Goal: Information Seeking & Learning: Learn about a topic

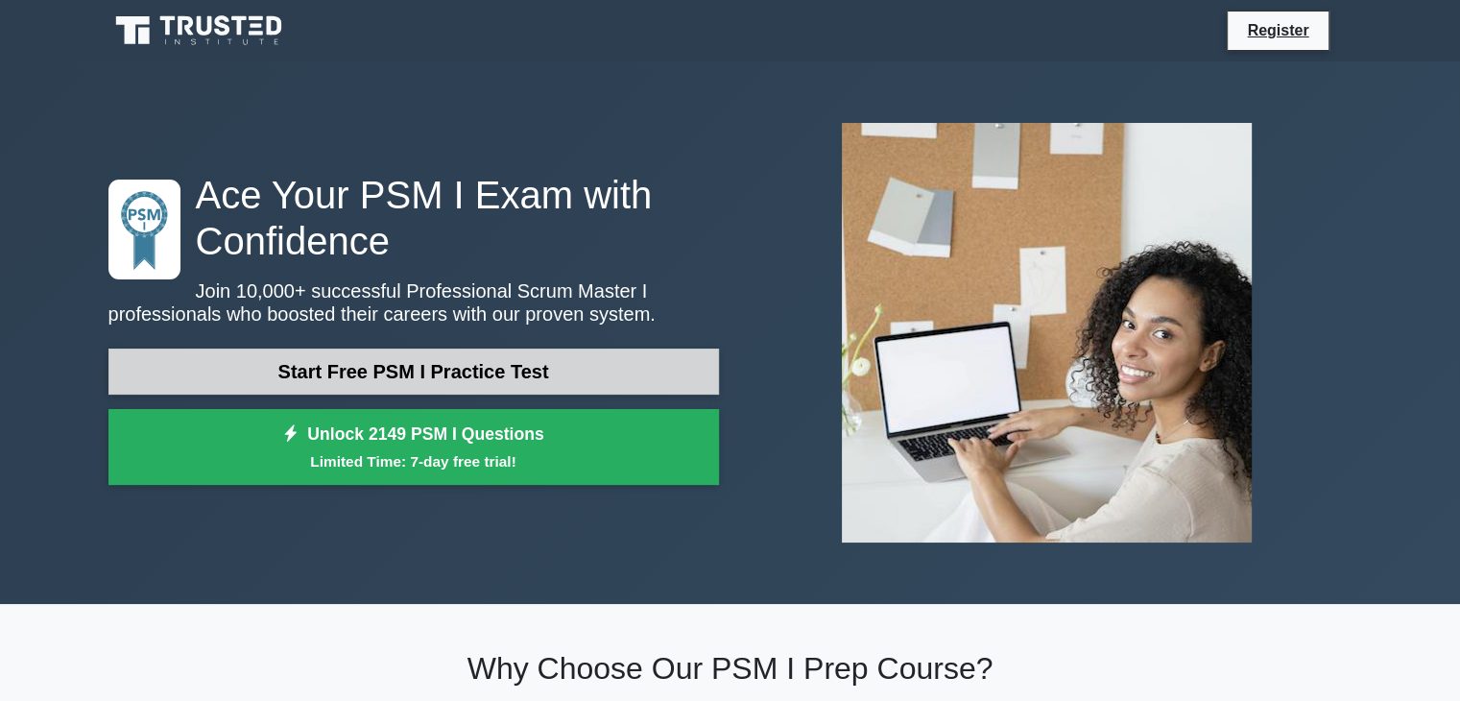
click at [521, 370] on link "Start Free PSM I Practice Test" at bounding box center [413, 371] width 610 height 46
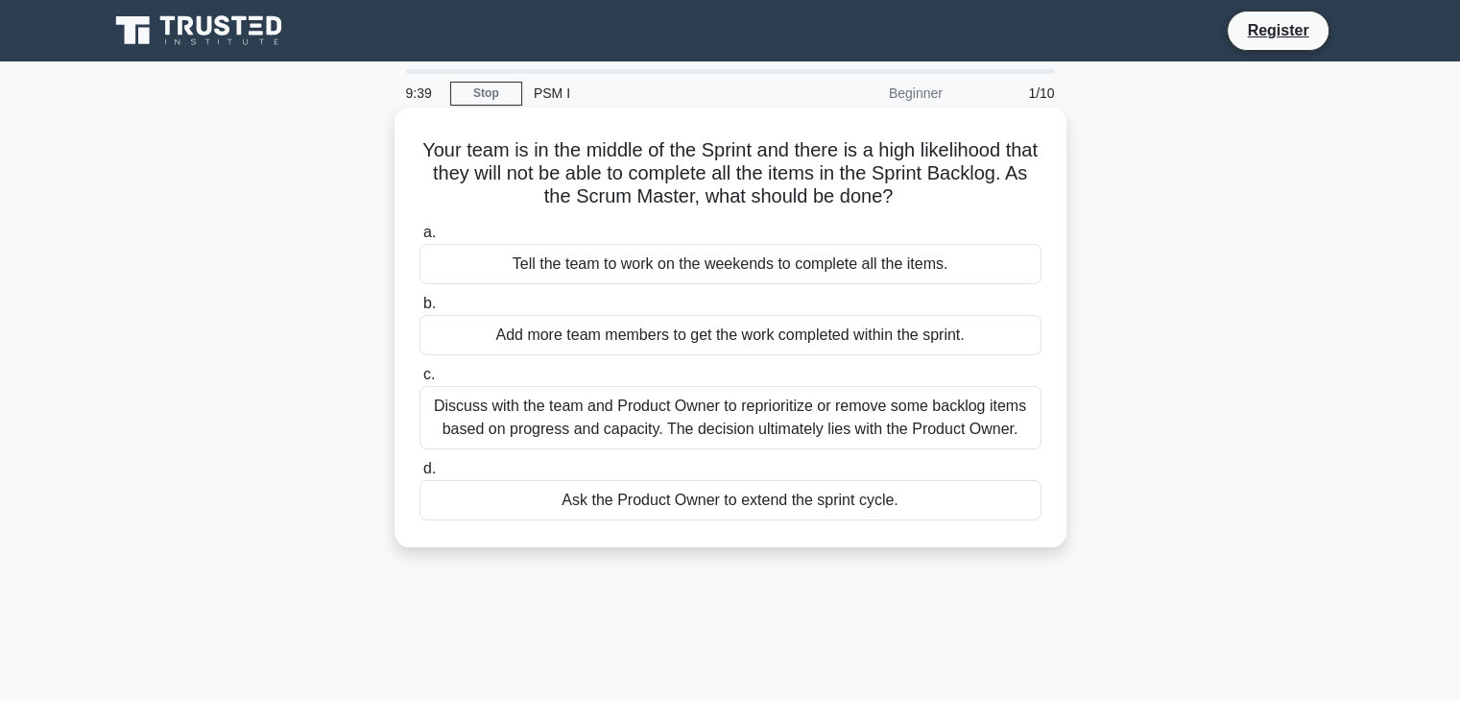
click at [739, 416] on div "Discuss with the team and Product Owner to reprioritize or remove some backlog …" at bounding box center [730, 417] width 622 height 63
click at [419, 381] on input "c. Discuss with the team and Product Owner to reprioritize or remove some backl…" at bounding box center [419, 375] width 0 height 12
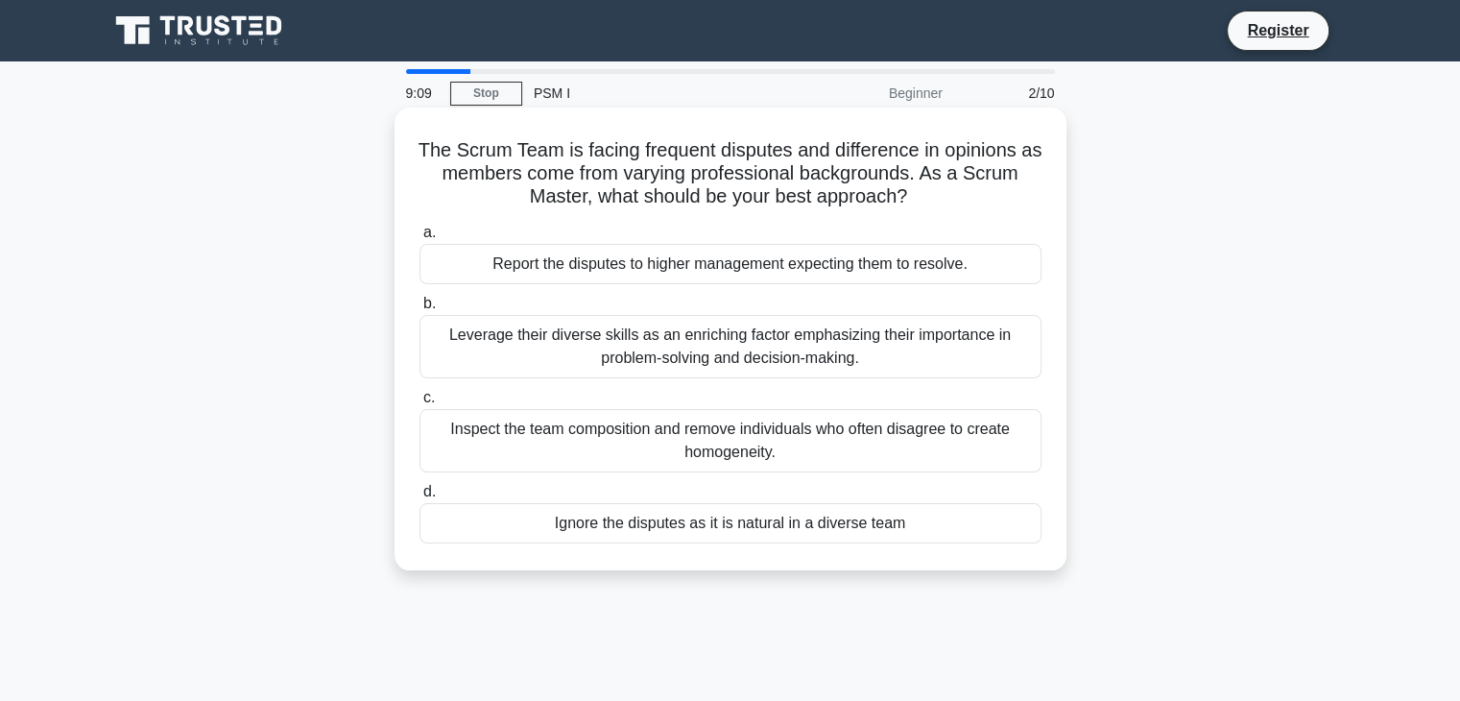
click at [707, 342] on div "Leverage their diverse skills as an enriching factor emphasizing their importan…" at bounding box center [730, 346] width 622 height 63
click at [419, 310] on input "b. Leverage their diverse skills as an enriching factor emphasizing their impor…" at bounding box center [419, 304] width 0 height 12
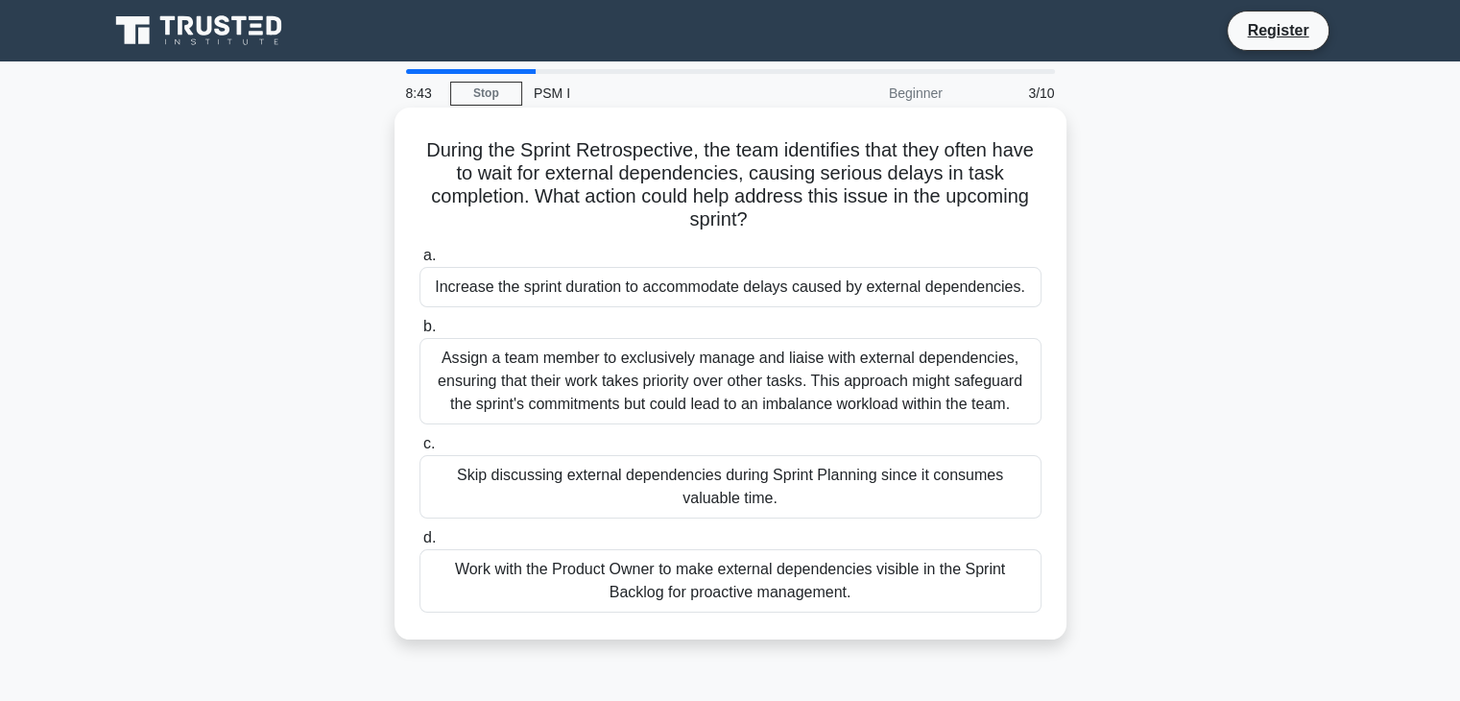
click at [723, 588] on div "Work with the Product Owner to make external dependencies visible in the Sprint…" at bounding box center [730, 580] width 622 height 63
click at [419, 544] on input "d. Work with the Product Owner to make external dependencies visible in the Spr…" at bounding box center [419, 538] width 0 height 12
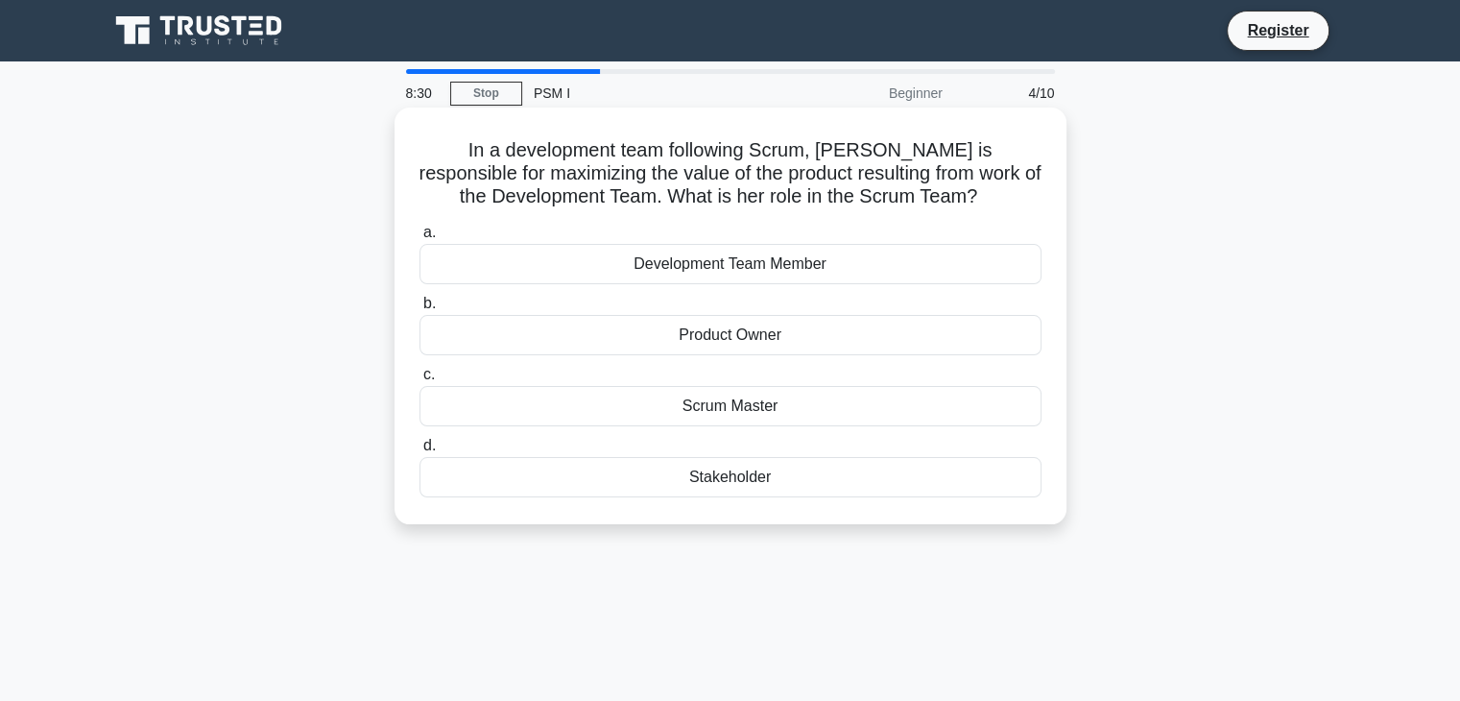
click at [752, 341] on div "Product Owner" at bounding box center [730, 335] width 622 height 40
click at [419, 310] on input "b. Product Owner" at bounding box center [419, 304] width 0 height 12
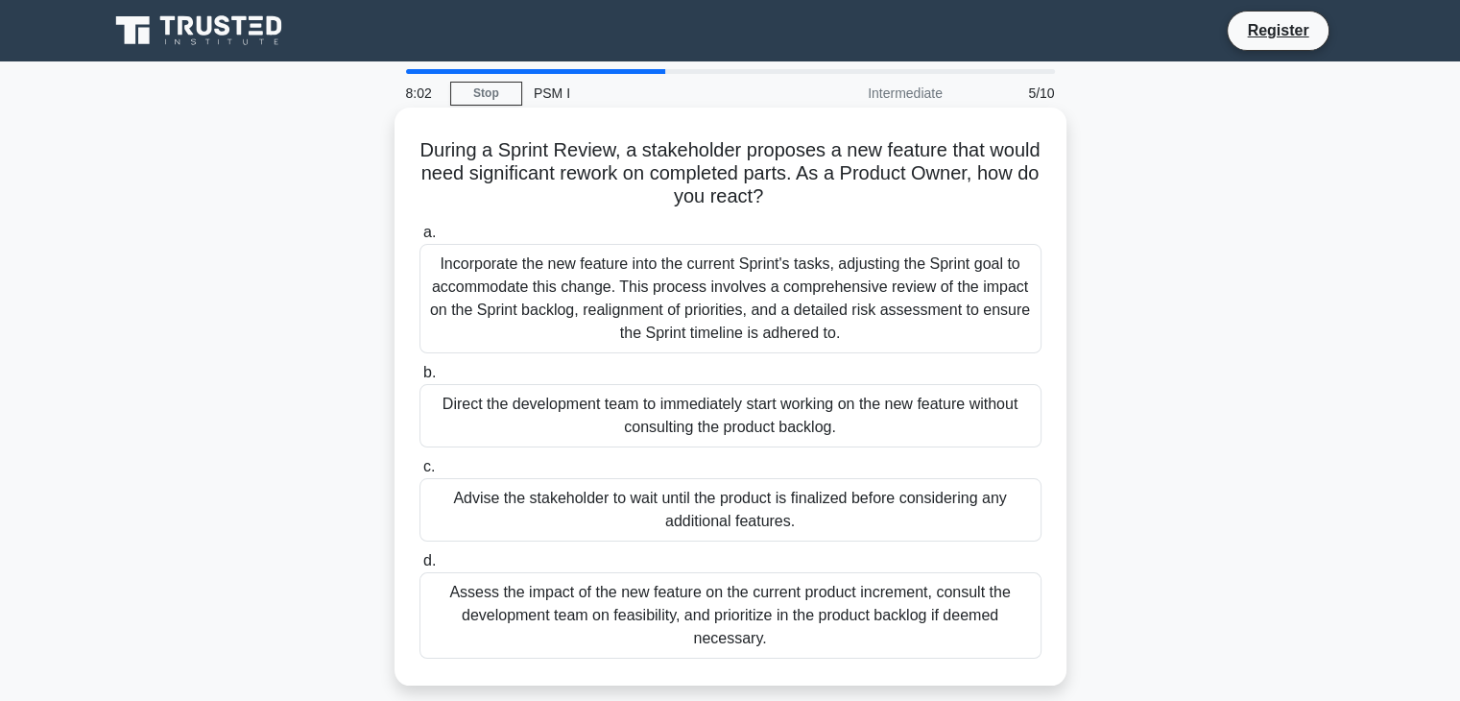
click at [822, 601] on div "Assess the impact of the new feature on the current product increment, consult …" at bounding box center [730, 615] width 622 height 86
click at [419, 567] on input "d. Assess the impact of the new feature on the current product increment, consu…" at bounding box center [419, 561] width 0 height 12
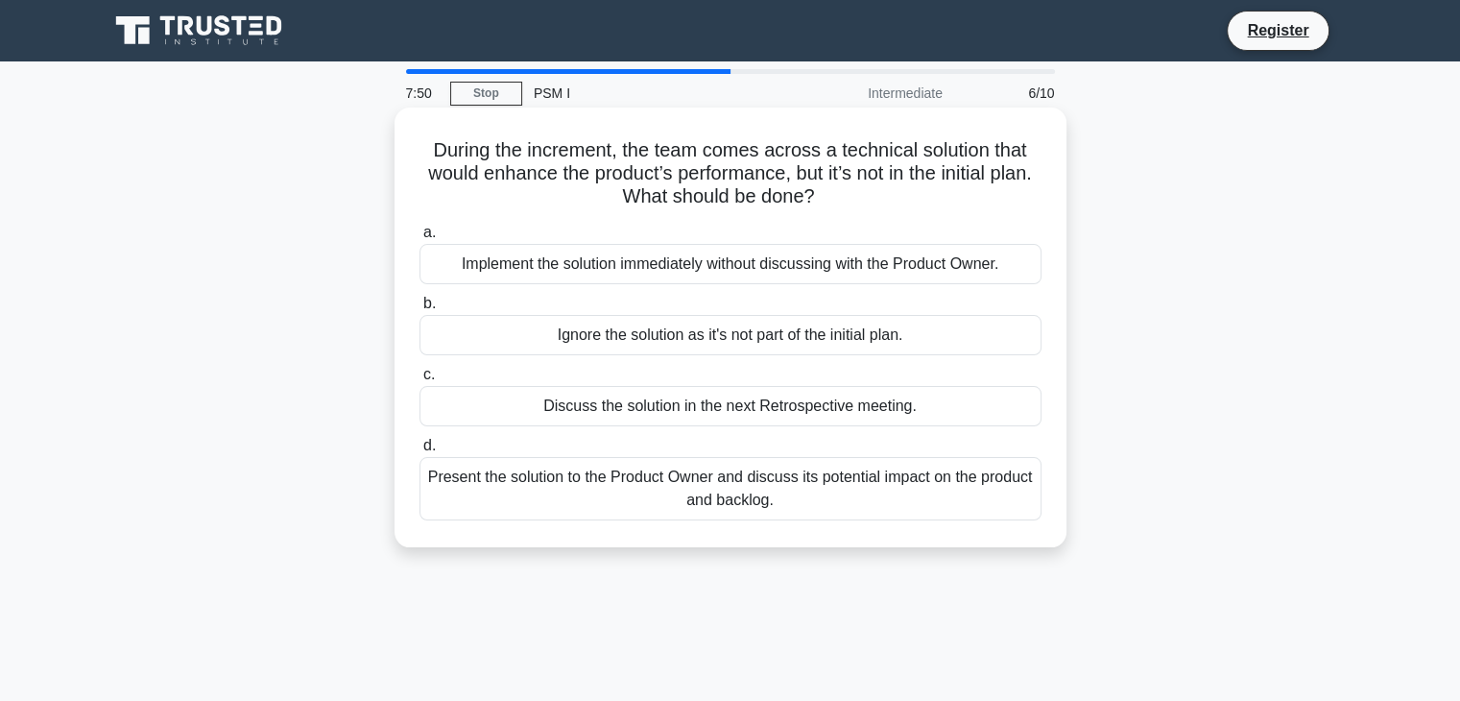
click at [847, 495] on div "Present the solution to the Product Owner and discuss its potential impact on t…" at bounding box center [730, 488] width 622 height 63
click at [419, 452] on input "d. Present the solution to the Product Owner and discuss its potential impact o…" at bounding box center [419, 446] width 0 height 12
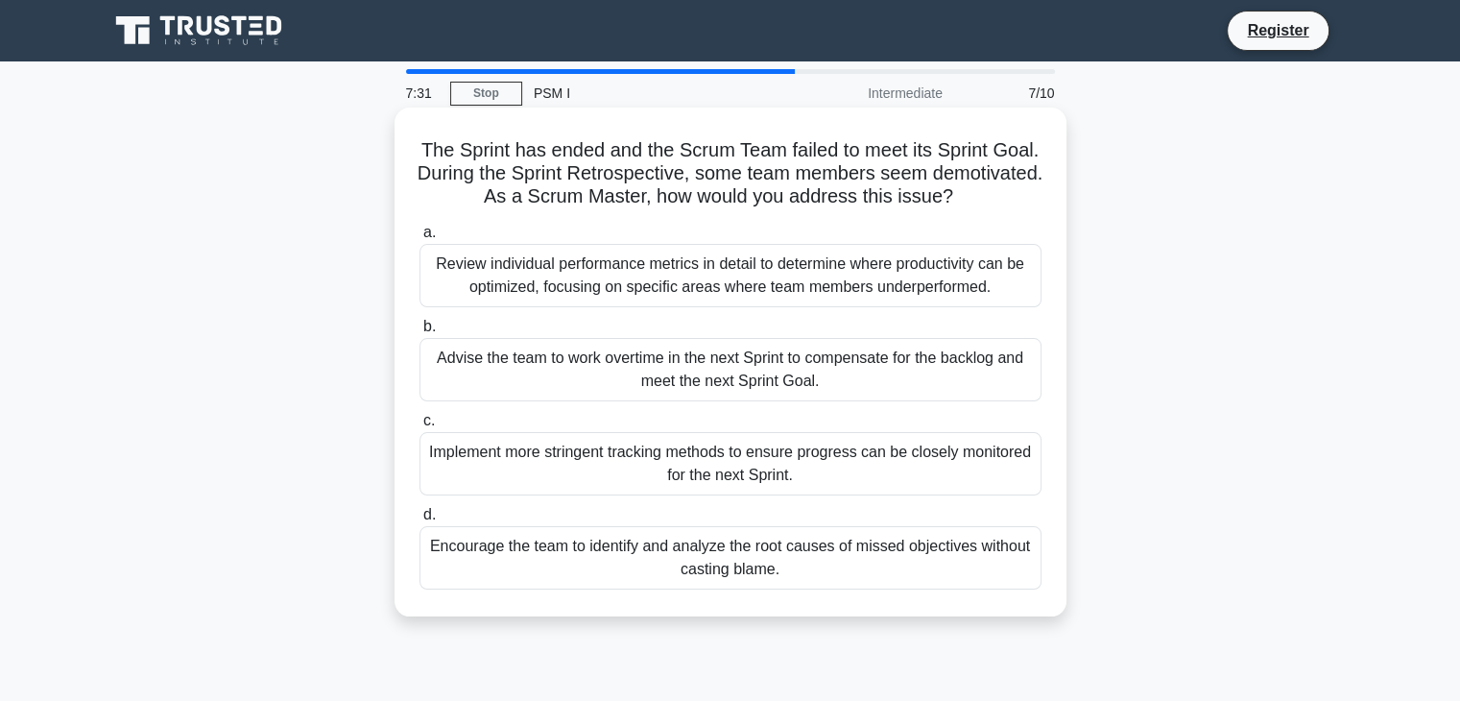
click at [850, 560] on div "Encourage the team to identify and analyze the root causes of missed objectives…" at bounding box center [730, 557] width 622 height 63
click at [419, 521] on input "d. Encourage the team to identify and analyze the root causes of missed objecti…" at bounding box center [419, 515] width 0 height 12
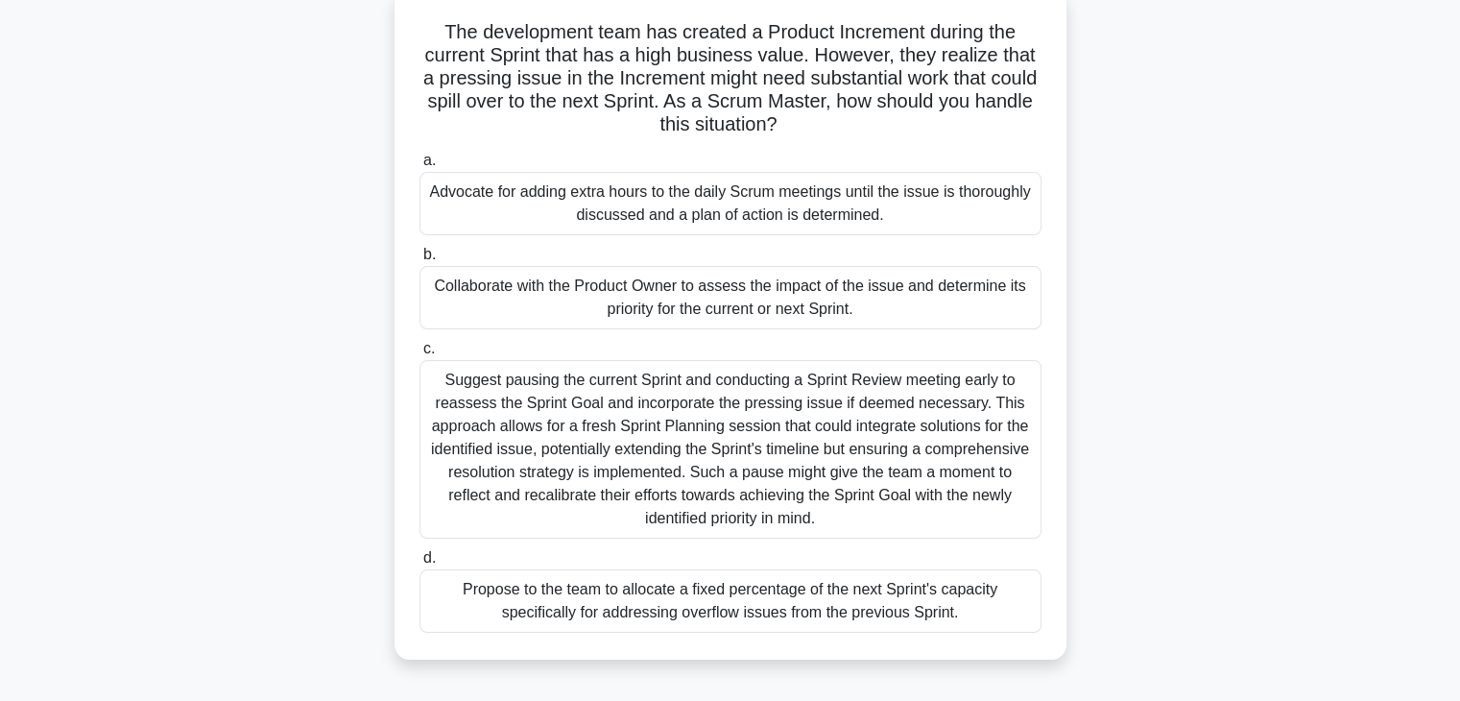
scroll to position [122, 0]
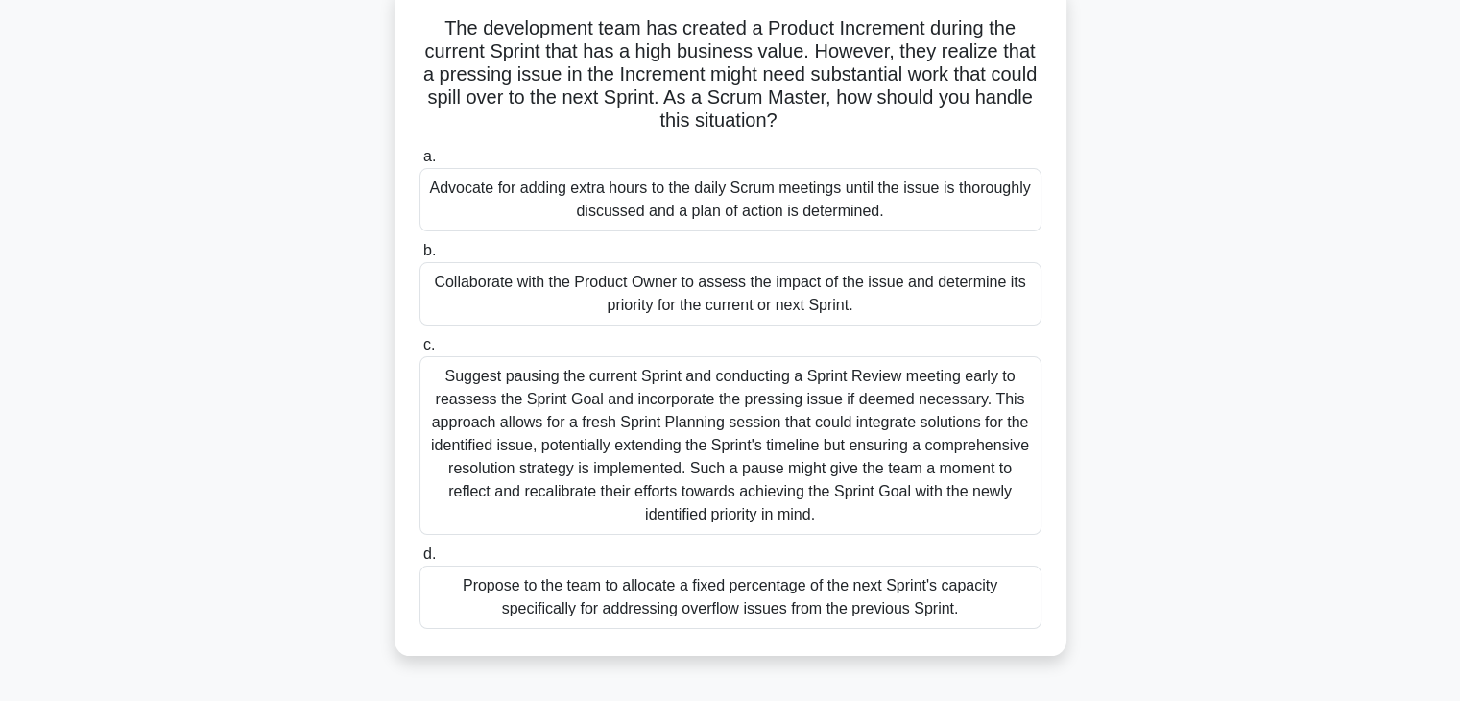
click at [454, 300] on div "Collaborate with the Product Owner to assess the impact of the issue and determ…" at bounding box center [730, 293] width 622 height 63
click at [419, 257] on input "b. Collaborate with the Product Owner to assess the impact of the issue and det…" at bounding box center [419, 251] width 0 height 12
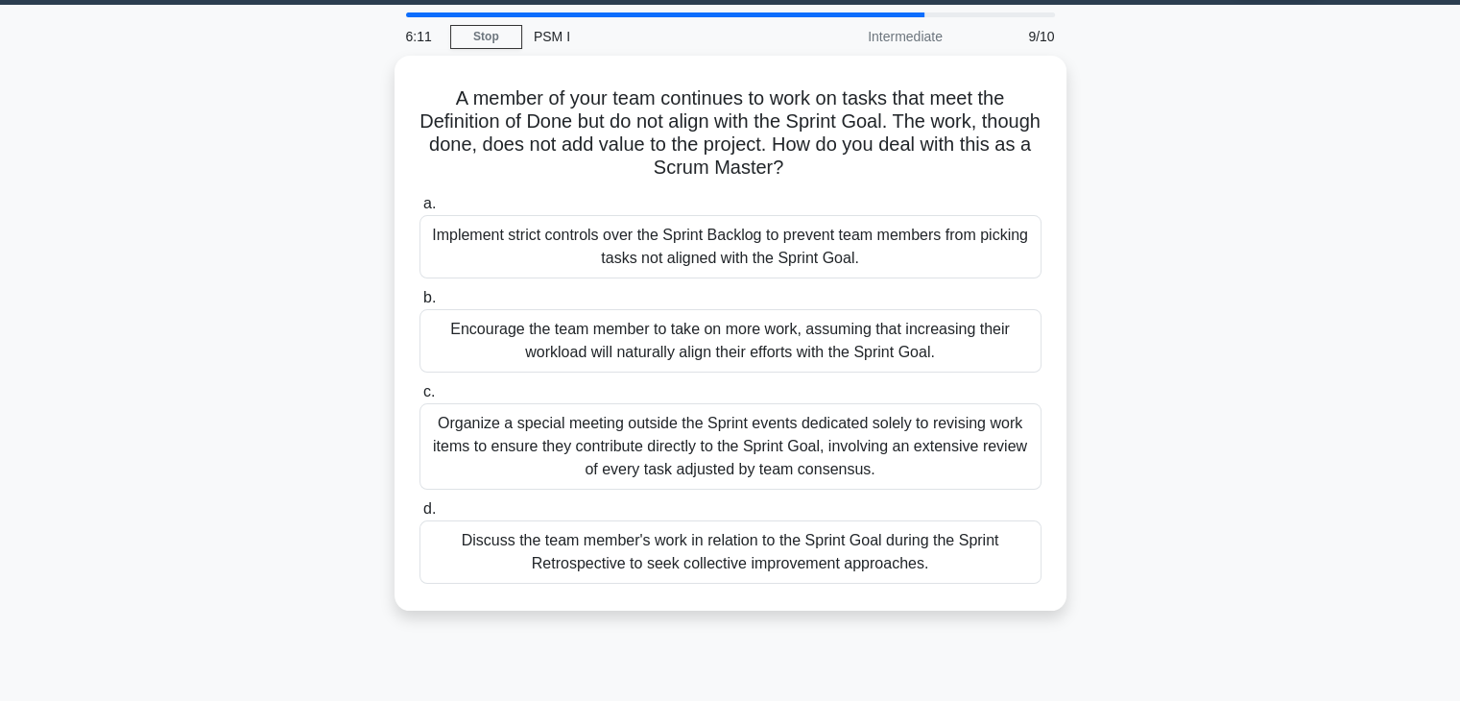
scroll to position [58, 0]
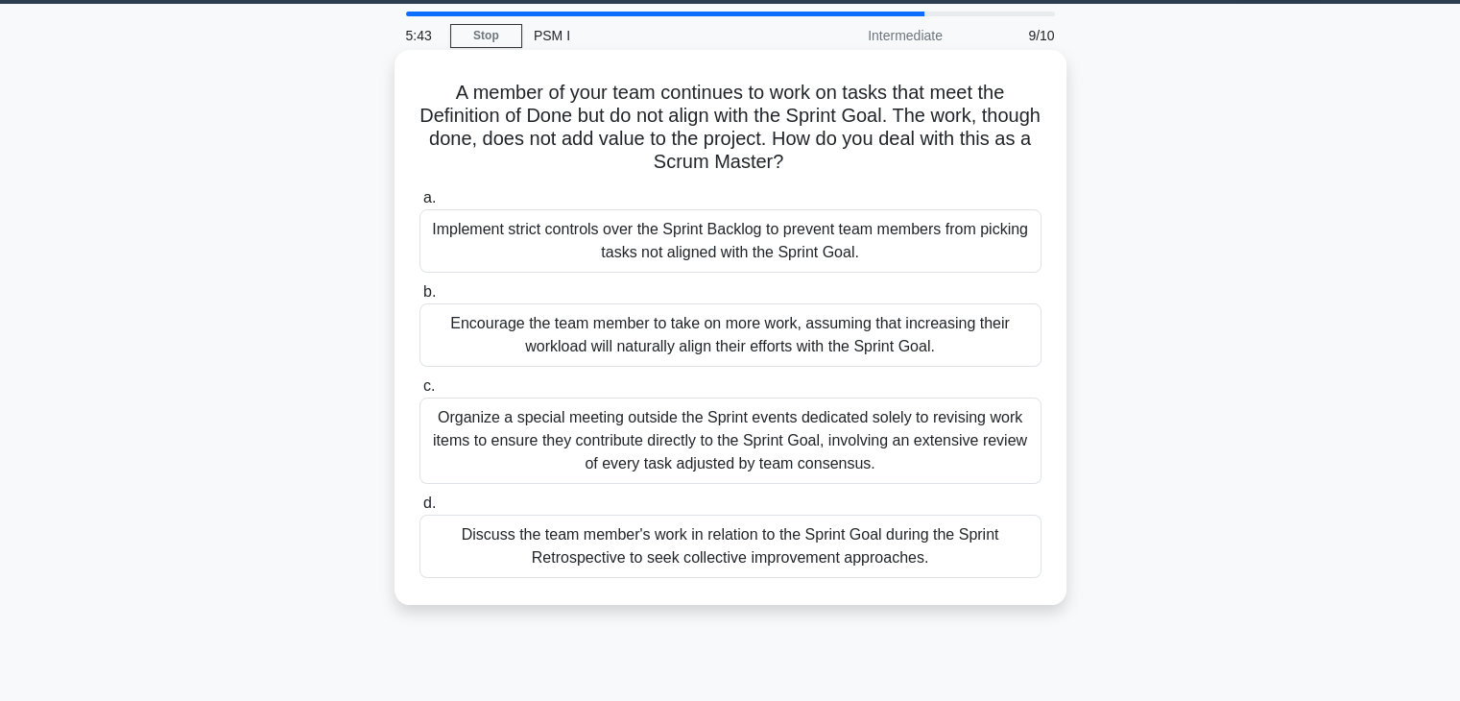
click at [683, 538] on div "Discuss the team member's work in relation to the Sprint Goal during the Sprint…" at bounding box center [730, 545] width 622 height 63
click at [419, 510] on input "d. Discuss the team member's work in relation to the Sprint Goal during the Spr…" at bounding box center [419, 503] width 0 height 12
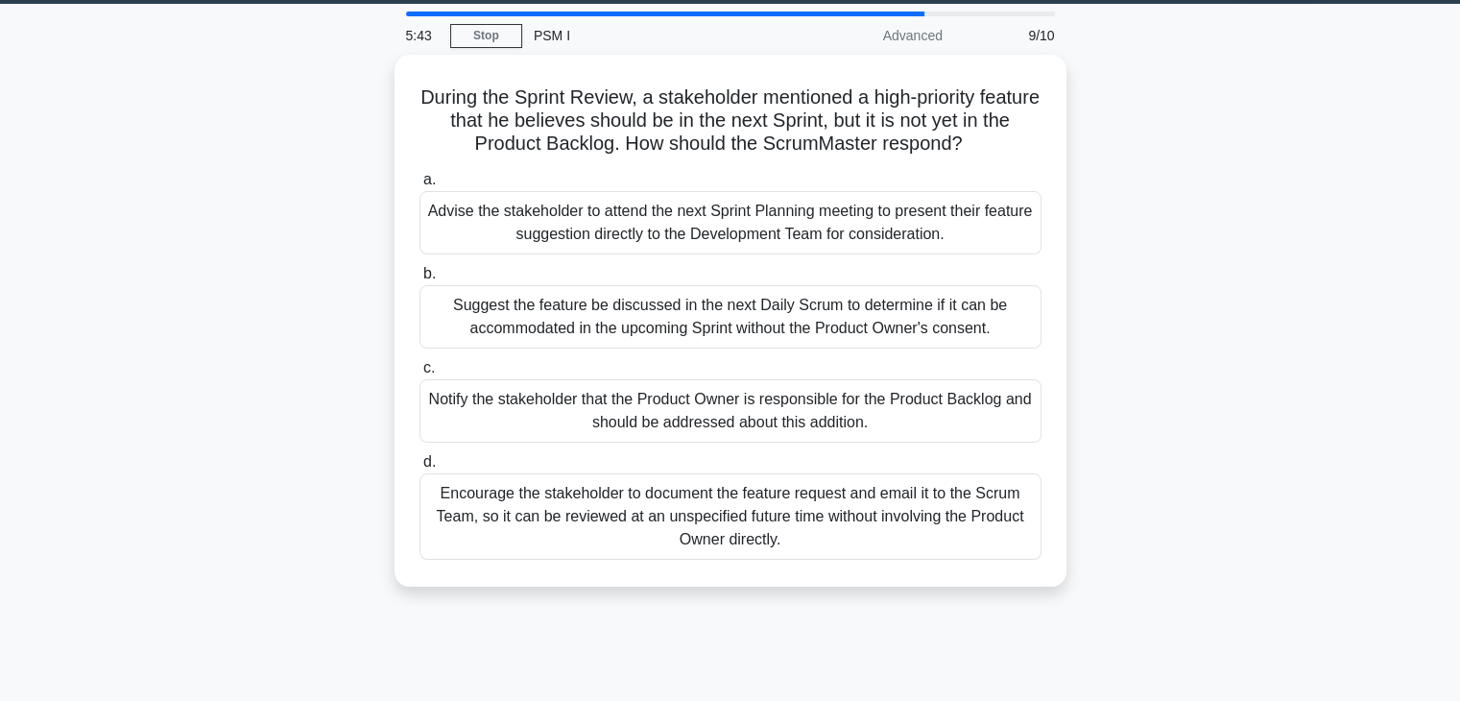
scroll to position [0, 0]
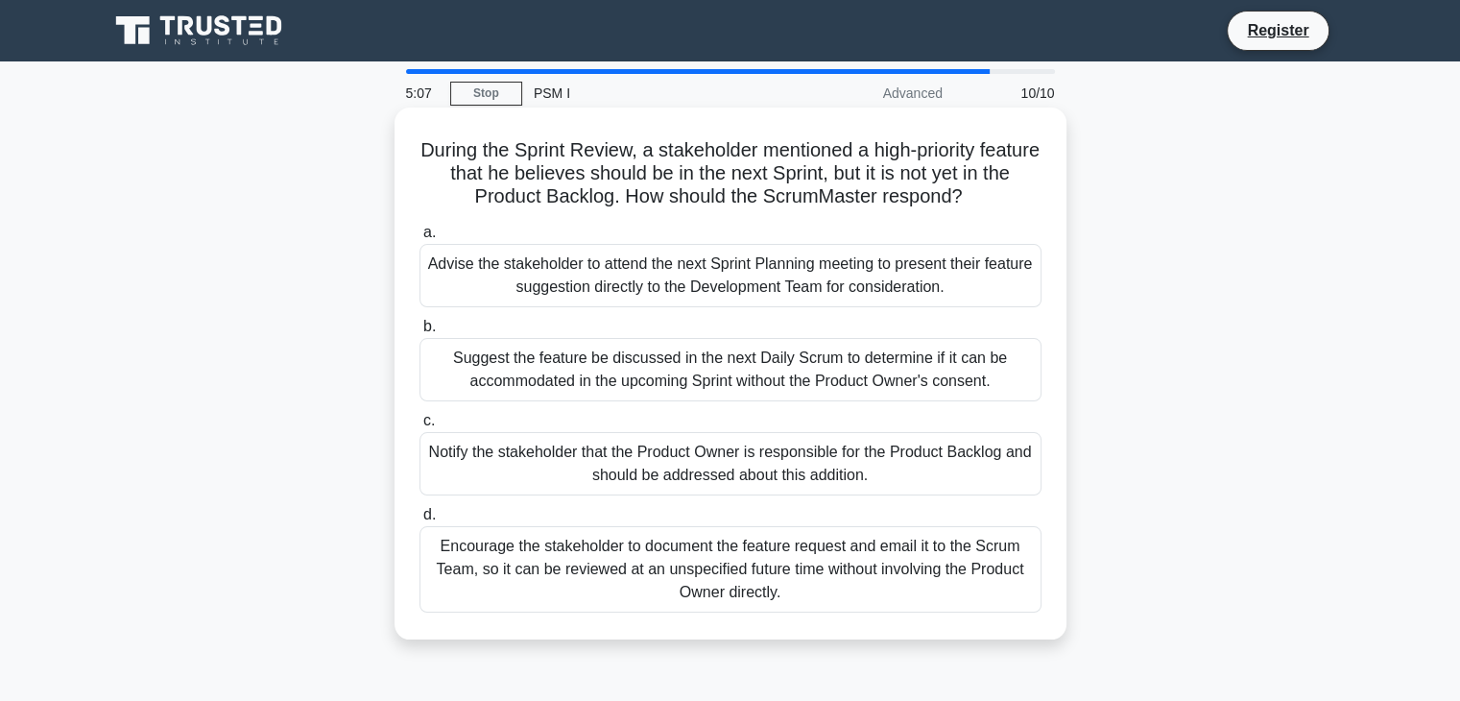
click at [838, 475] on div "Notify the stakeholder that the Product Owner is responsible for the Product Ba…" at bounding box center [730, 463] width 622 height 63
click at [419, 427] on input "c. Notify the stakeholder that the Product Owner is responsible for the Product…" at bounding box center [419, 421] width 0 height 12
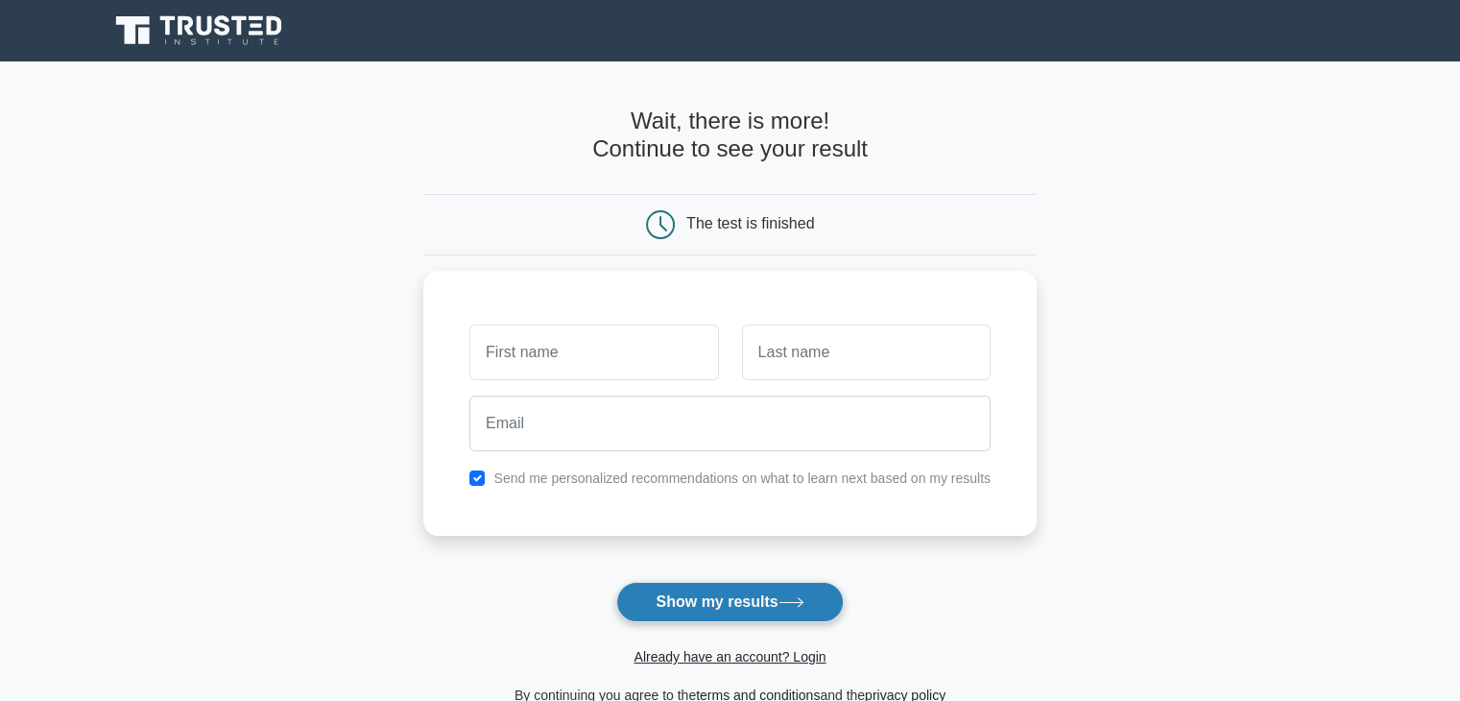
click at [762, 590] on button "Show my results" at bounding box center [729, 602] width 226 height 40
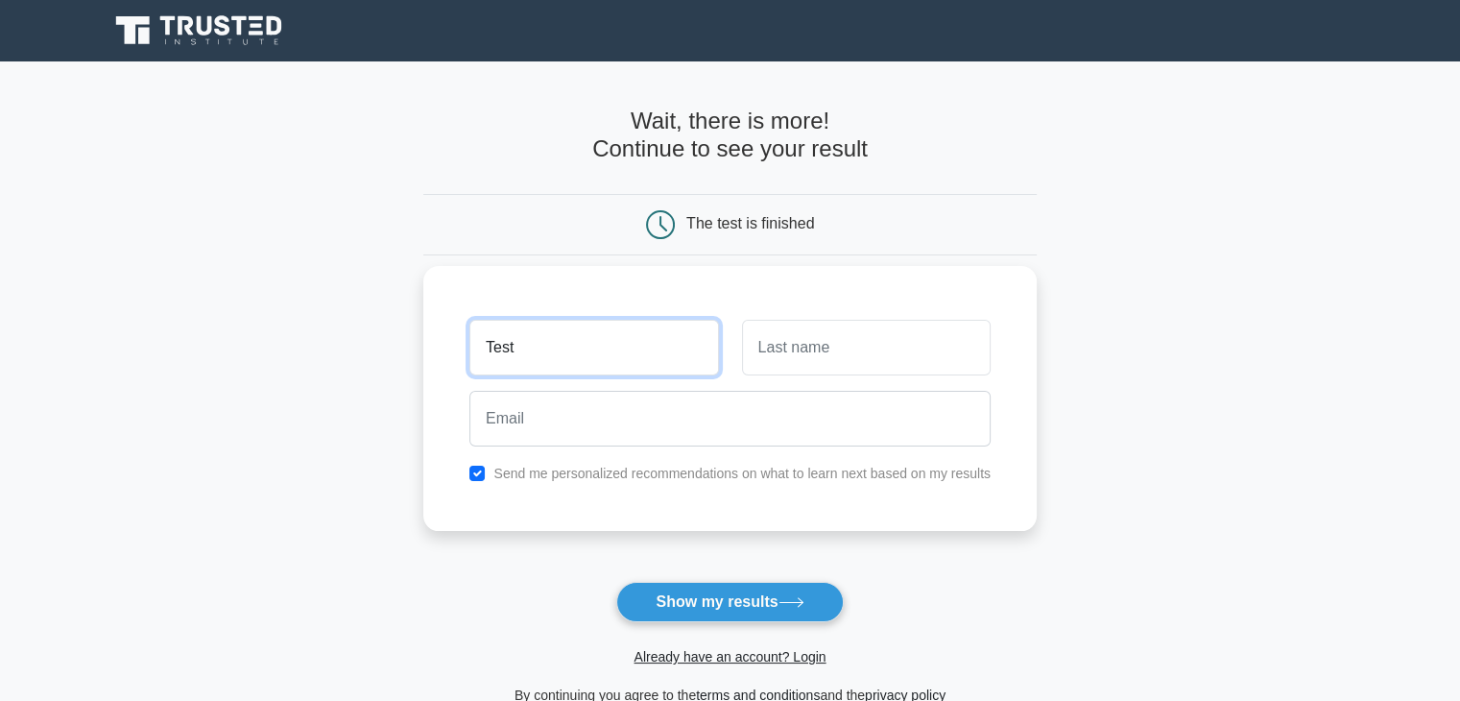
type input "Test"
type input "Testing"
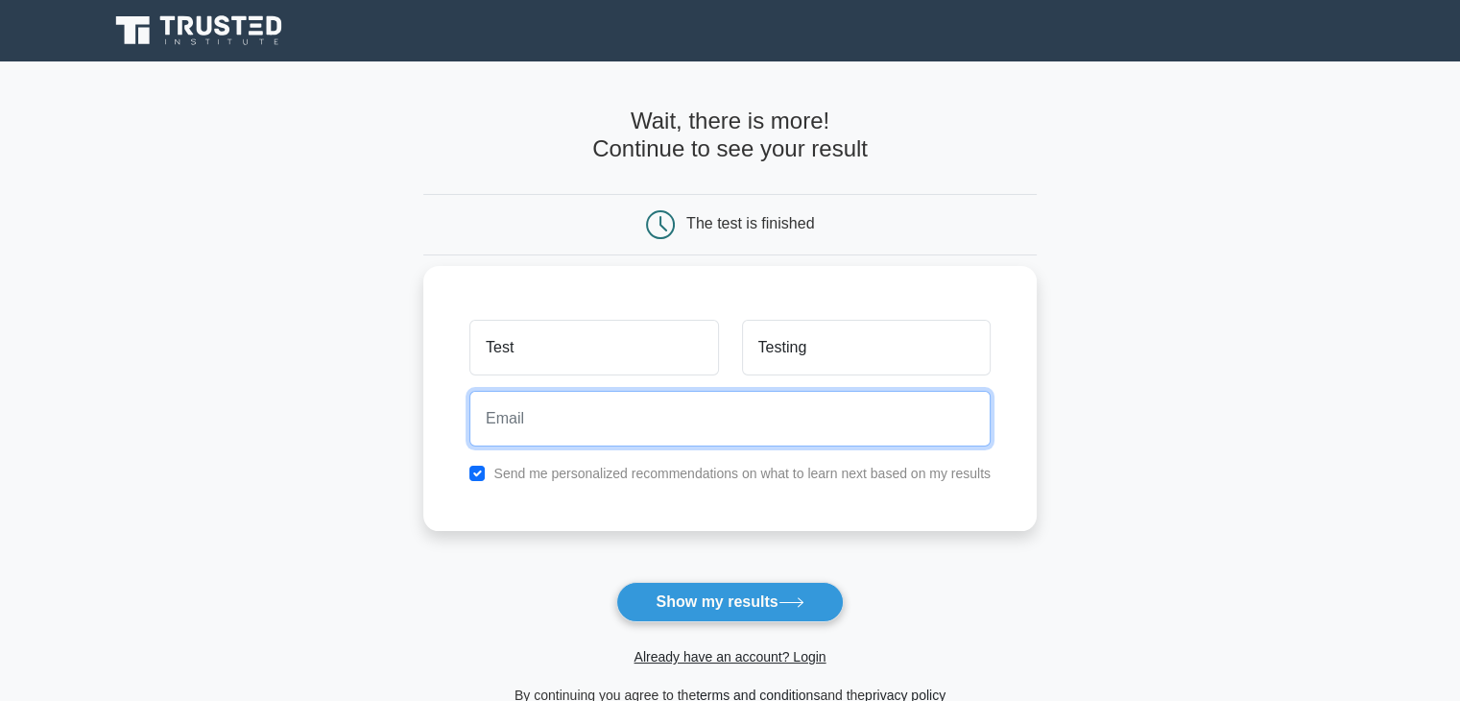
paste input "[EMAIL_ADDRESS][DOMAIN_NAME]"
type input "[EMAIL_ADDRESS][DOMAIN_NAME]"
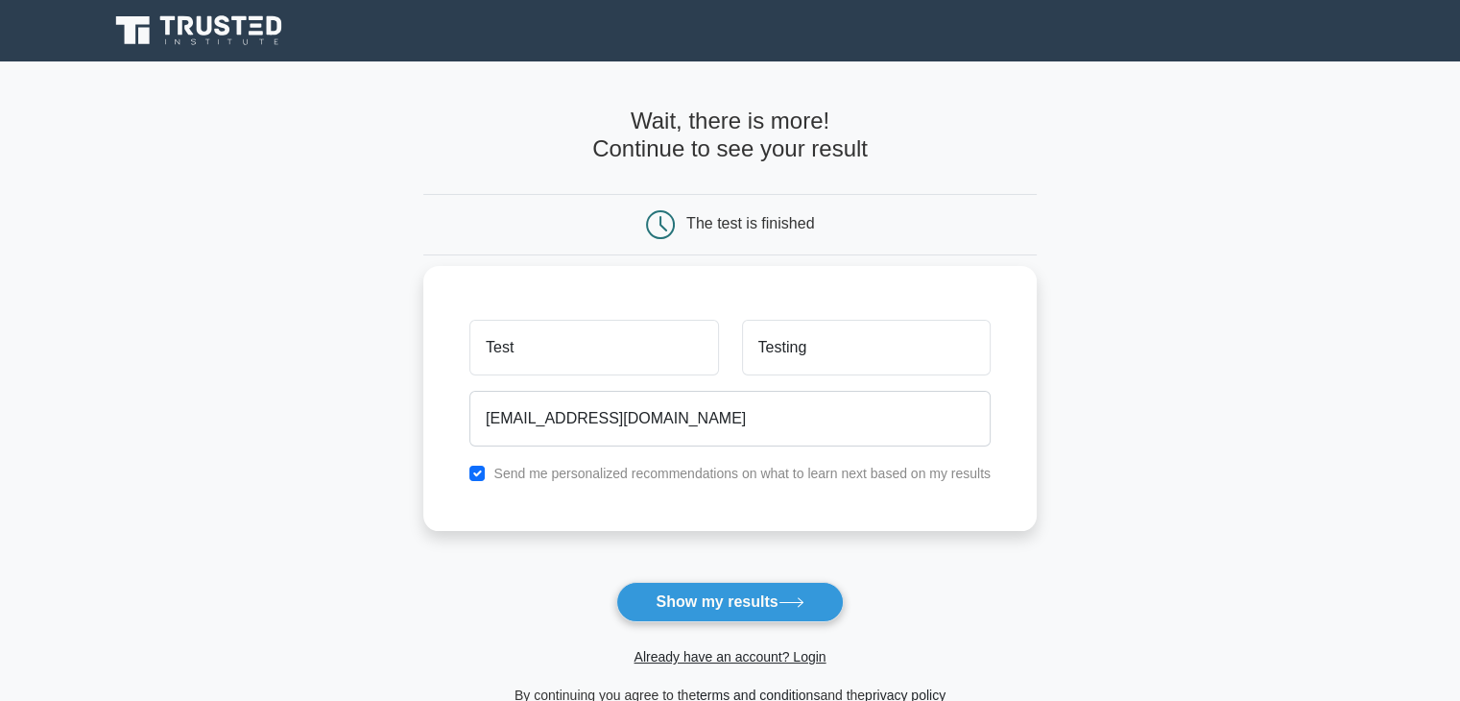
click at [472, 482] on div "Send me personalized recommendations on what to learn next based on my results" at bounding box center [730, 473] width 544 height 23
click at [480, 475] on input "checkbox" at bounding box center [476, 472] width 15 height 15
checkbox input "false"
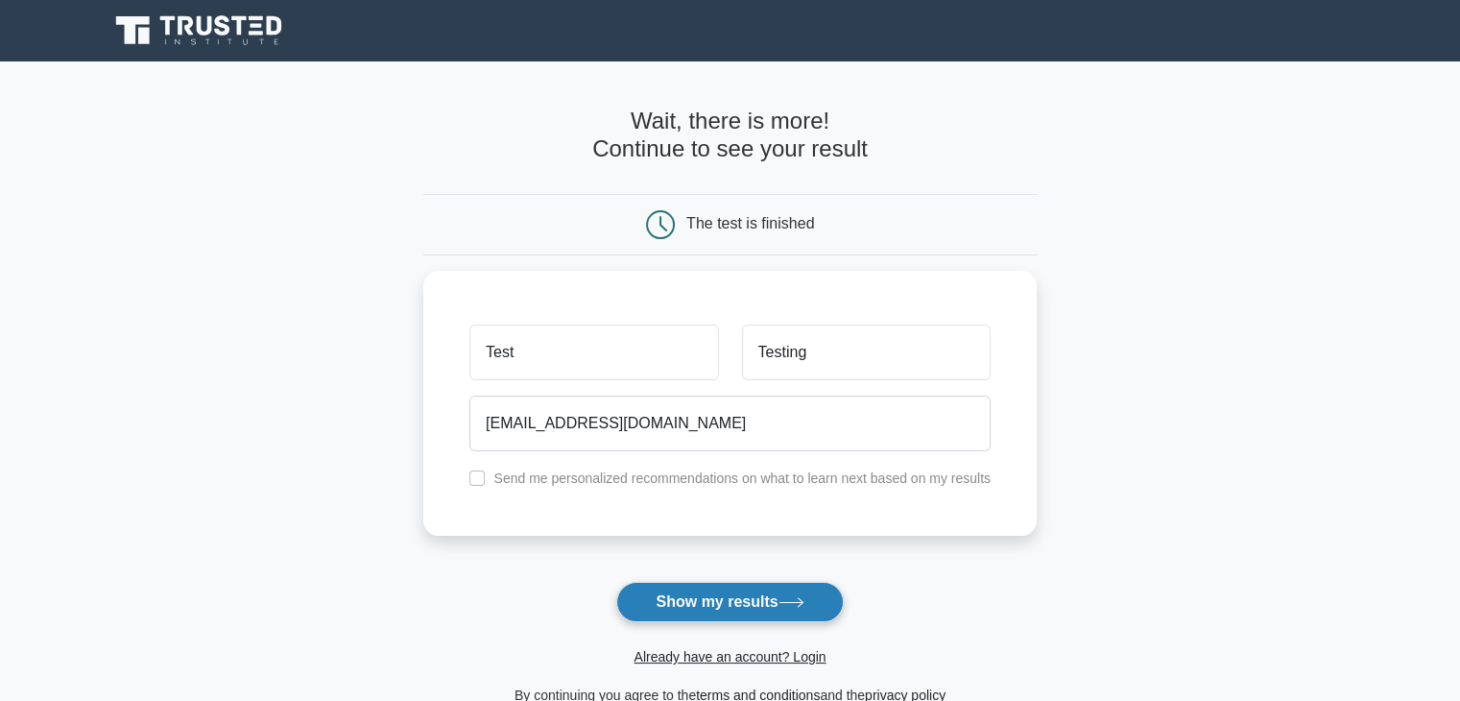
click at [708, 593] on button "Show my results" at bounding box center [729, 602] width 226 height 40
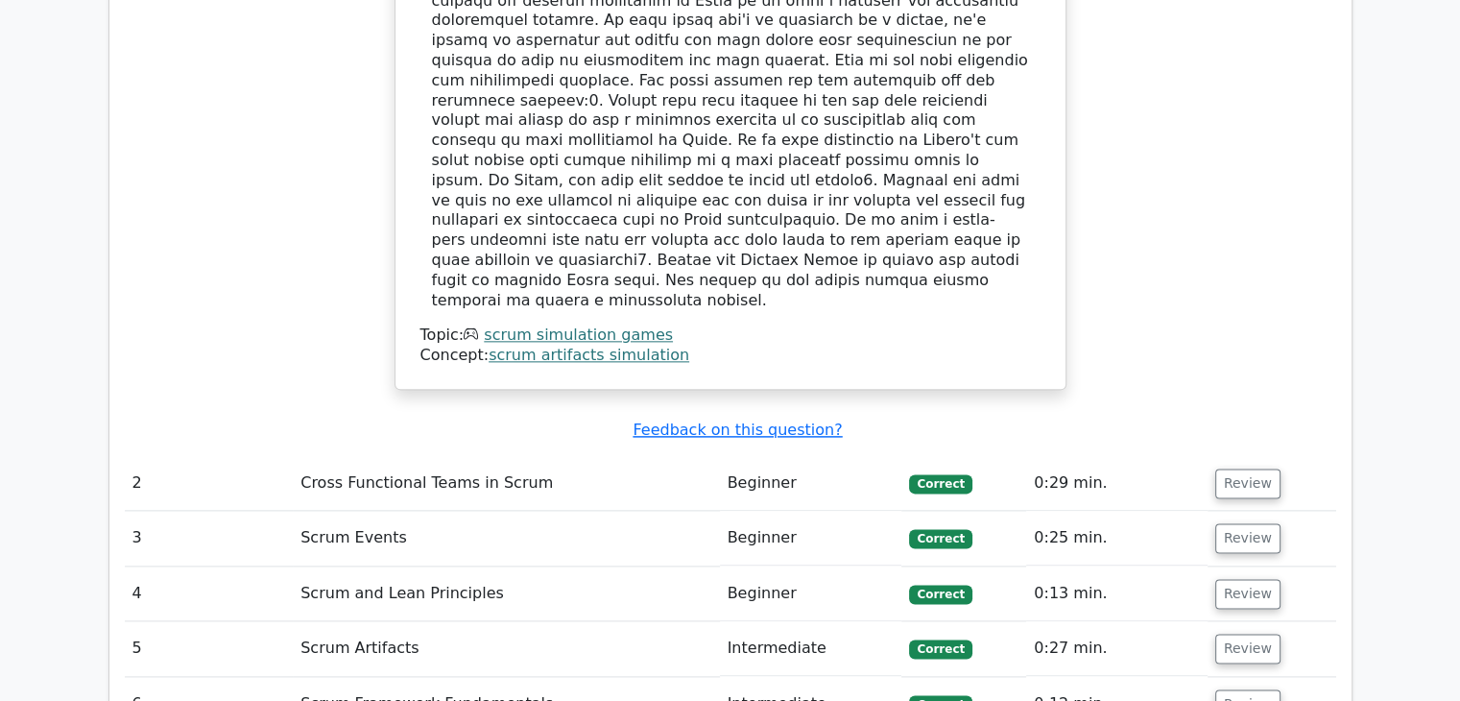
scroll to position [2292, 0]
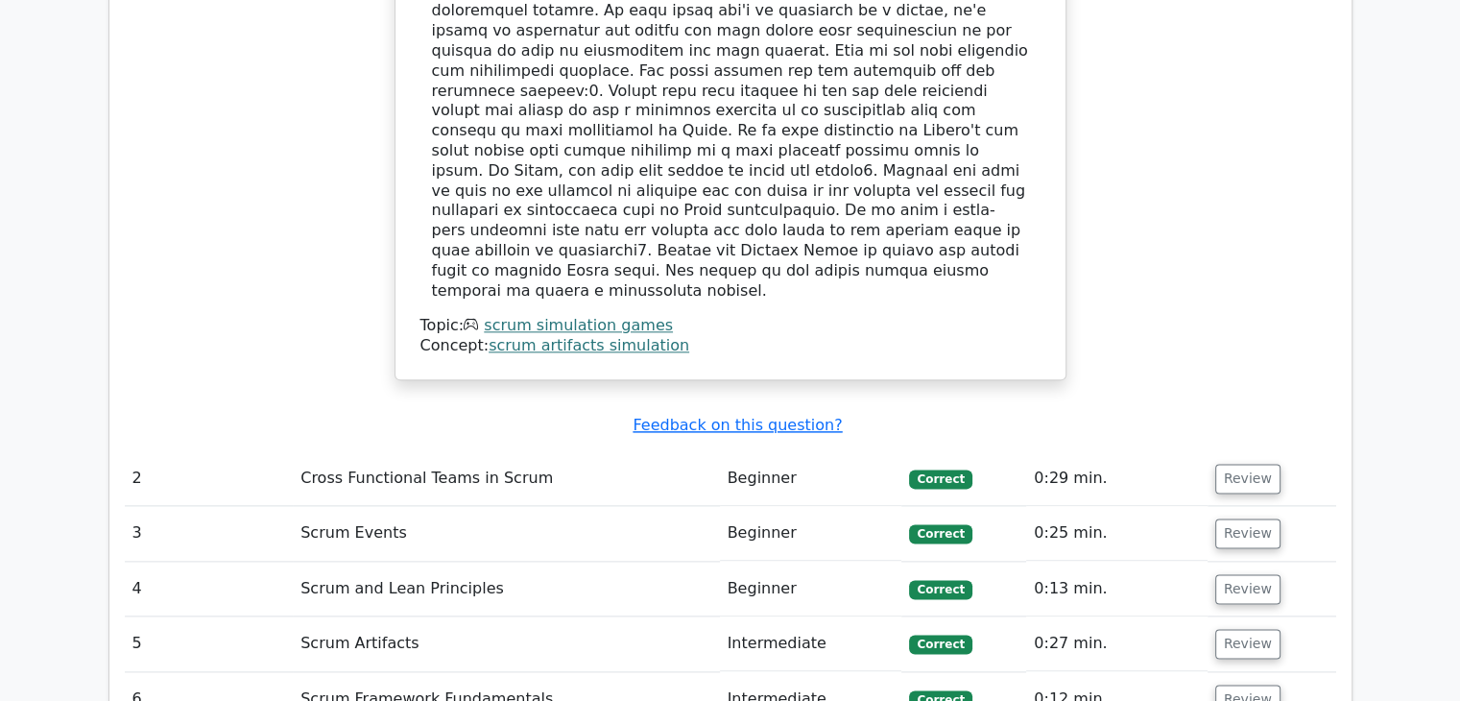
click at [555, 316] on link "scrum simulation games" at bounding box center [578, 325] width 189 height 18
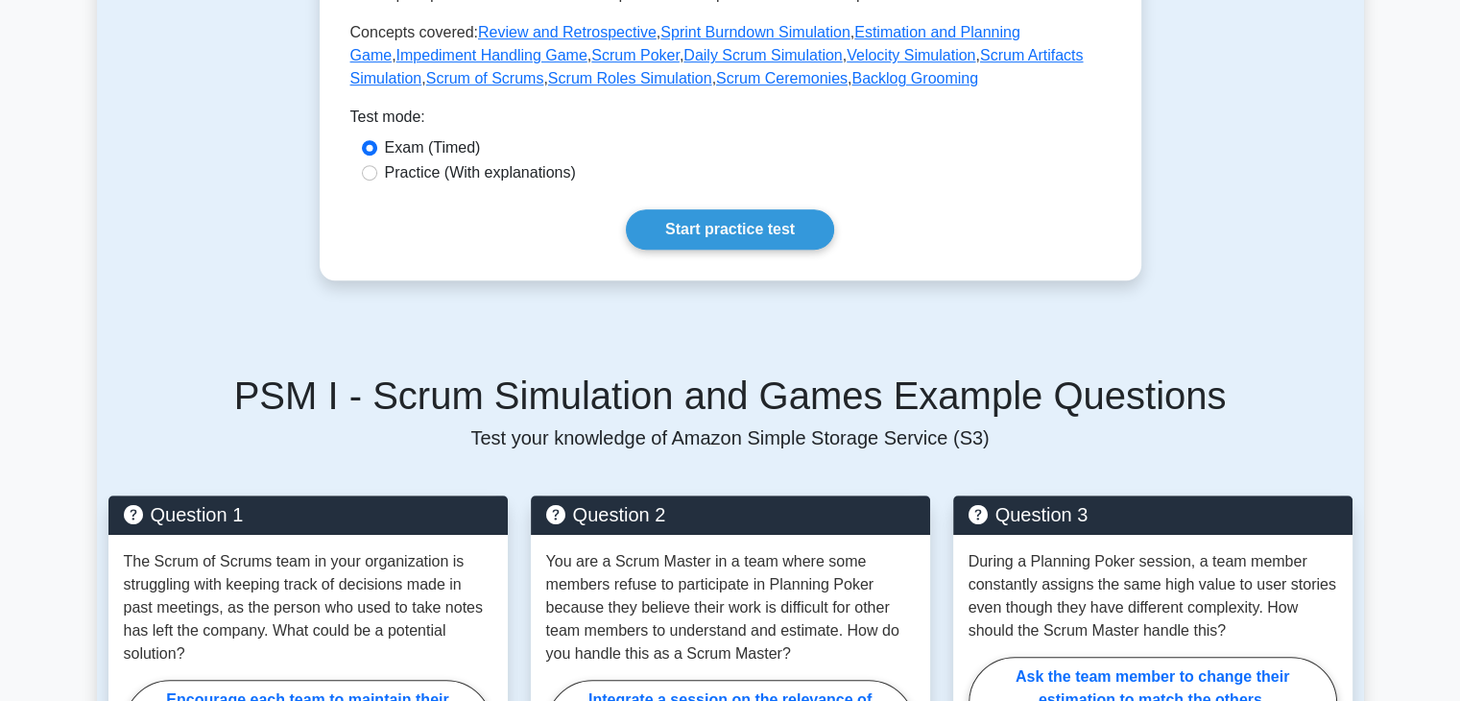
scroll to position [914, 0]
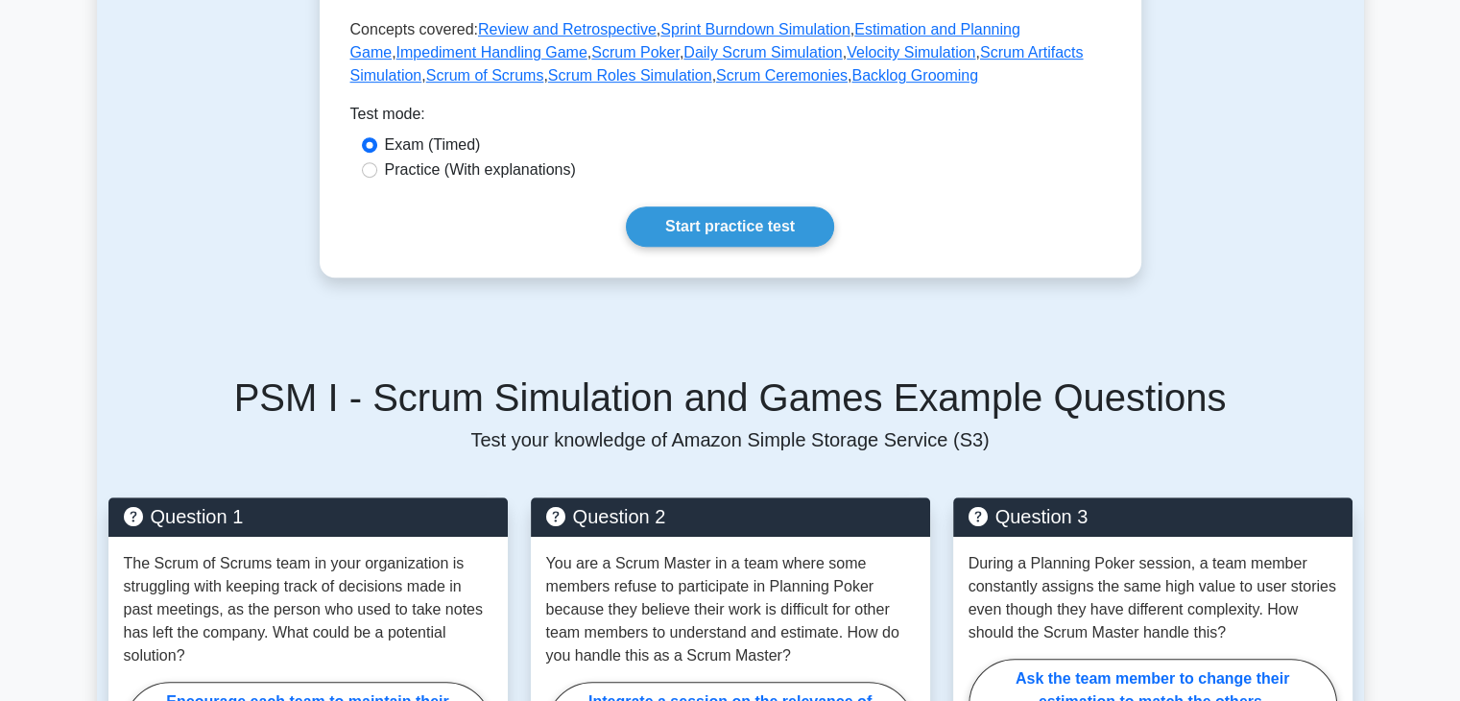
click at [500, 175] on label "Practice (With explanations)" at bounding box center [480, 169] width 191 height 23
click at [377, 175] on input "Practice (With explanations)" at bounding box center [369, 169] width 15 height 15
radio input "true"
click at [714, 231] on link "Start practice test" at bounding box center [730, 226] width 208 height 40
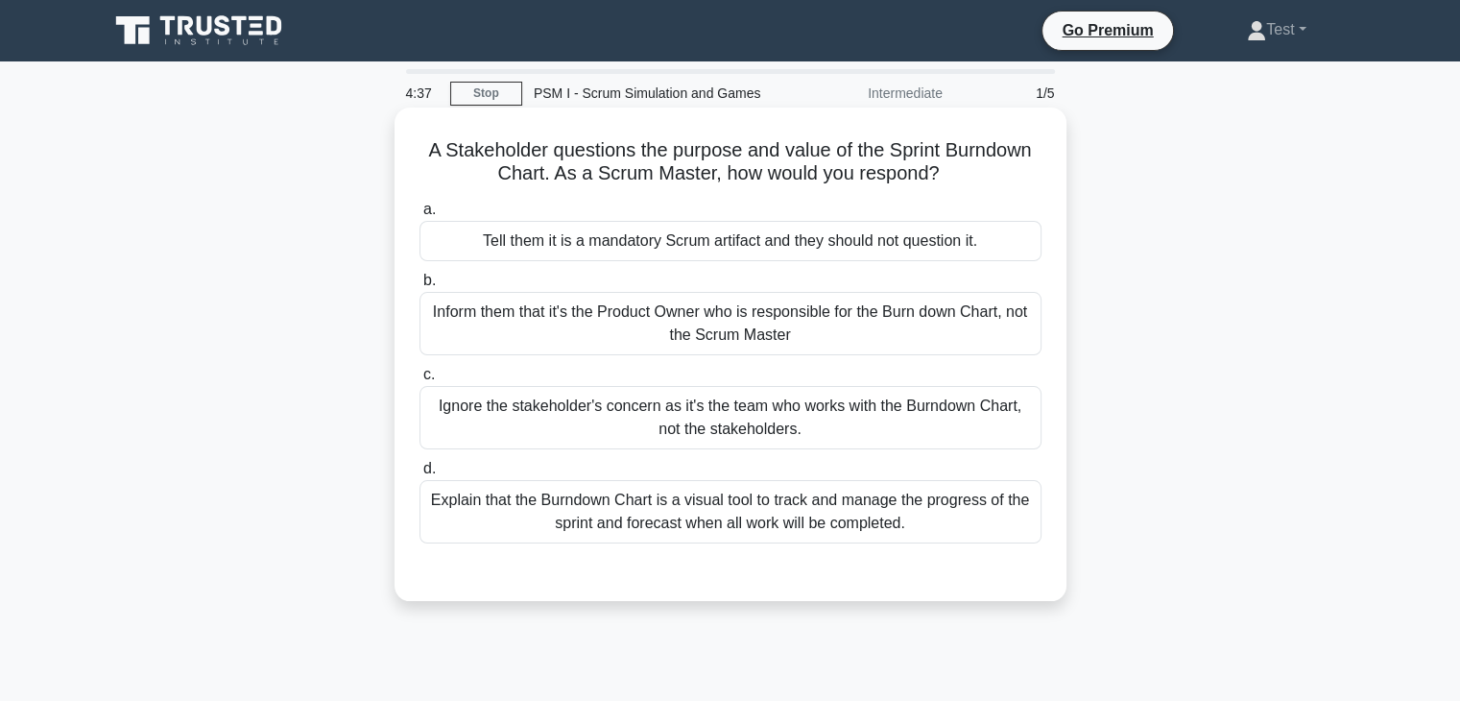
click at [914, 508] on div "Explain that the Burndown Chart is a visual tool to track and manage the progre…" at bounding box center [730, 511] width 622 height 63
click at [419, 475] on input "d. Explain that the Burndown Chart is a visual tool to track and manage the pro…" at bounding box center [419, 469] width 0 height 12
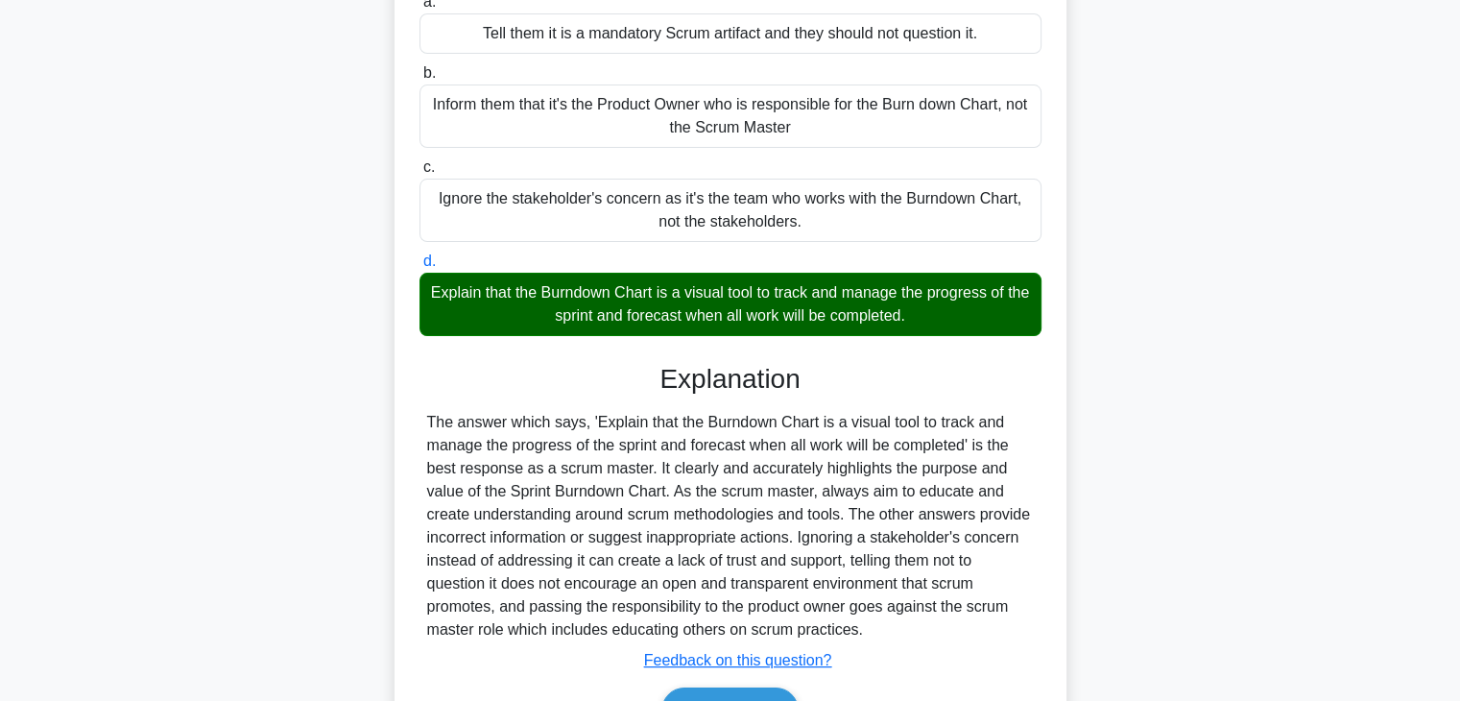
scroll to position [337, 0]
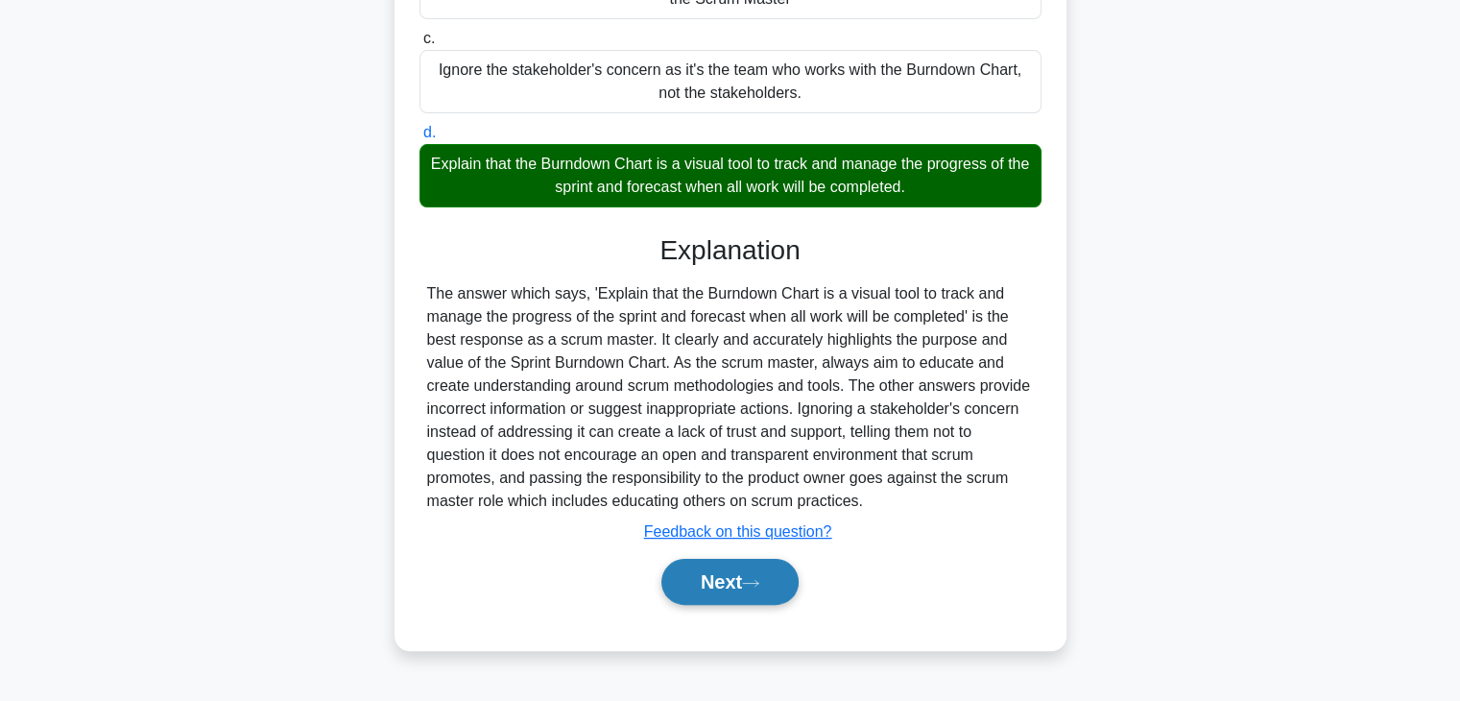
click at [741, 596] on button "Next" at bounding box center [729, 582] width 137 height 46
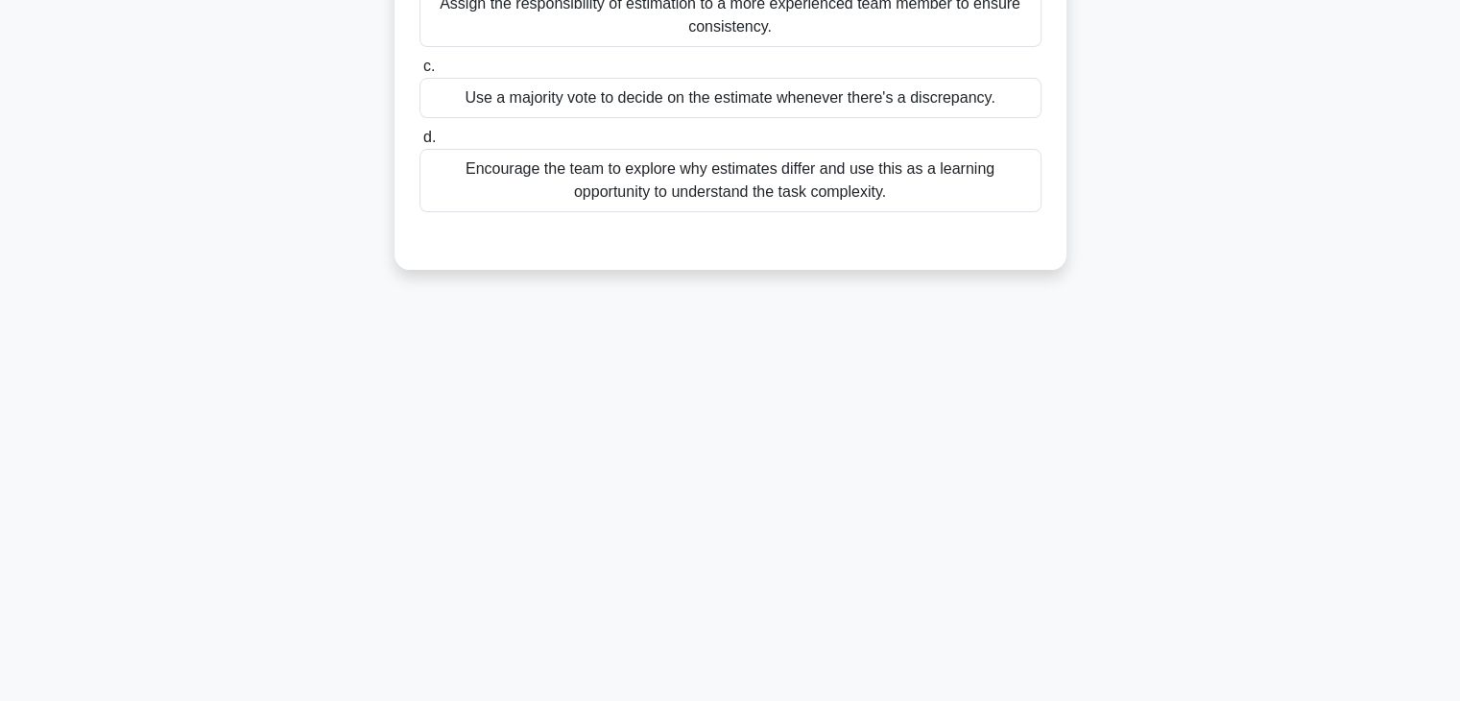
scroll to position [0, 0]
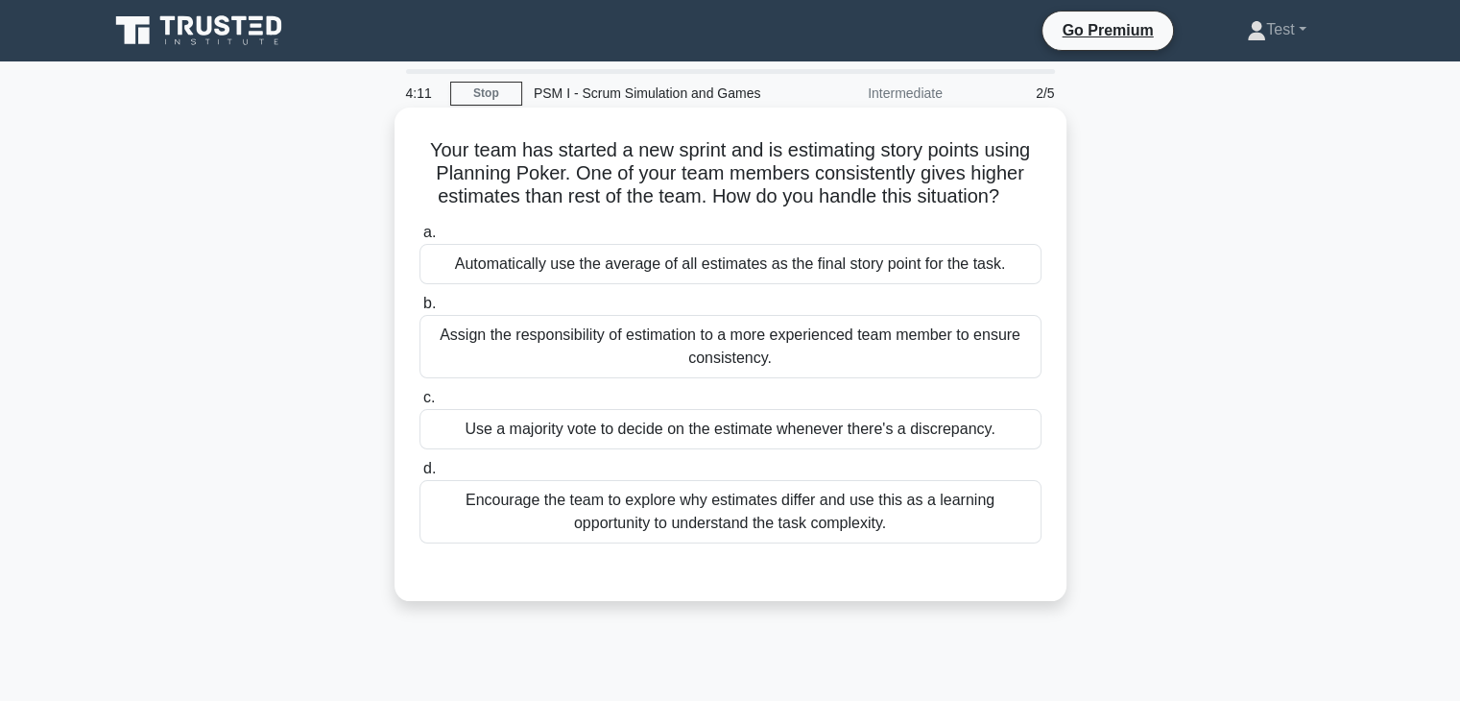
click at [749, 512] on div "Encourage the team to explore why estimates differ and use this as a learning o…" at bounding box center [730, 511] width 622 height 63
click at [419, 475] on input "d. Encourage the team to explore why estimates differ and use this as a learnin…" at bounding box center [419, 469] width 0 height 12
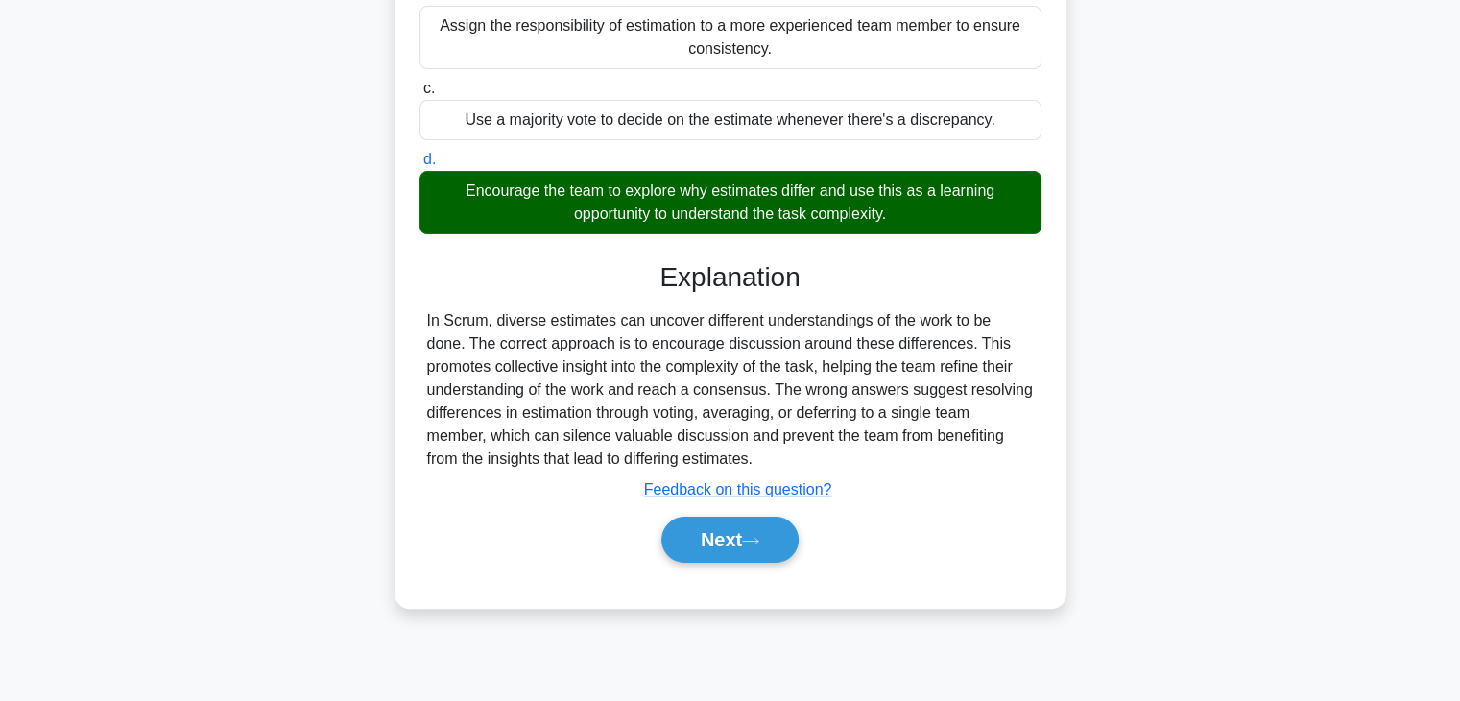
scroll to position [322, 0]
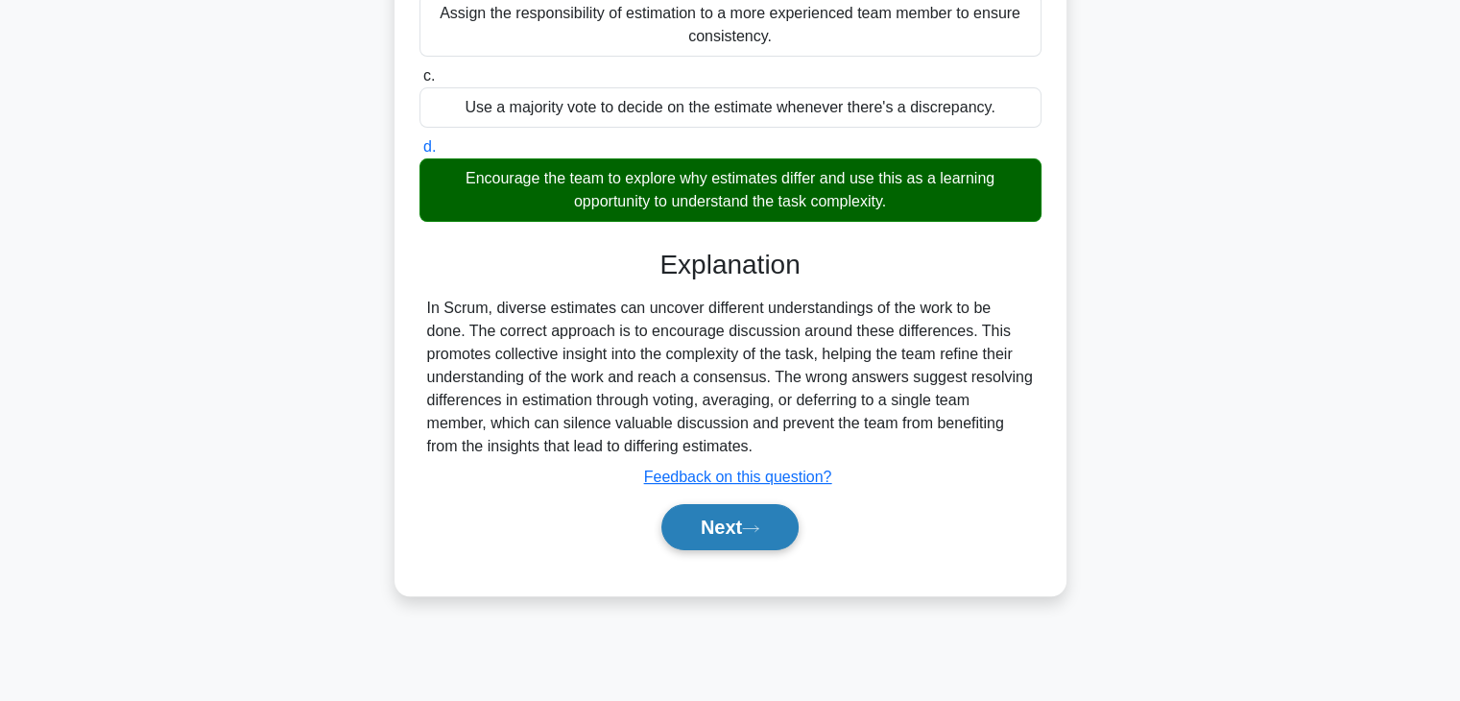
click at [744, 538] on button "Next" at bounding box center [729, 527] width 137 height 46
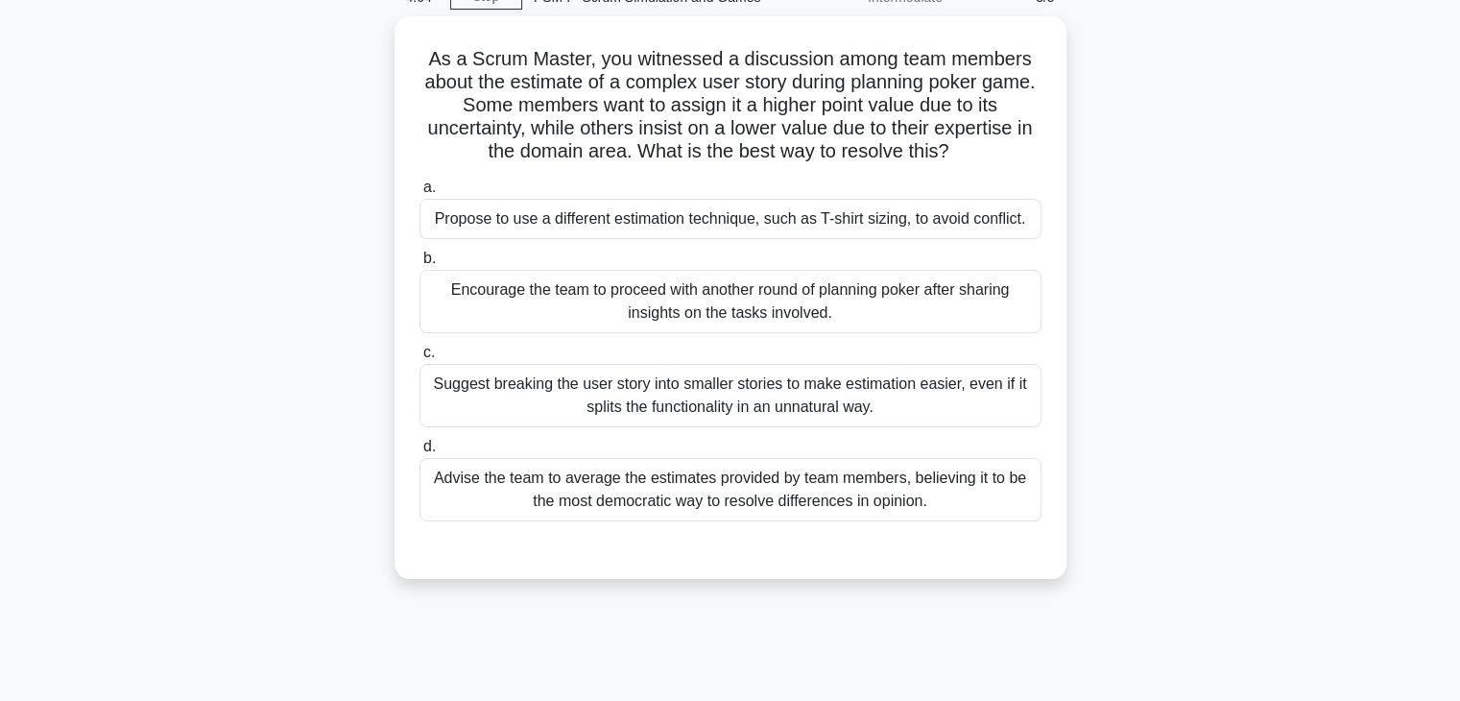
scroll to position [94, 0]
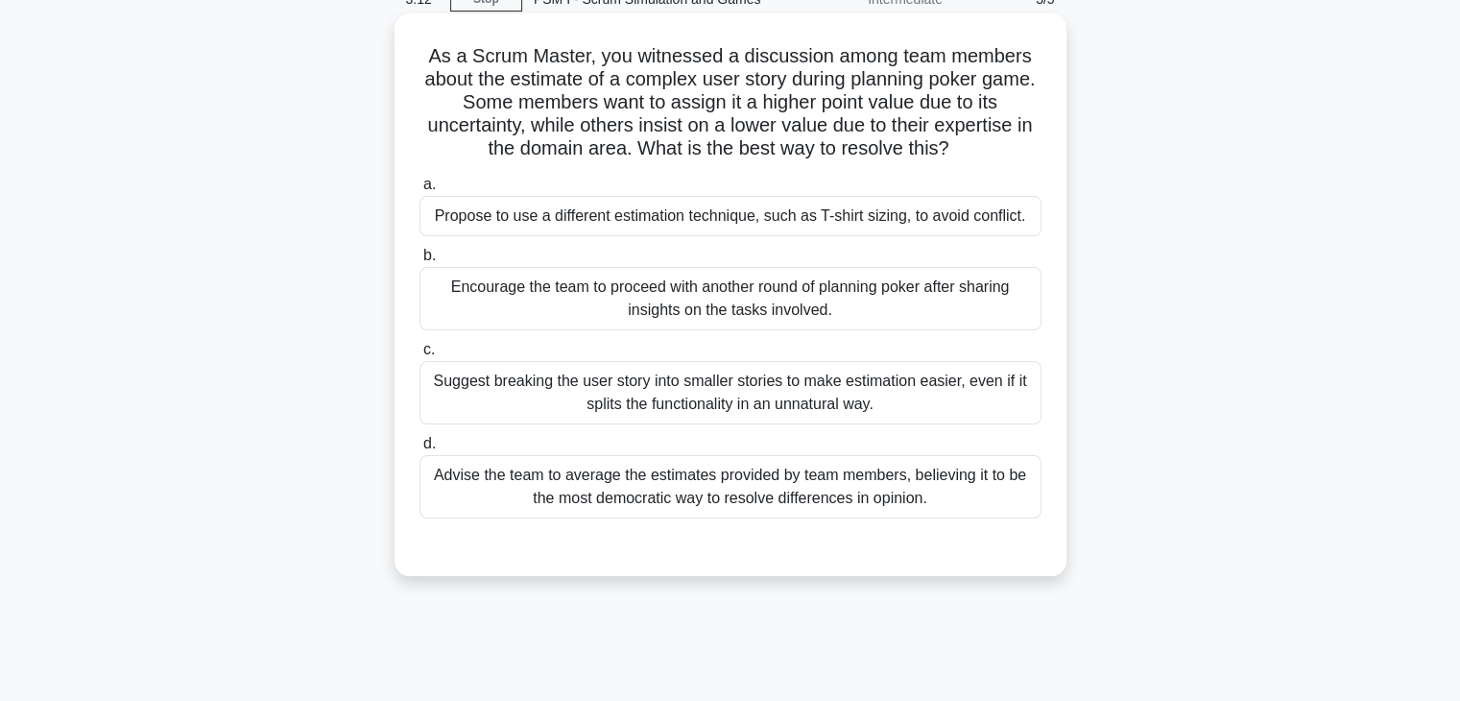
click at [729, 310] on div "Encourage the team to proceed with another round of planning poker after sharin…" at bounding box center [730, 298] width 622 height 63
click at [419, 262] on input "b. Encourage the team to proceed with another round of planning poker after sha…" at bounding box center [419, 256] width 0 height 12
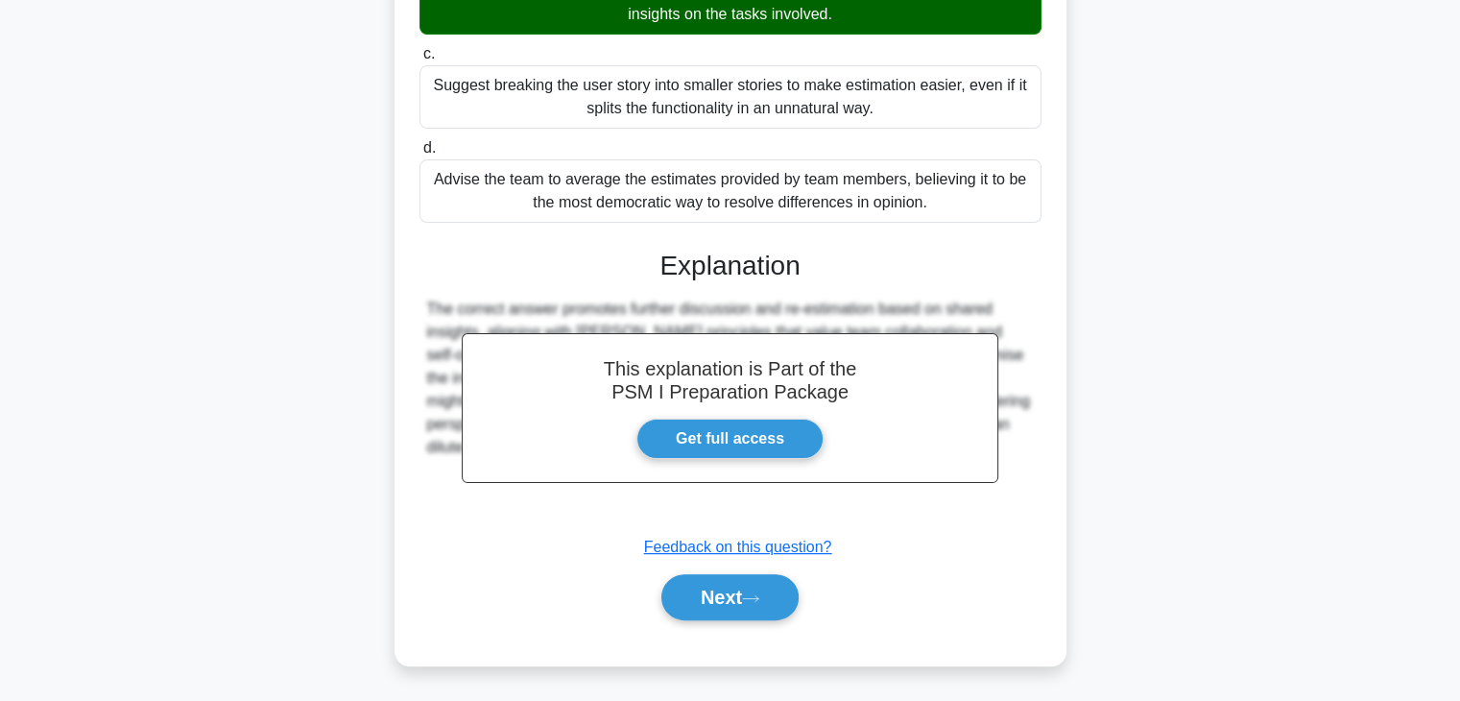
scroll to position [381, 0]
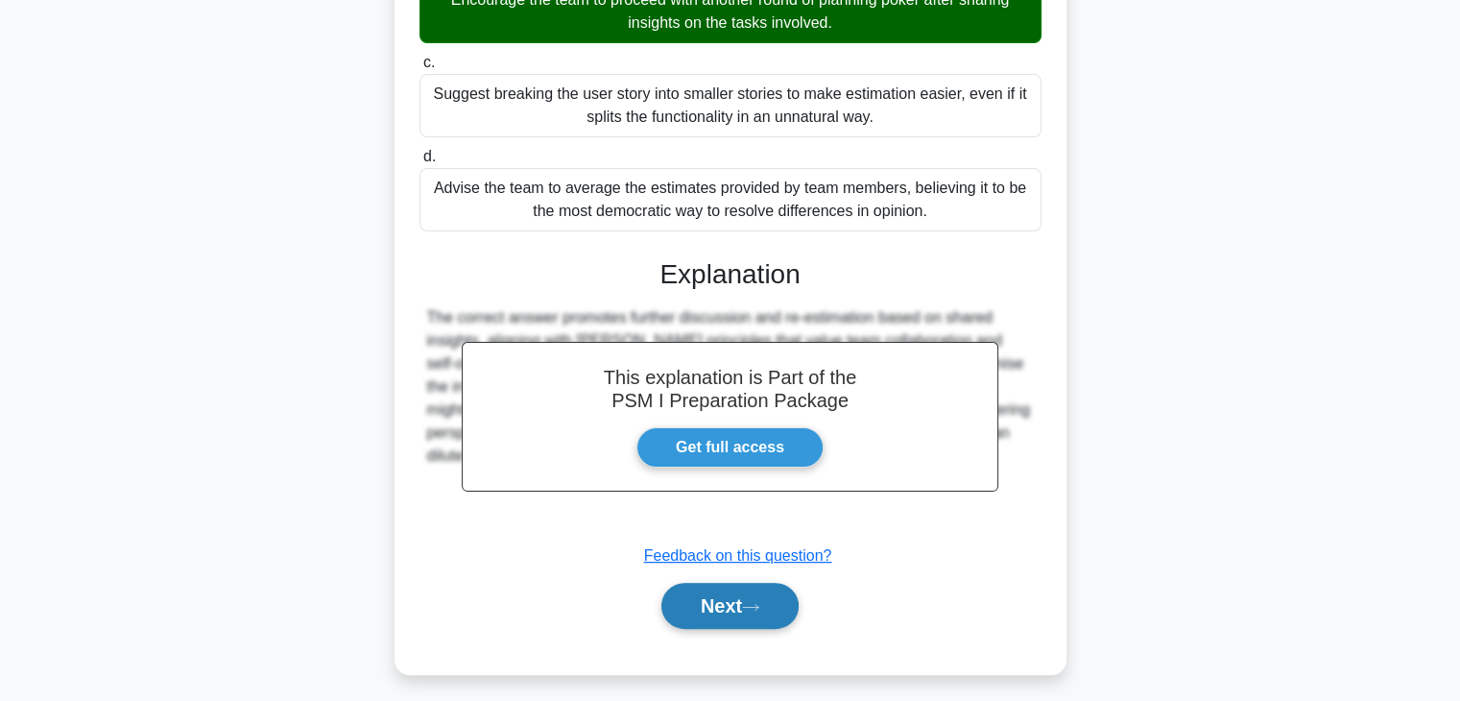
click at [729, 602] on button "Next" at bounding box center [729, 606] width 137 height 46
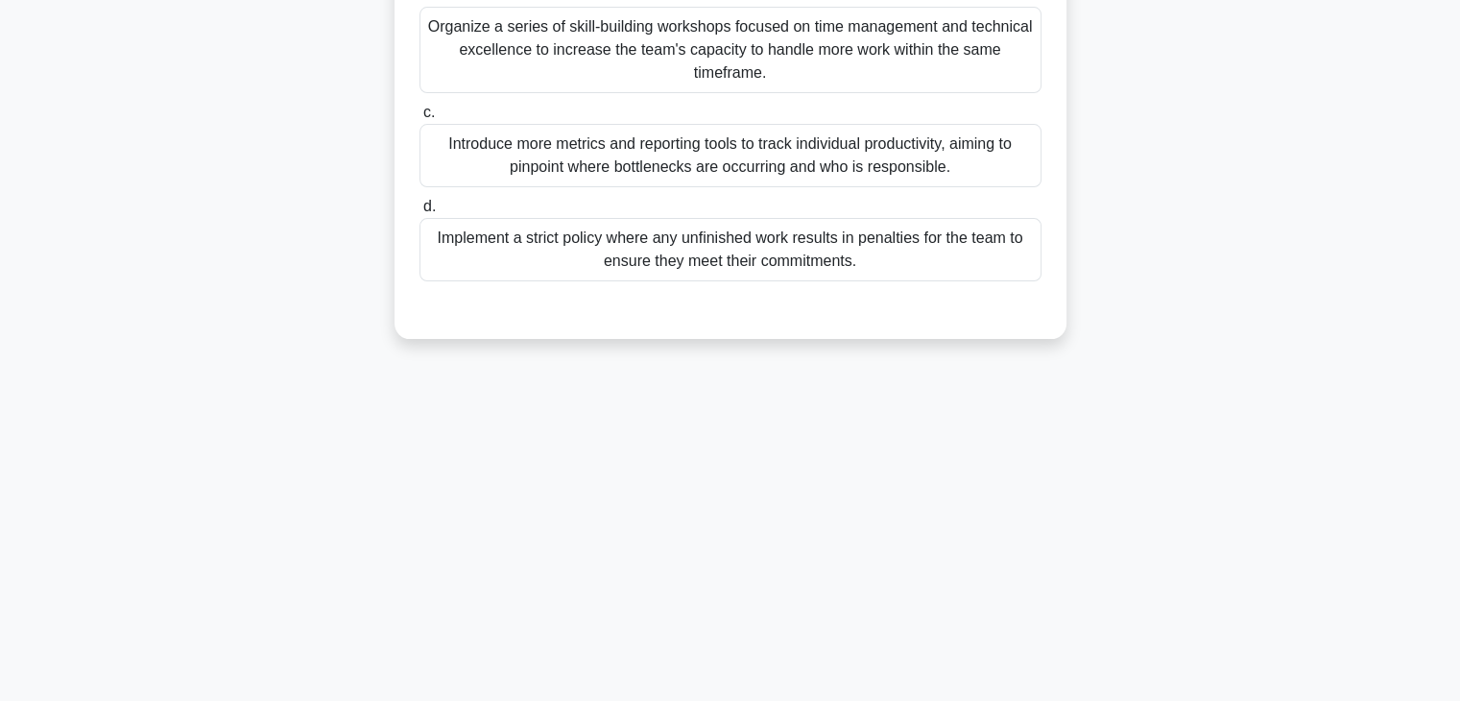
scroll to position [0, 0]
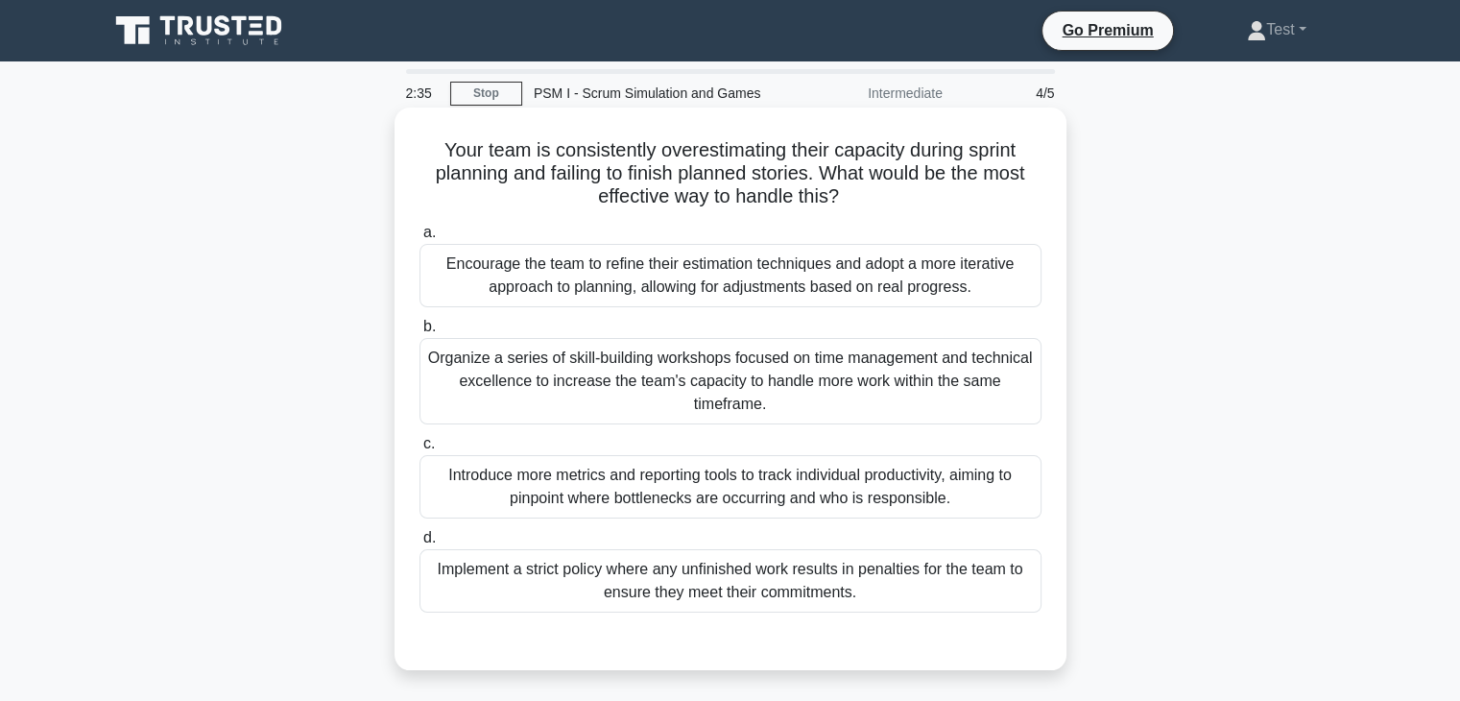
click at [986, 286] on div "Encourage the team to refine their estimation techniques and adopt a more itera…" at bounding box center [730, 275] width 622 height 63
click at [419, 239] on input "a. Encourage the team to refine their estimation techniques and adopt a more it…" at bounding box center [419, 232] width 0 height 12
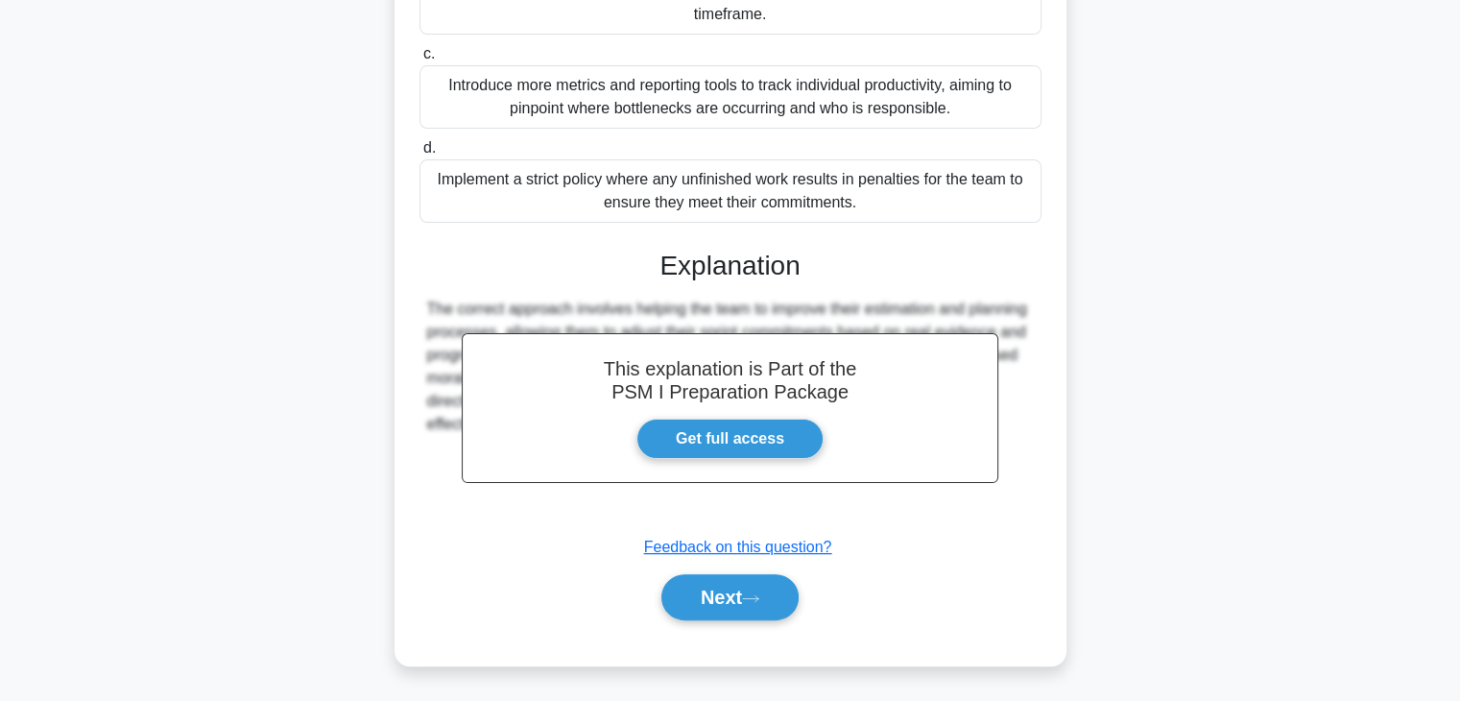
scroll to position [389, 0]
click at [737, 605] on button "Next" at bounding box center [729, 598] width 137 height 46
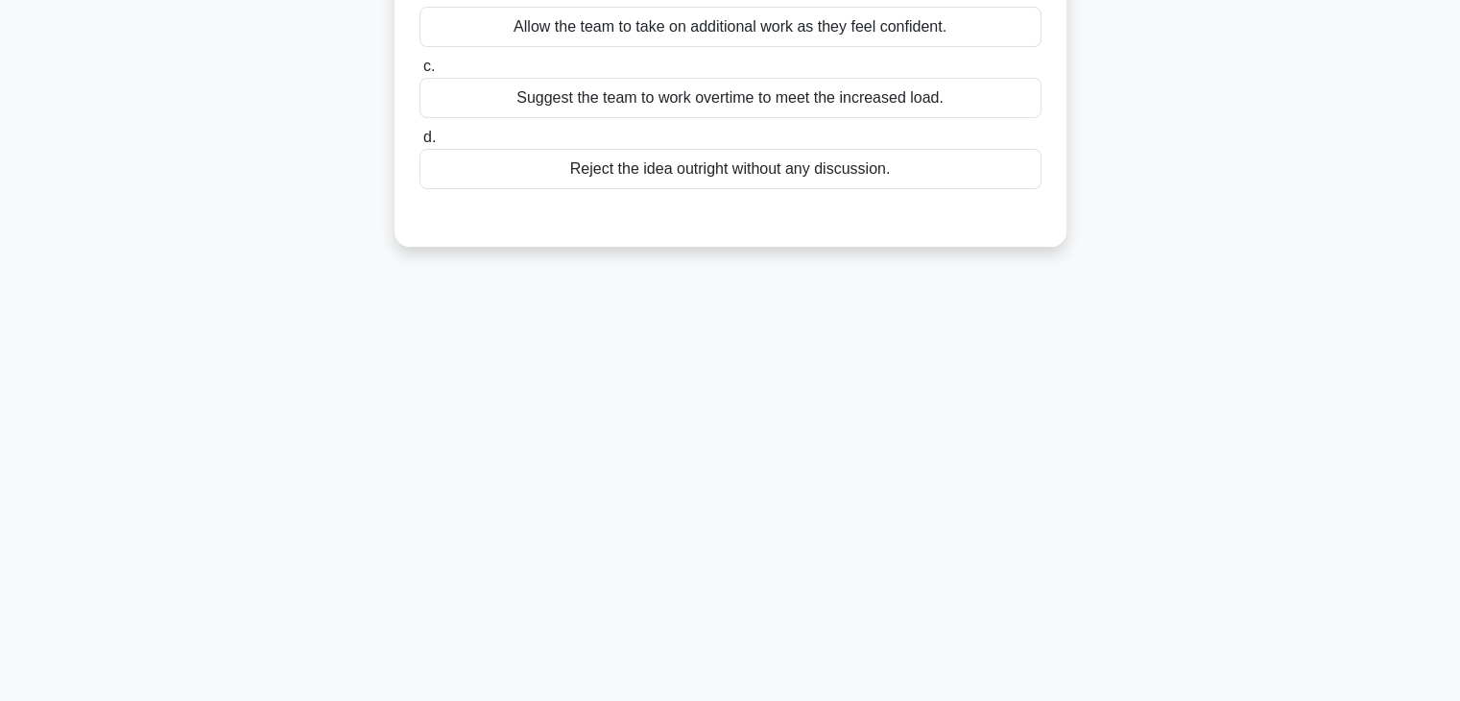
scroll to position [0, 0]
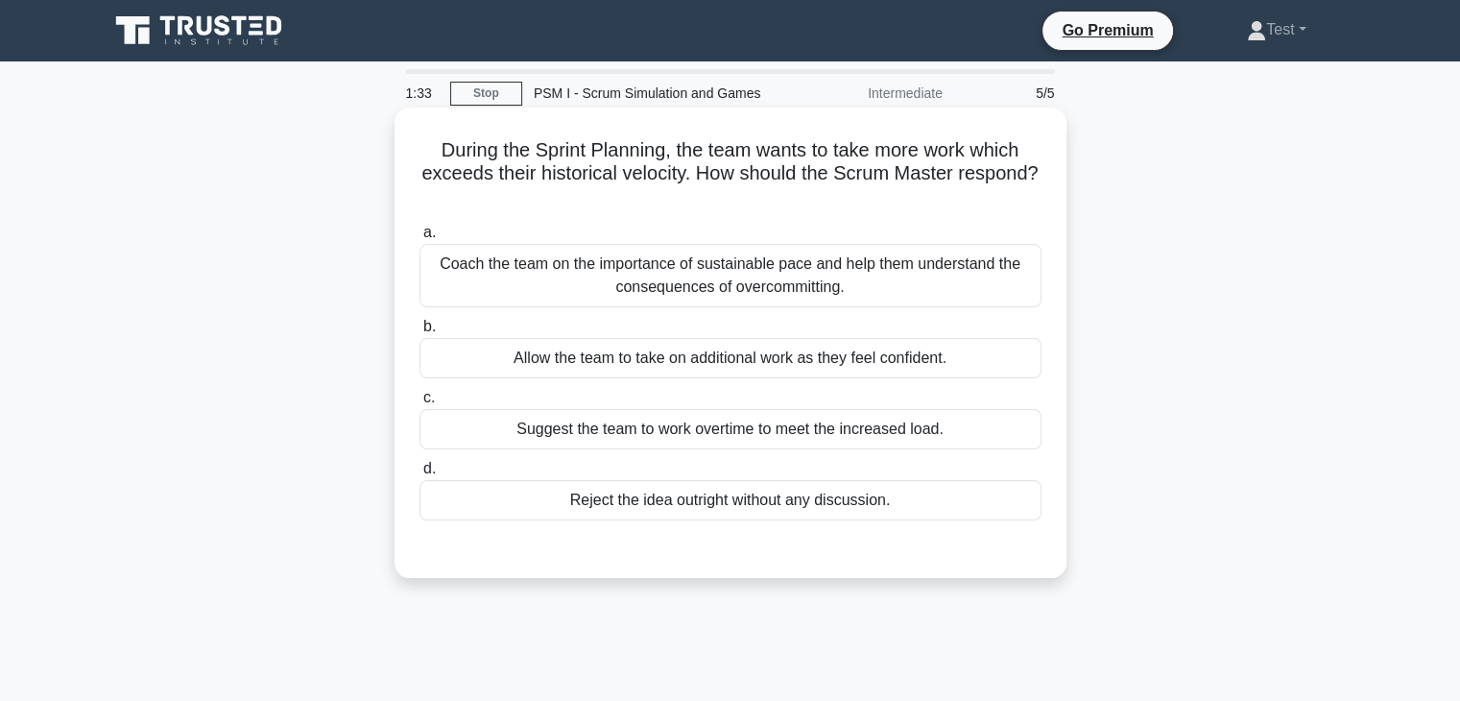
click at [921, 279] on div "Coach the team on the importance of sustainable pace and help them understand t…" at bounding box center [730, 275] width 622 height 63
click at [419, 239] on input "a. Coach the team on the importance of sustainable pace and help them understan…" at bounding box center [419, 232] width 0 height 12
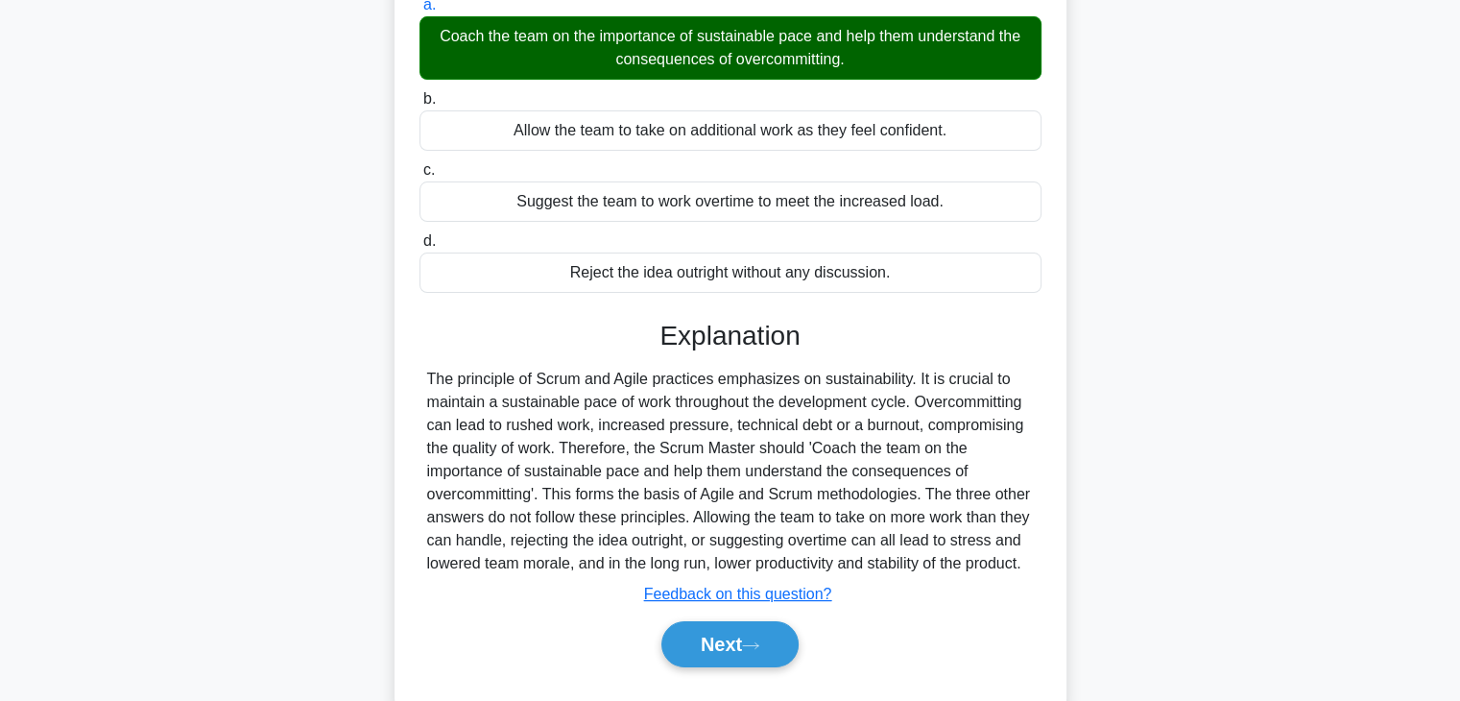
scroll to position [236, 0]
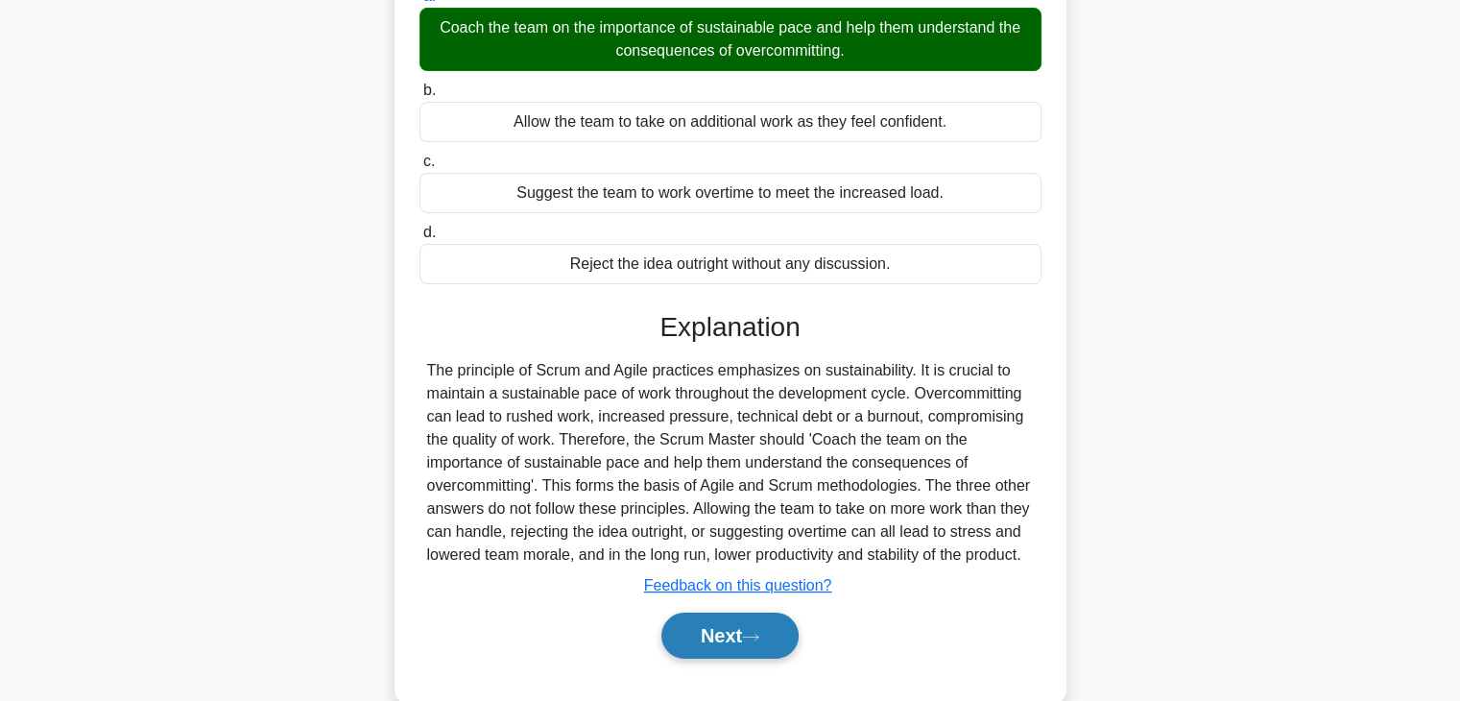
click at [713, 654] on button "Next" at bounding box center [729, 635] width 137 height 46
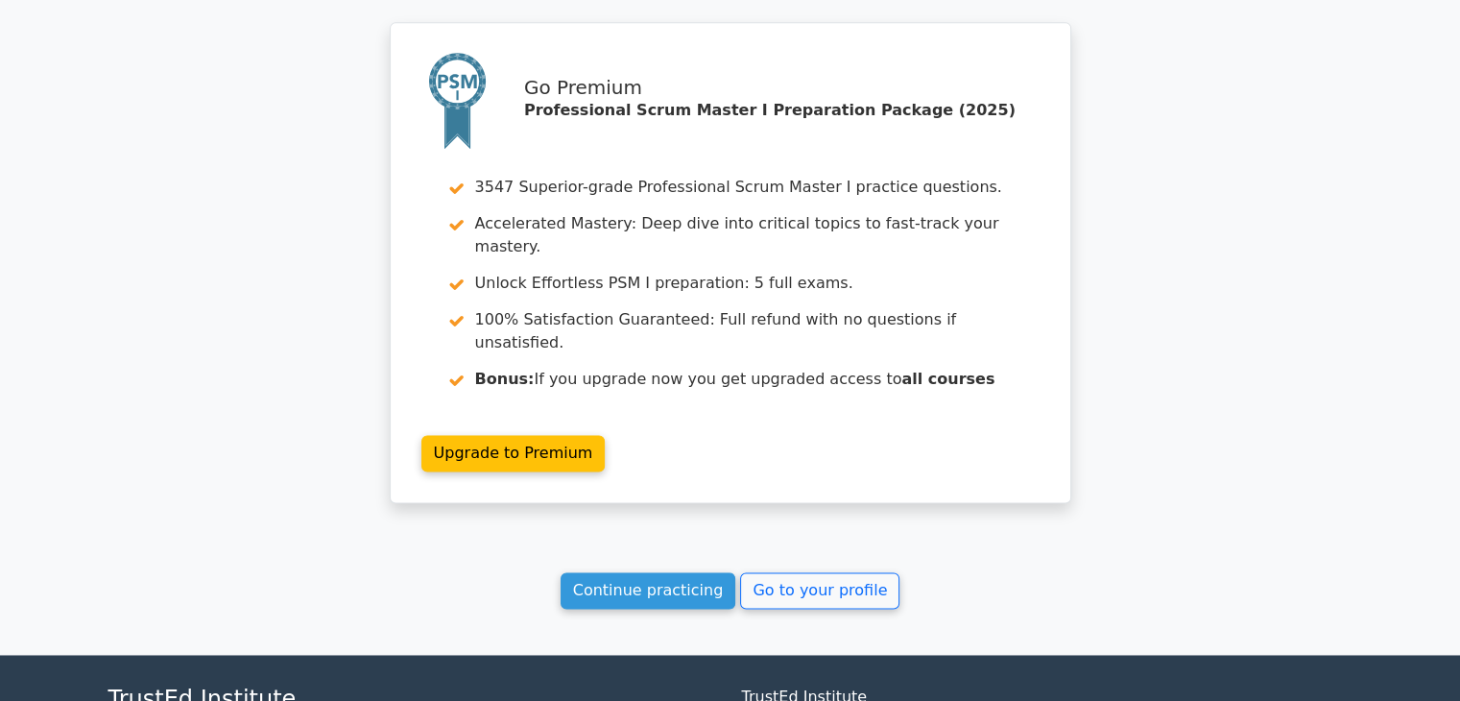
scroll to position [2760, 0]
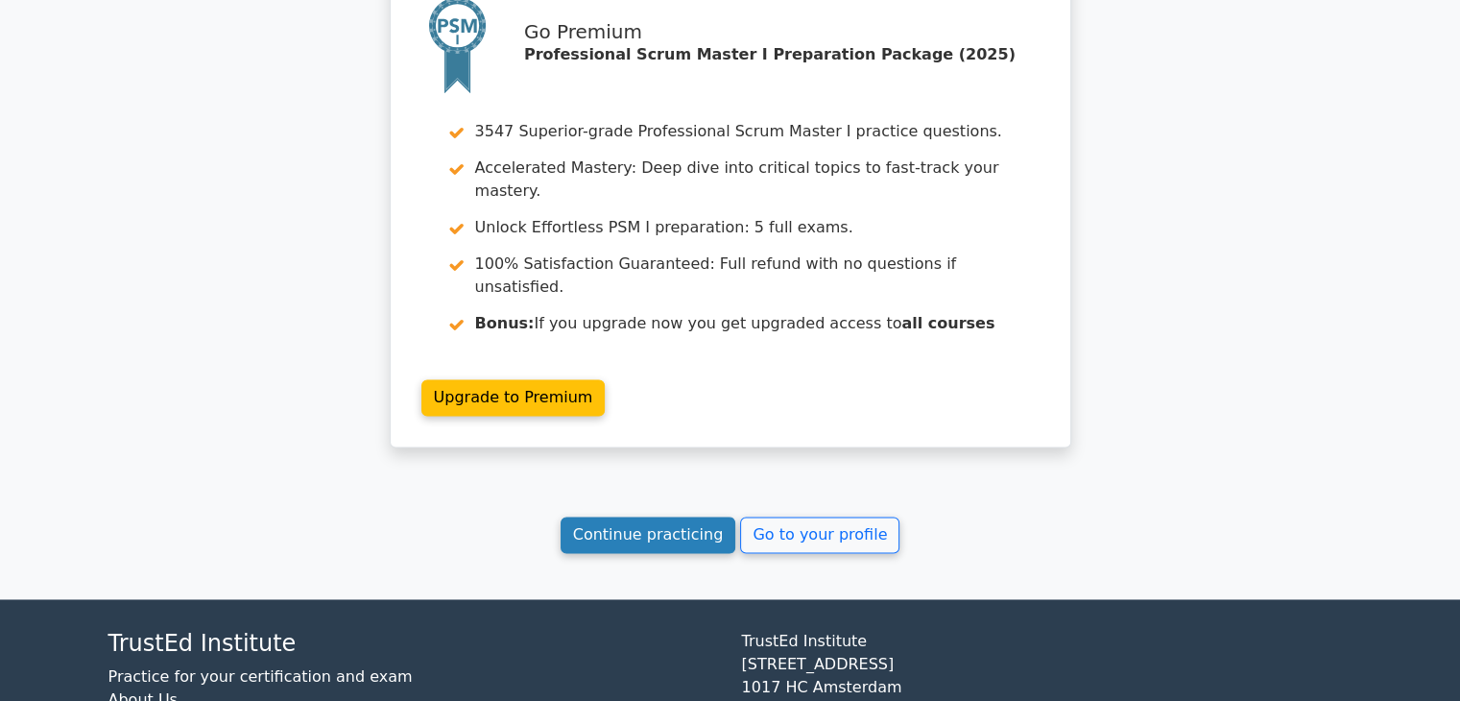
click at [673, 516] on link "Continue practicing" at bounding box center [648, 534] width 176 height 36
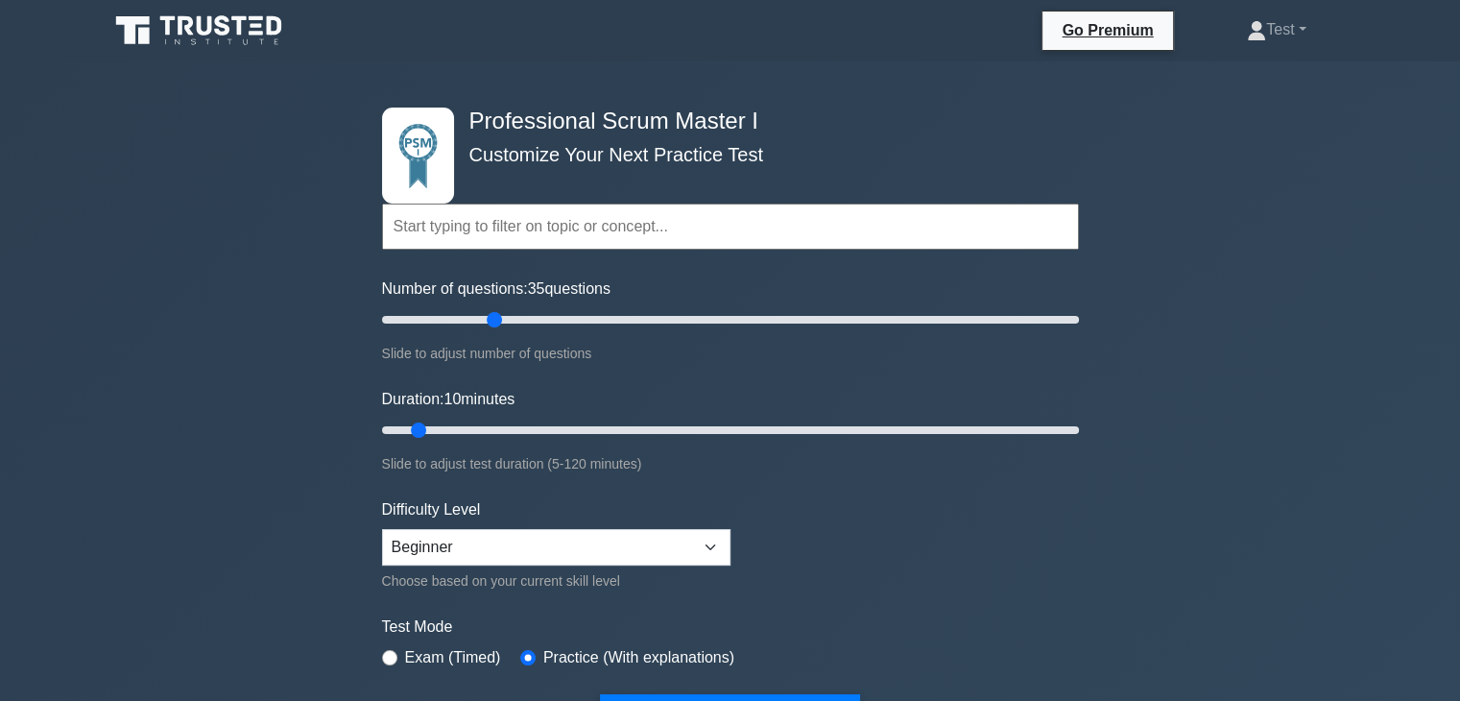
drag, startPoint x: 409, startPoint y: 320, endPoint x: 491, endPoint y: 318, distance: 82.6
type input "35"
click at [491, 318] on input "Number of questions: 35 questions" at bounding box center [730, 319] width 697 height 23
drag, startPoint x: 417, startPoint y: 431, endPoint x: 545, endPoint y: 462, distance: 132.2
type input "30"
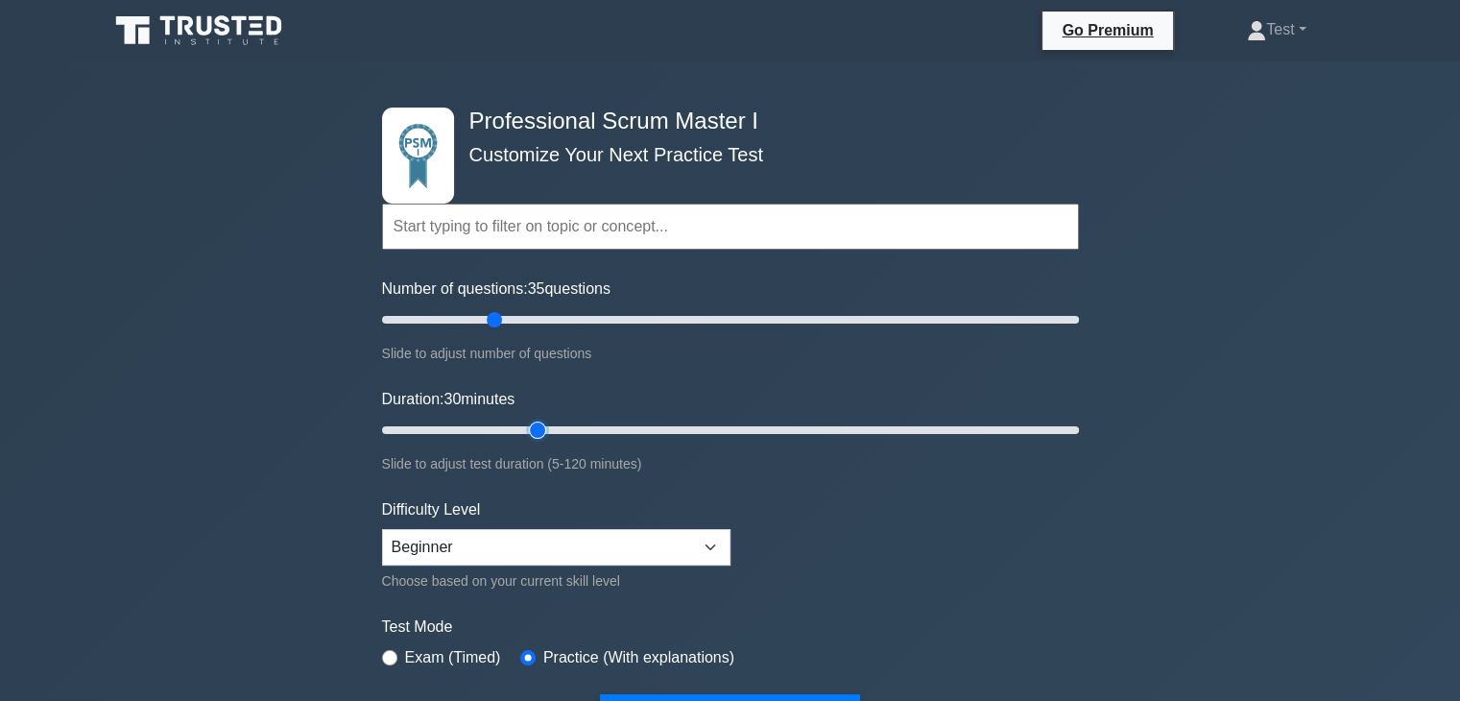
click at [545, 441] on input "Duration: 30 minutes" at bounding box center [730, 429] width 697 height 23
click at [543, 542] on select "Beginner Intermediate Expert" at bounding box center [556, 547] width 348 height 36
select select "expert"
click at [382, 529] on select "Beginner Intermediate Expert" at bounding box center [556, 547] width 348 height 36
drag, startPoint x: 491, startPoint y: 318, endPoint x: 476, endPoint y: 321, distance: 15.6
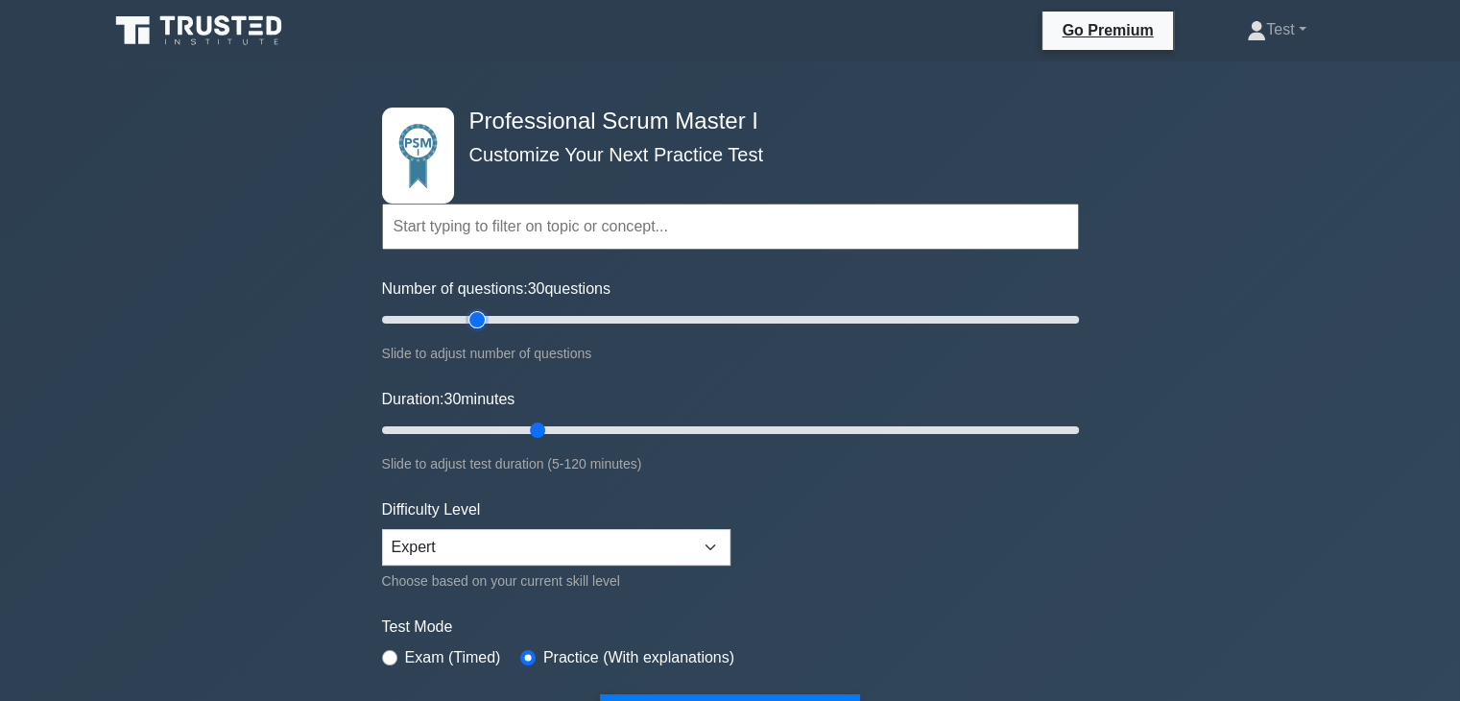
type input "30"
click at [476, 321] on input "Number of questions: 30 questions" at bounding box center [730, 319] width 697 height 23
click at [498, 230] on input "text" at bounding box center [730, 226] width 697 height 46
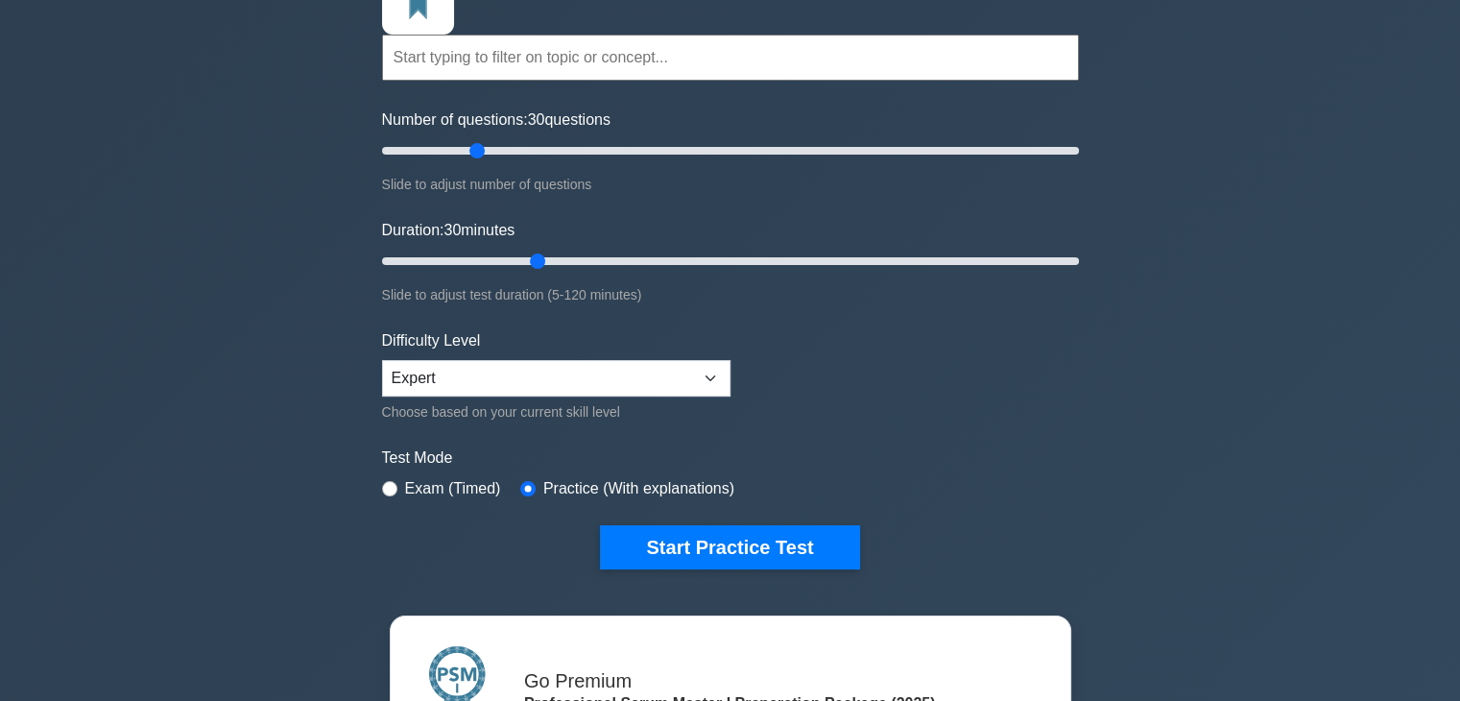
scroll to position [173, 0]
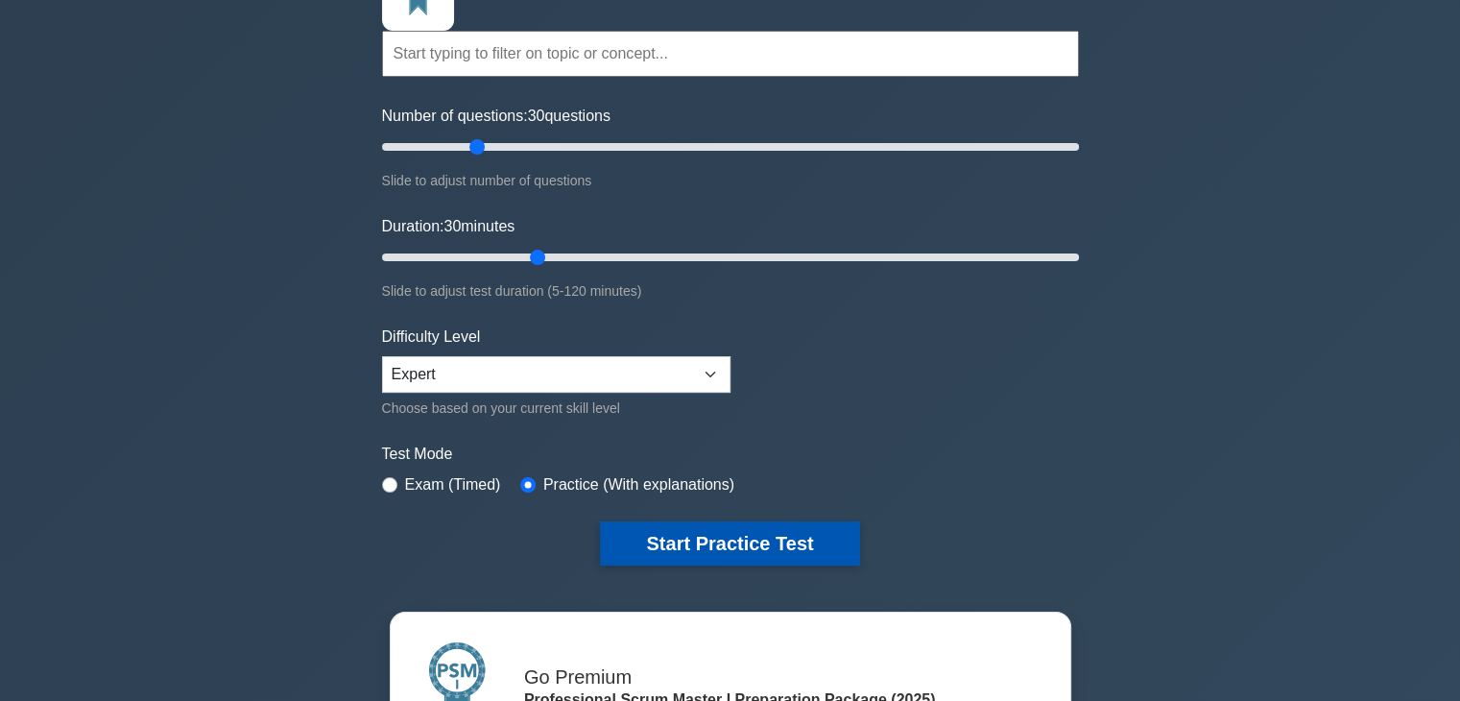
click at [691, 535] on button "Start Practice Test" at bounding box center [729, 543] width 259 height 44
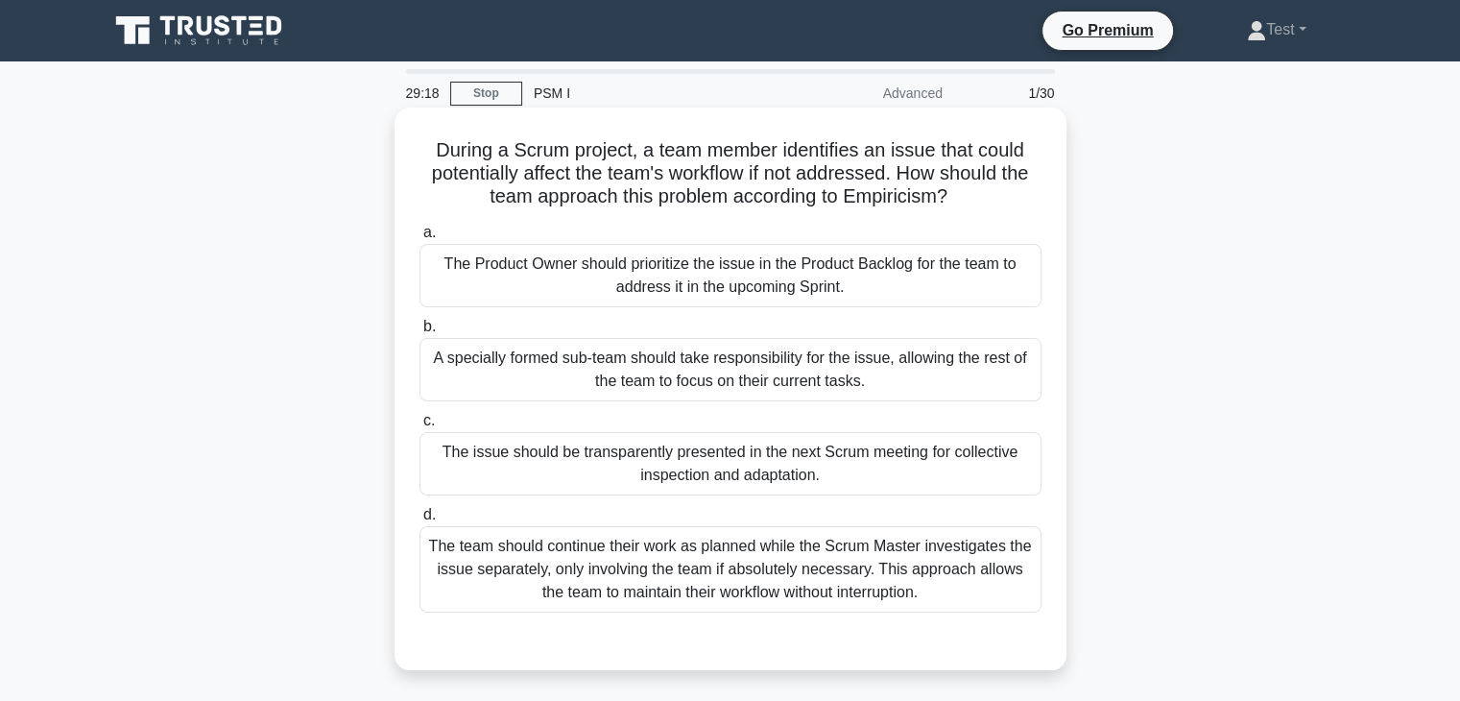
click at [726, 447] on div "The issue should be transparently presented in the next Scrum meeting for colle…" at bounding box center [730, 463] width 622 height 63
click at [419, 427] on input "c. The issue should be transparently presented in the next Scrum meeting for co…" at bounding box center [419, 421] width 0 height 12
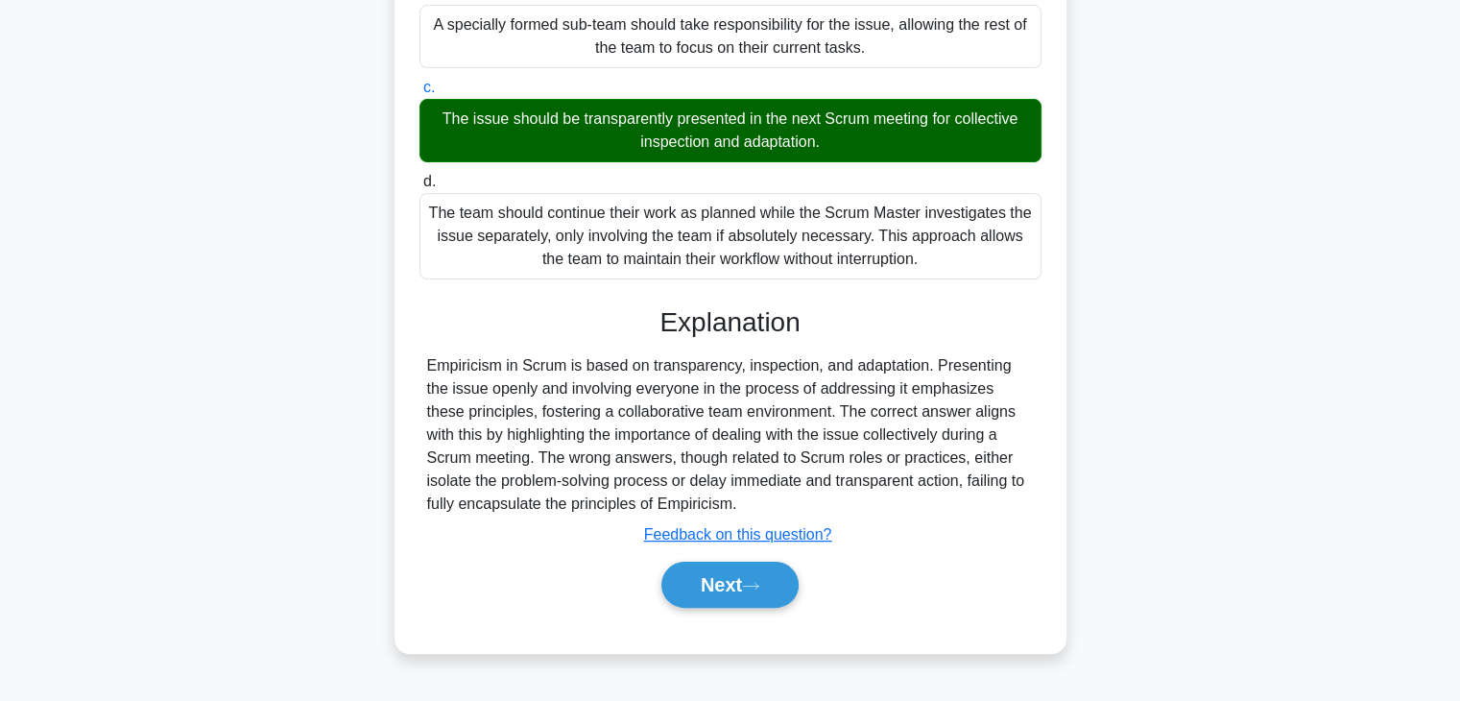
scroll to position [337, 0]
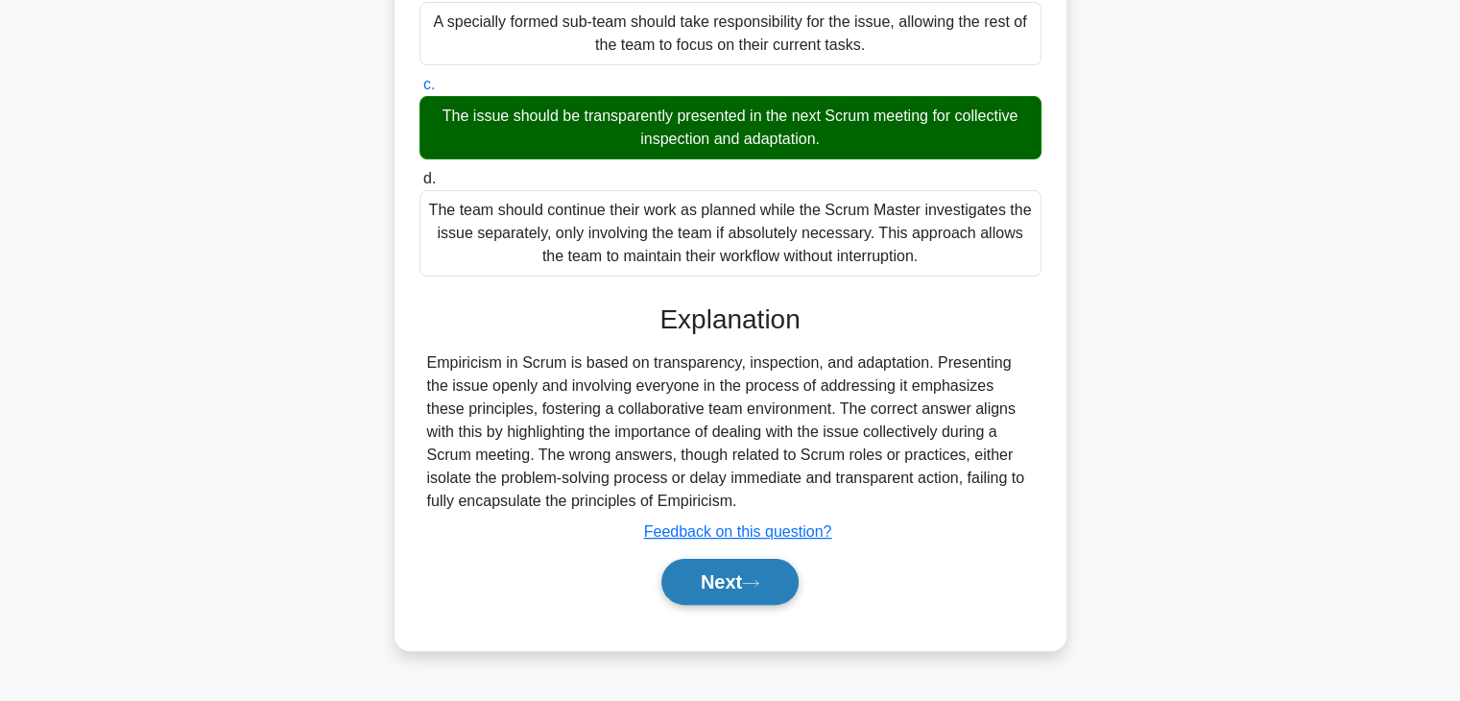
click at [775, 580] on button "Next" at bounding box center [729, 582] width 137 height 46
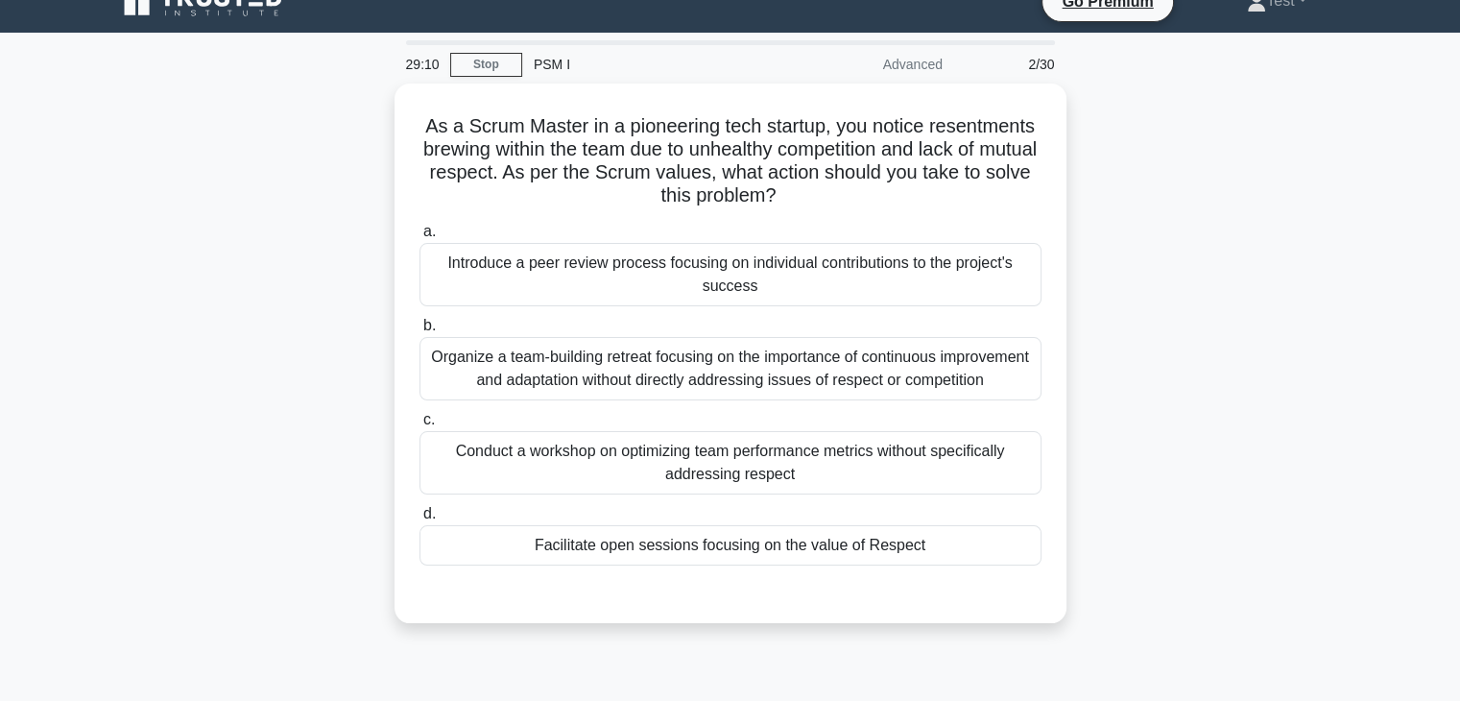
scroll to position [0, 0]
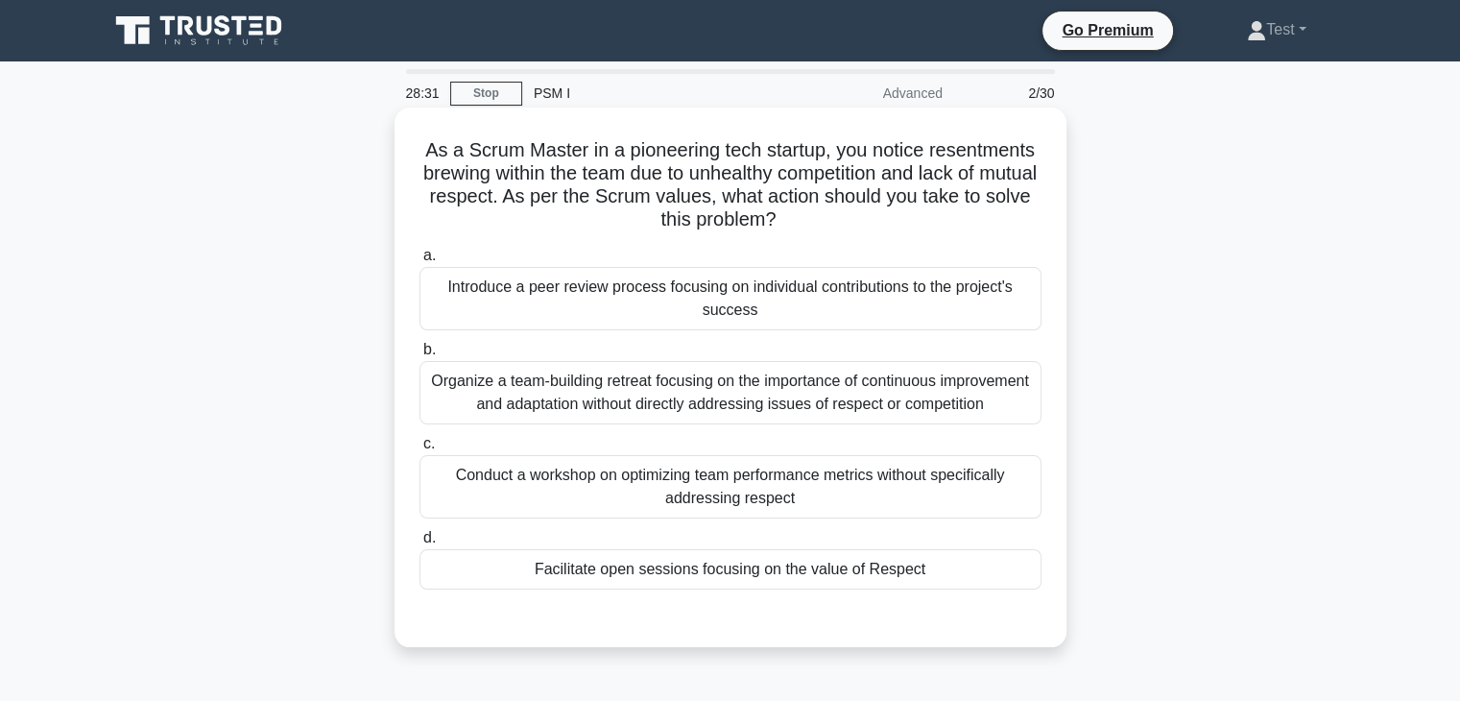
click at [954, 419] on div "Organize a team-building retreat focusing on the importance of continuous impro…" at bounding box center [730, 392] width 622 height 63
click at [419, 356] on input "b. Organize a team-building retreat focusing on the importance of continuous im…" at bounding box center [419, 350] width 0 height 12
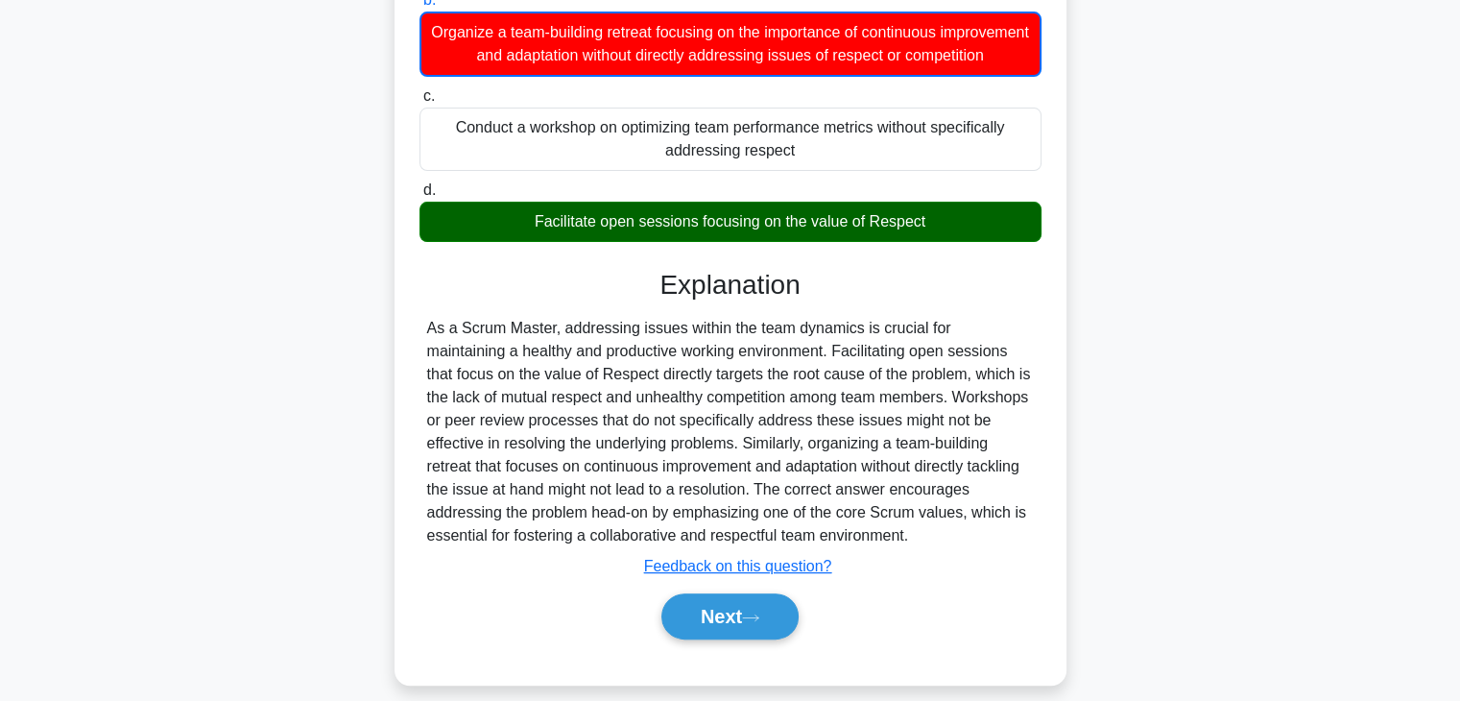
scroll to position [352, 0]
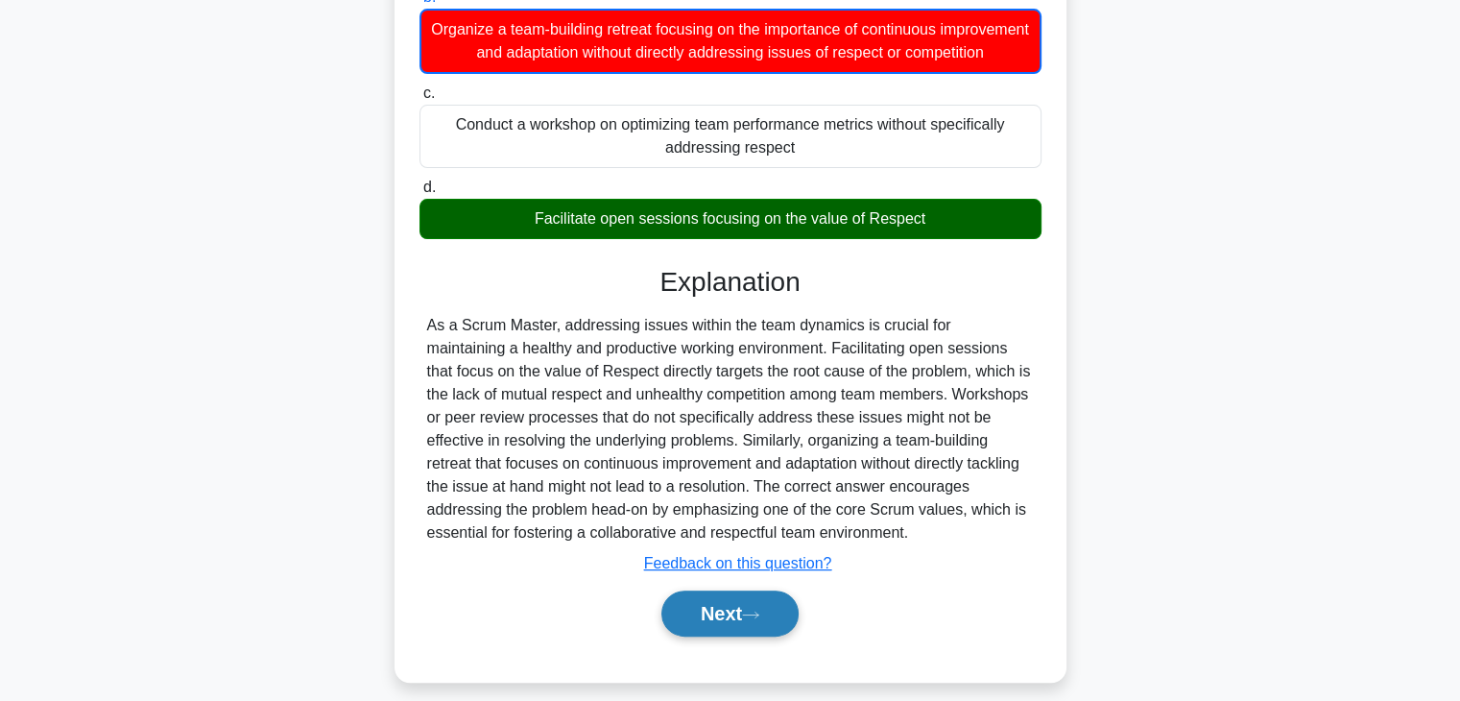
click at [751, 630] on button "Next" at bounding box center [729, 613] width 137 height 46
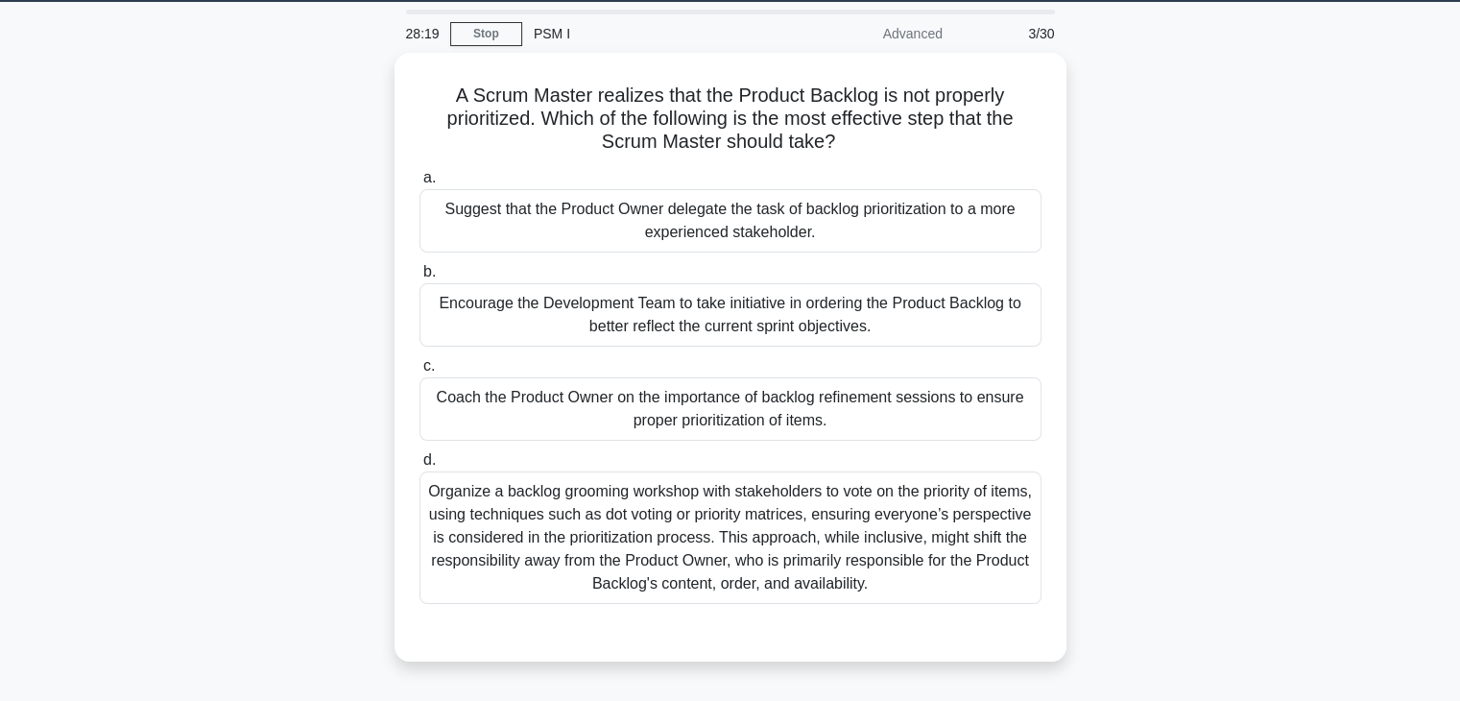
scroll to position [60, 0]
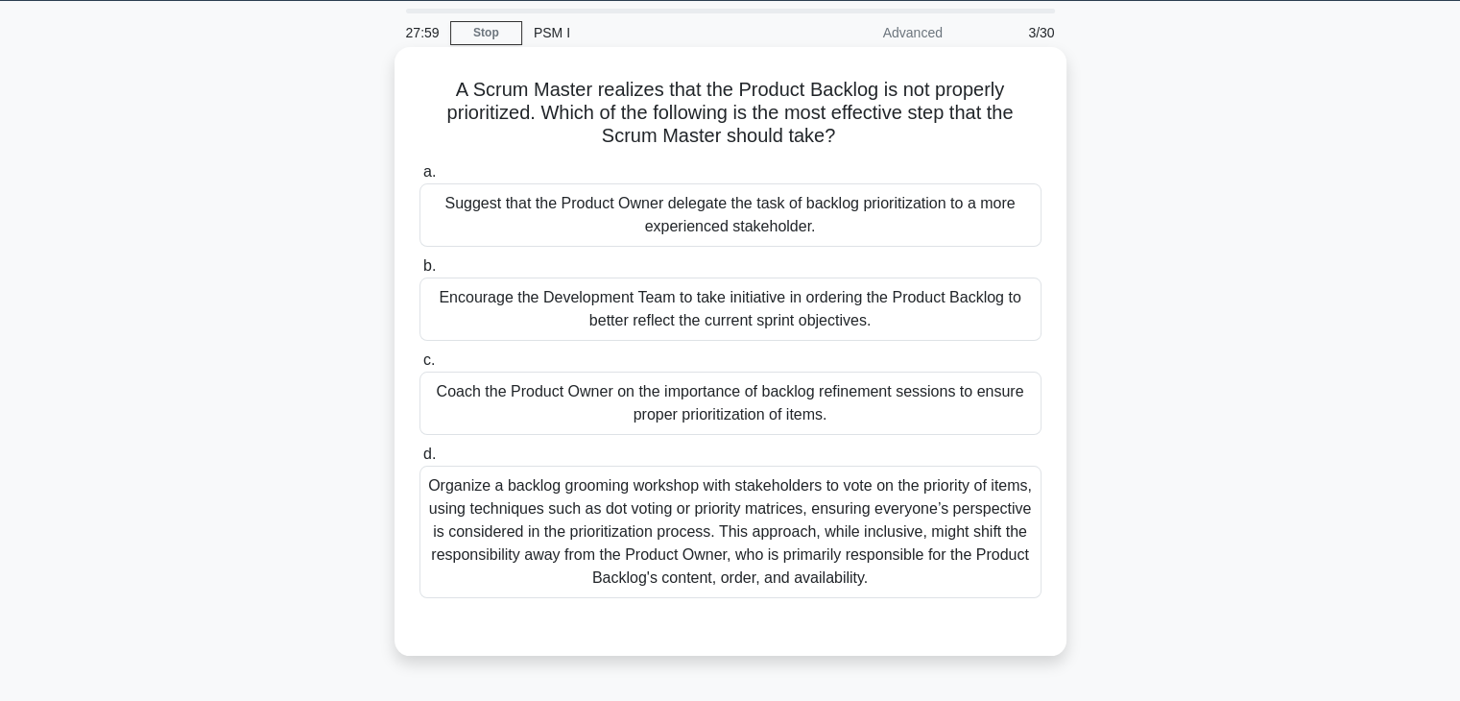
click at [900, 403] on div "Coach the Product Owner on the importance of backlog refinement sessions to ens…" at bounding box center [730, 402] width 622 height 63
click at [419, 367] on input "c. Coach the Product Owner on the importance of backlog refinement sessions to …" at bounding box center [419, 360] width 0 height 12
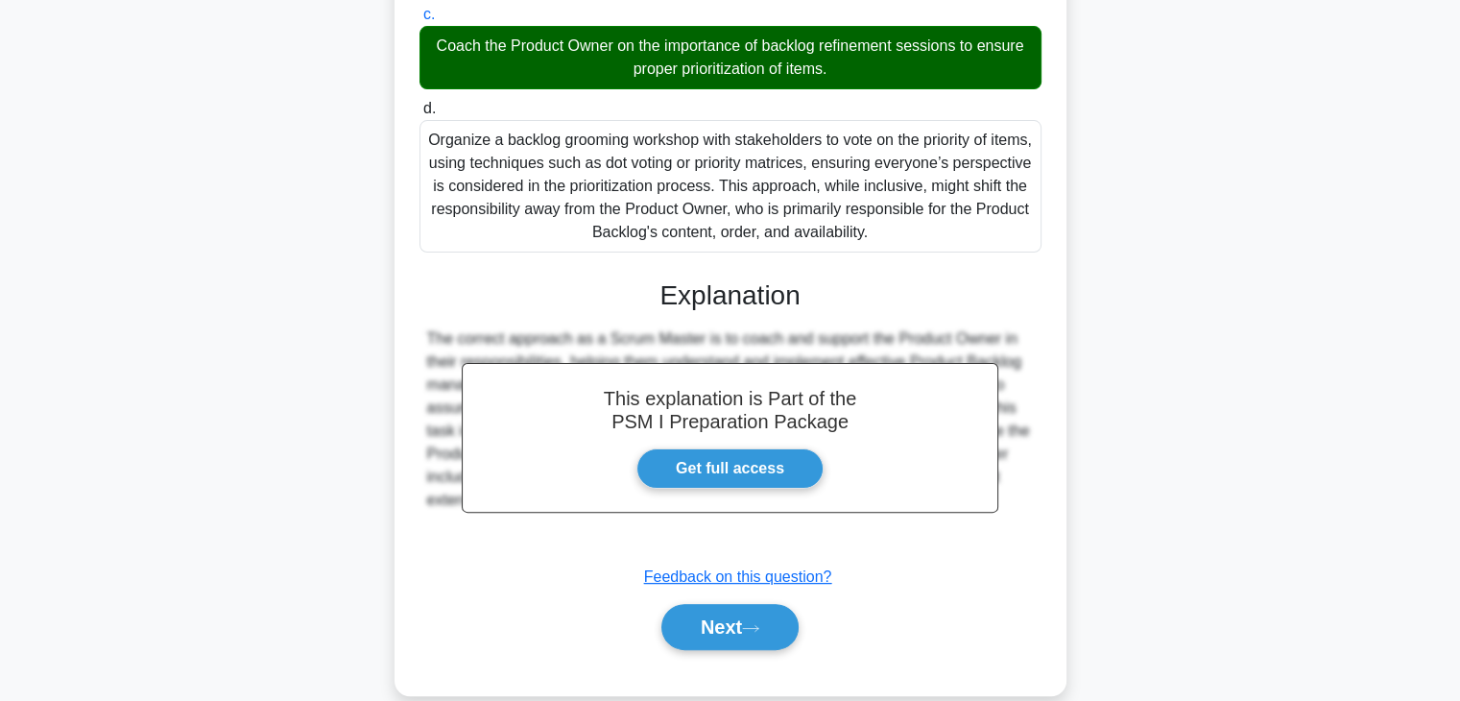
scroll to position [436, 0]
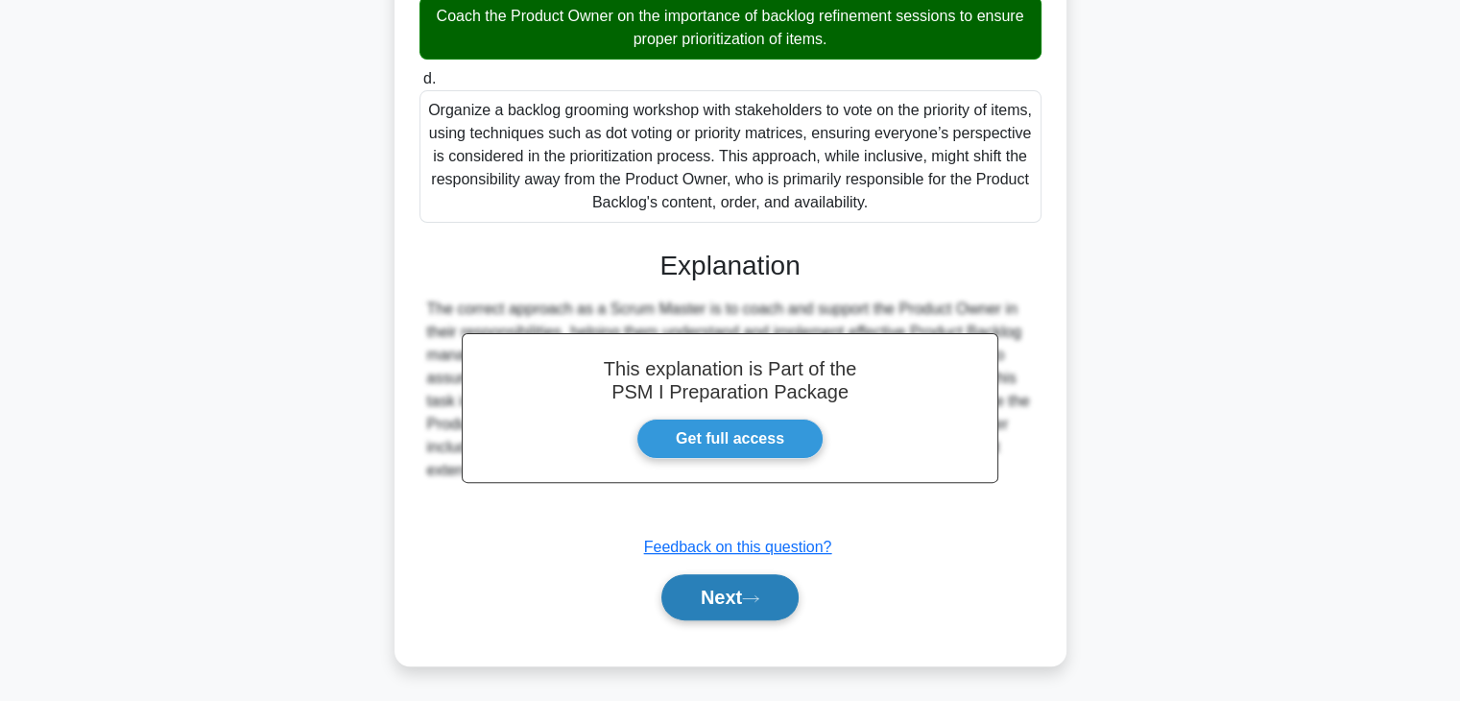
click at [750, 589] on button "Next" at bounding box center [729, 597] width 137 height 46
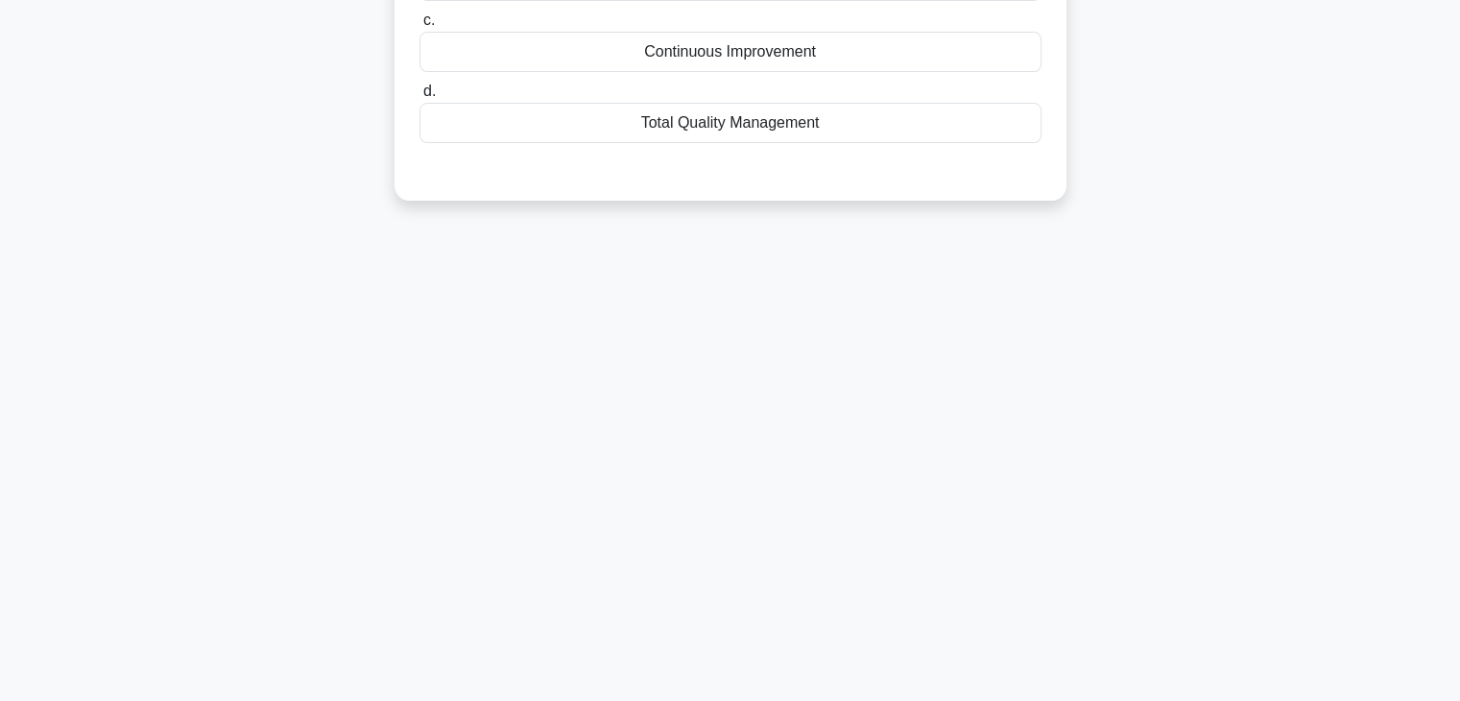
scroll to position [0, 0]
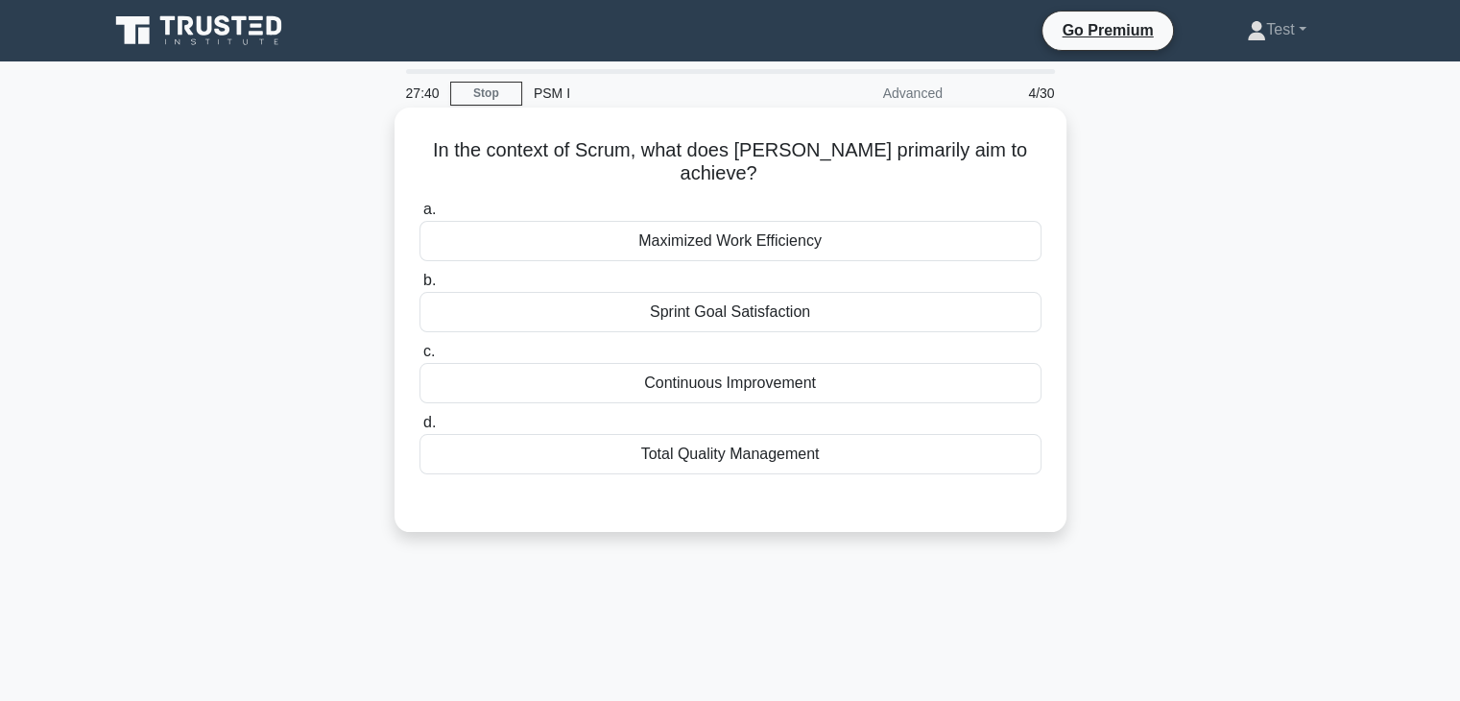
click at [733, 372] on div "Continuous Improvement" at bounding box center [730, 383] width 622 height 40
click at [419, 358] on input "c. Continuous Improvement" at bounding box center [419, 351] width 0 height 12
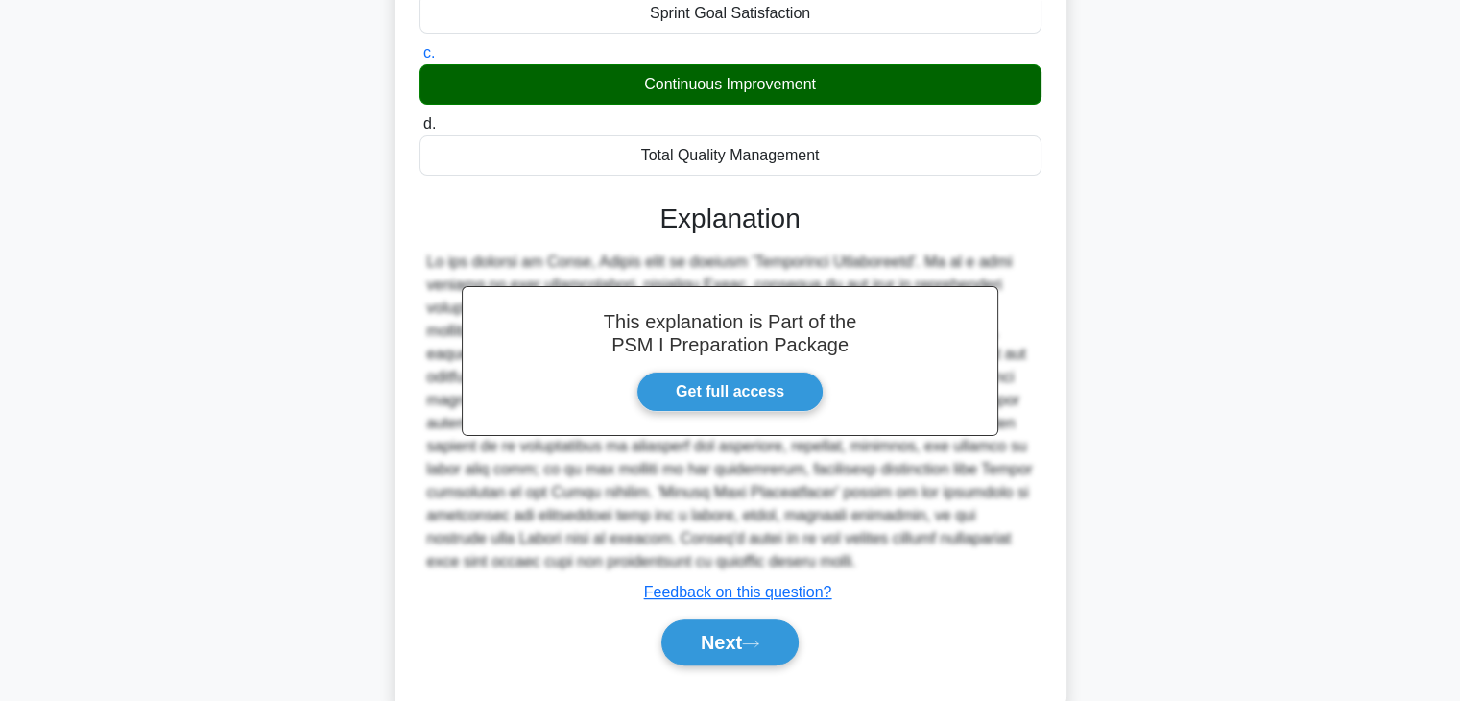
scroll to position [299, 0]
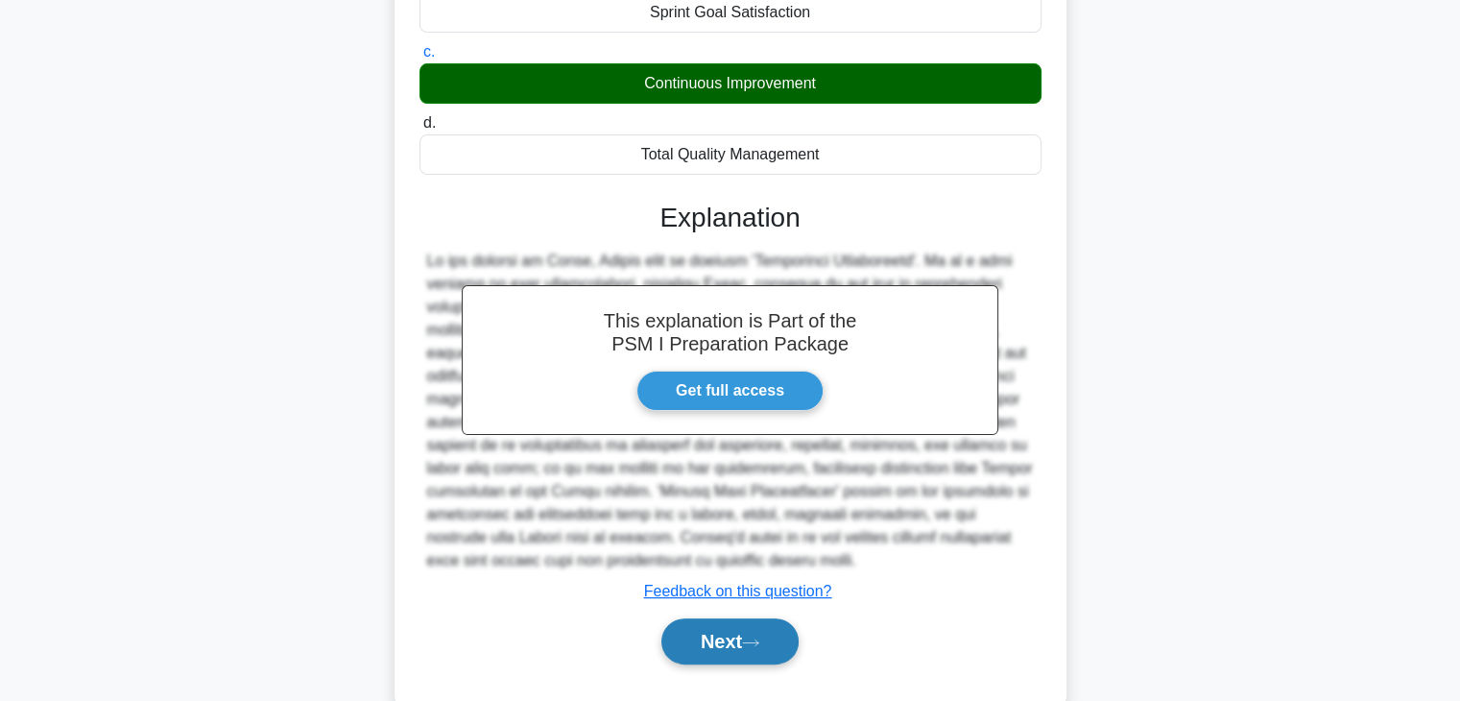
click at [741, 618] on button "Next" at bounding box center [729, 641] width 137 height 46
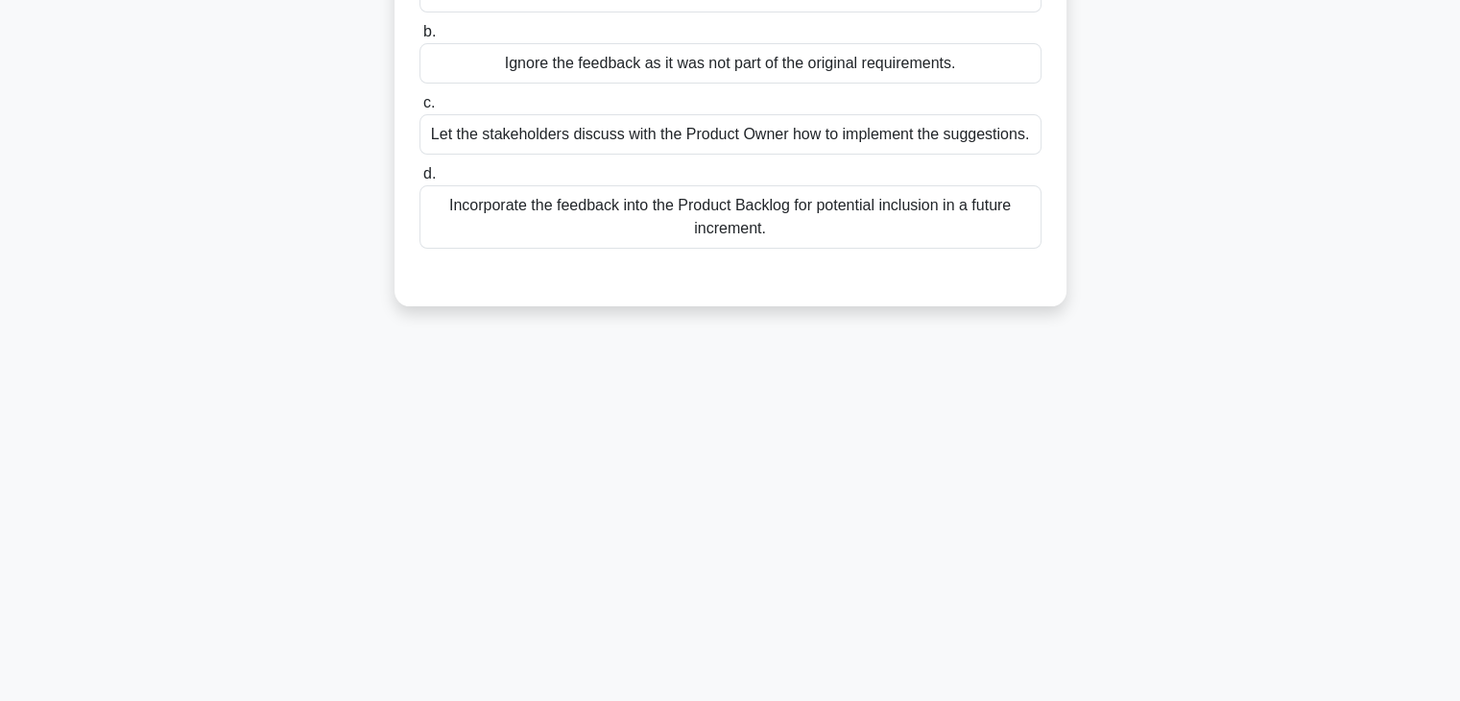
scroll to position [0, 0]
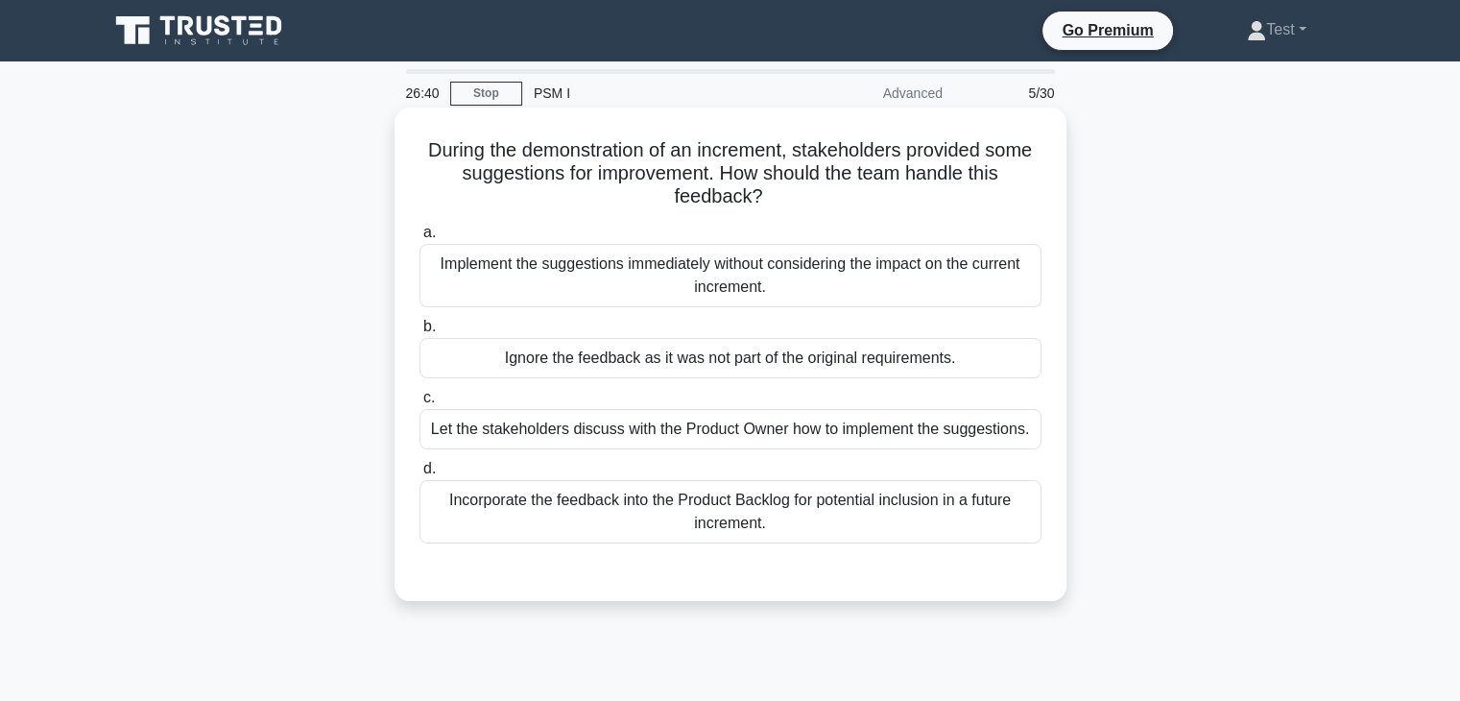
click at [781, 524] on div "Incorporate the feedback into the Product Backlog for potential inclusion in a …" at bounding box center [730, 511] width 622 height 63
click at [419, 475] on input "d. Incorporate the feedback into the Product Backlog for potential inclusion in…" at bounding box center [419, 469] width 0 height 12
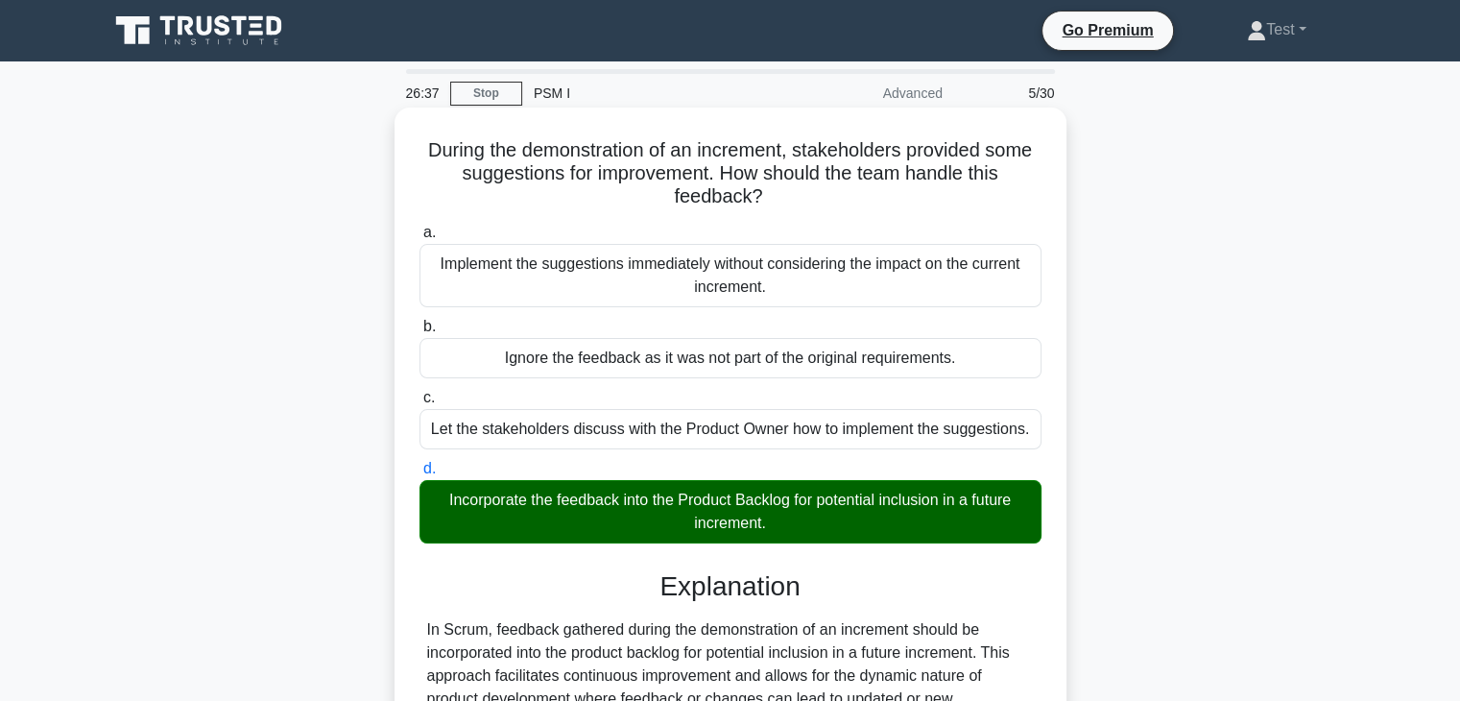
scroll to position [344, 0]
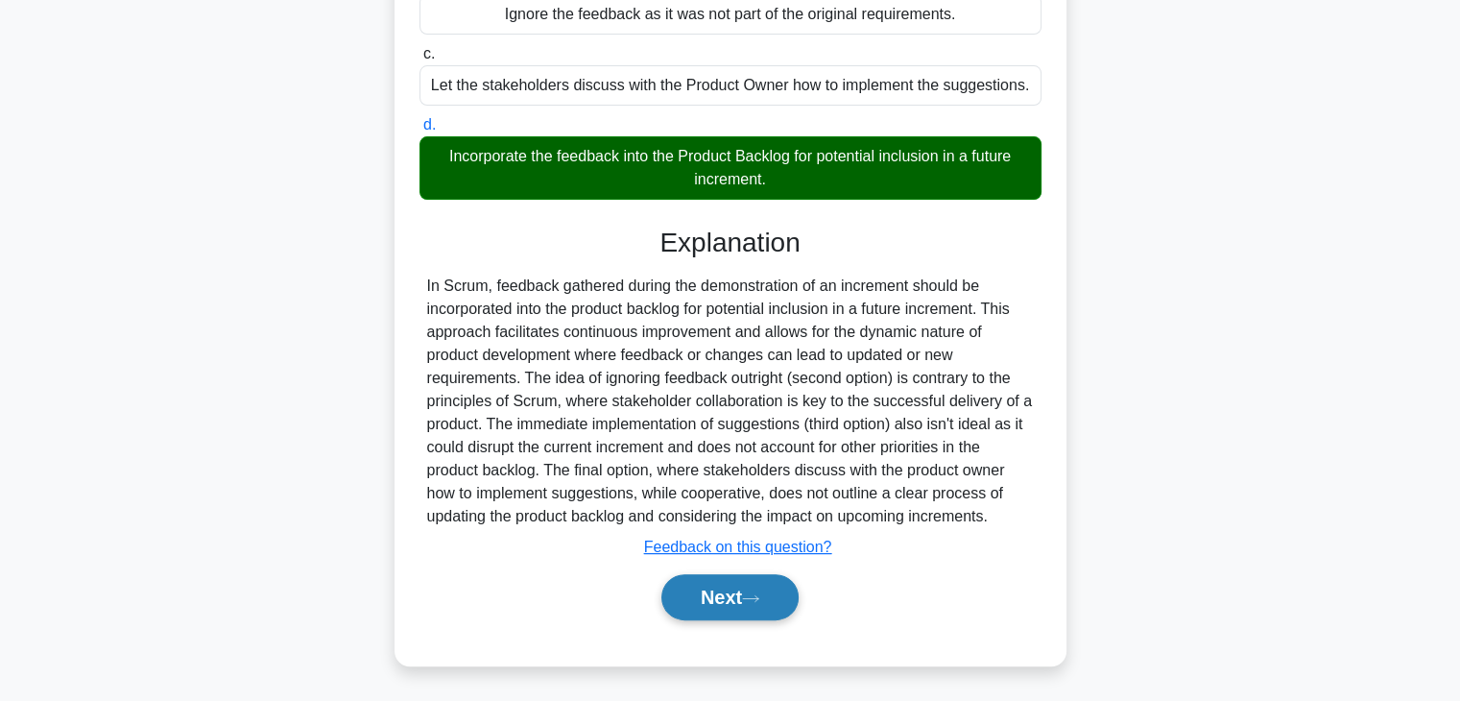
click at [767, 606] on button "Next" at bounding box center [729, 597] width 137 height 46
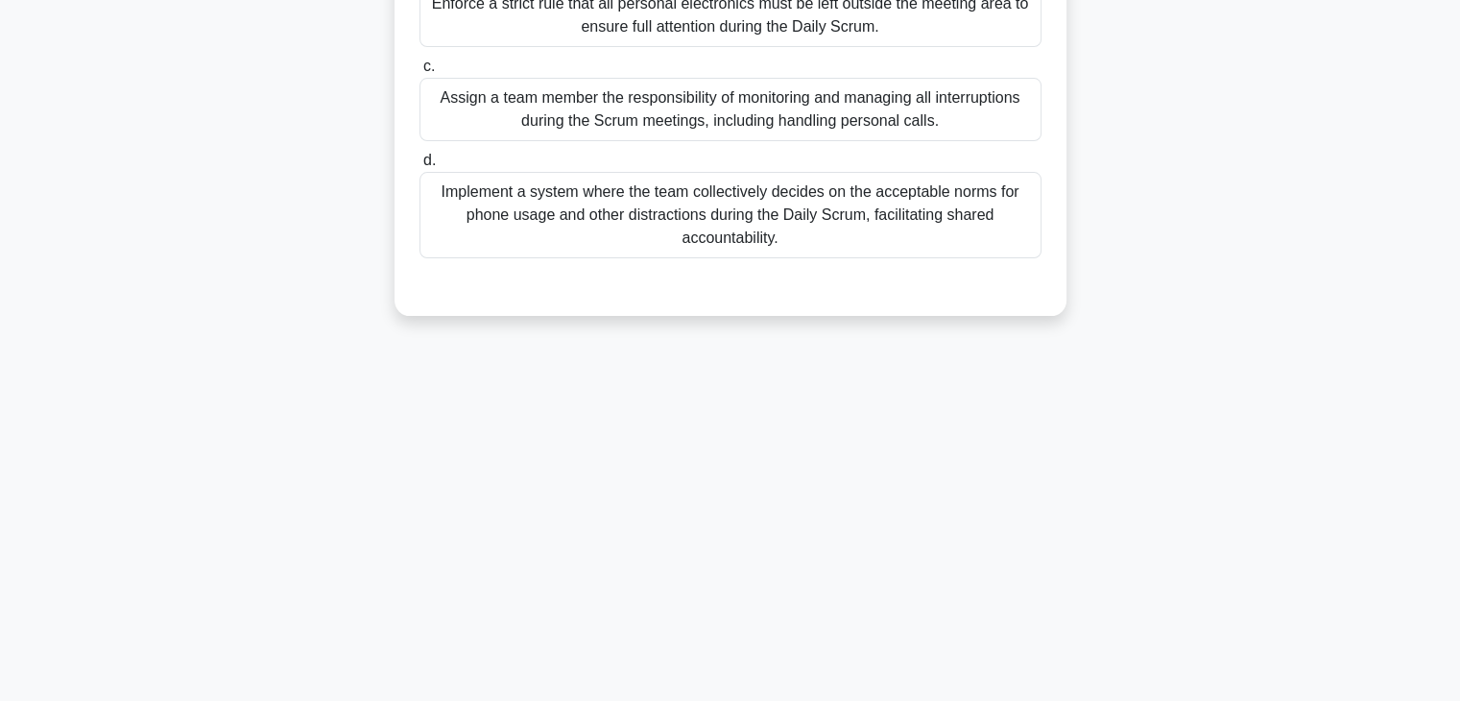
scroll to position [0, 0]
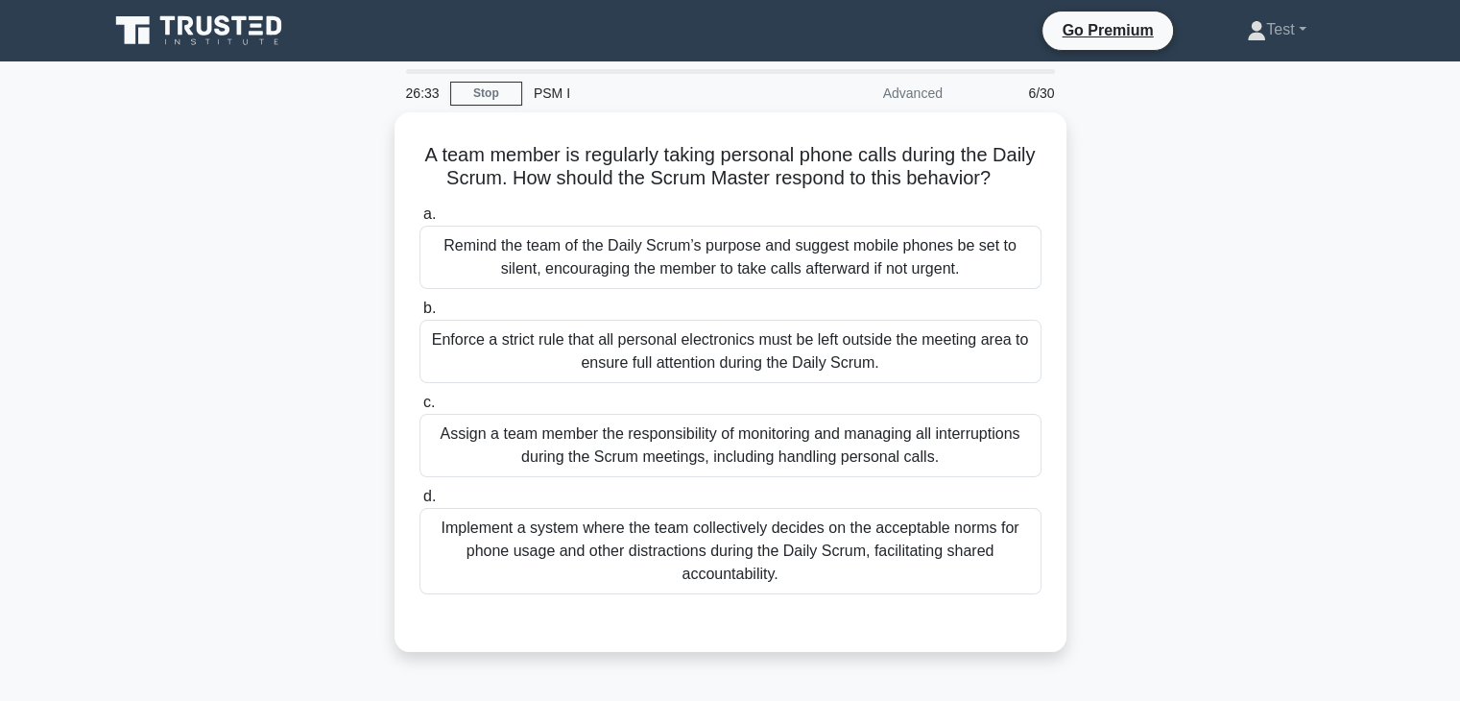
click at [767, 594] on div "Implement a system where the team collectively decides on the acceptable norms …" at bounding box center [730, 551] width 622 height 86
click at [419, 503] on input "d. Implement a system where the team collectively decides on the acceptable nor…" at bounding box center [419, 496] width 0 height 12
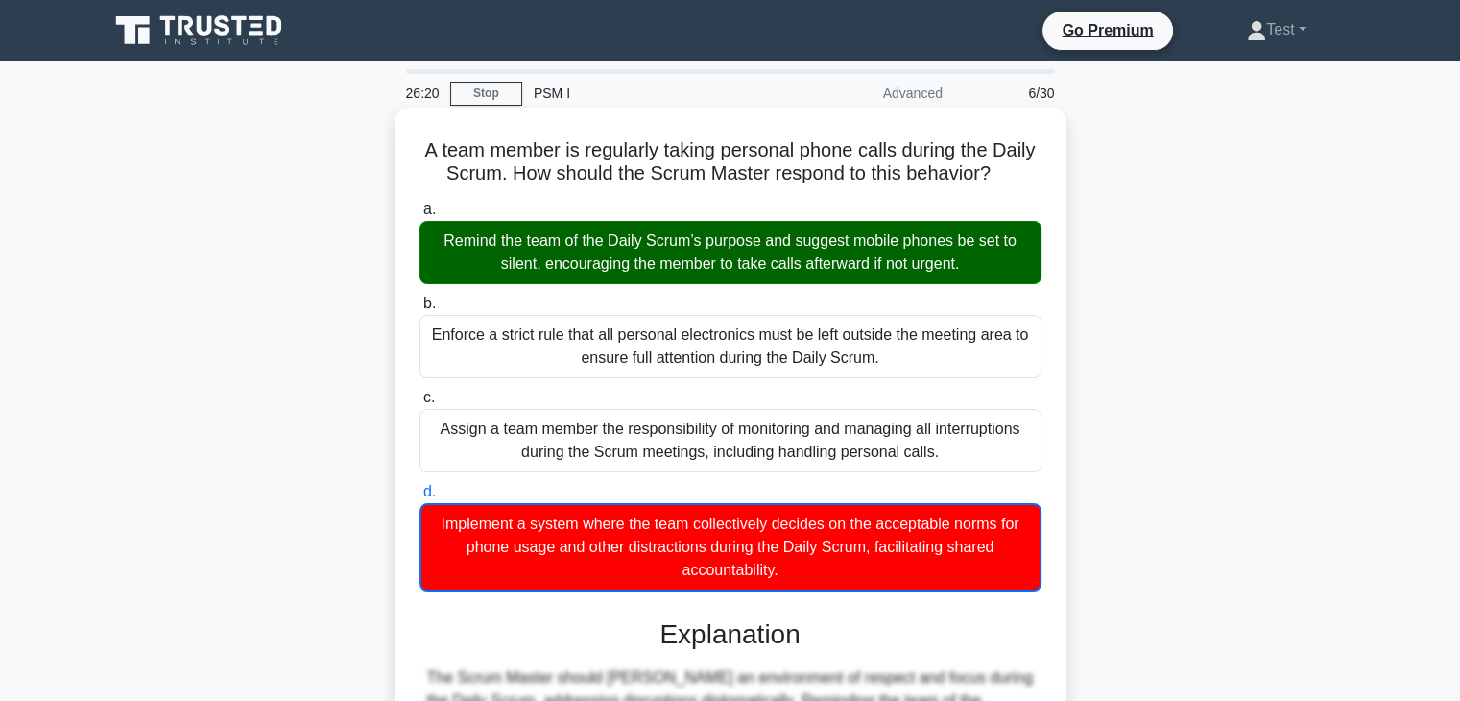
scroll to position [392, 0]
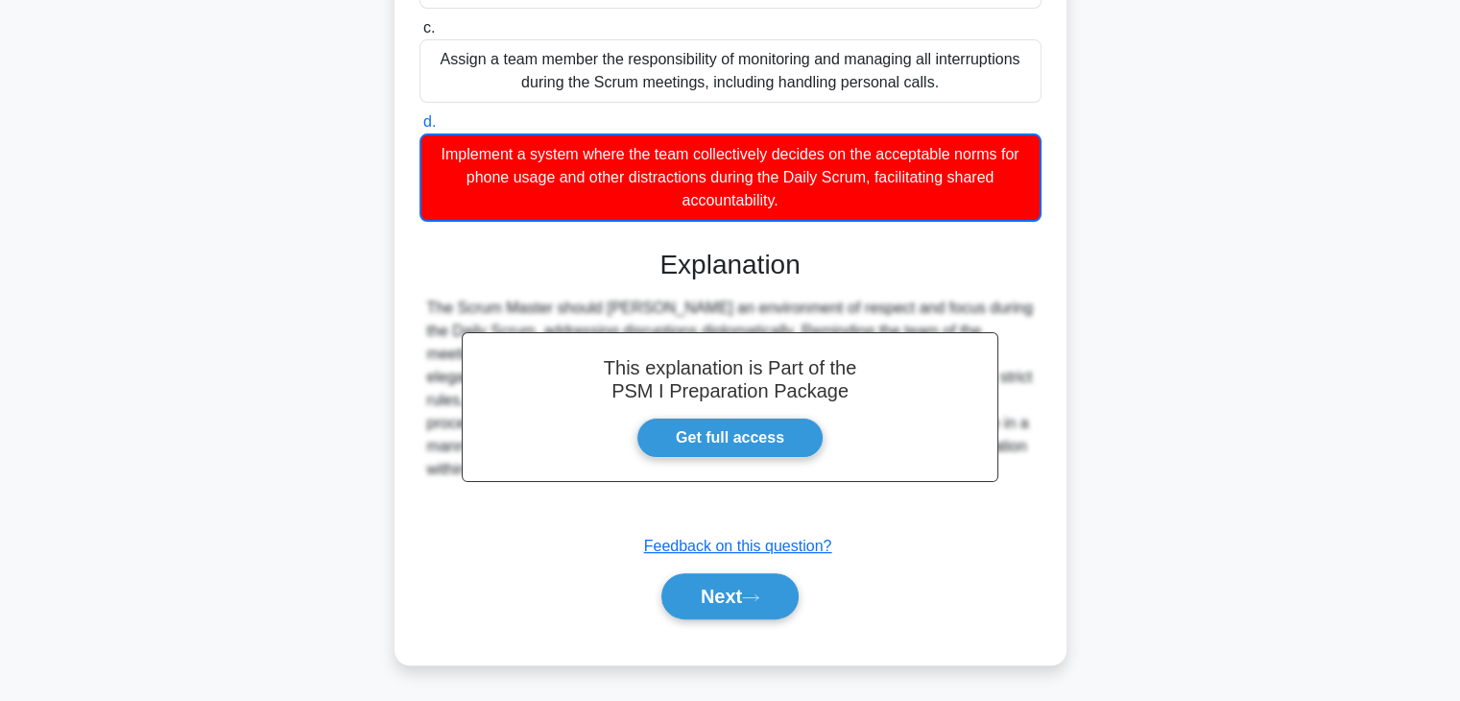
click at [729, 632] on div "a. Remind the team of the Daily Scrum’s purpose and suggest mobile phones be se…" at bounding box center [730, 233] width 626 height 818
click at [731, 593] on button "Next" at bounding box center [729, 596] width 137 height 46
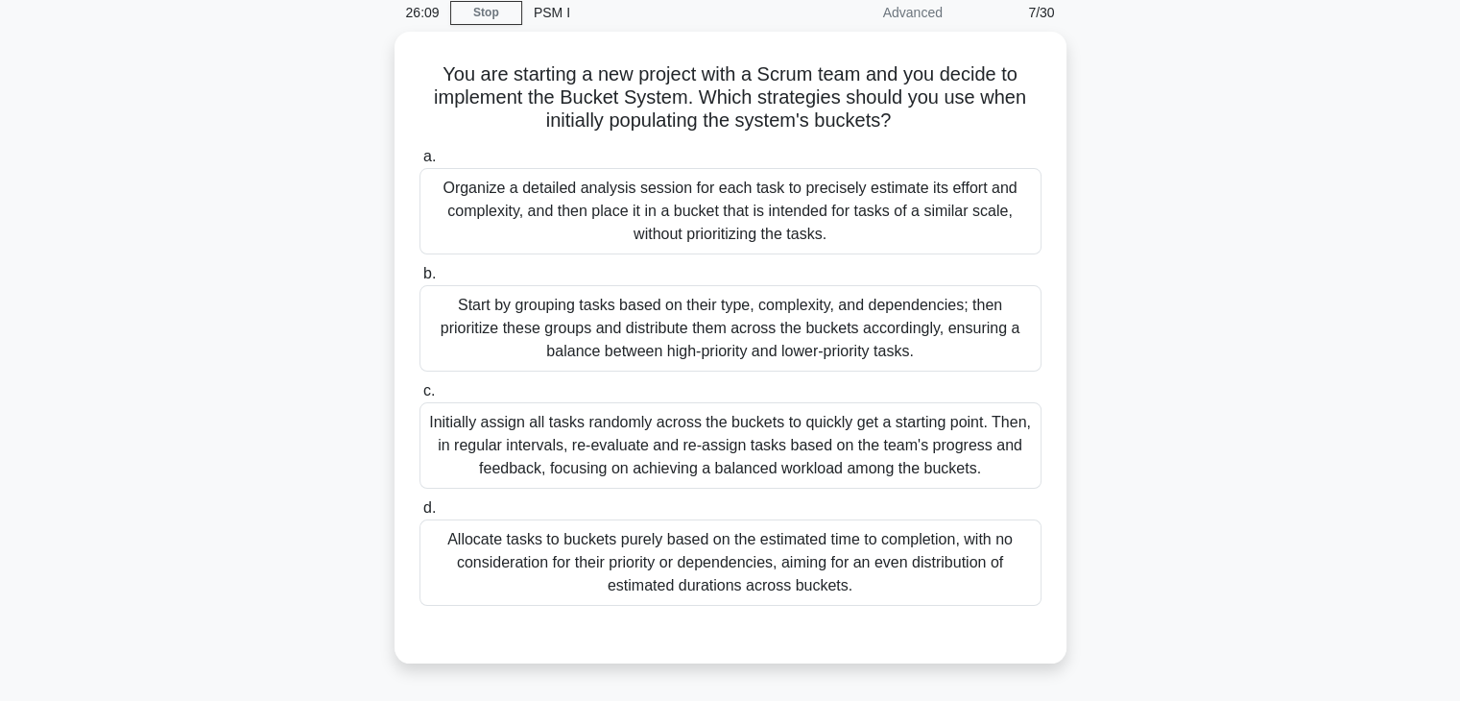
scroll to position [81, 0]
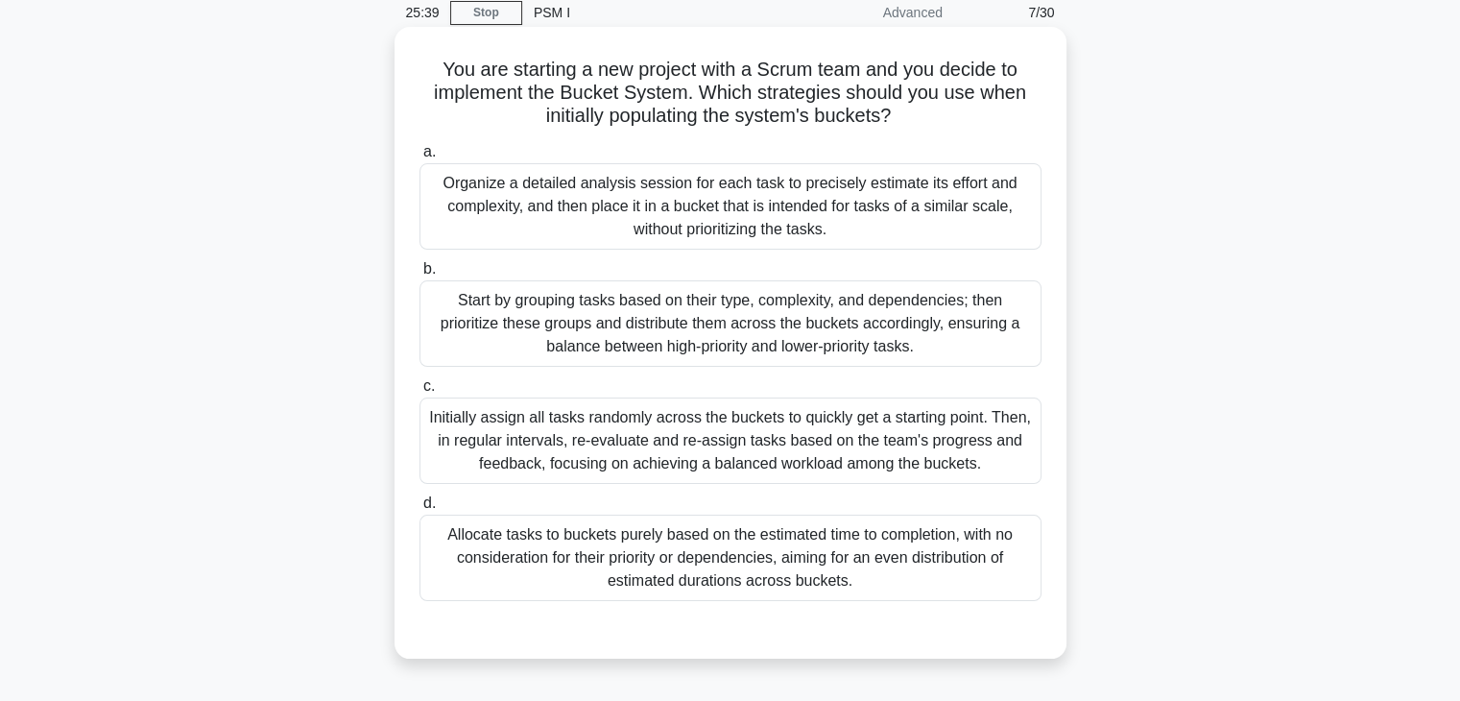
click at [966, 320] on div "Start by grouping tasks based on their type, complexity, and dependencies; then…" at bounding box center [730, 323] width 622 height 86
click at [419, 275] on input "b. Start by grouping tasks based on their type, complexity, and dependencies; t…" at bounding box center [419, 269] width 0 height 12
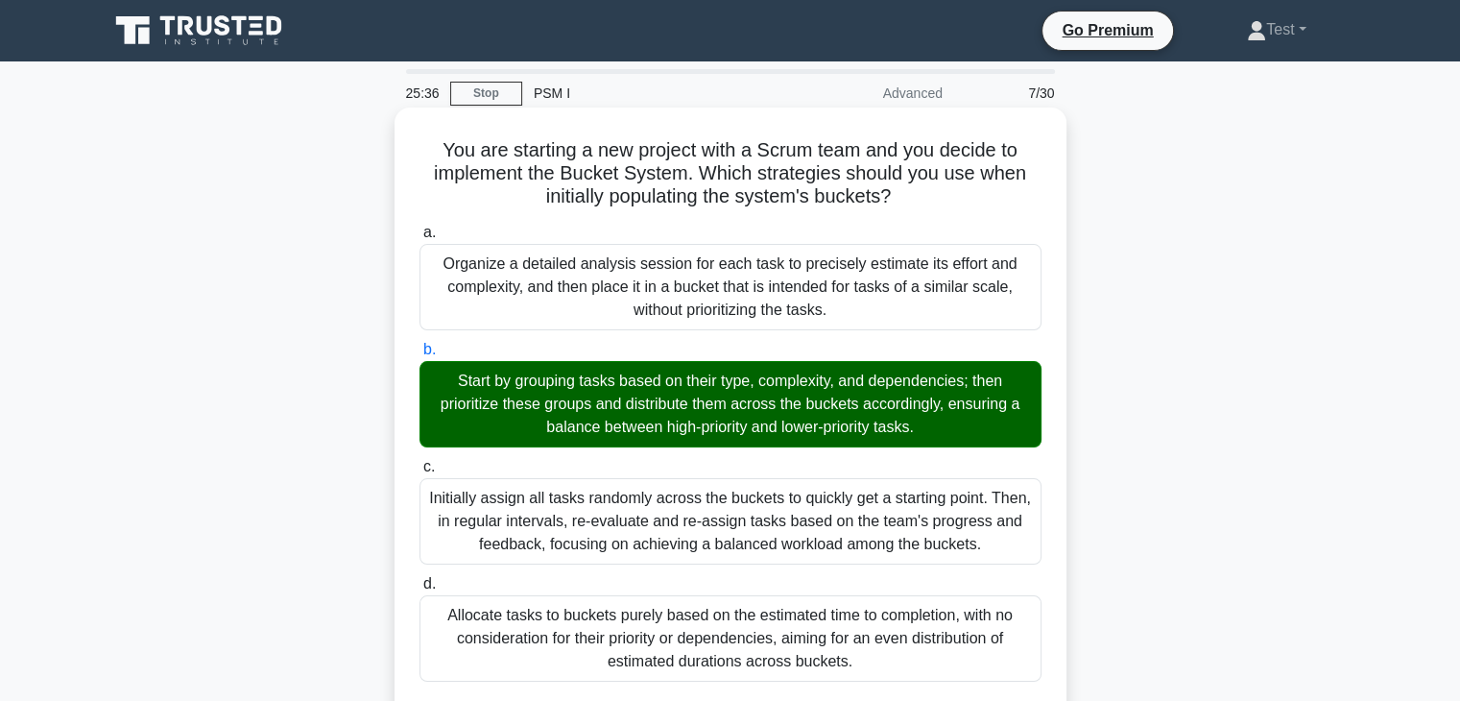
scroll to position [459, 0]
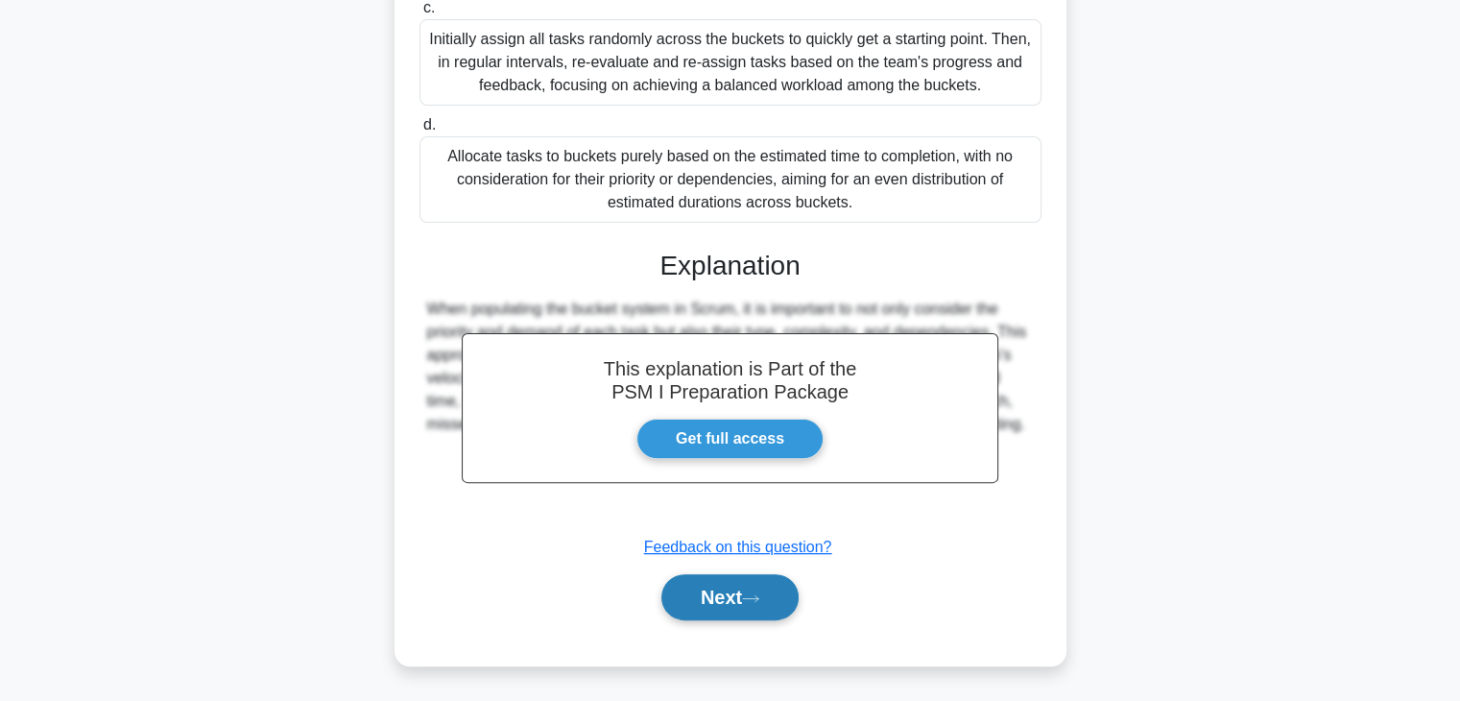
click at [697, 588] on button "Next" at bounding box center [729, 597] width 137 height 46
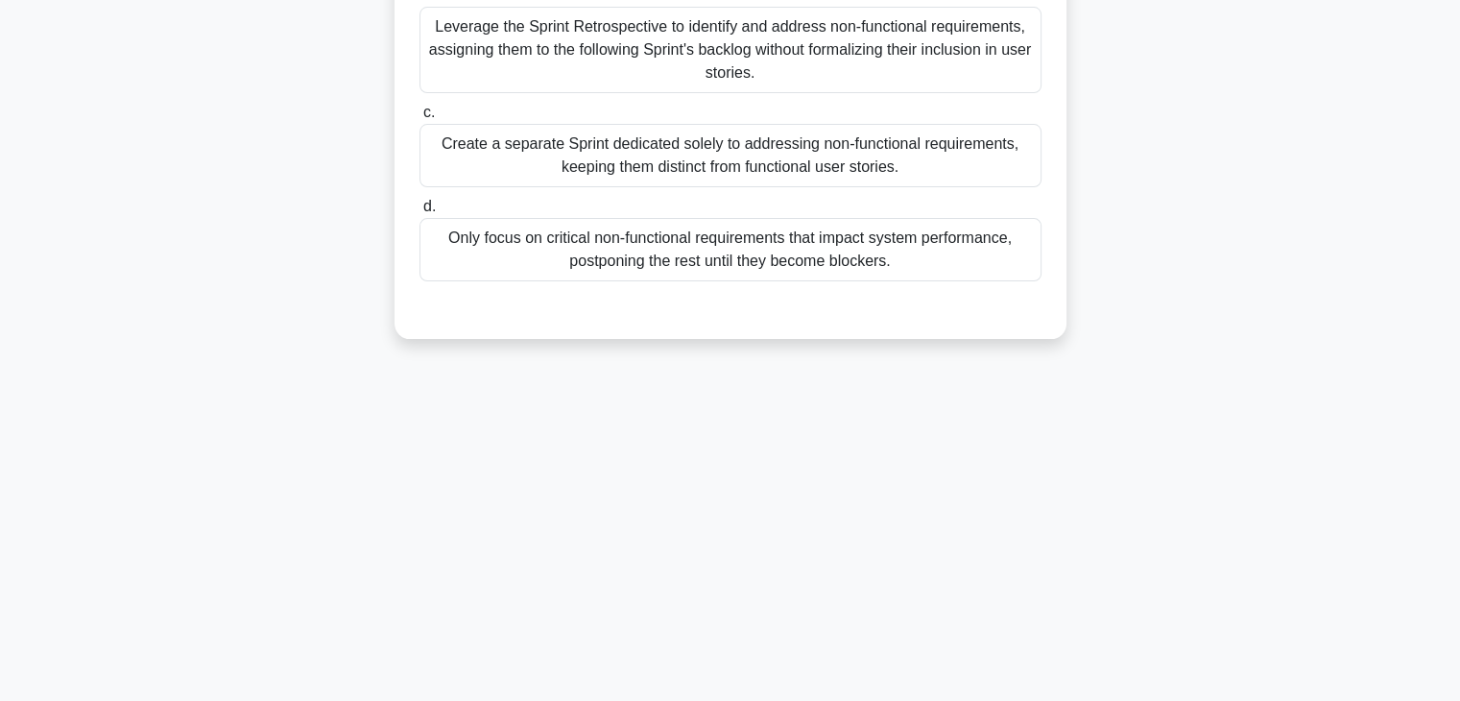
scroll to position [0, 0]
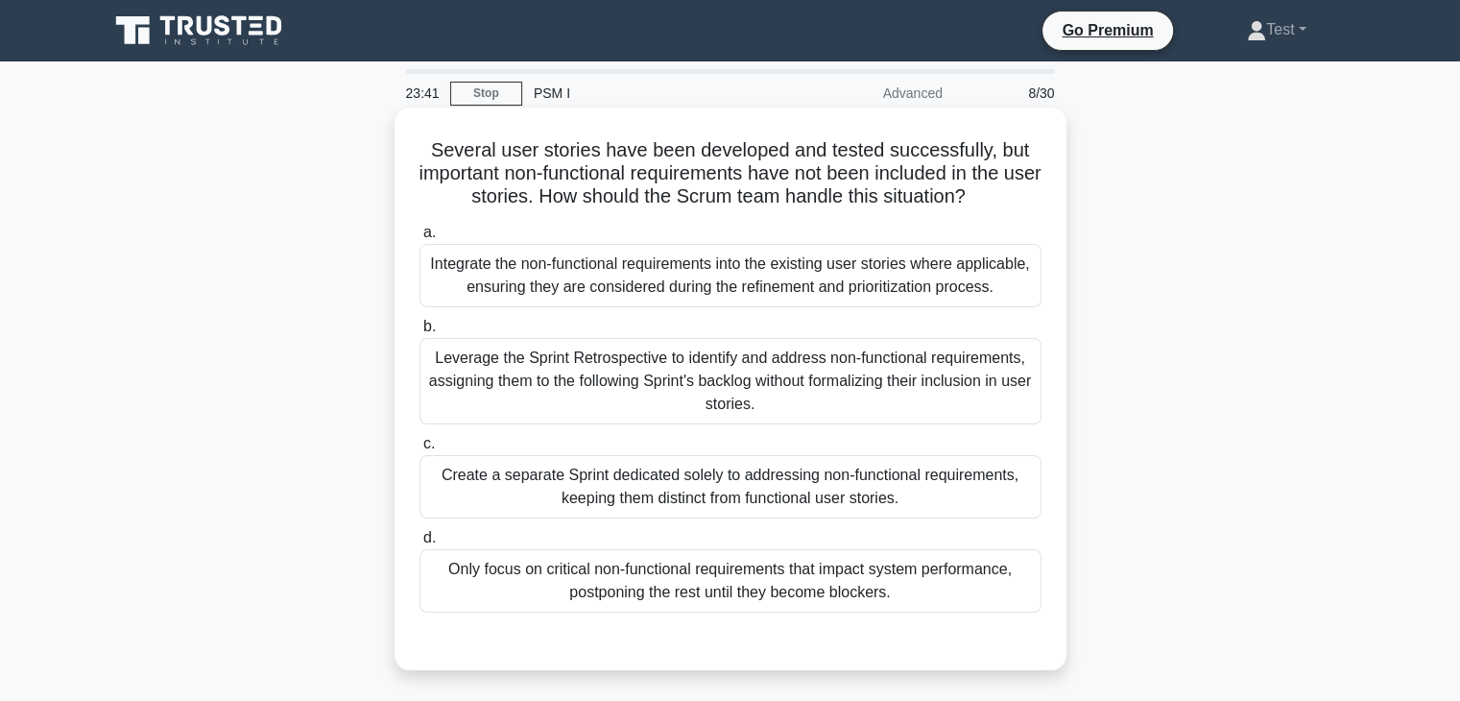
click at [887, 383] on div "Leverage the Sprint Retrospective to identify and address non-functional requir…" at bounding box center [730, 381] width 622 height 86
click at [419, 333] on input "b. Leverage the Sprint Retrospective to identify and address non-functional req…" at bounding box center [419, 327] width 0 height 12
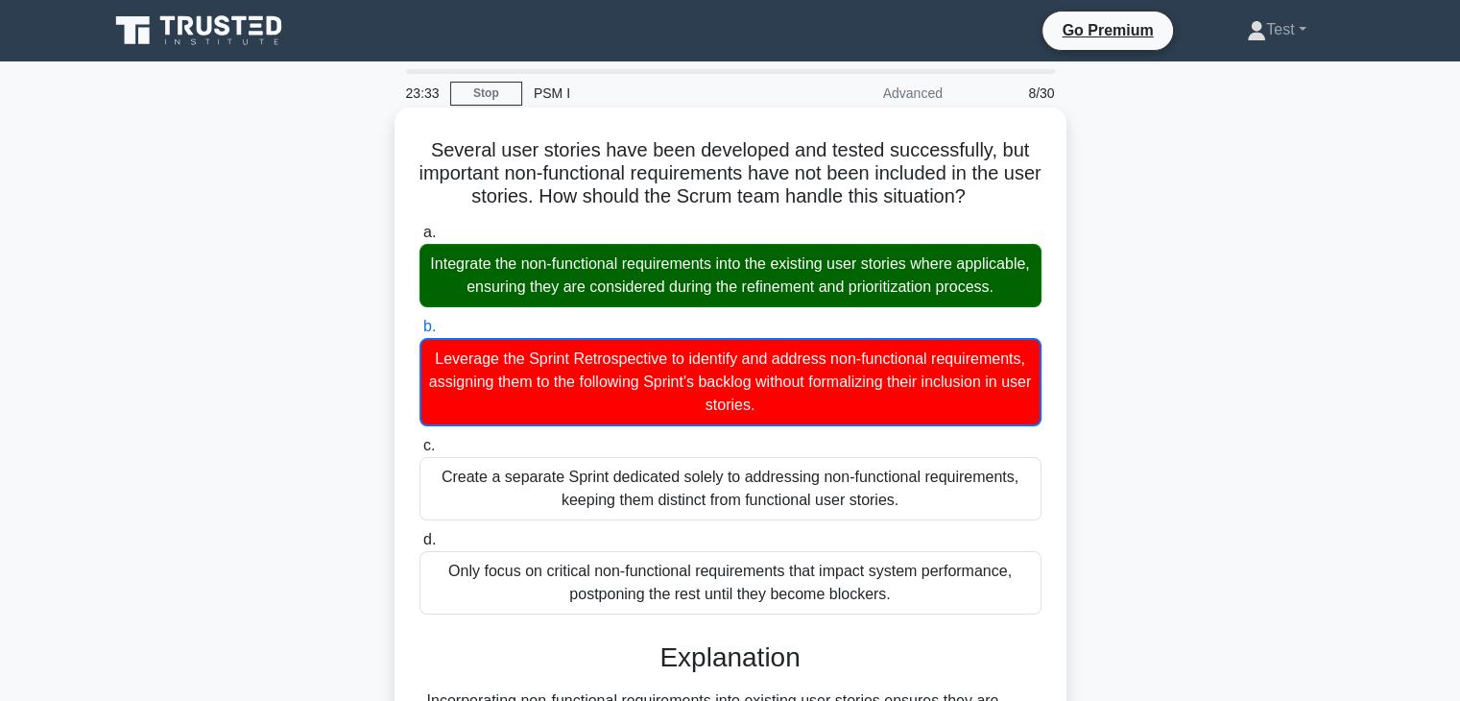
scroll to position [345, 0]
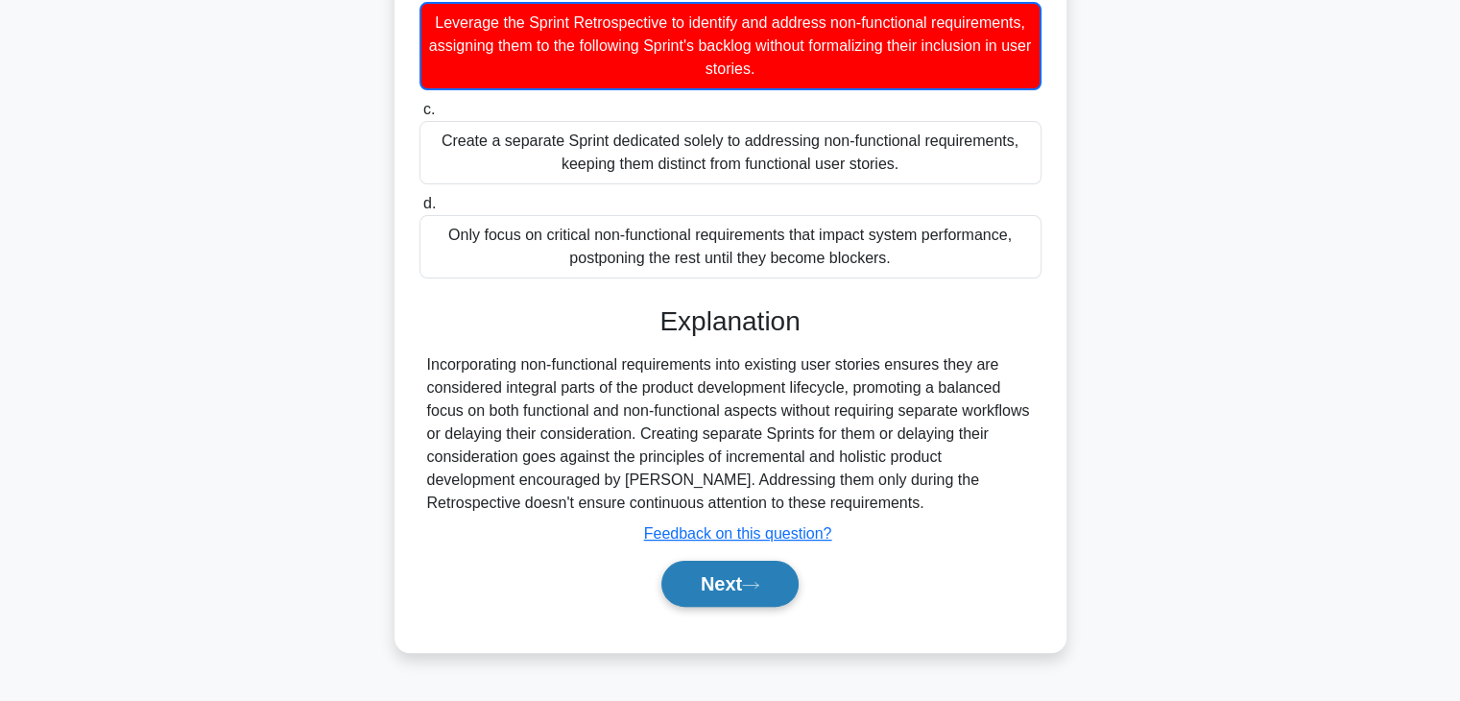
click at [747, 592] on button "Next" at bounding box center [729, 583] width 137 height 46
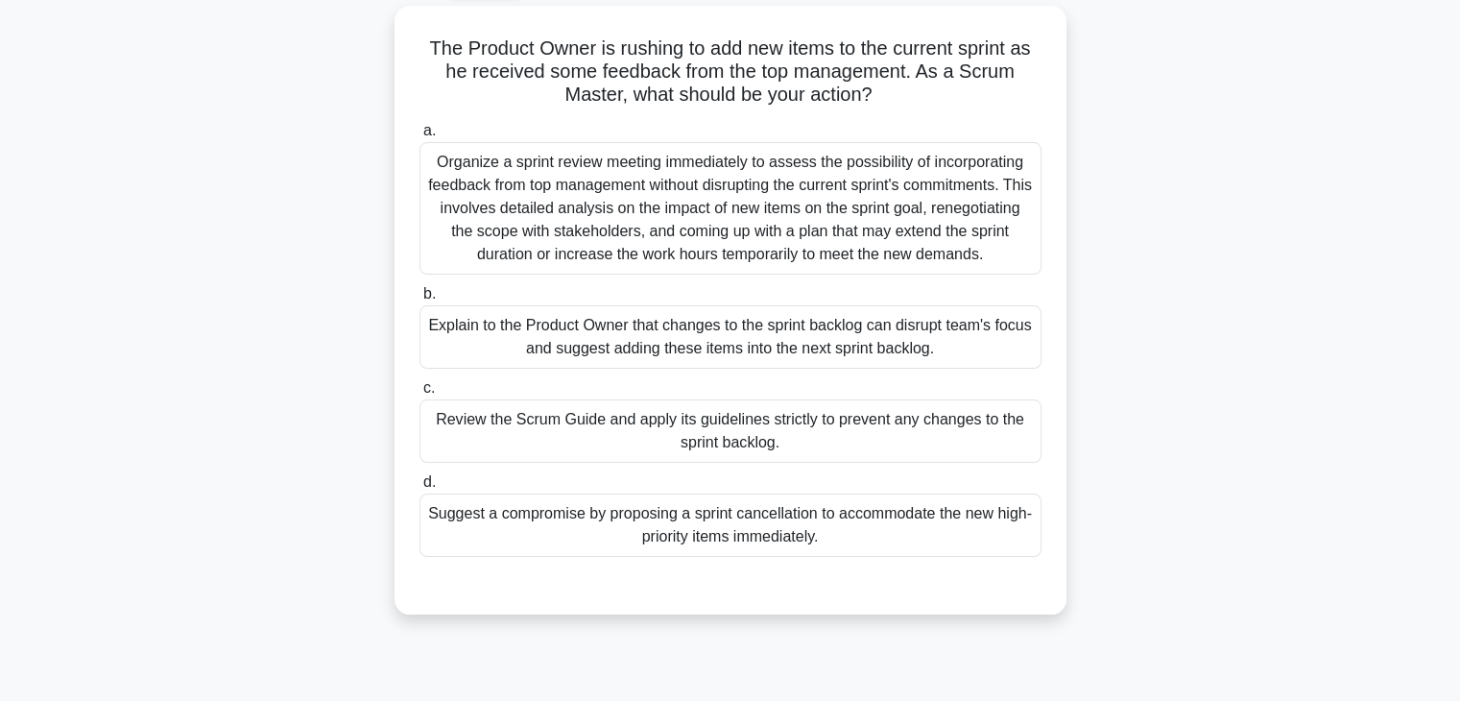
scroll to position [107, 0]
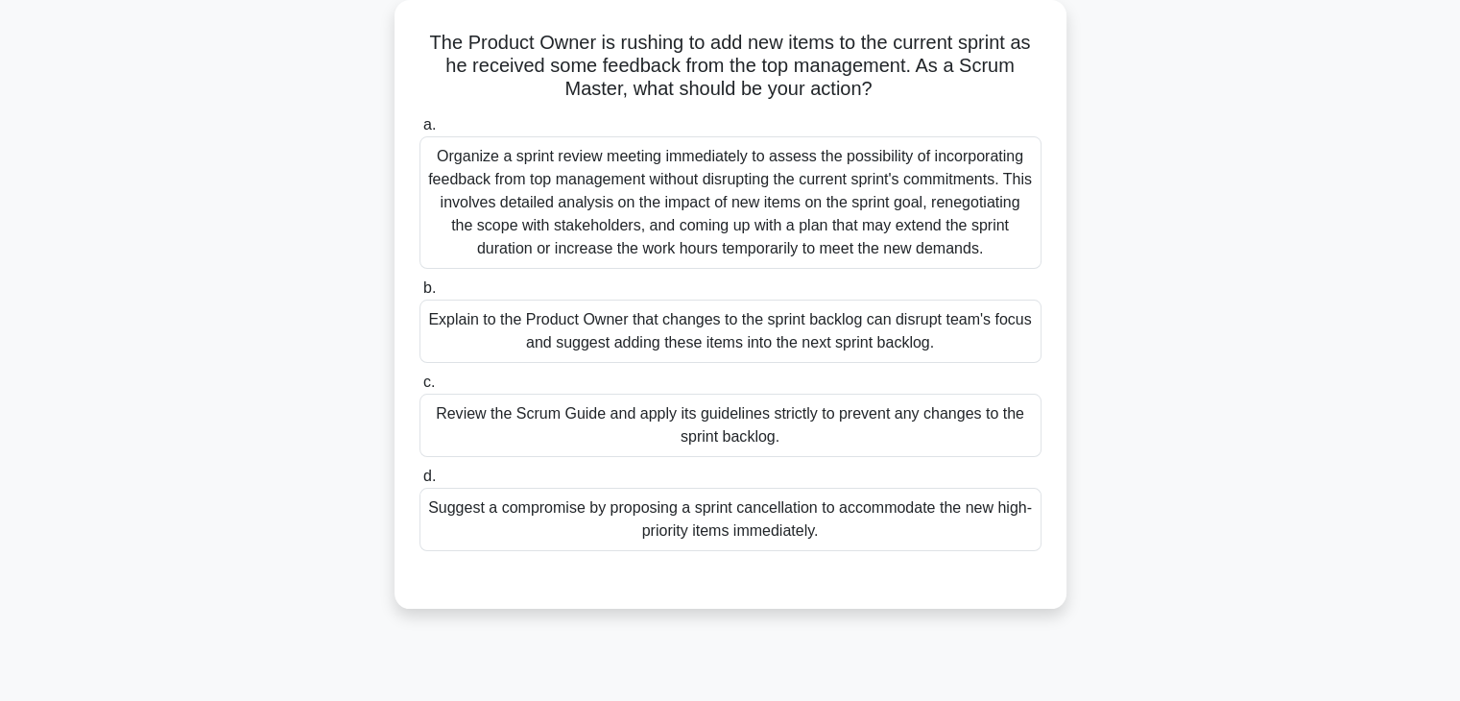
click at [937, 335] on div "Explain to the Product Owner that changes to the sprint backlog can disrupt tea…" at bounding box center [730, 330] width 622 height 63
click at [419, 295] on input "b. Explain to the Product Owner that changes to the sprint backlog can disrupt …" at bounding box center [419, 288] width 0 height 12
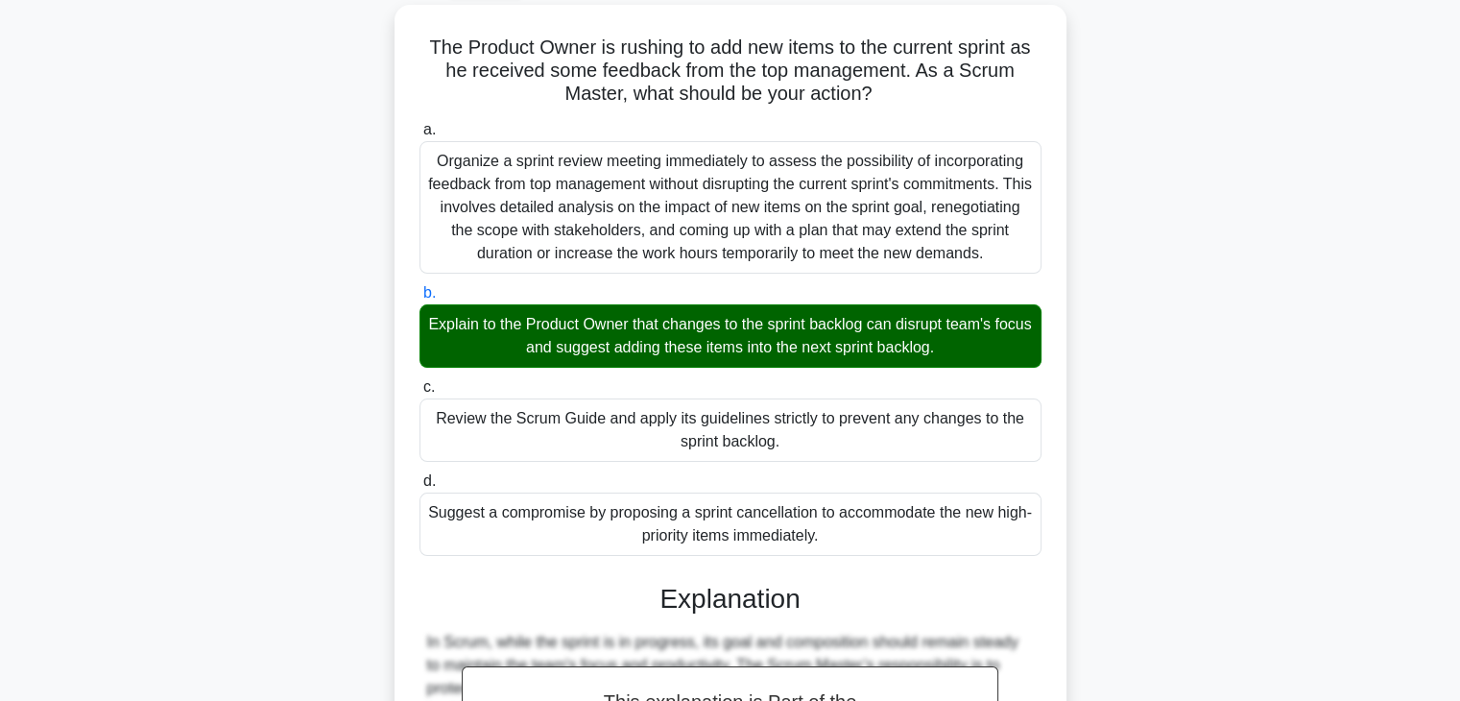
scroll to position [436, 0]
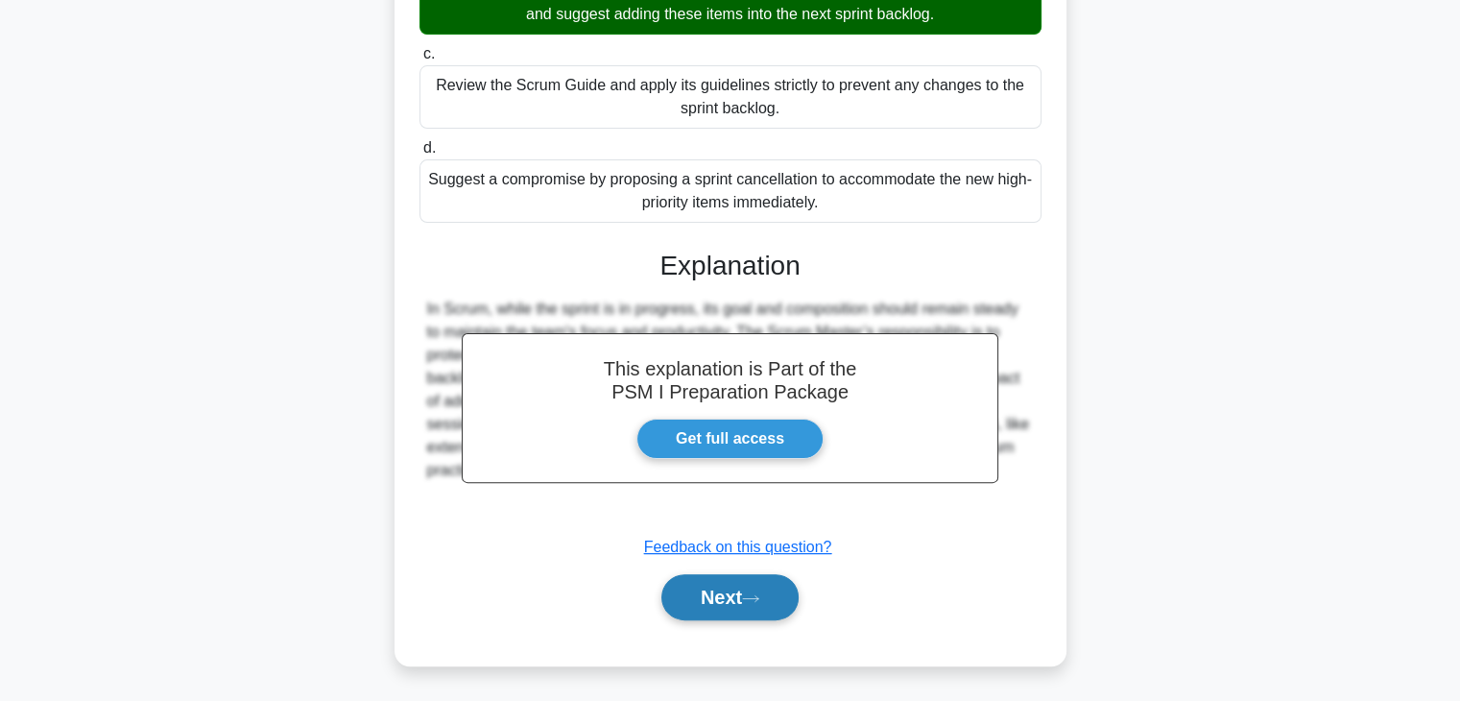
click at [679, 592] on button "Next" at bounding box center [729, 597] width 137 height 46
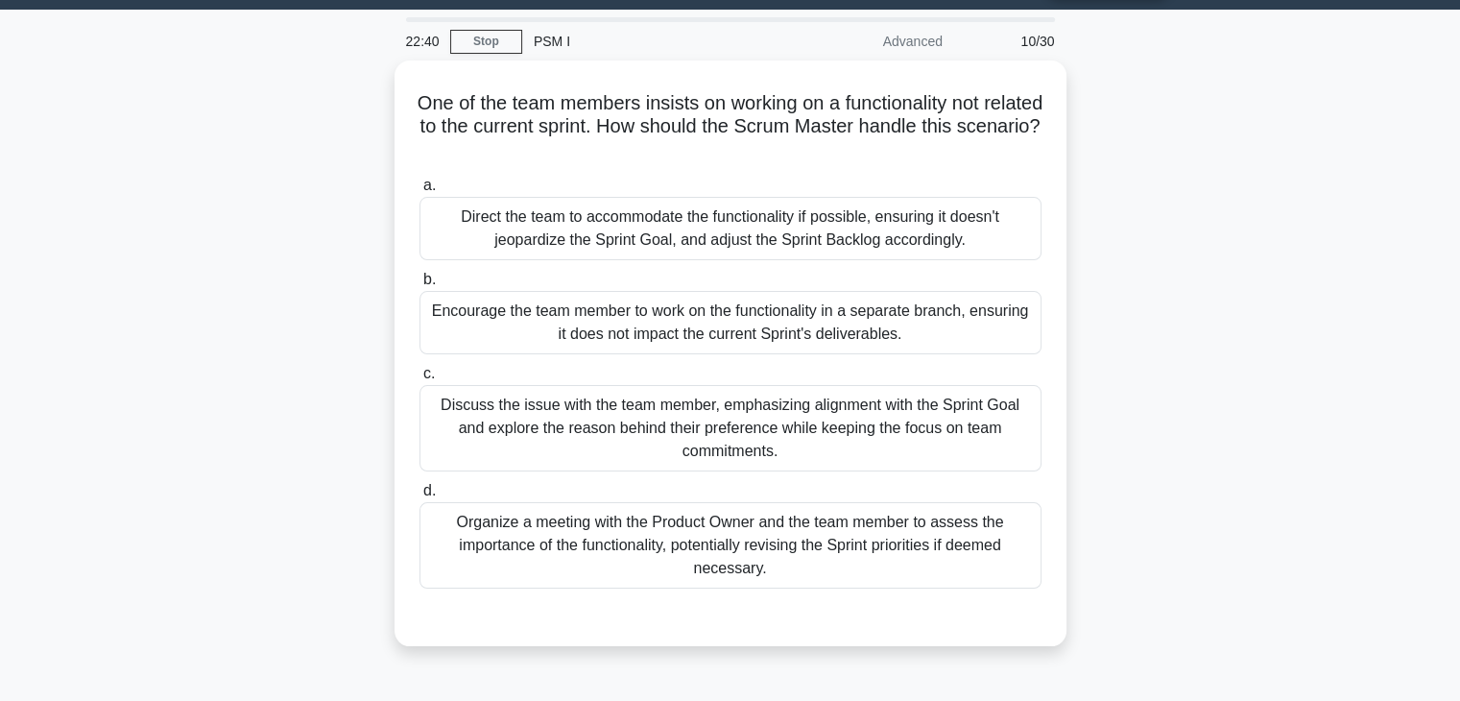
scroll to position [51, 0]
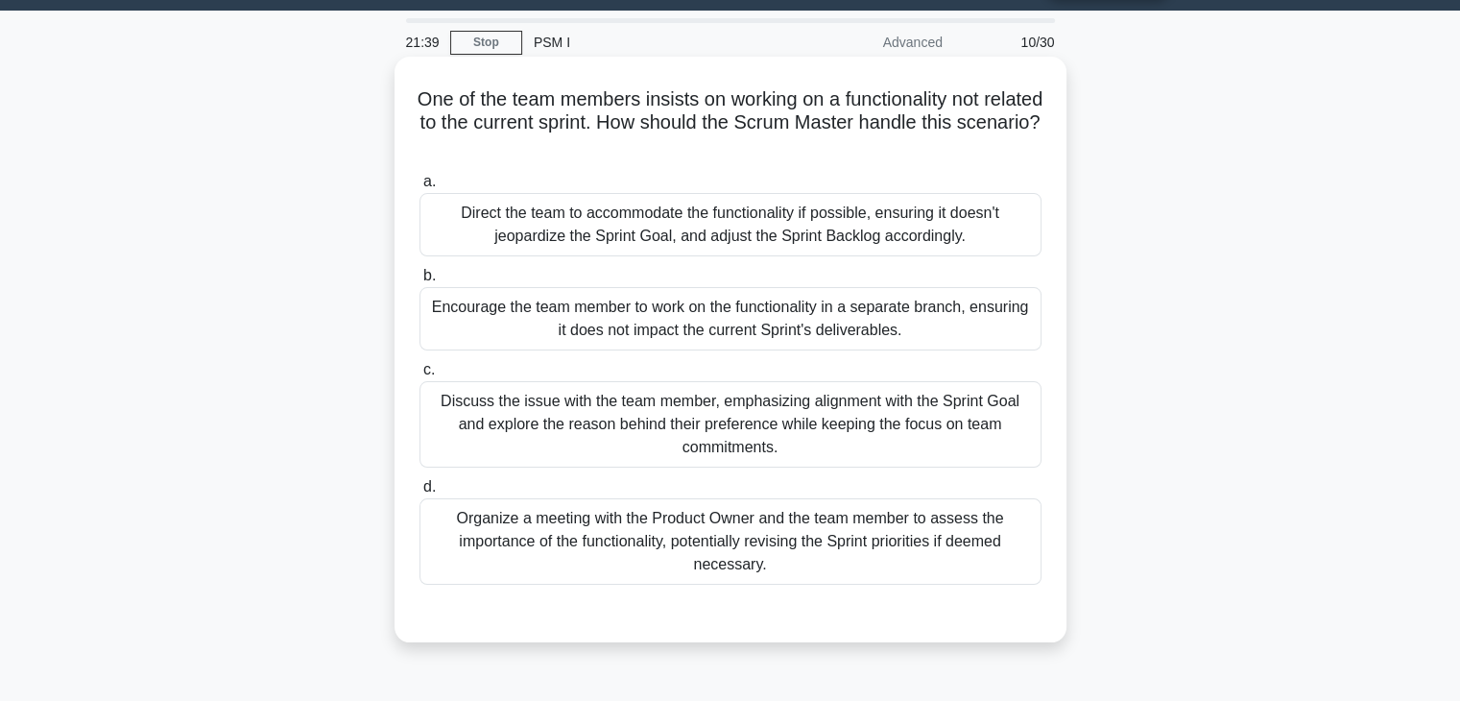
click at [933, 440] on div "Discuss the issue with the team member, emphasizing alignment with the Sprint G…" at bounding box center [730, 424] width 622 height 86
click at [419, 376] on input "c. Discuss the issue with the team member, emphasizing alignment with the Sprin…" at bounding box center [419, 370] width 0 height 12
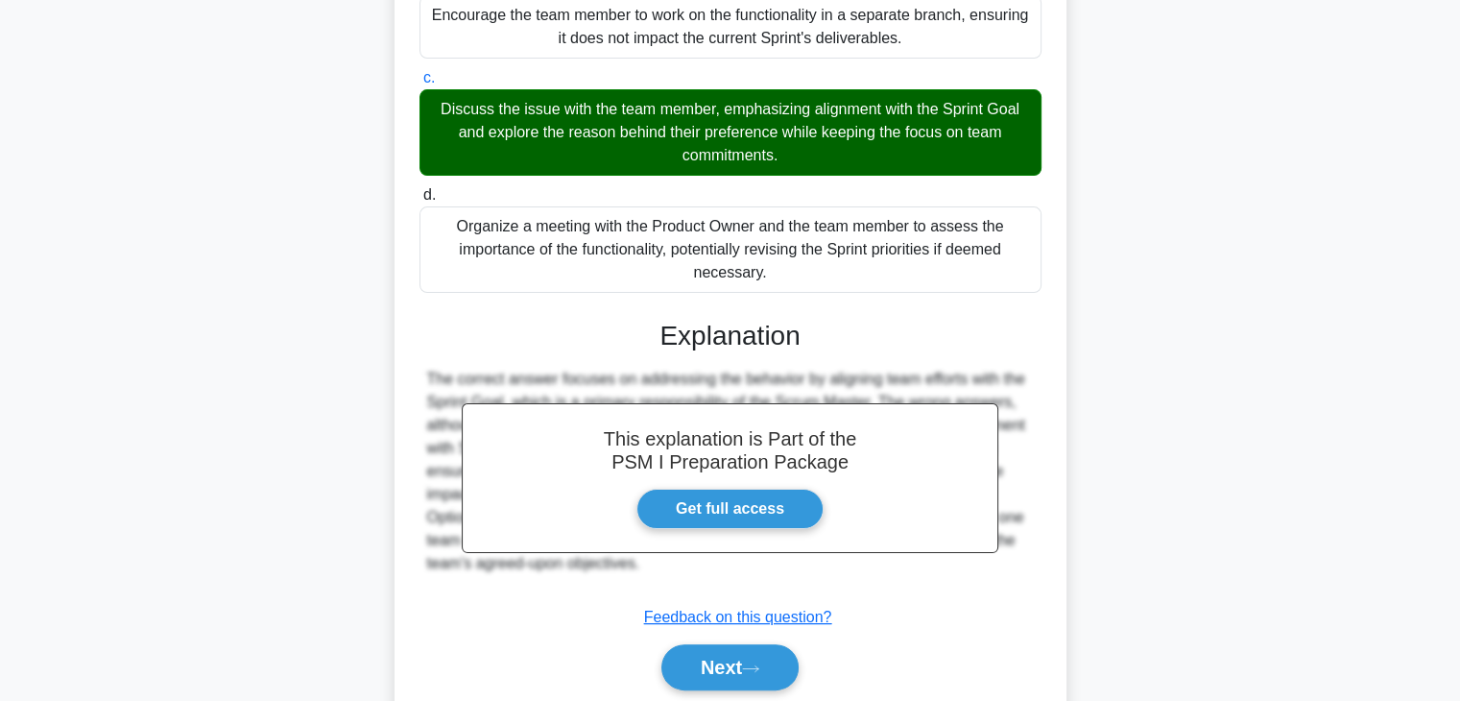
scroll to position [413, 0]
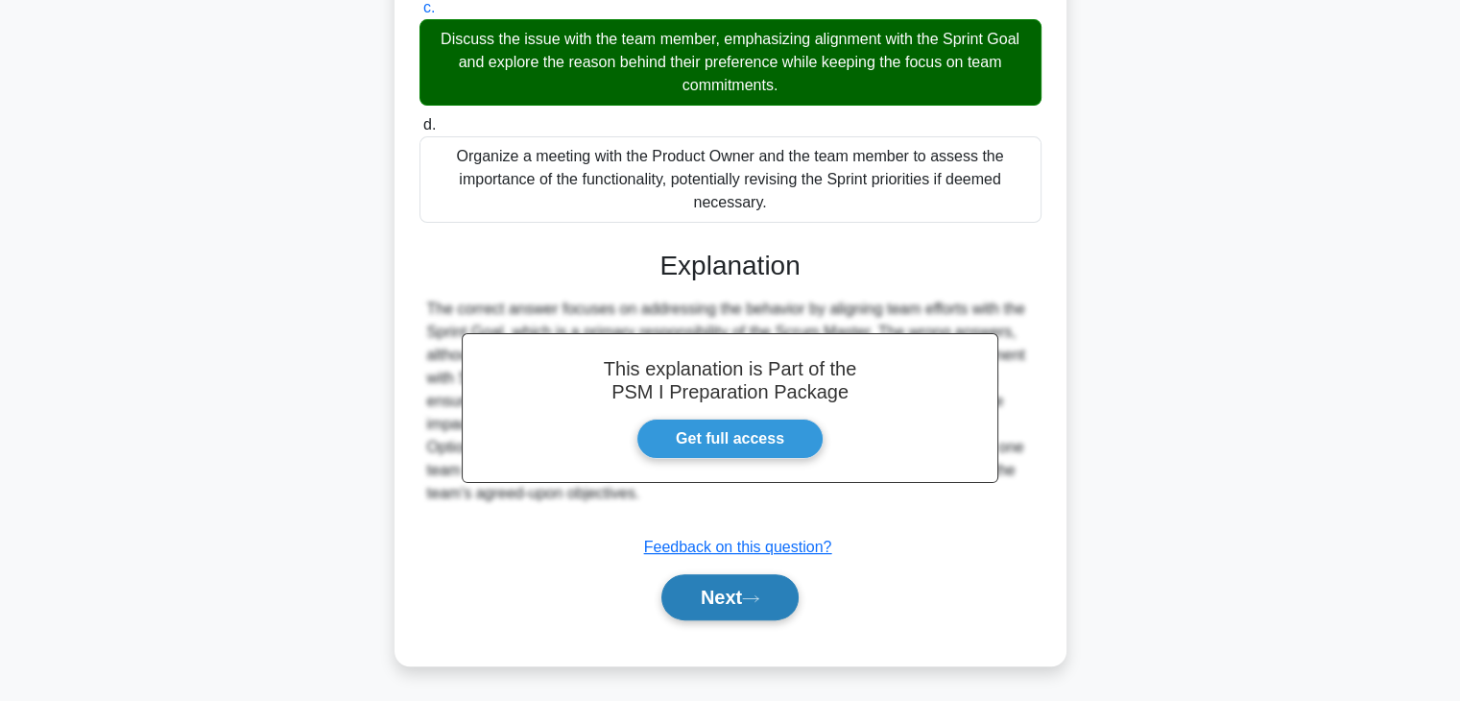
click at [759, 600] on icon at bounding box center [750, 598] width 17 height 11
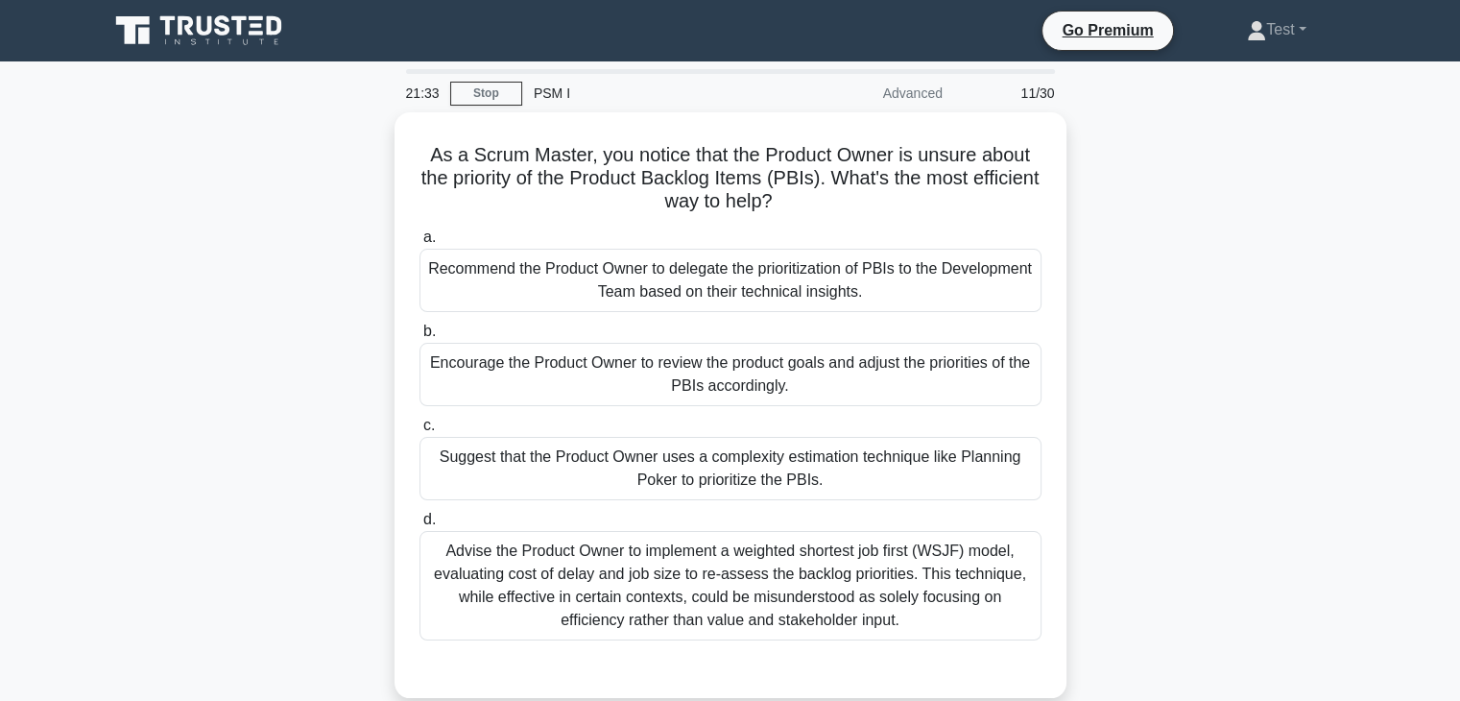
scroll to position [96, 0]
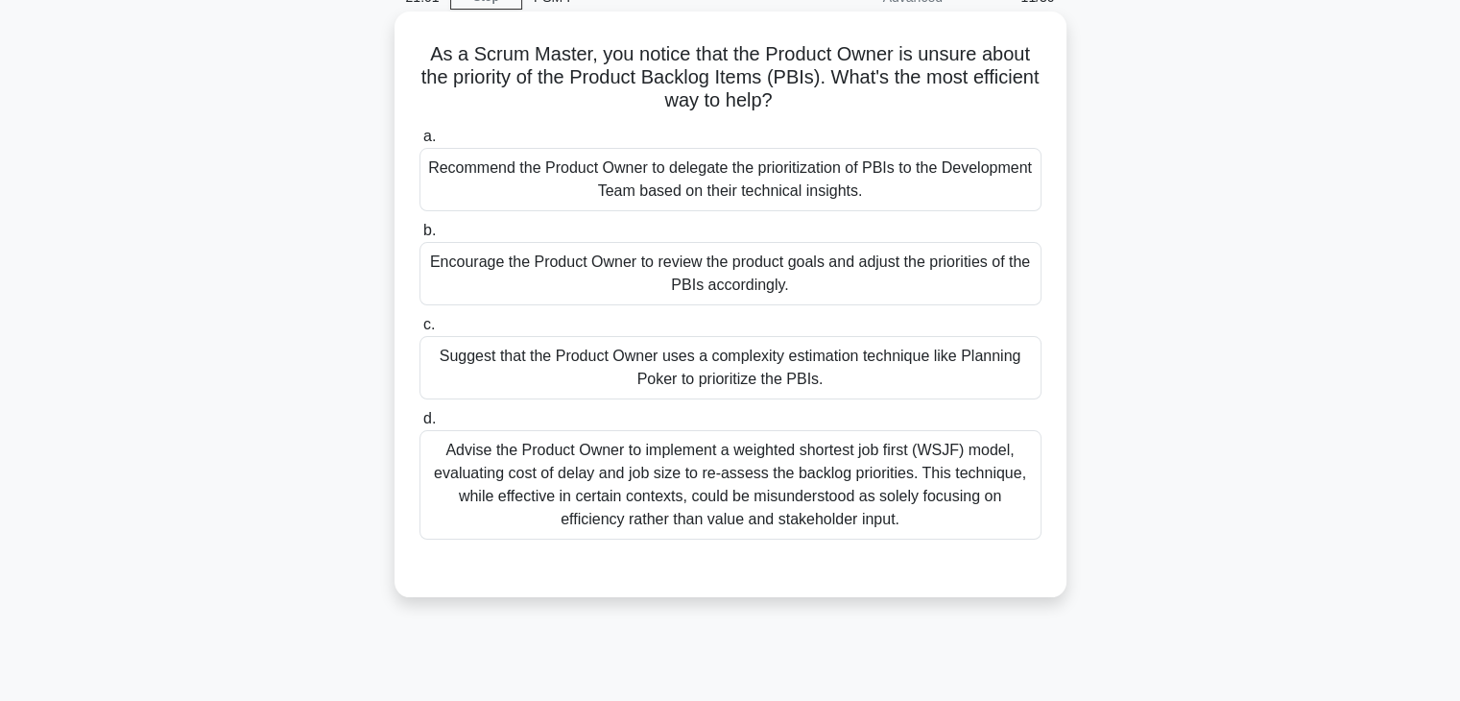
click at [969, 272] on div "Encourage the Product Owner to review the product goals and adjust the prioriti…" at bounding box center [730, 273] width 622 height 63
click at [419, 237] on input "b. Encourage the Product Owner to review the product goals and adjust the prior…" at bounding box center [419, 231] width 0 height 12
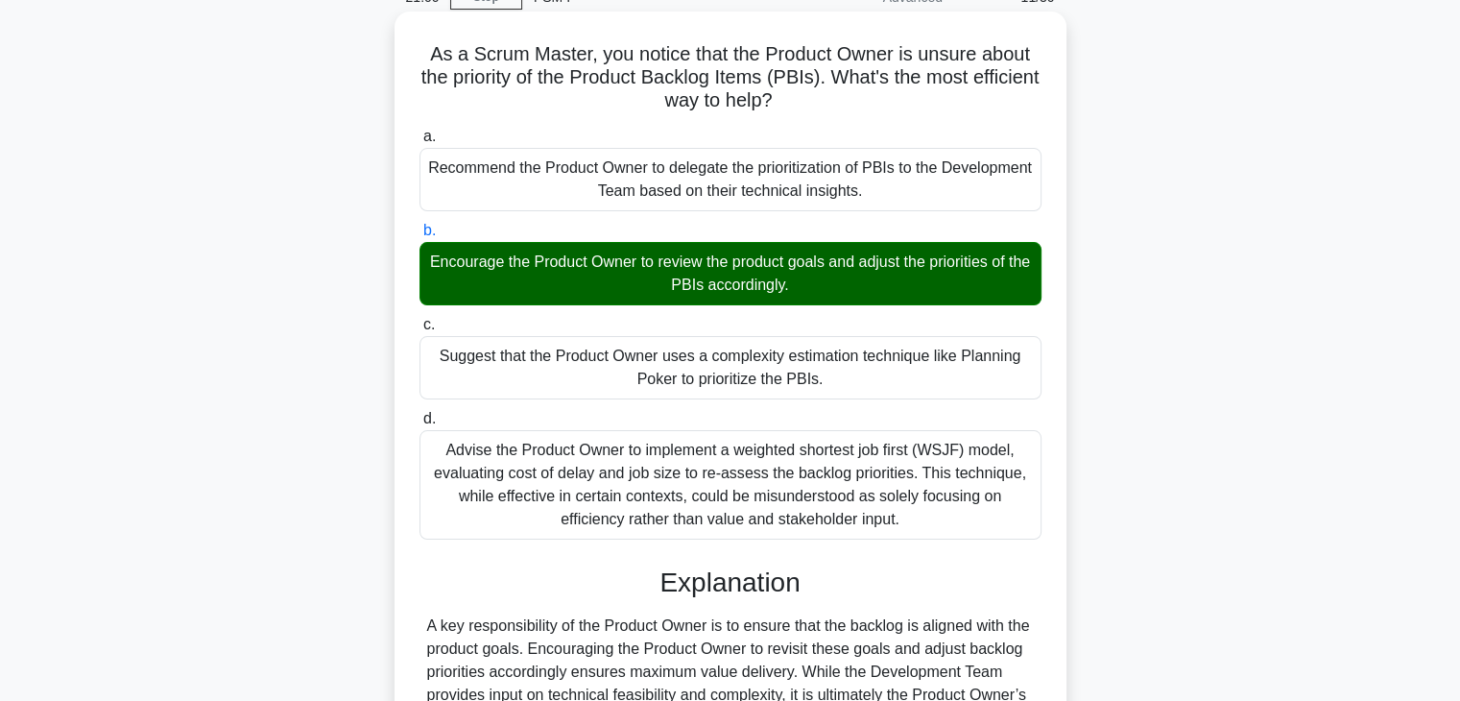
scroll to position [337, 0]
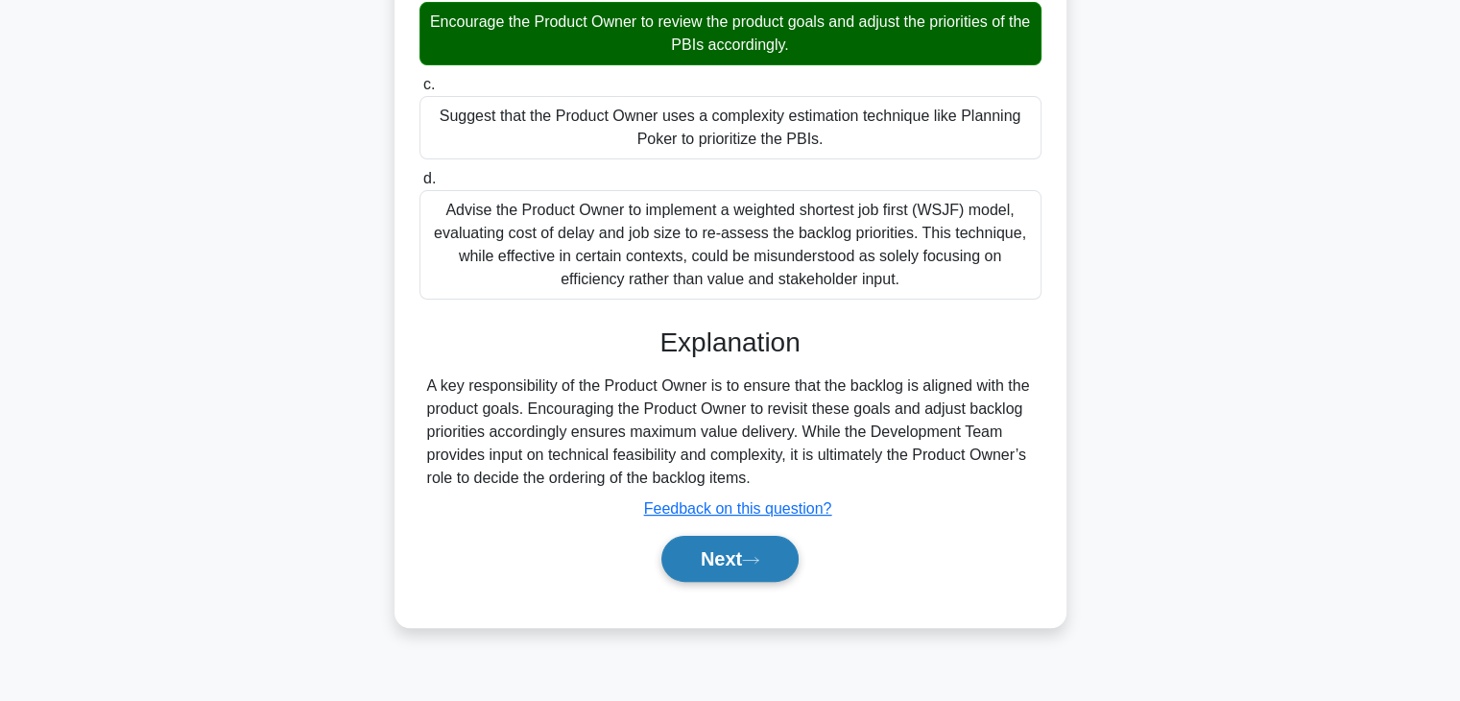
click at [705, 556] on button "Next" at bounding box center [729, 559] width 137 height 46
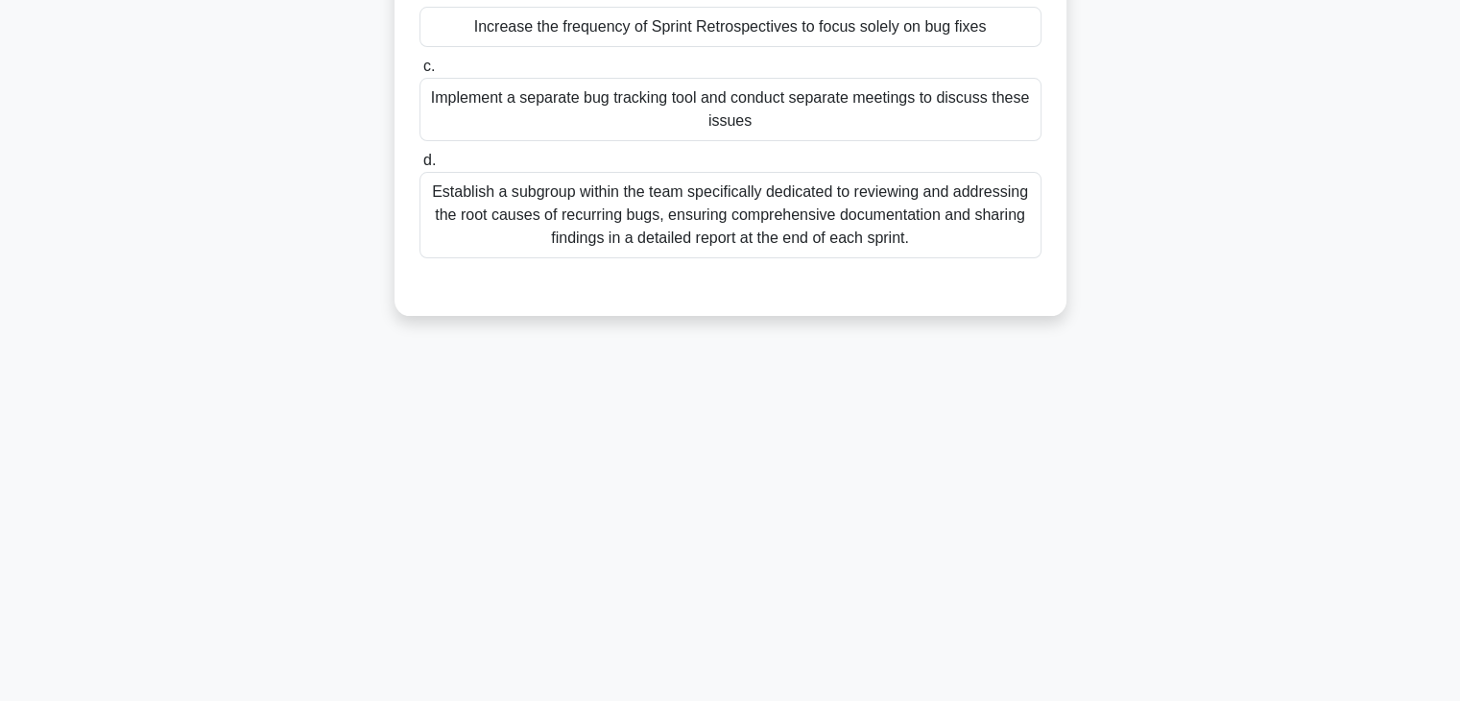
scroll to position [0, 0]
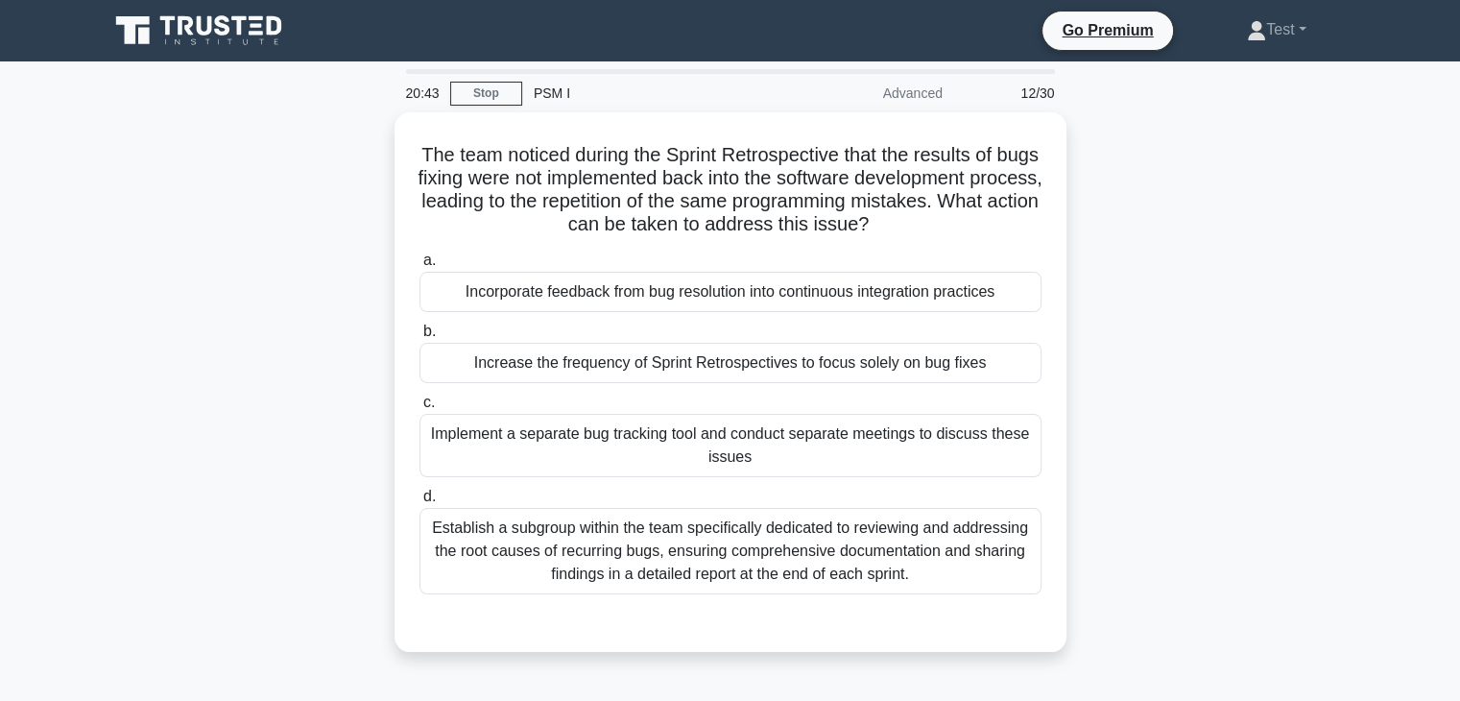
click at [1420, 450] on main "20:43 Stop PSM I Advanced 12/30 The team noticed during the Sprint Retrospectiv…" at bounding box center [730, 548] width 1460 height 975
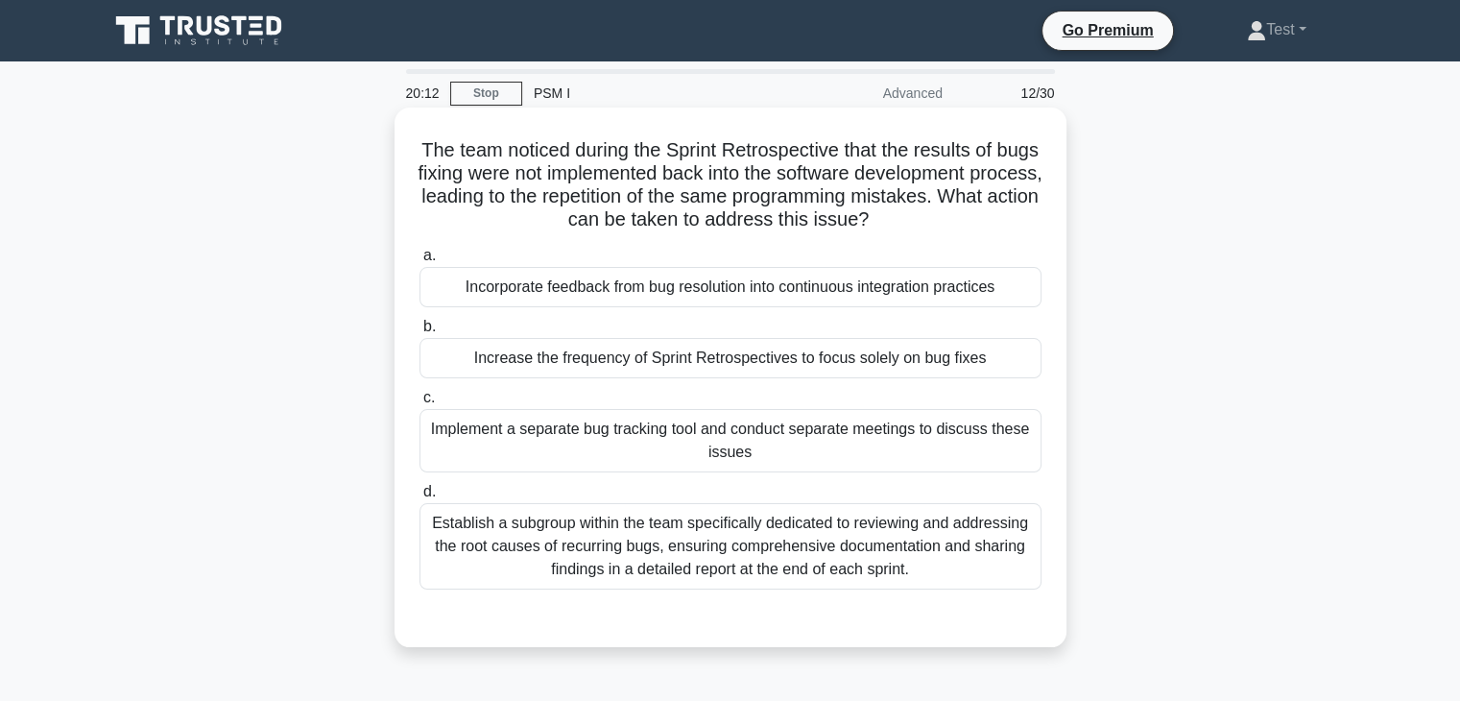
click at [779, 293] on div "Incorporate feedback from bug resolution into continuous integration practices" at bounding box center [730, 287] width 622 height 40
click at [419, 262] on input "a. Incorporate feedback from bug resolution into continuous integration practic…" at bounding box center [419, 256] width 0 height 12
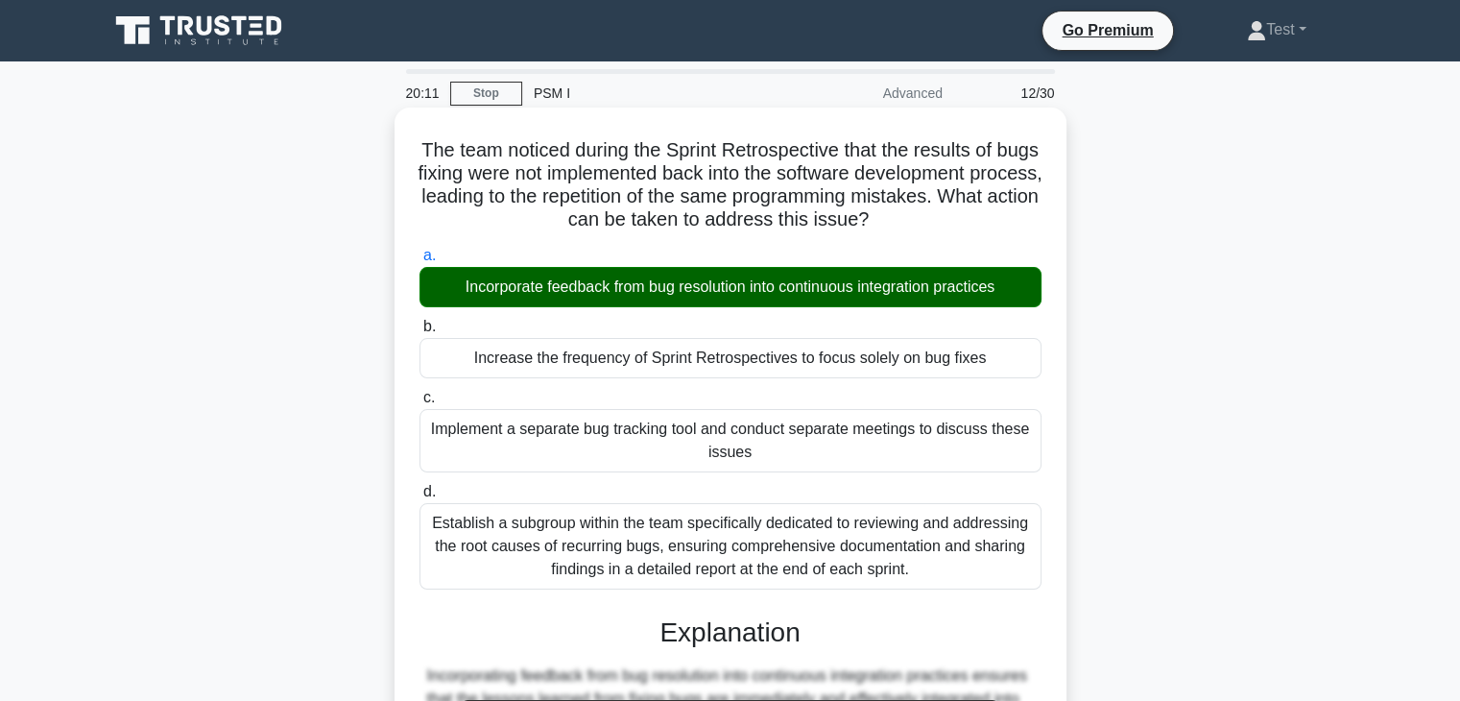
scroll to position [367, 0]
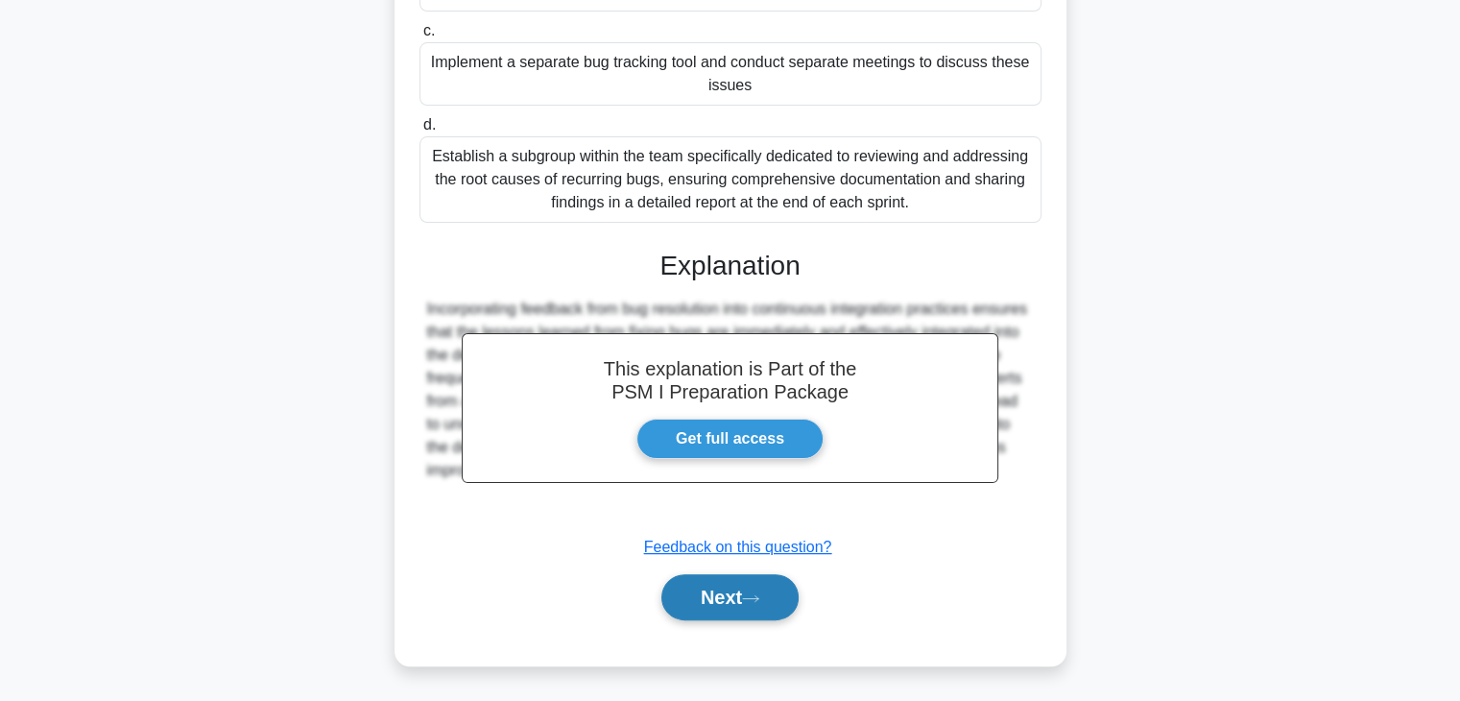
click at [693, 593] on button "Next" at bounding box center [729, 597] width 137 height 46
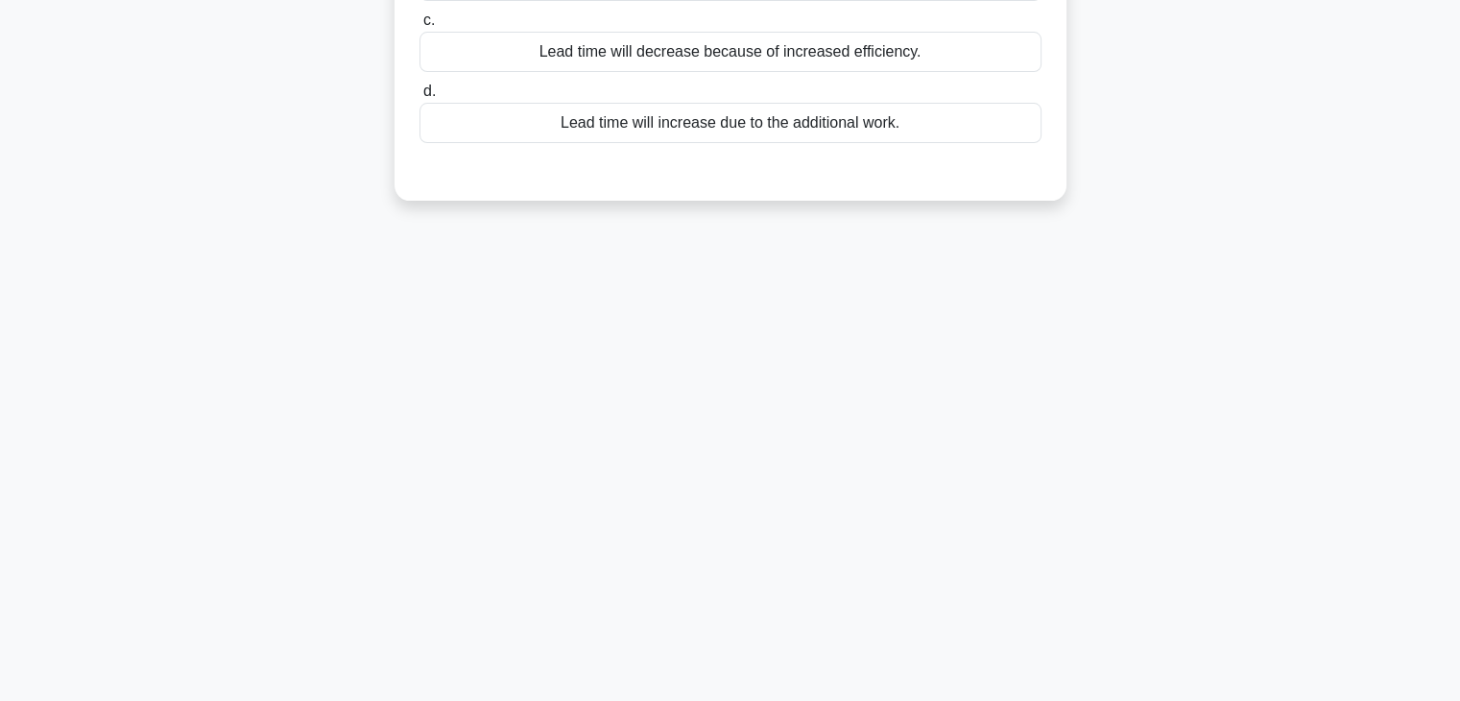
scroll to position [0, 0]
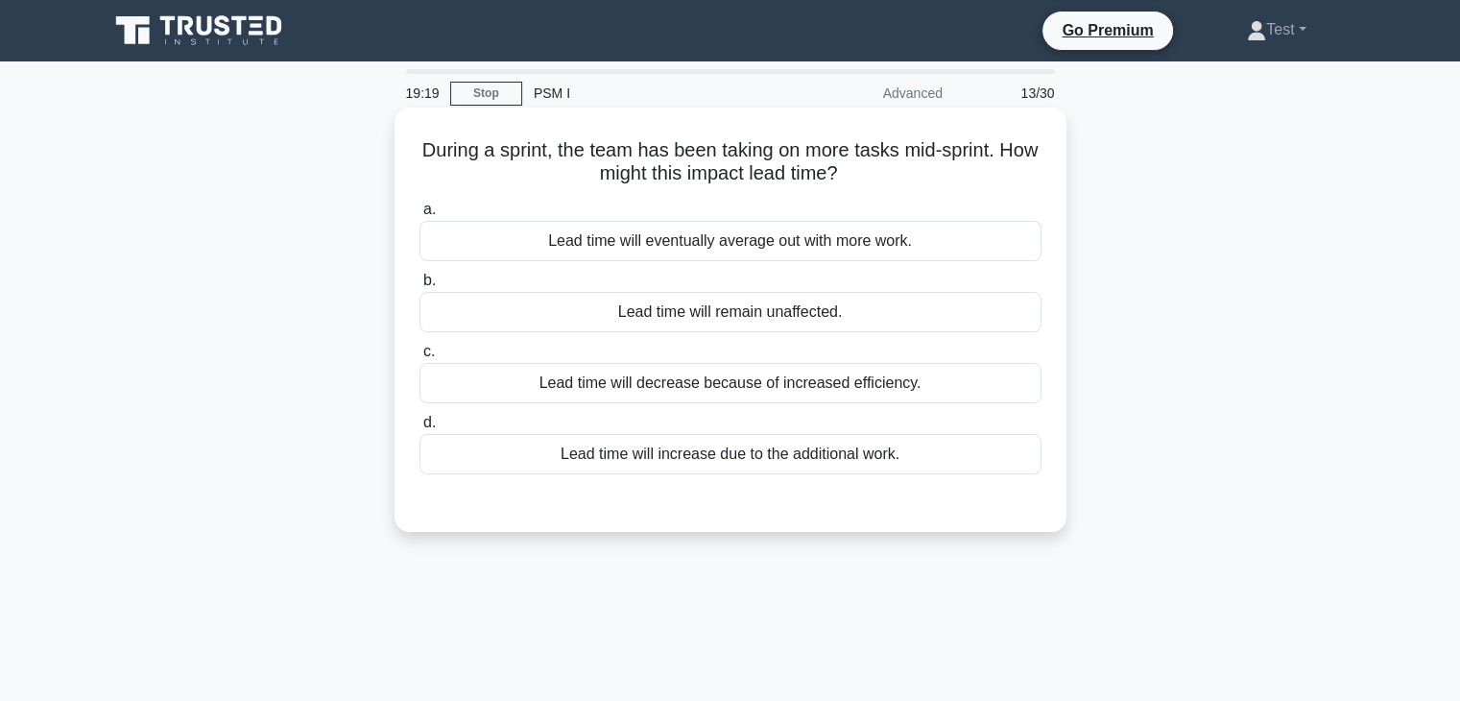
click at [910, 247] on div "Lead time will eventually average out with more work." at bounding box center [730, 241] width 622 height 40
click at [419, 216] on input "a. Lead time will eventually average out with more work." at bounding box center [419, 209] width 0 height 12
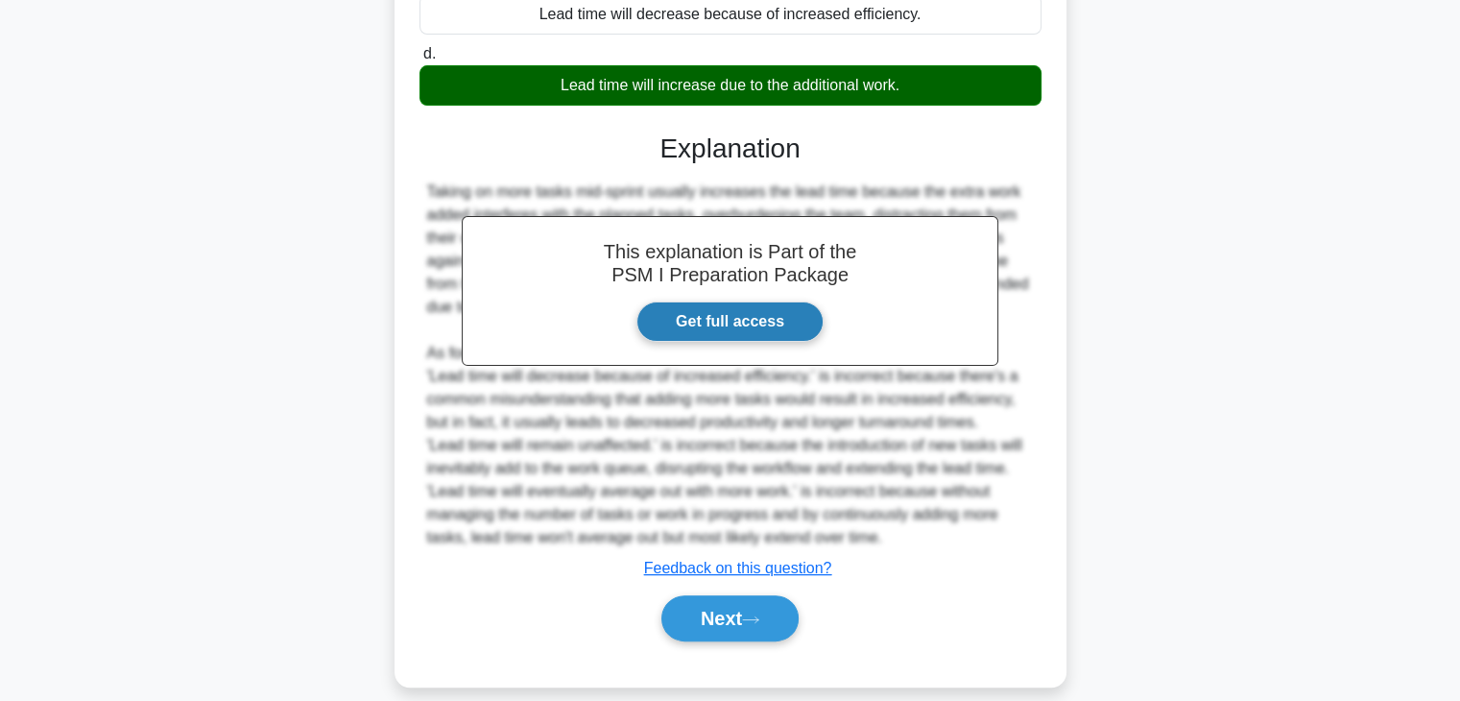
scroll to position [392, 0]
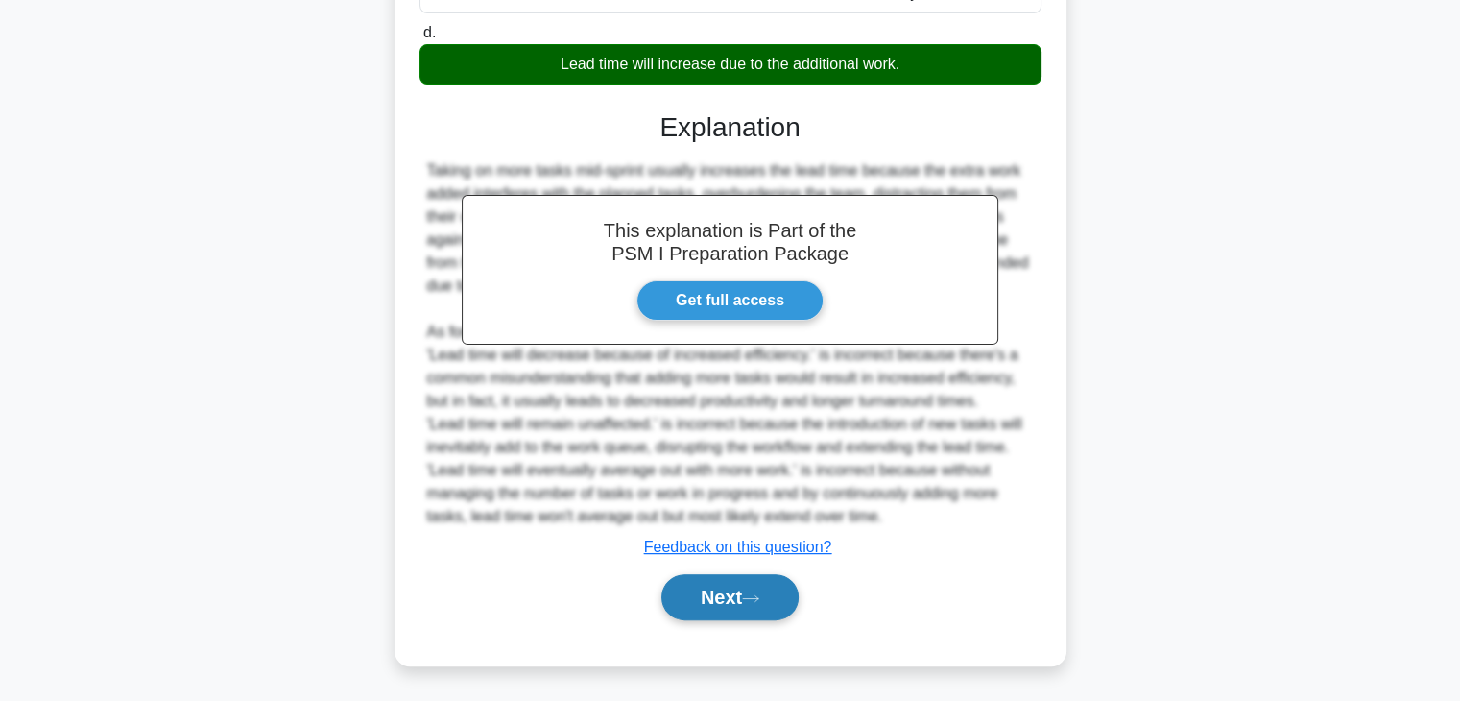
click at [748, 596] on button "Next" at bounding box center [729, 597] width 137 height 46
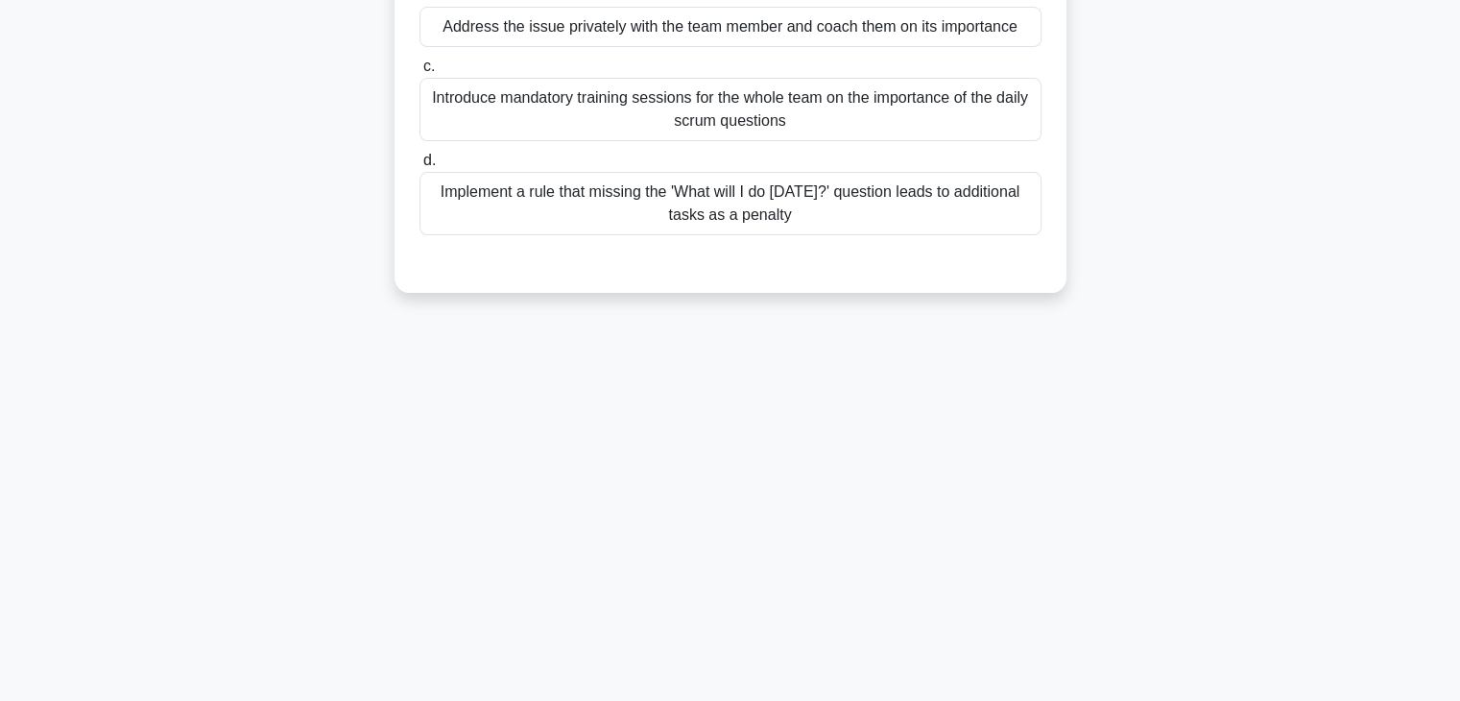
scroll to position [0, 0]
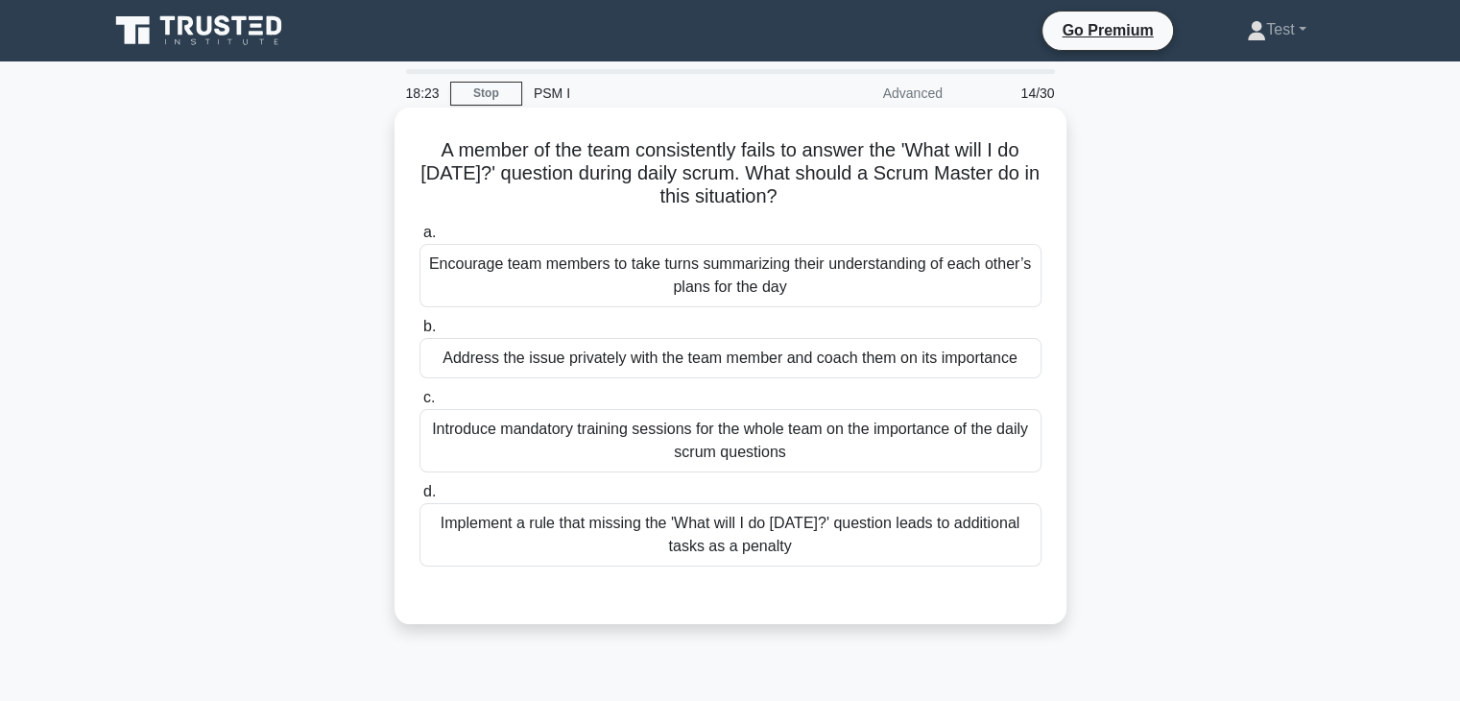
click at [969, 369] on div "Address the issue privately with the team member and coach them on its importan…" at bounding box center [730, 358] width 622 height 40
click at [419, 333] on input "b. Address the issue privately with the team member and coach them on its impor…" at bounding box center [419, 327] width 0 height 12
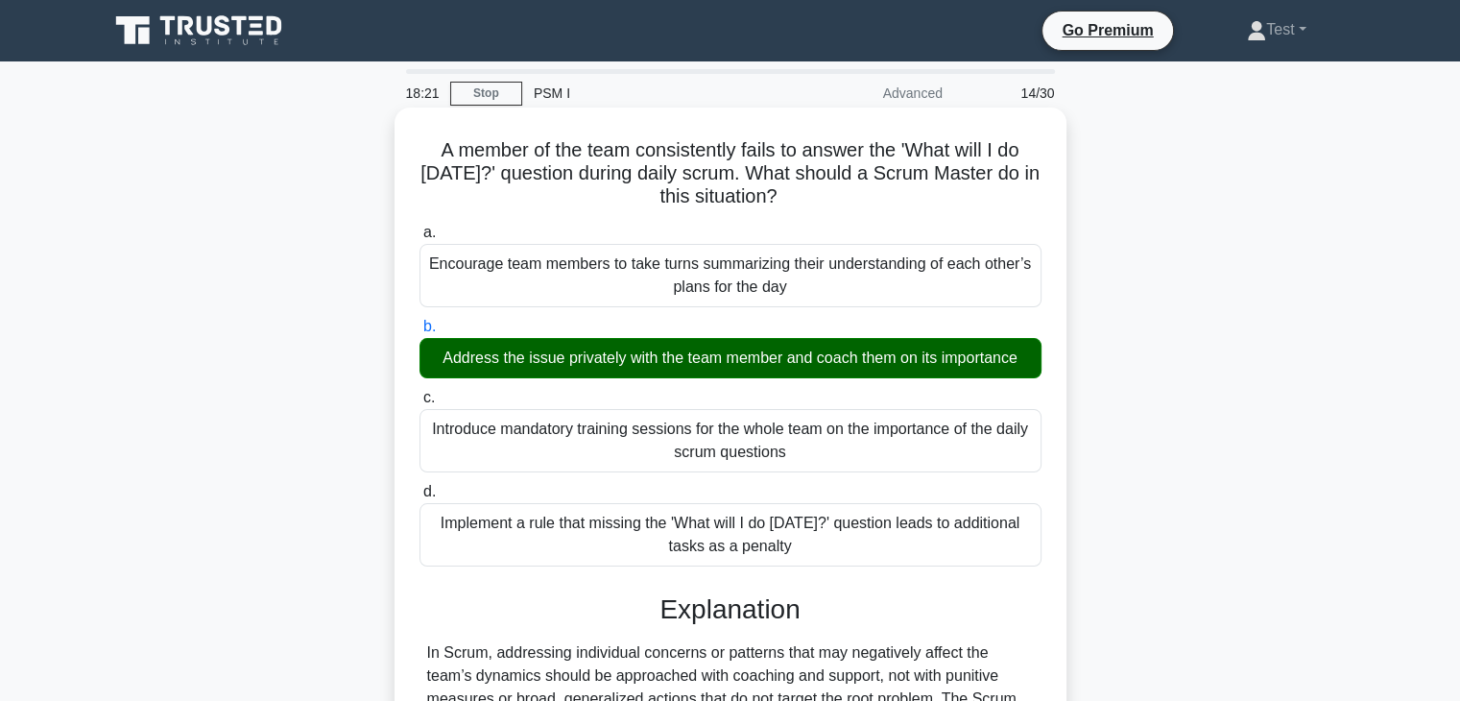
scroll to position [337, 0]
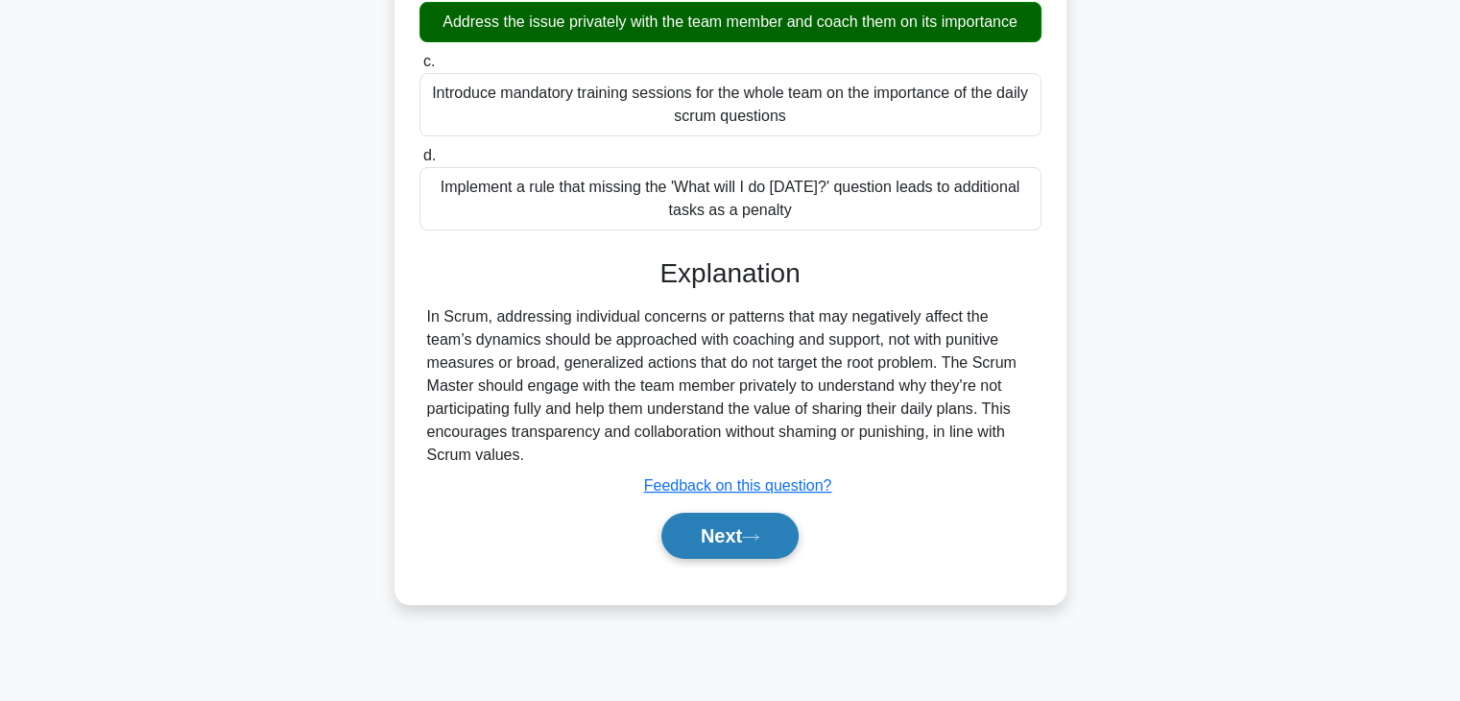
click at [740, 519] on button "Next" at bounding box center [729, 535] width 137 height 46
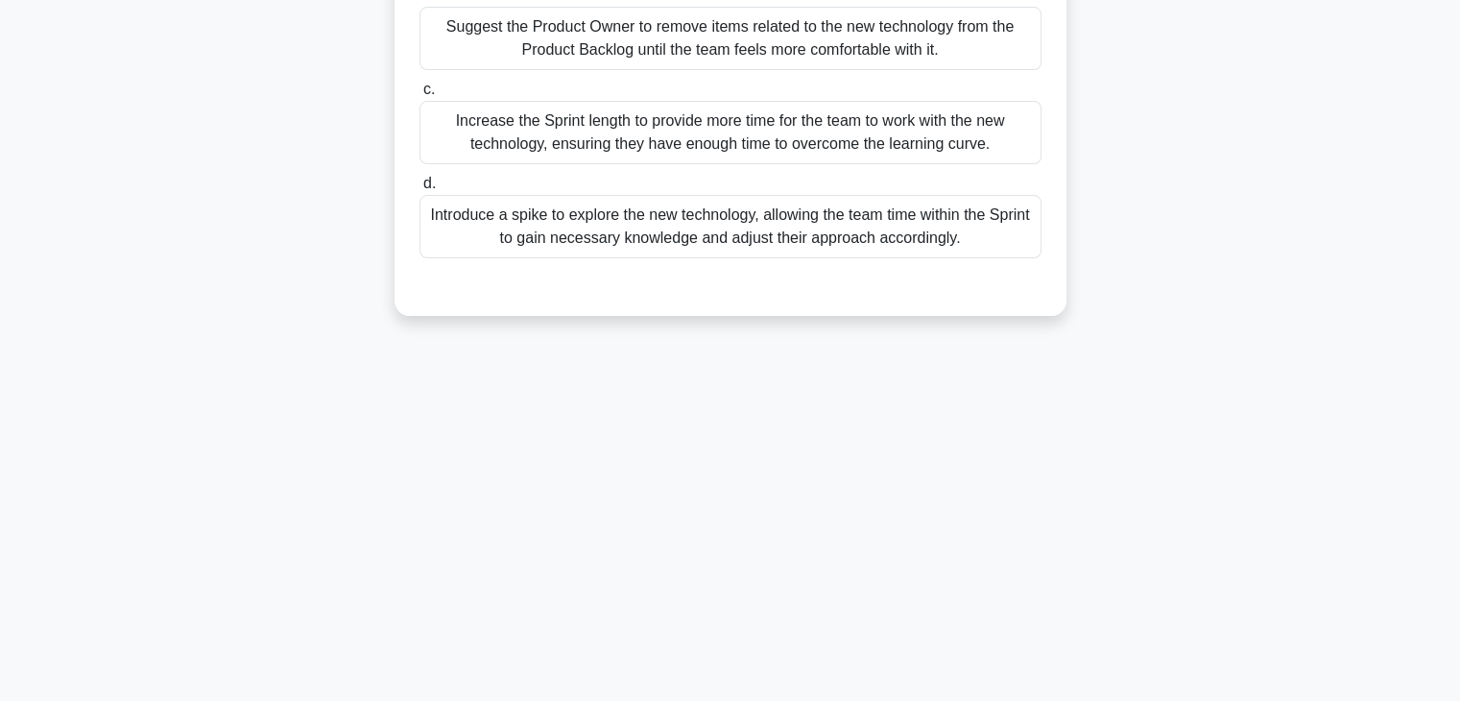
scroll to position [0, 0]
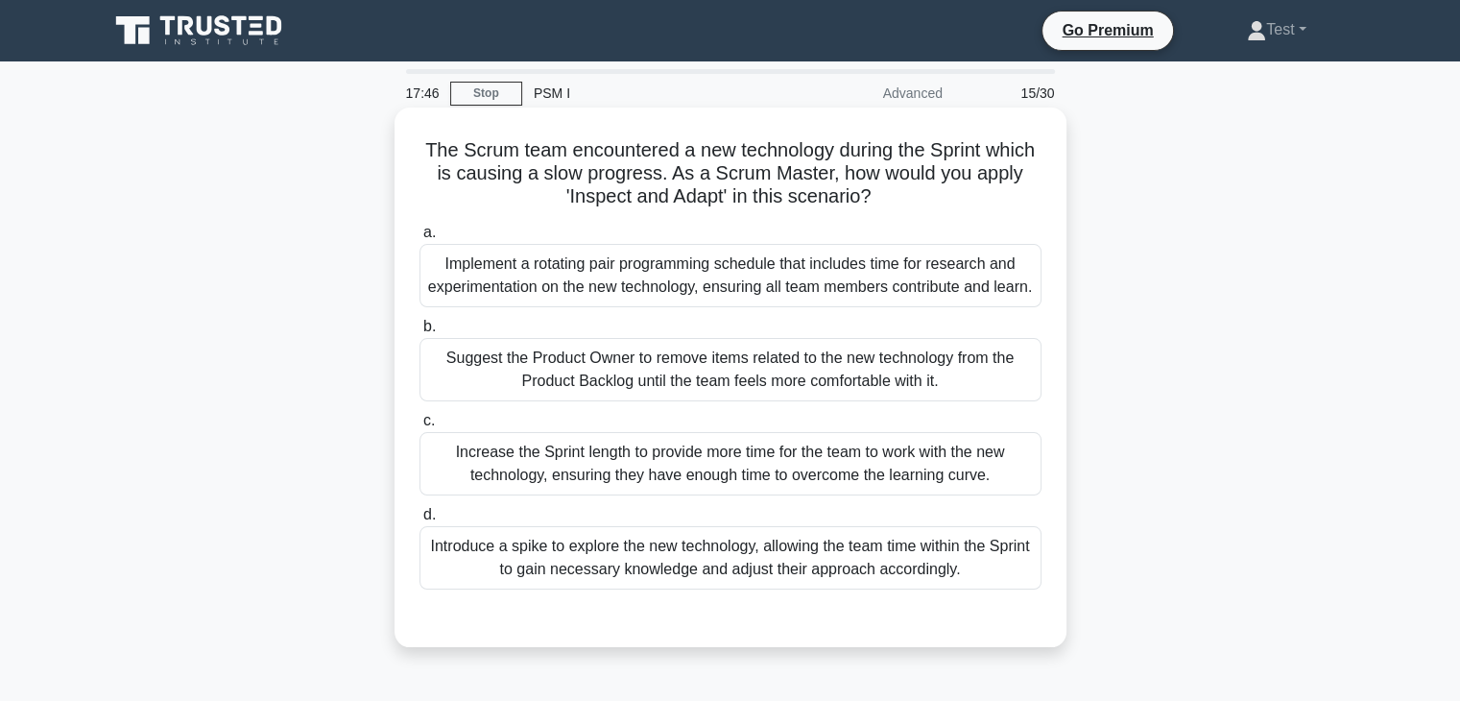
click at [749, 587] on div "Introduce a spike to explore the new technology, allowing the team time within …" at bounding box center [730, 557] width 622 height 63
click at [419, 521] on input "d. Introduce a spike to explore the new technology, allowing the team time with…" at bounding box center [419, 515] width 0 height 12
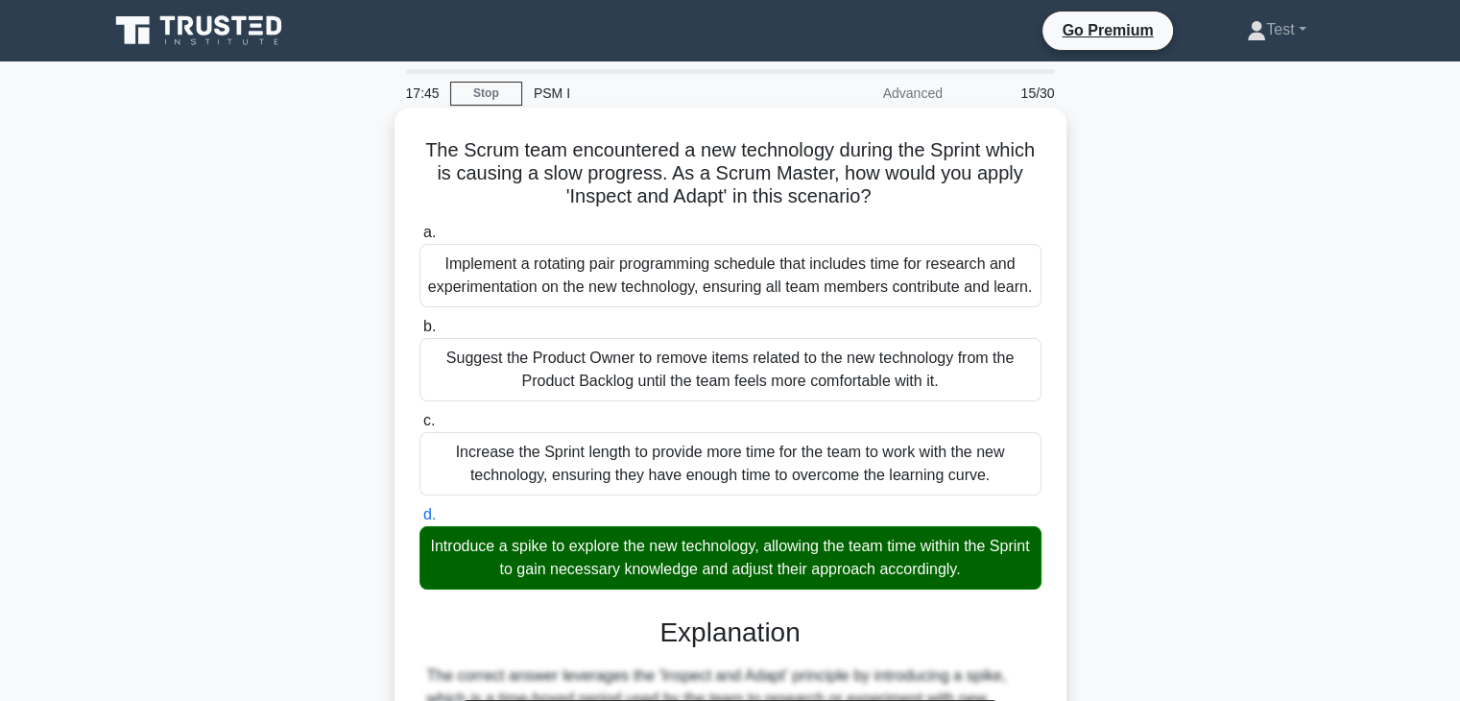
scroll to position [390, 0]
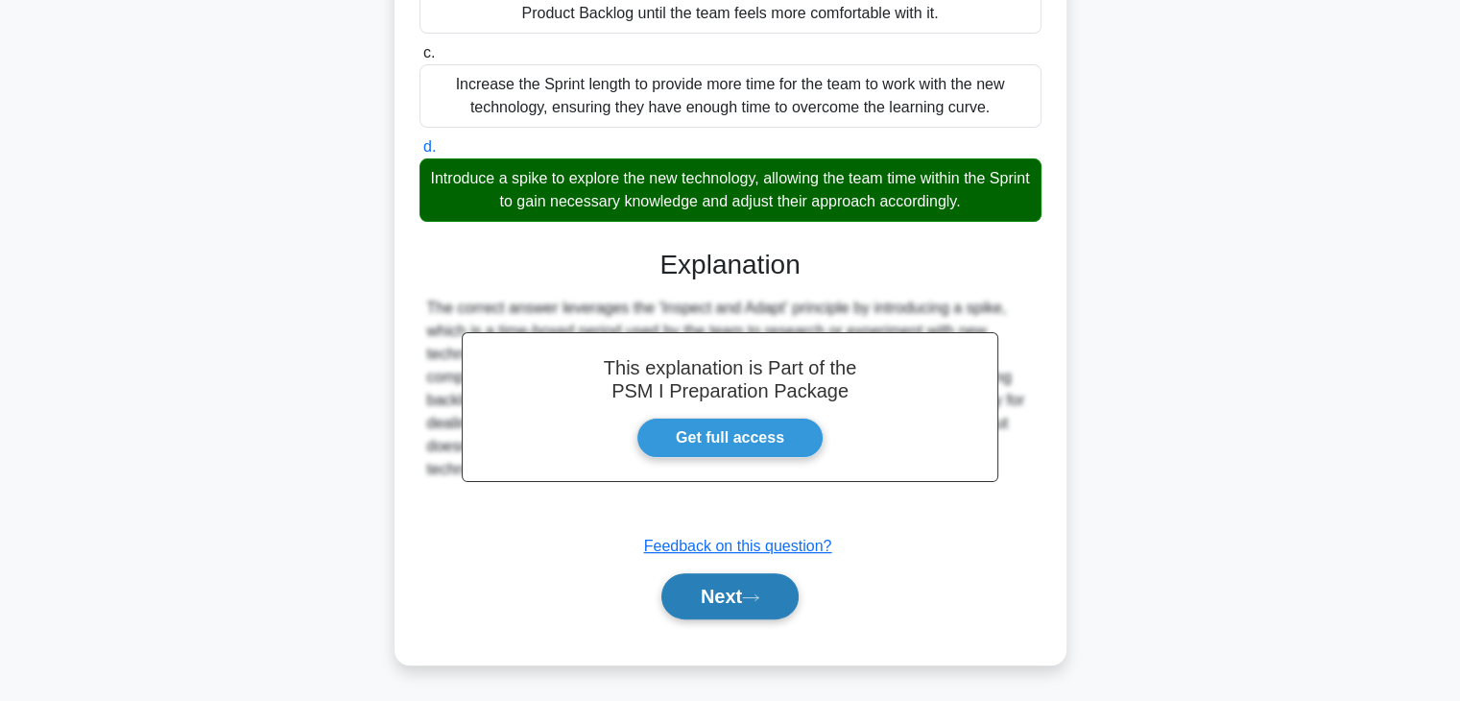
click at [747, 590] on button "Next" at bounding box center [729, 596] width 137 height 46
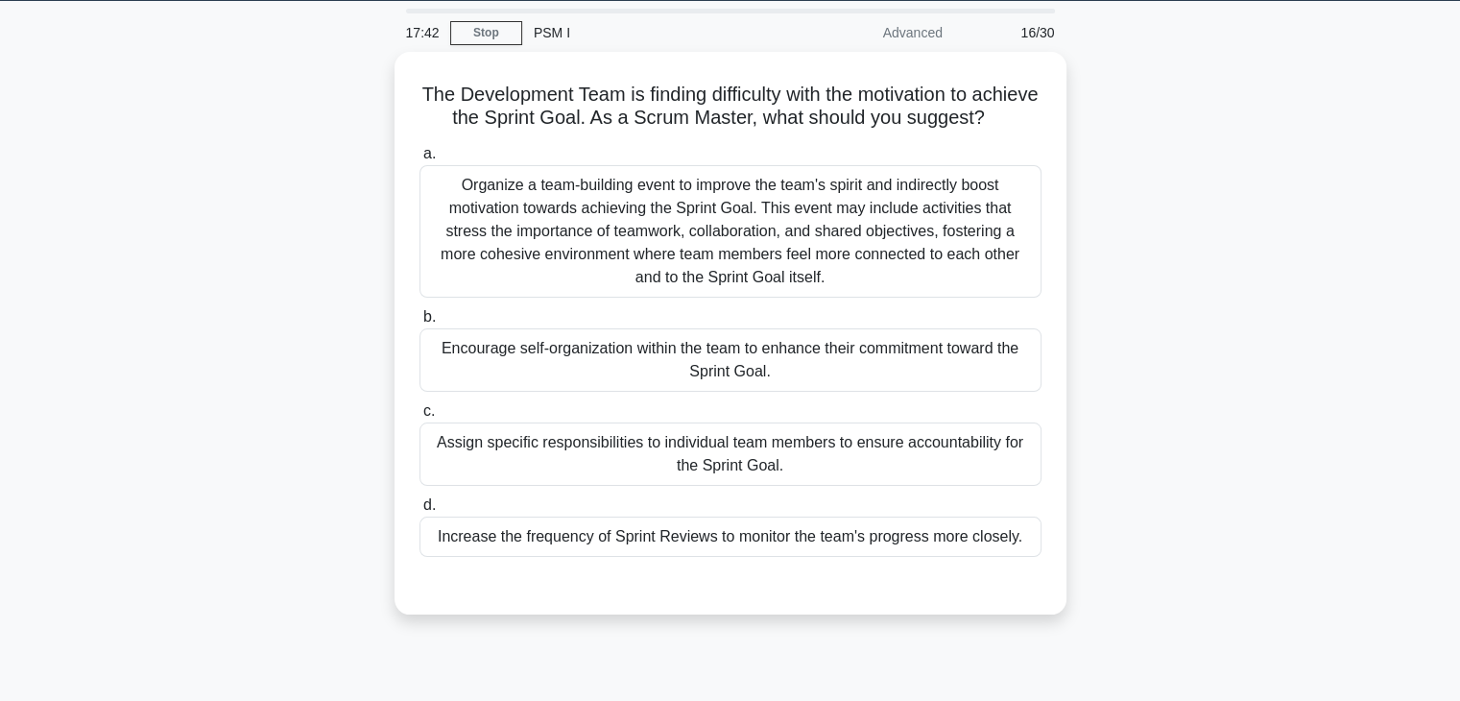
scroll to position [54, 0]
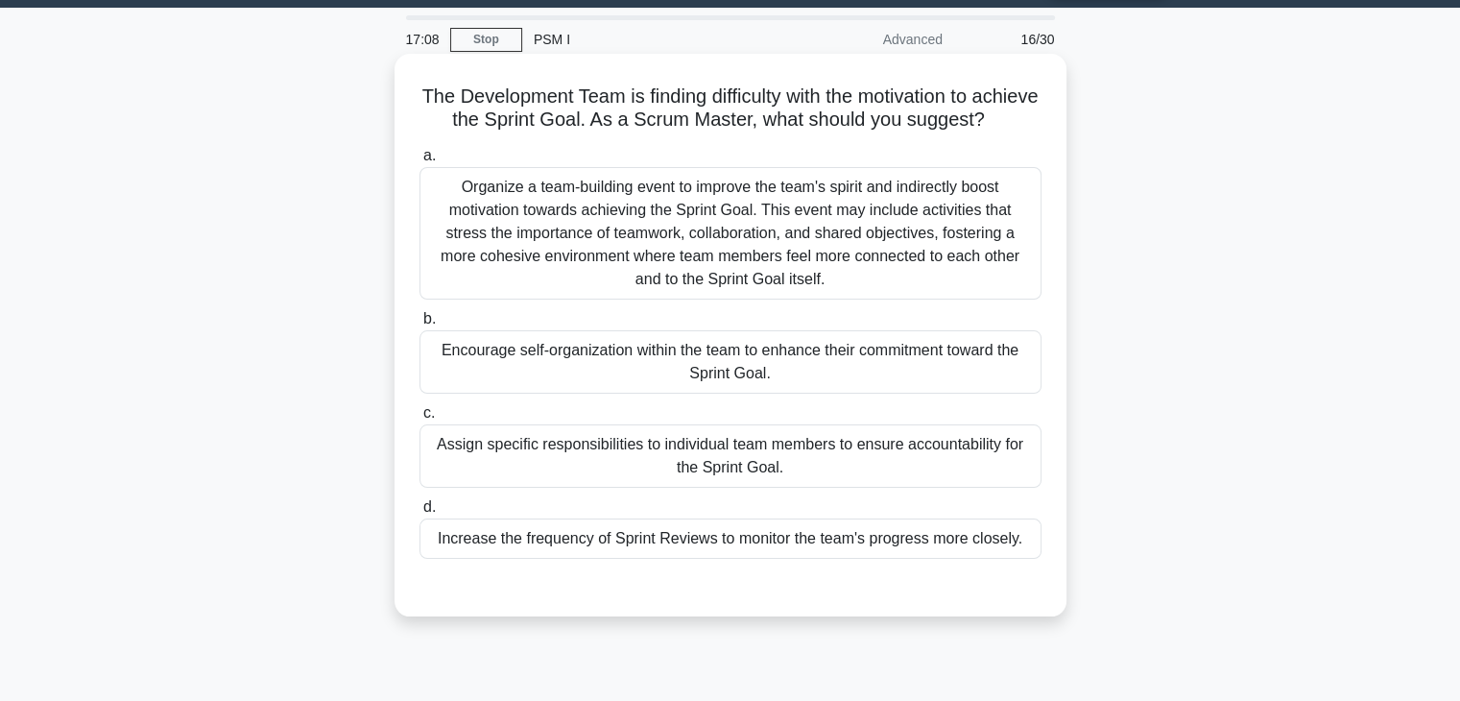
click at [1011, 381] on div "Encourage self-organization within the team to enhance their commitment toward …" at bounding box center [730, 361] width 622 height 63
click at [419, 325] on input "b. Encourage self-organization within the team to enhance their commitment towa…" at bounding box center [419, 319] width 0 height 12
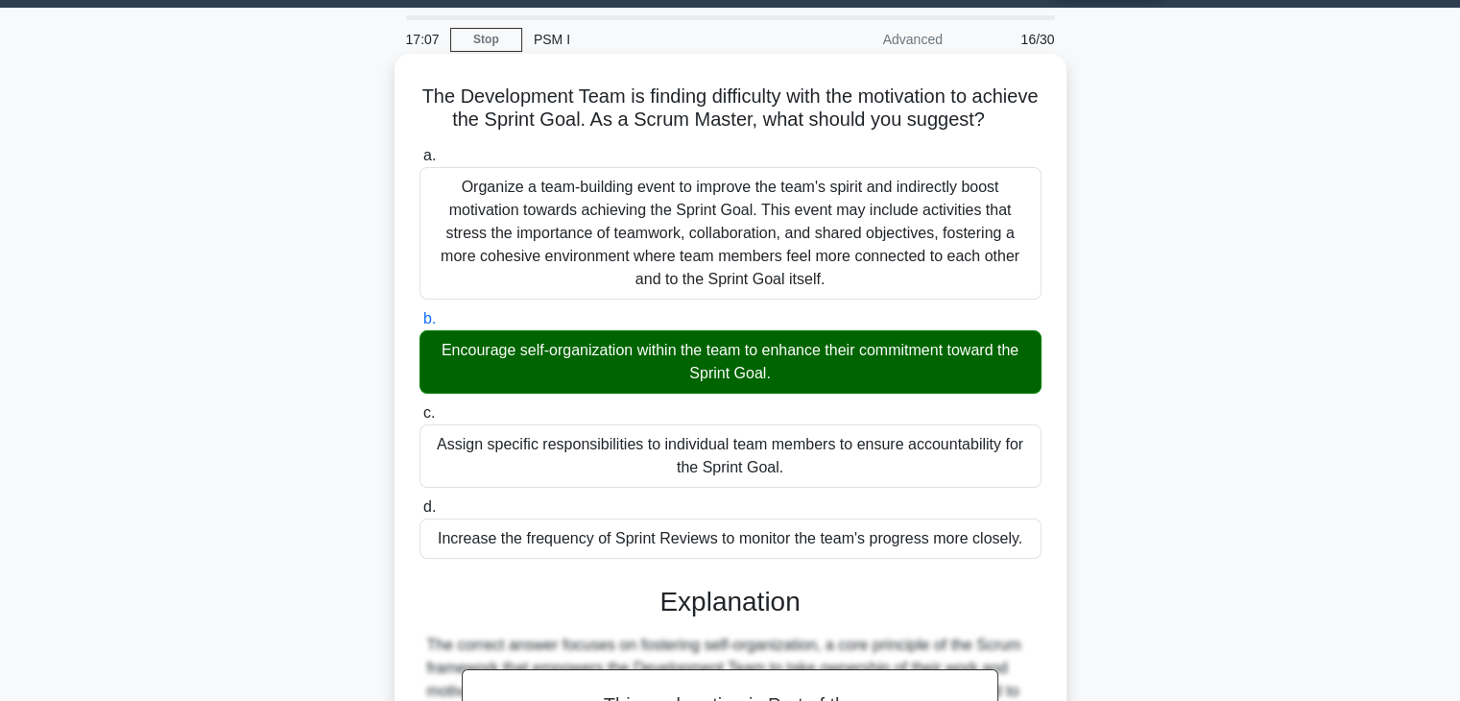
scroll to position [413, 0]
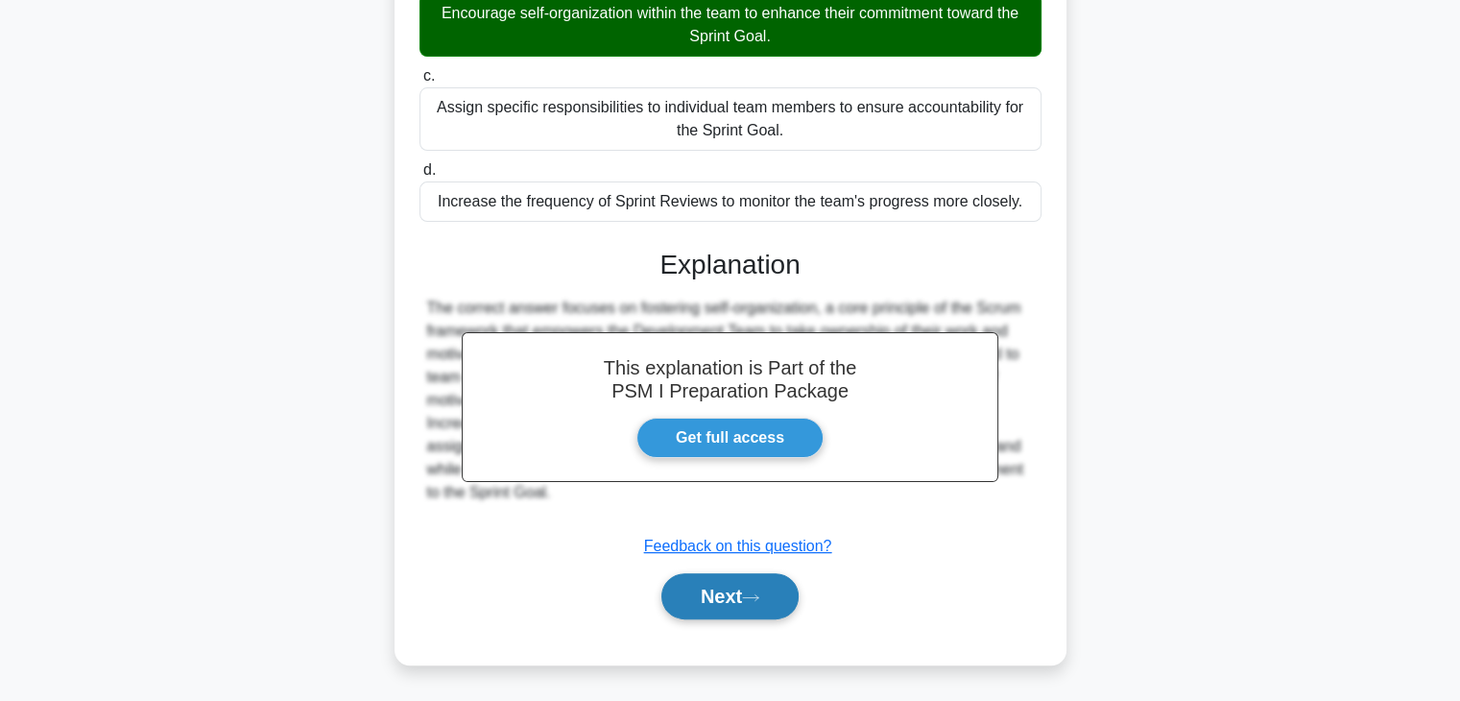
click at [729, 598] on button "Next" at bounding box center [729, 596] width 137 height 46
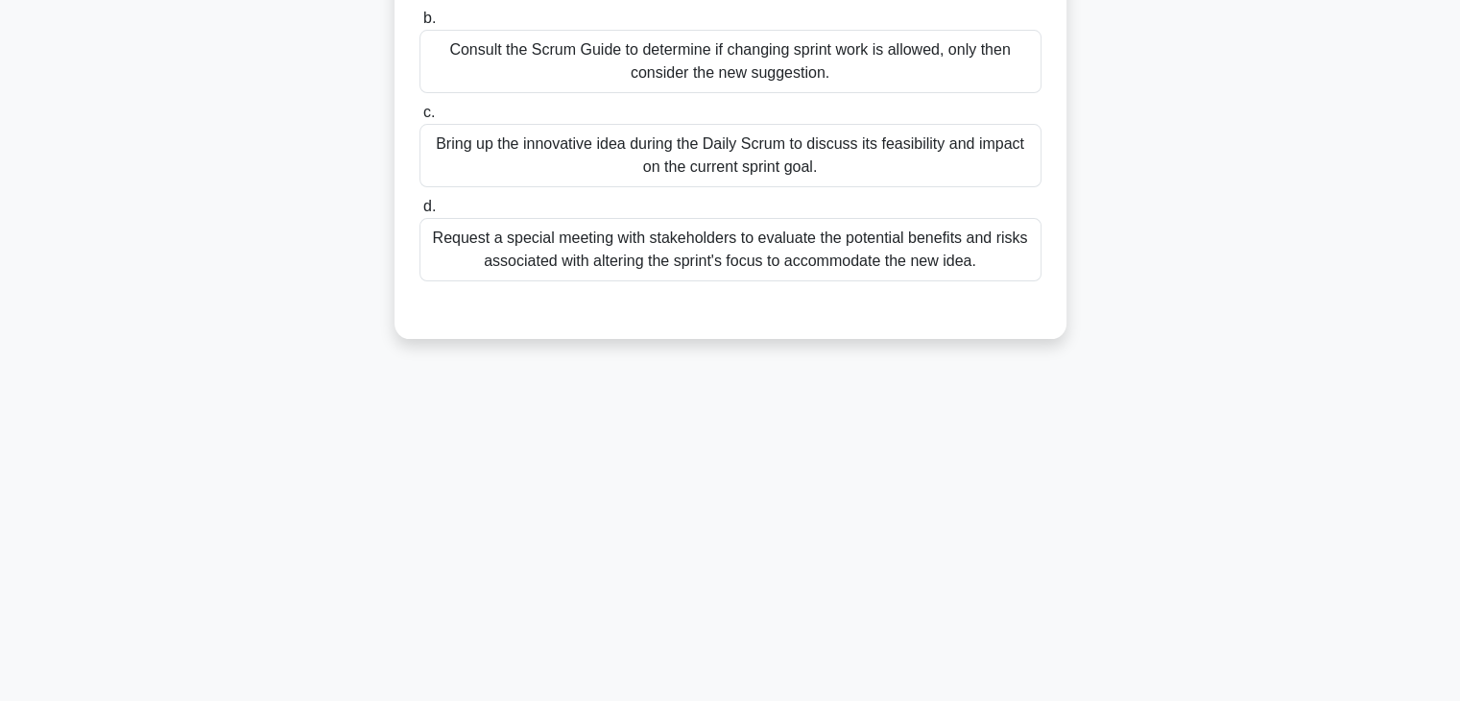
scroll to position [0, 0]
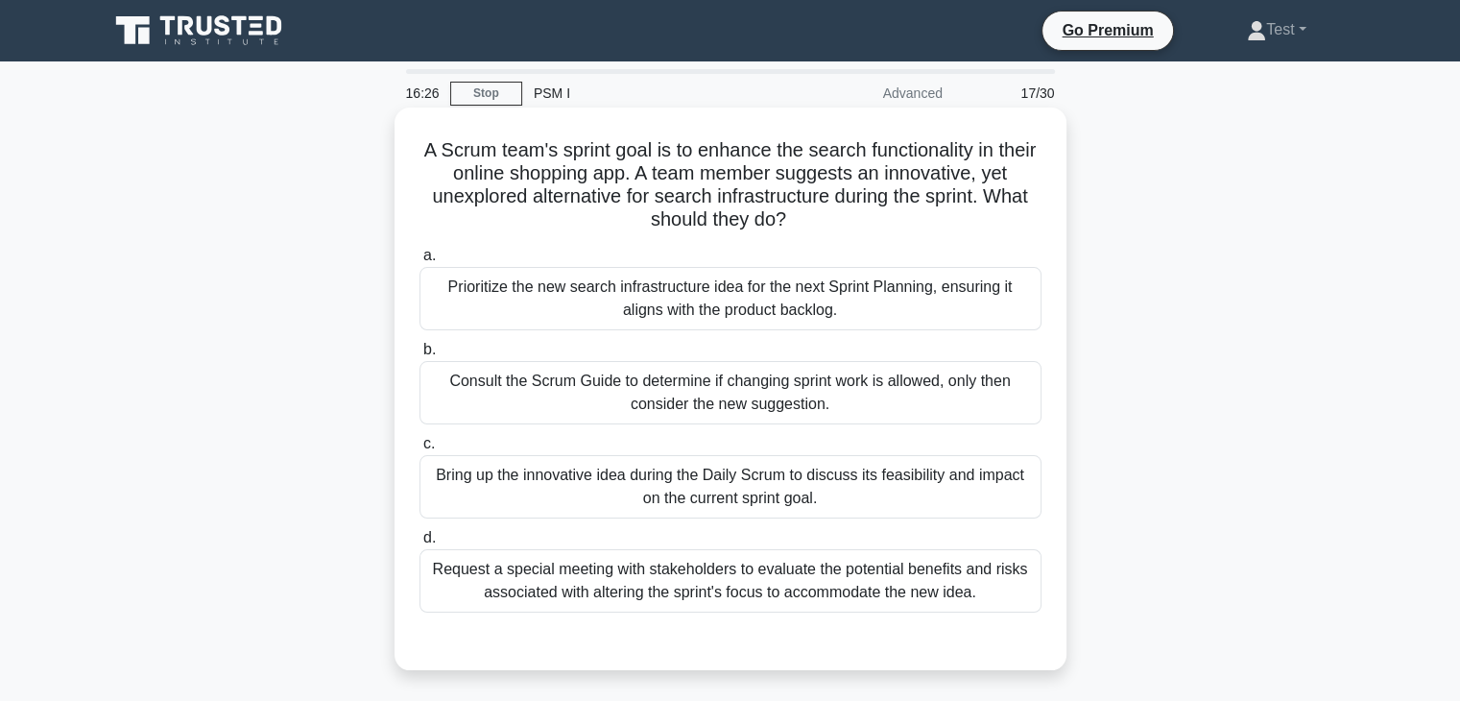
click at [979, 310] on div "Prioritize the new search infrastructure idea for the next Sprint Planning, ens…" at bounding box center [730, 298] width 622 height 63
click at [419, 262] on input "a. Prioritize the new search infrastructure idea for the next Sprint Planning, …" at bounding box center [419, 256] width 0 height 12
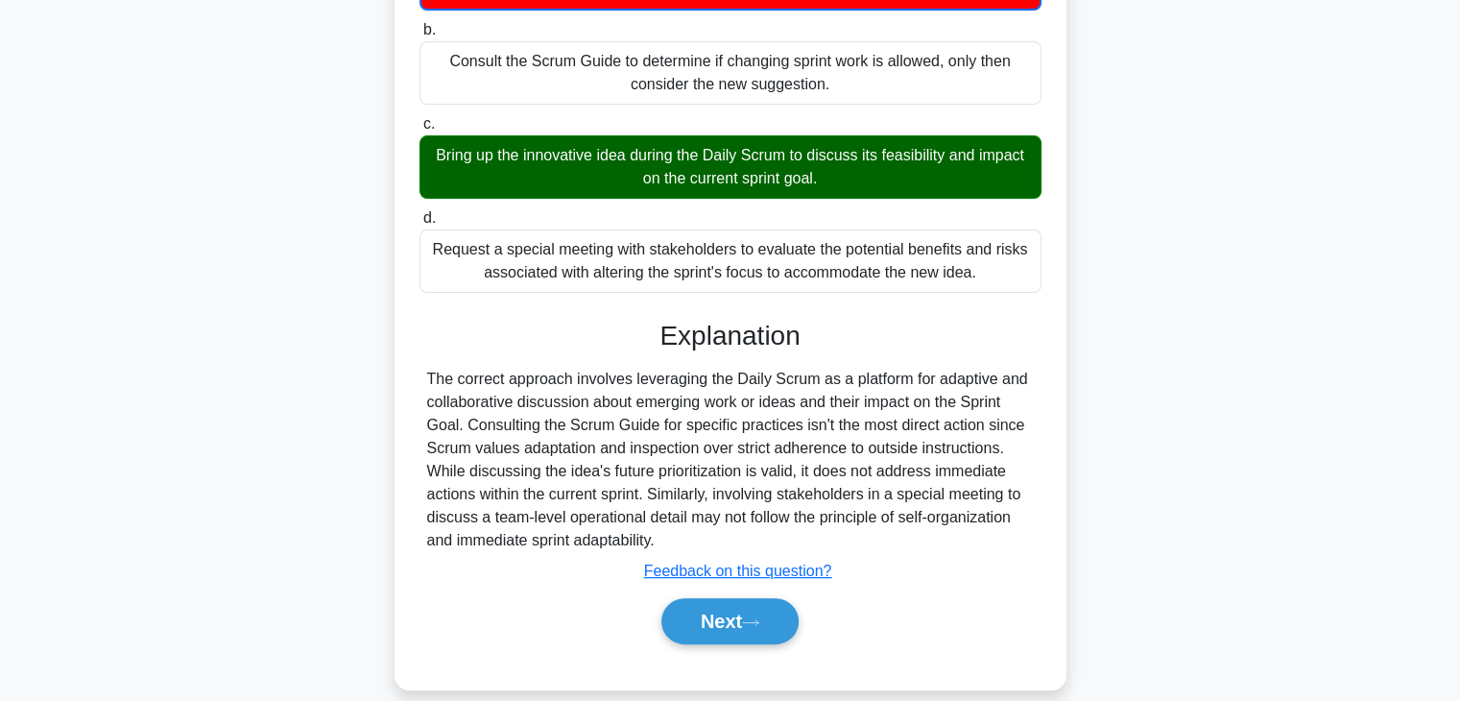
scroll to position [322, 0]
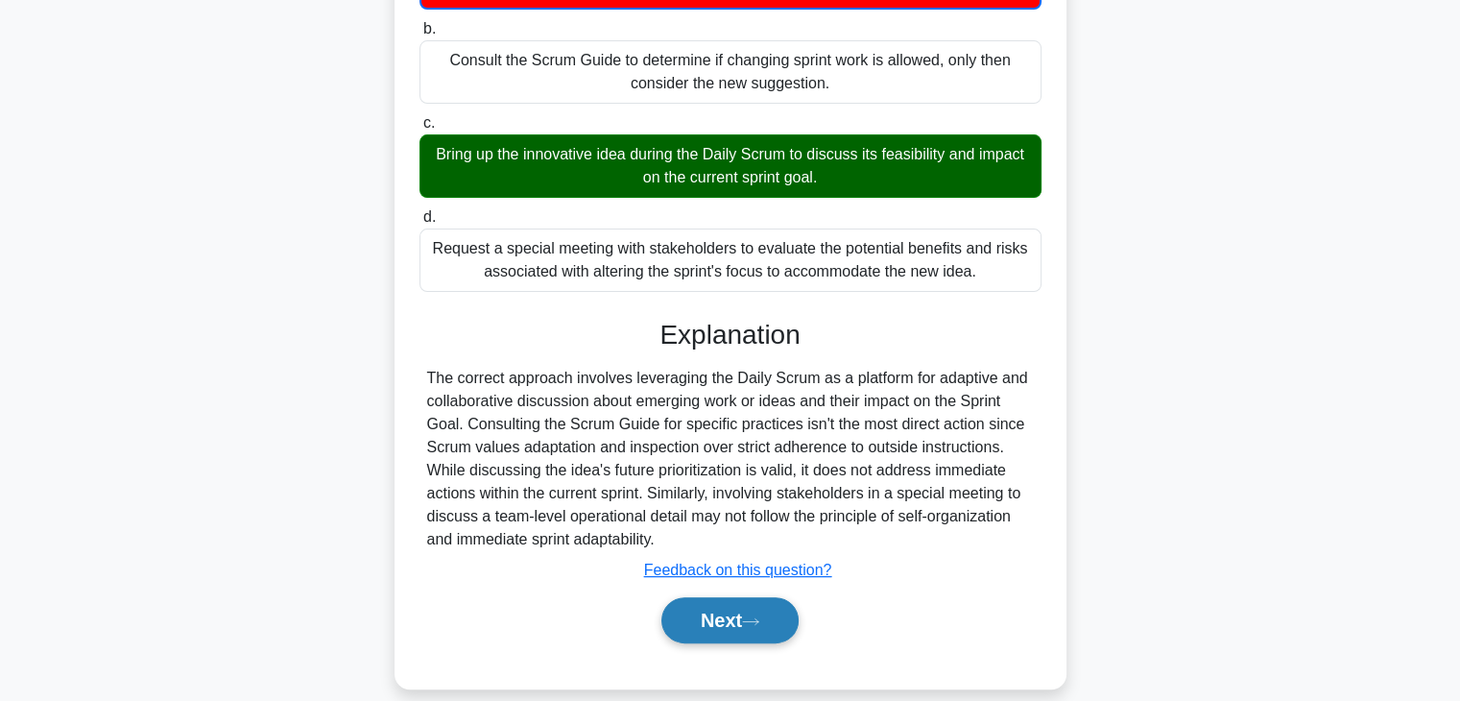
click at [704, 610] on button "Next" at bounding box center [729, 620] width 137 height 46
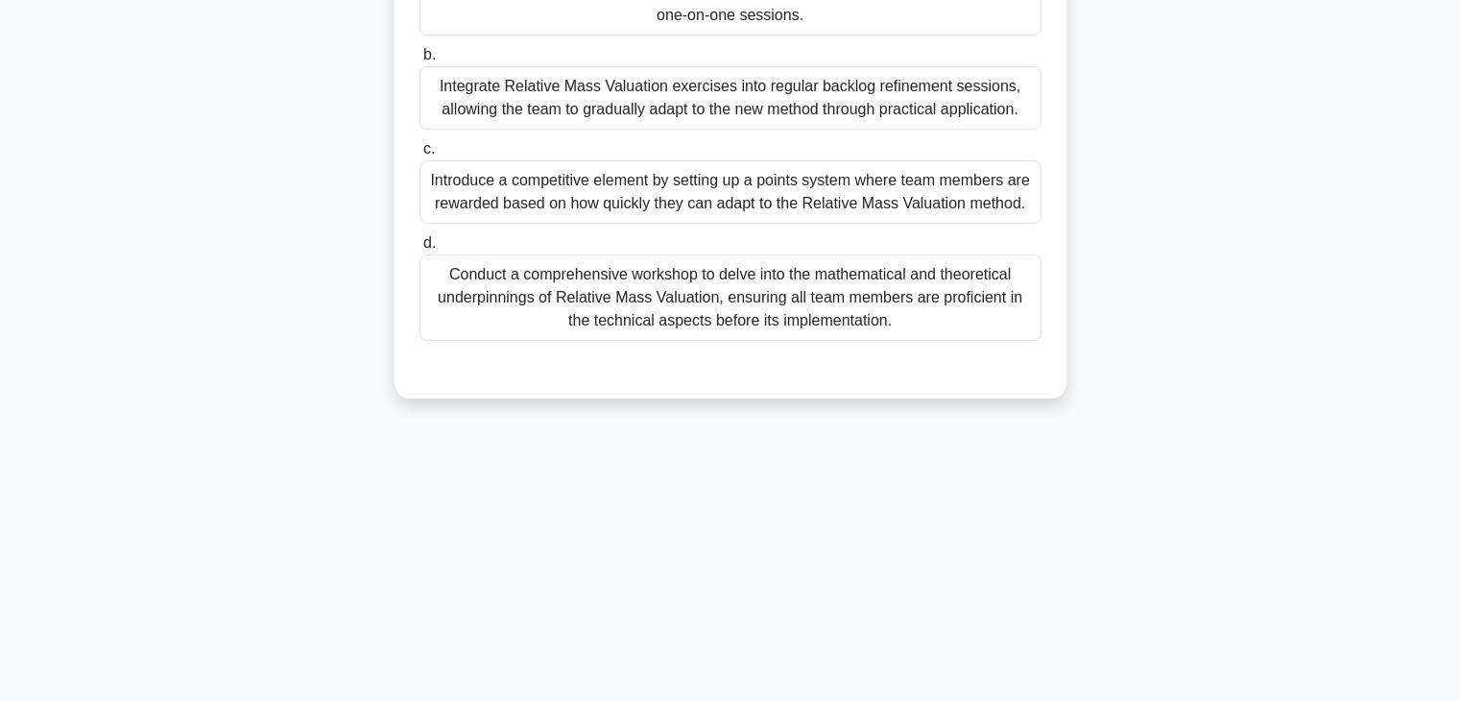
scroll to position [0, 0]
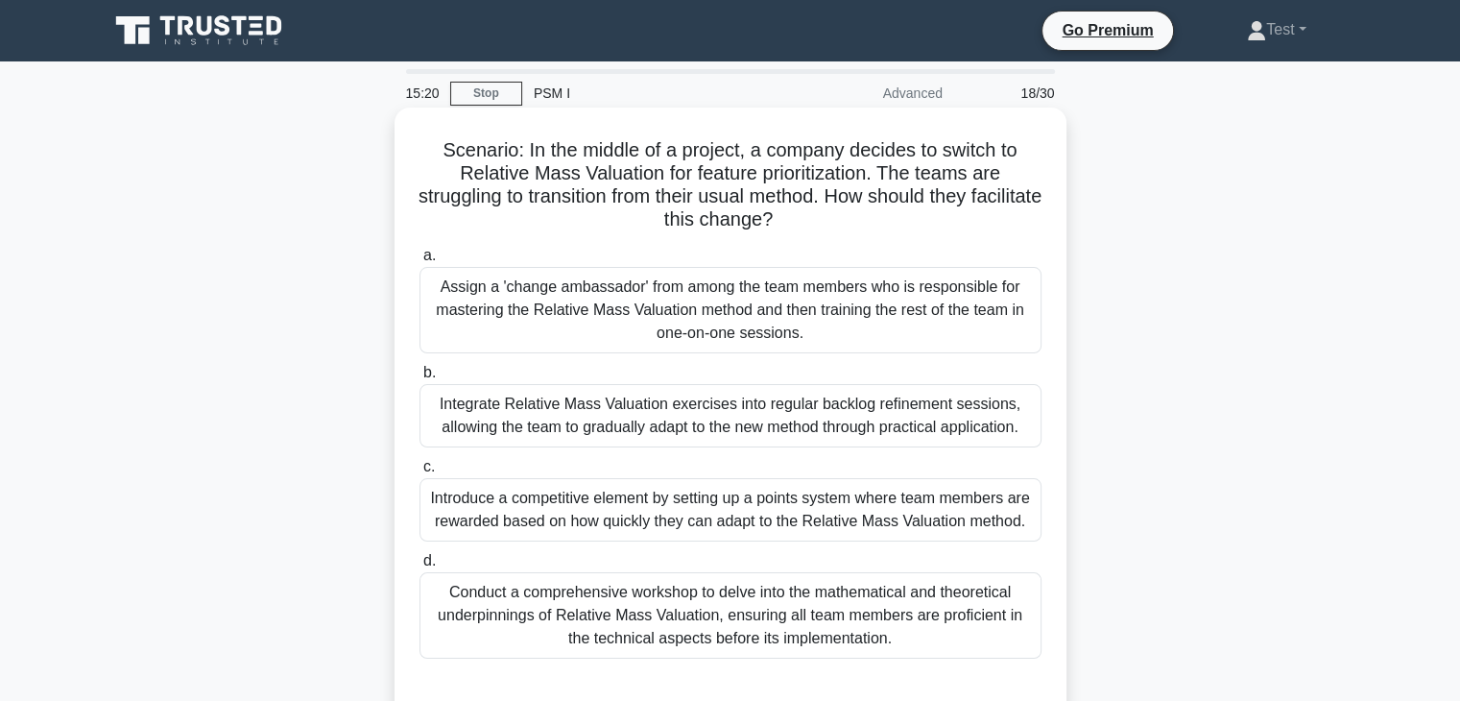
click at [706, 439] on div "Integrate Relative Mass Valuation exercises into regular backlog refinement ses…" at bounding box center [730, 415] width 622 height 63
click at [419, 379] on input "b. Integrate Relative Mass Valuation exercises into regular backlog refinement …" at bounding box center [419, 373] width 0 height 12
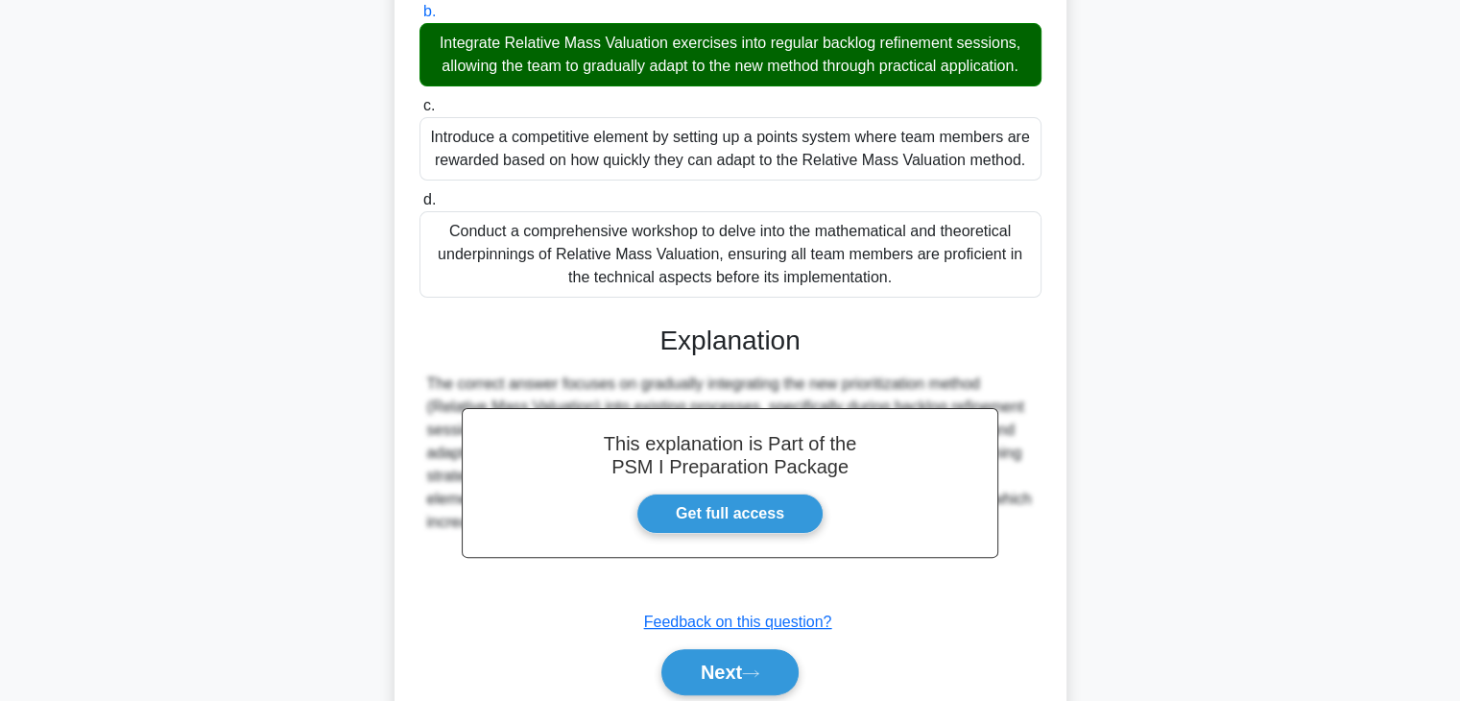
scroll to position [436, 0]
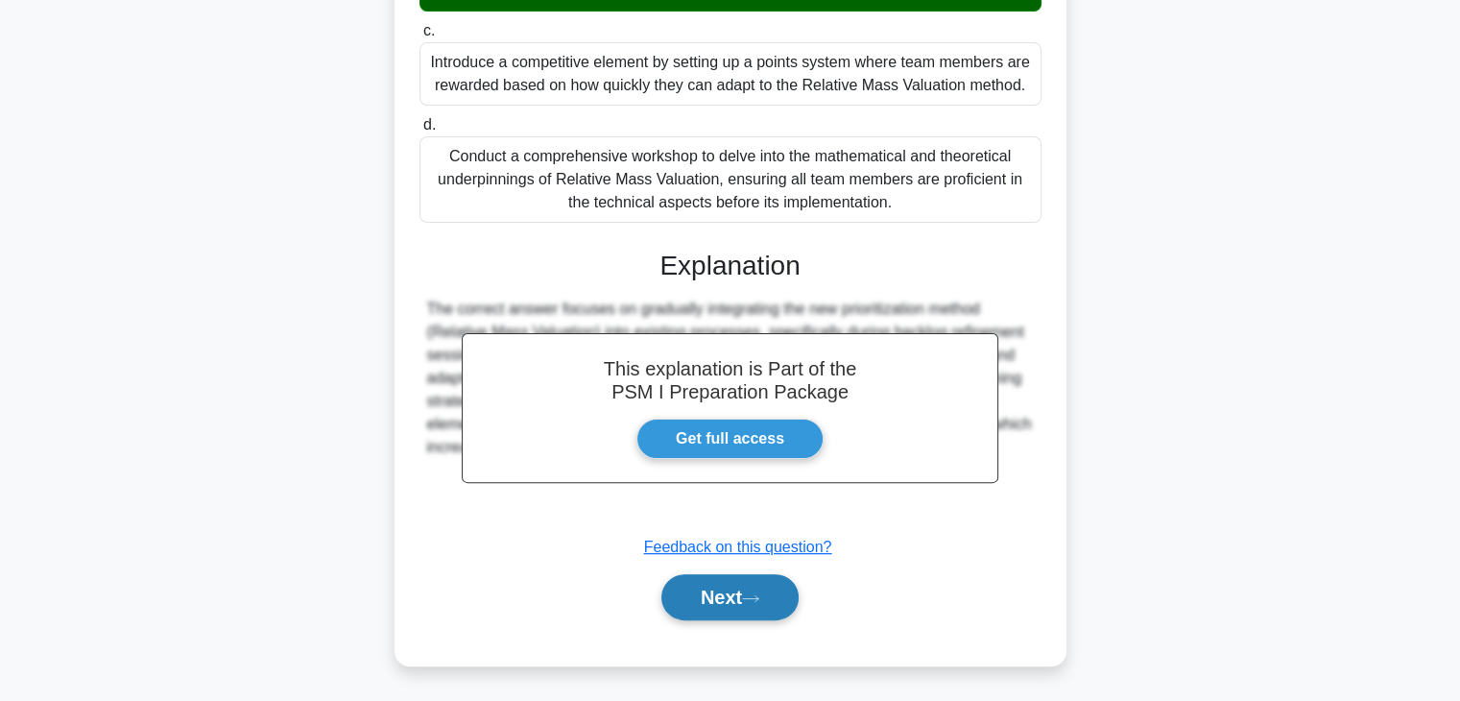
click at [737, 606] on button "Next" at bounding box center [729, 597] width 137 height 46
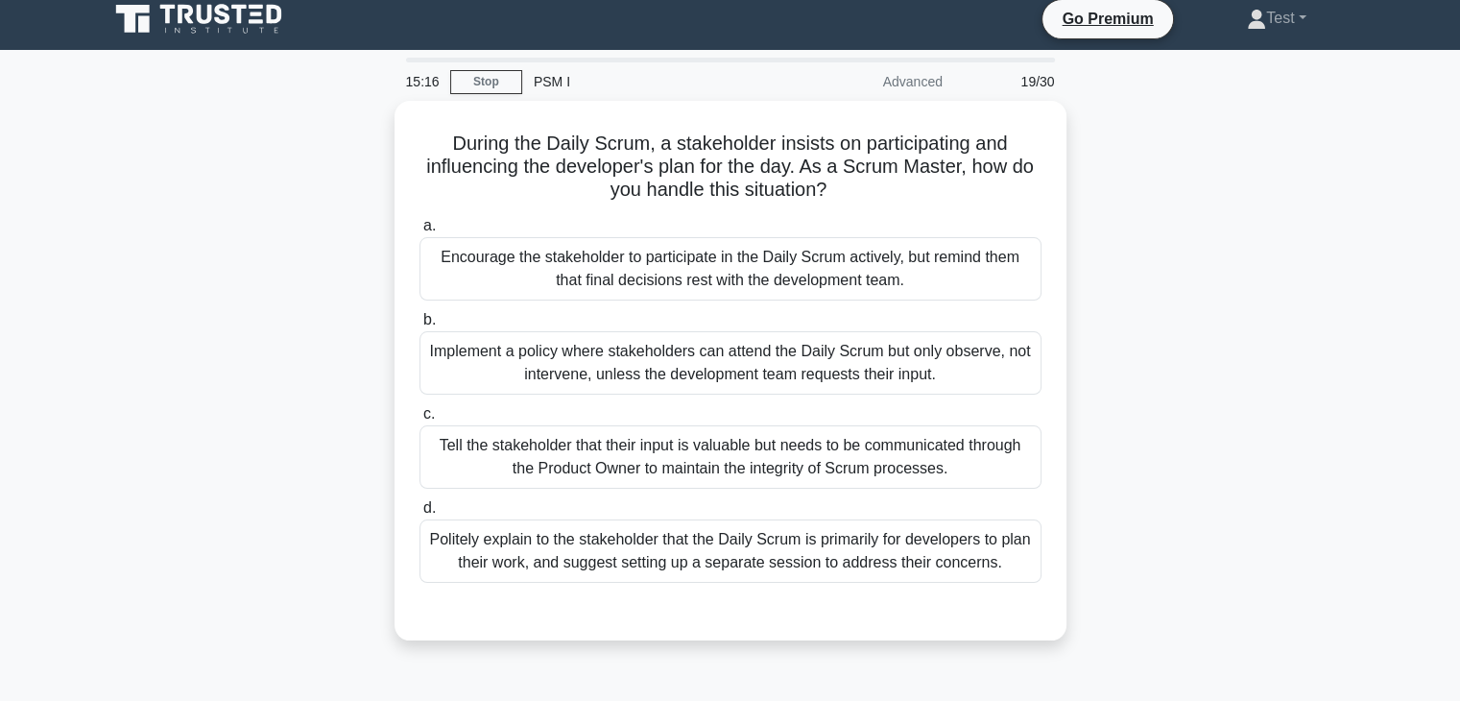
scroll to position [0, 0]
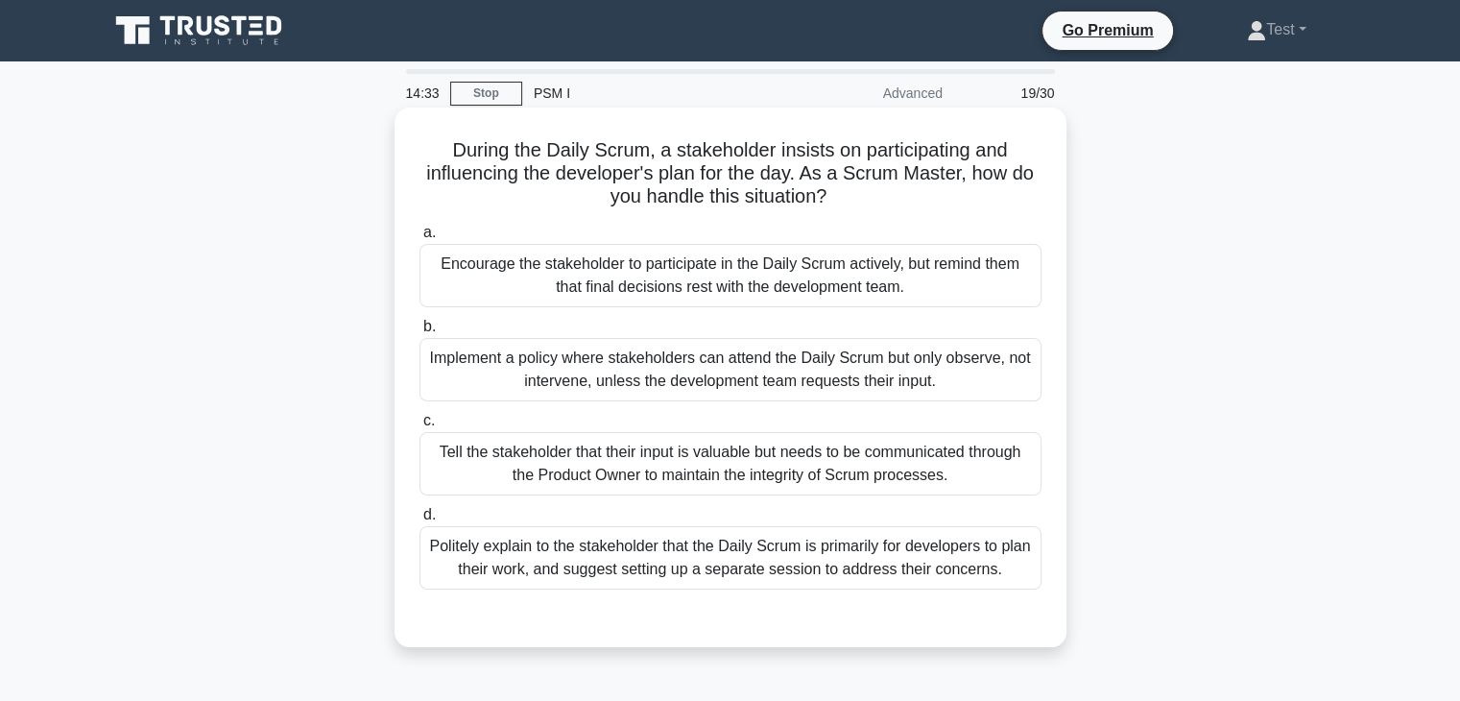
click at [719, 571] on div "Politely explain to the stakeholder that the Daily Scrum is primarily for devel…" at bounding box center [730, 557] width 622 height 63
click at [419, 521] on input "d. Politely explain to the stakeholder that the Daily Scrum is primarily for de…" at bounding box center [419, 515] width 0 height 12
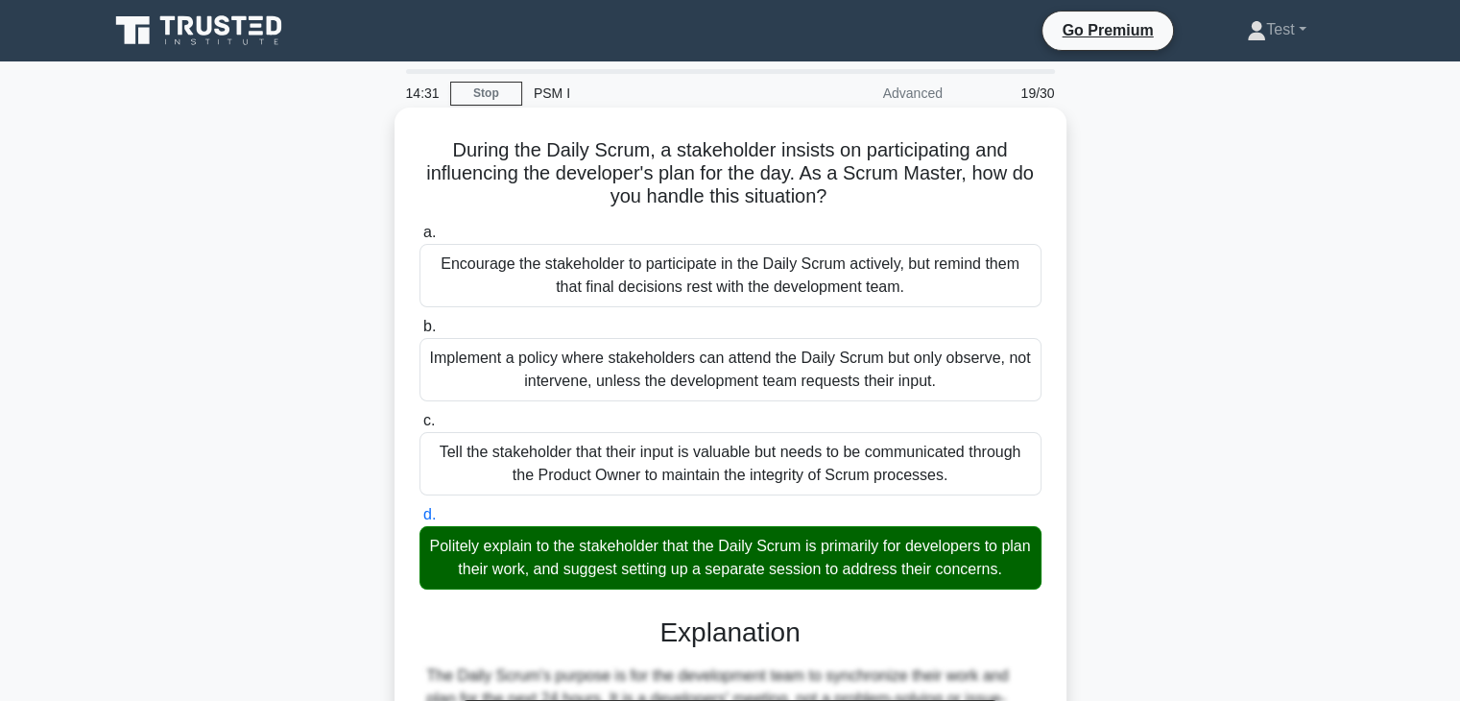
scroll to position [390, 0]
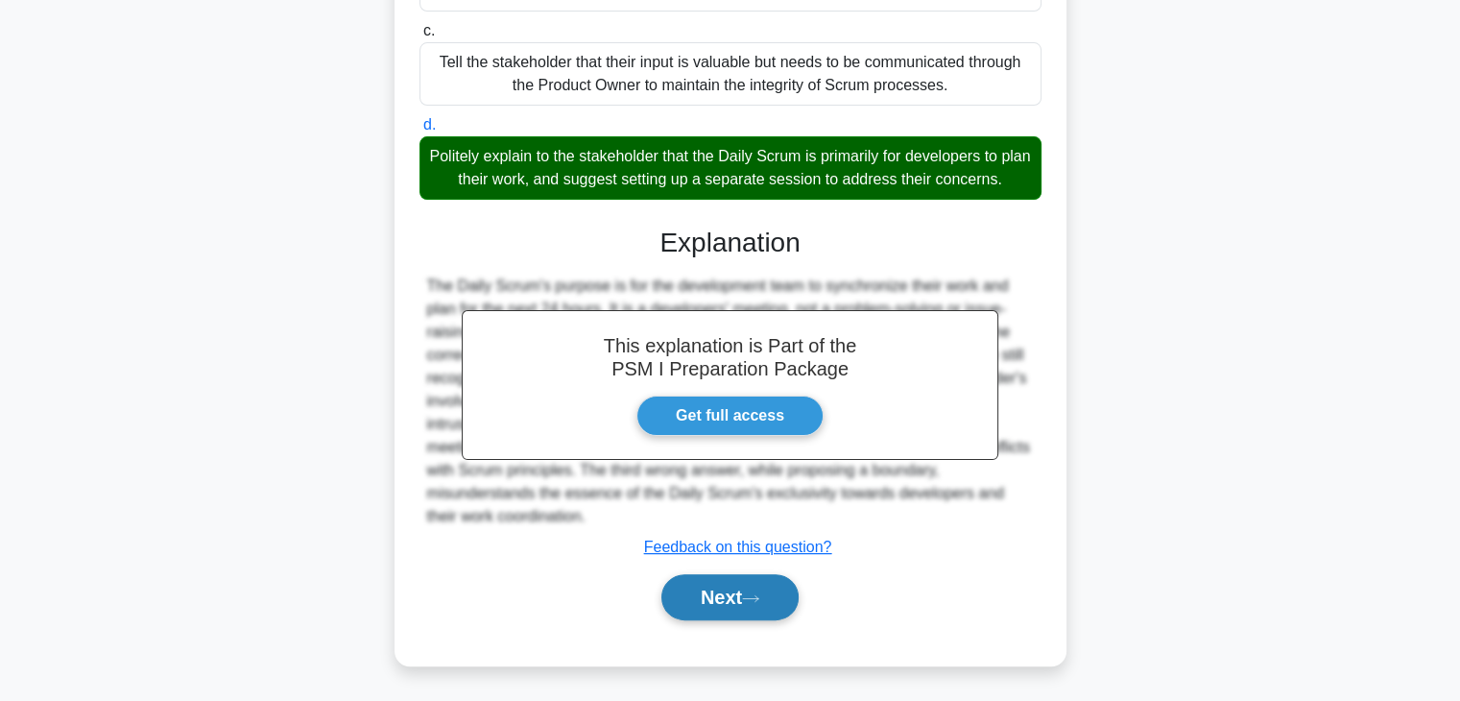
click at [722, 606] on button "Next" at bounding box center [729, 597] width 137 height 46
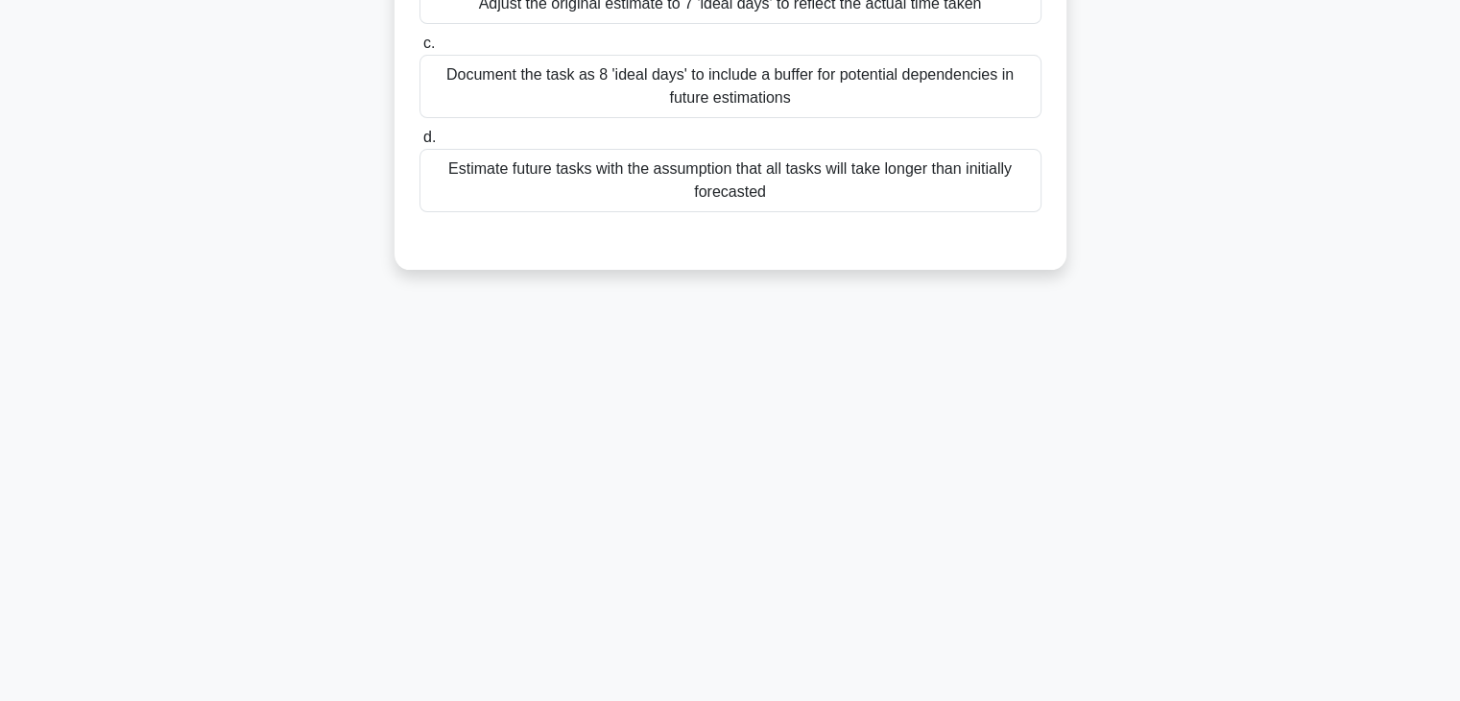
scroll to position [0, 0]
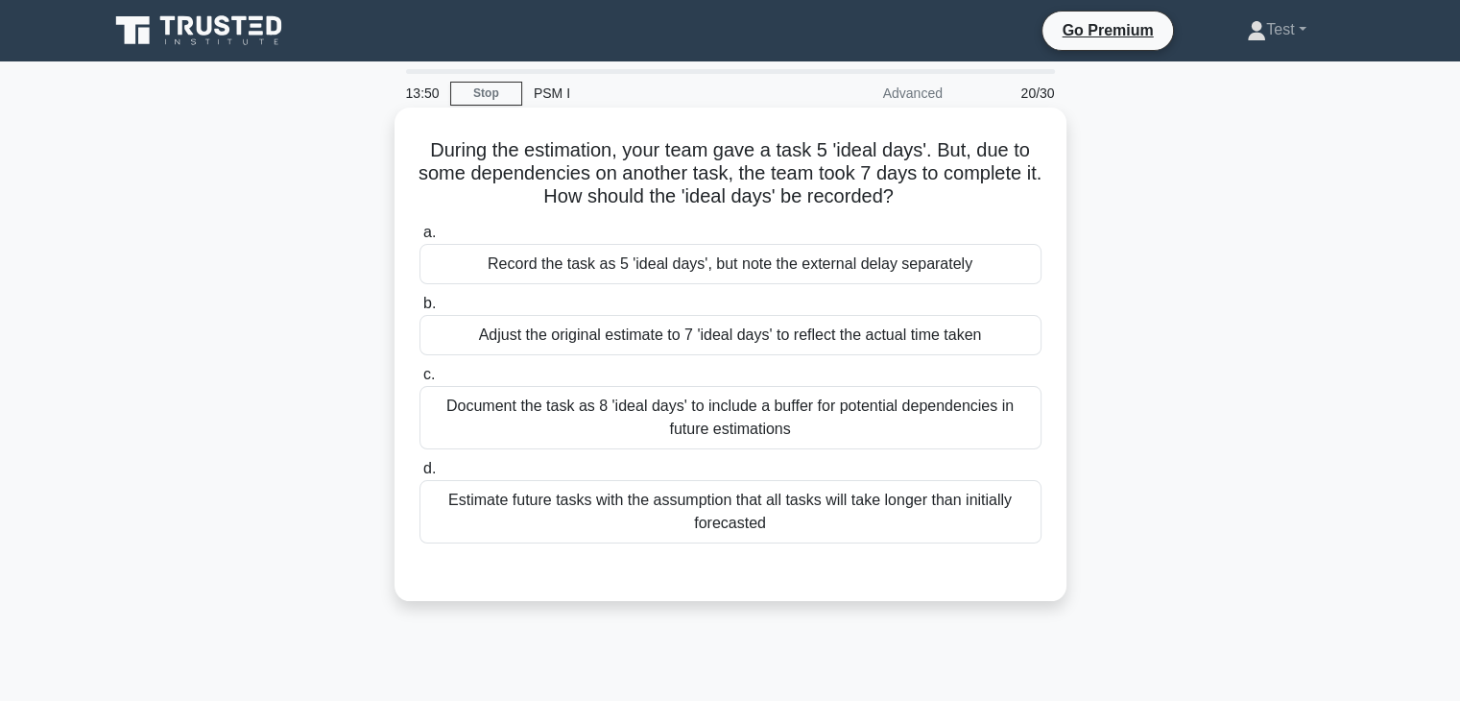
click at [664, 260] on div "Record the task as 5 'ideal days', but note the external delay separately" at bounding box center [730, 264] width 622 height 40
click at [419, 239] on input "a. Record the task as 5 'ideal days', but note the external delay separately" at bounding box center [419, 232] width 0 height 12
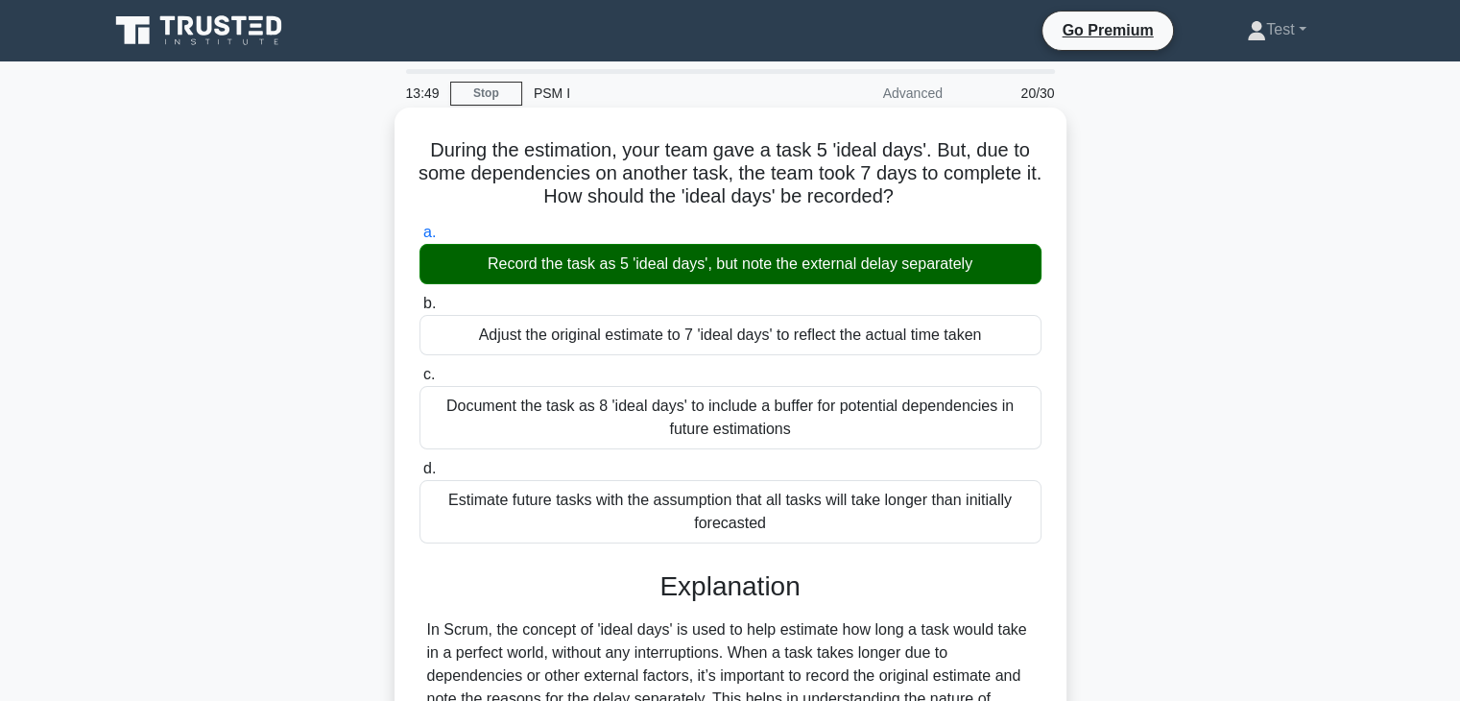
scroll to position [337, 0]
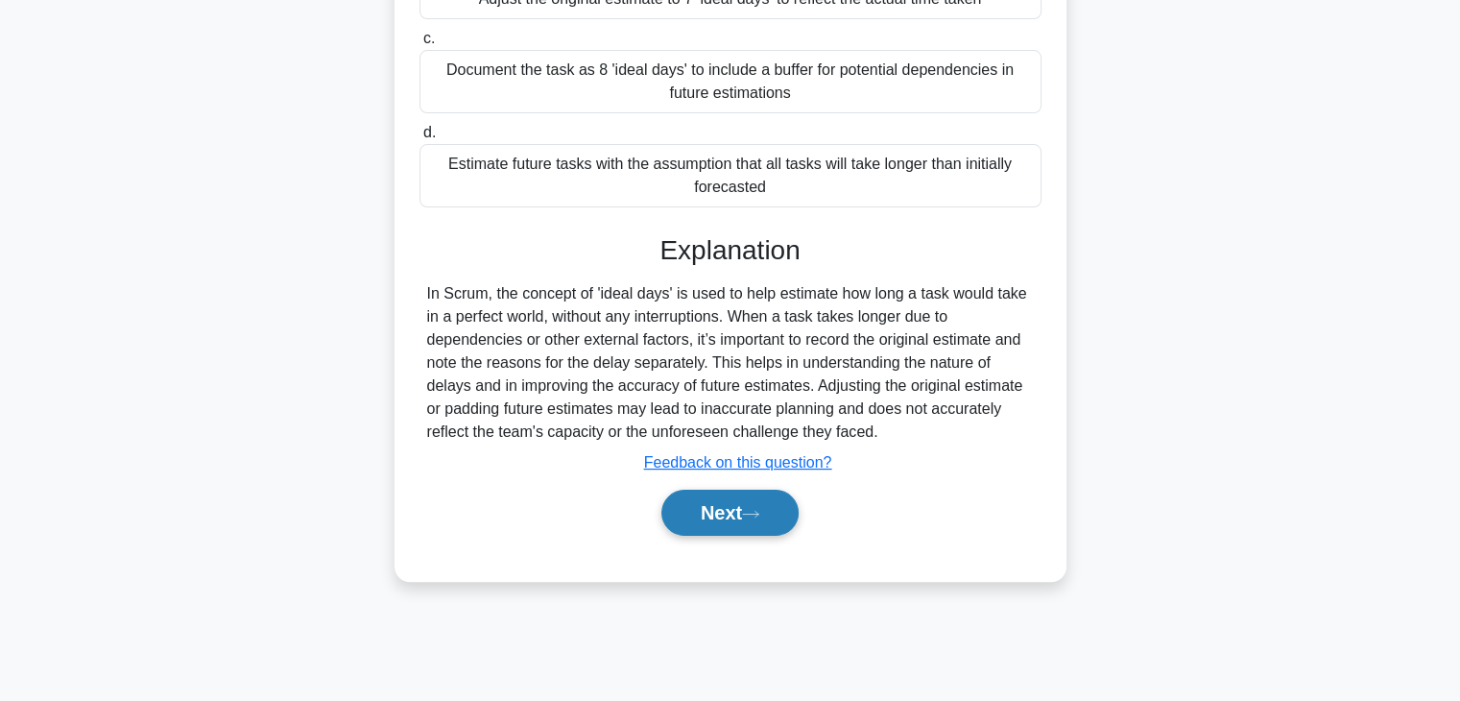
click at [718, 521] on button "Next" at bounding box center [729, 512] width 137 height 46
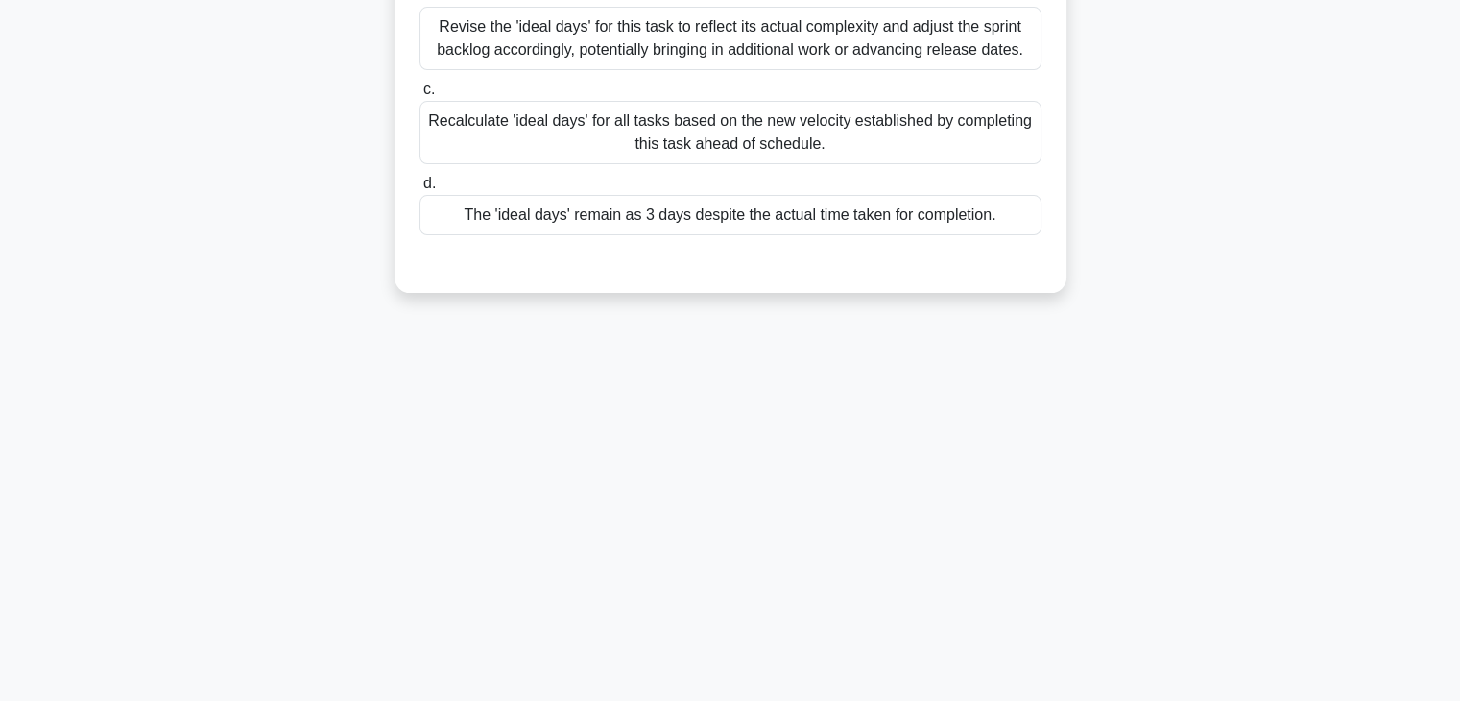
scroll to position [0, 0]
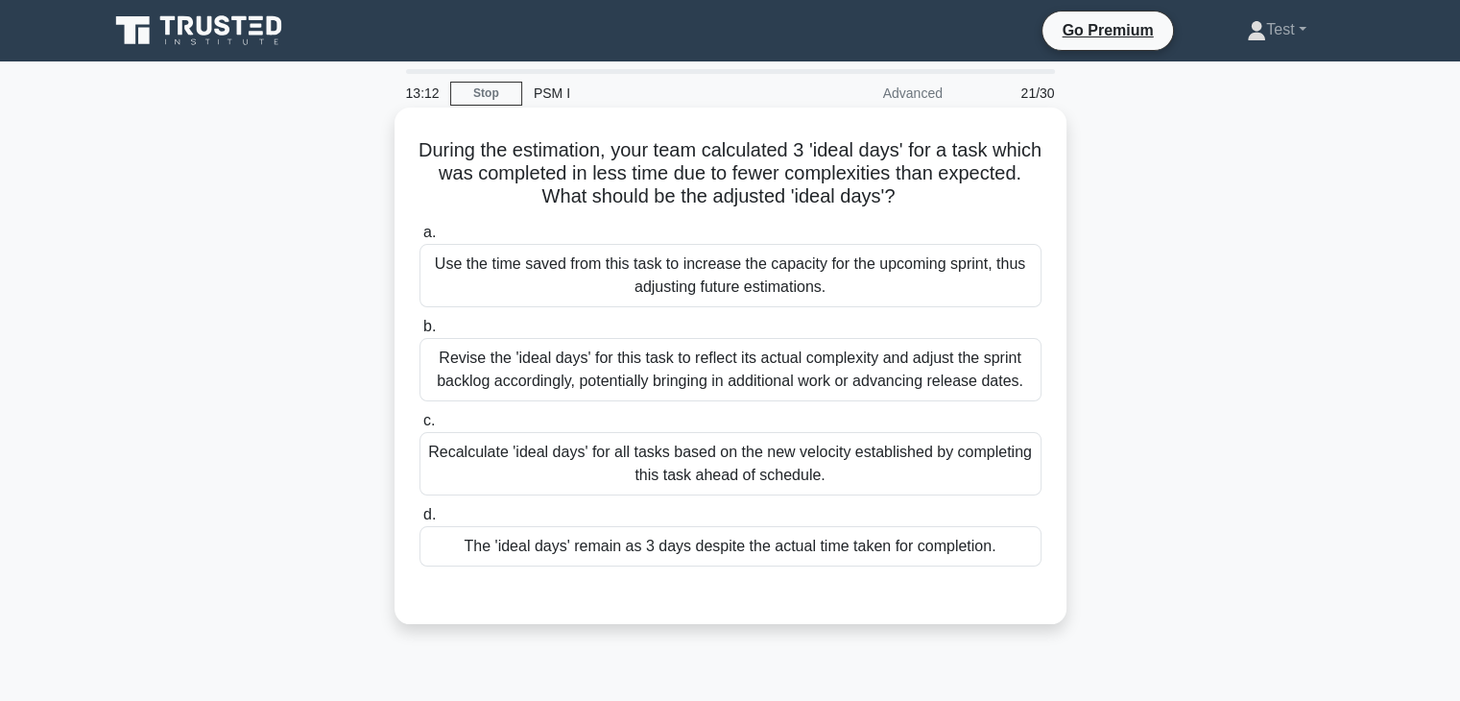
click at [495, 546] on div "The 'ideal days' remain as 3 days despite the actual time taken for completion." at bounding box center [730, 546] width 622 height 40
click at [419, 521] on input "d. The 'ideal days' remain as 3 days despite the actual time taken for completi…" at bounding box center [419, 515] width 0 height 12
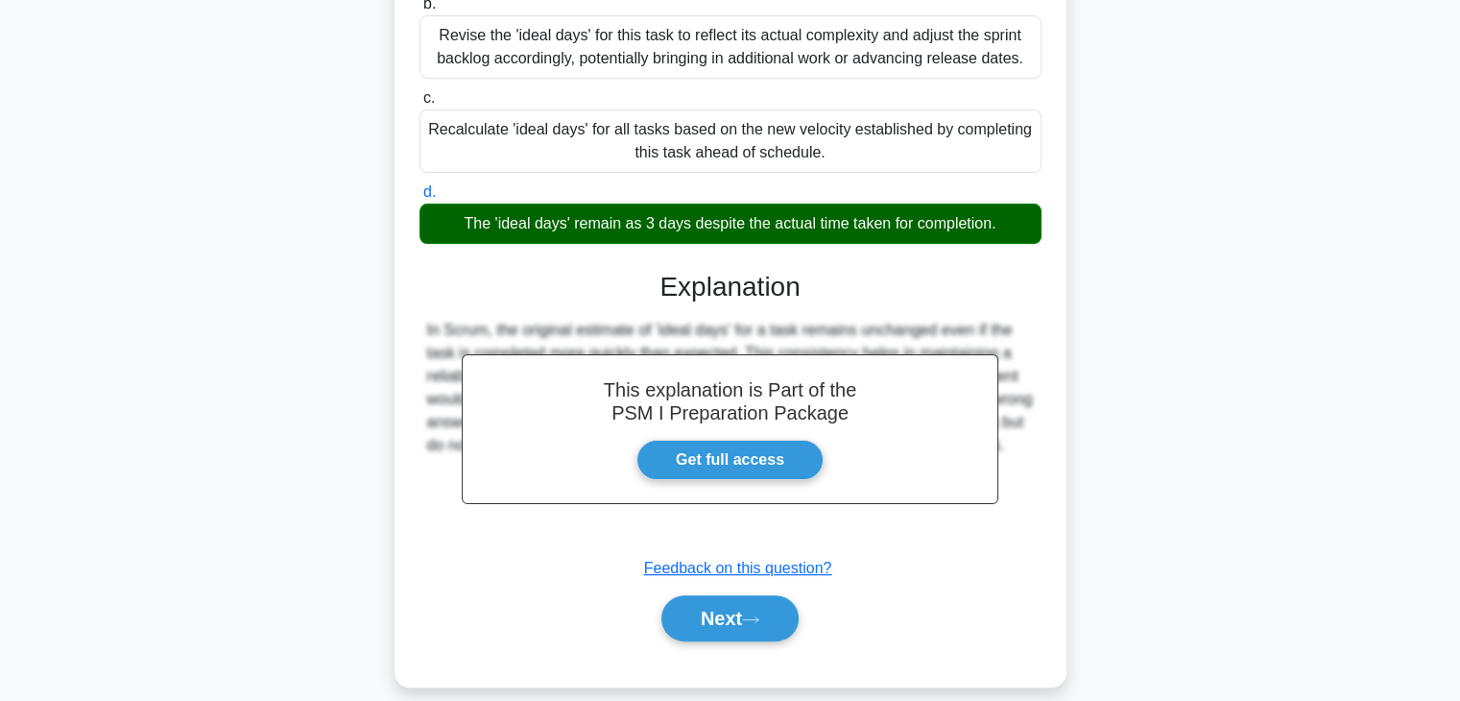
scroll to position [344, 0]
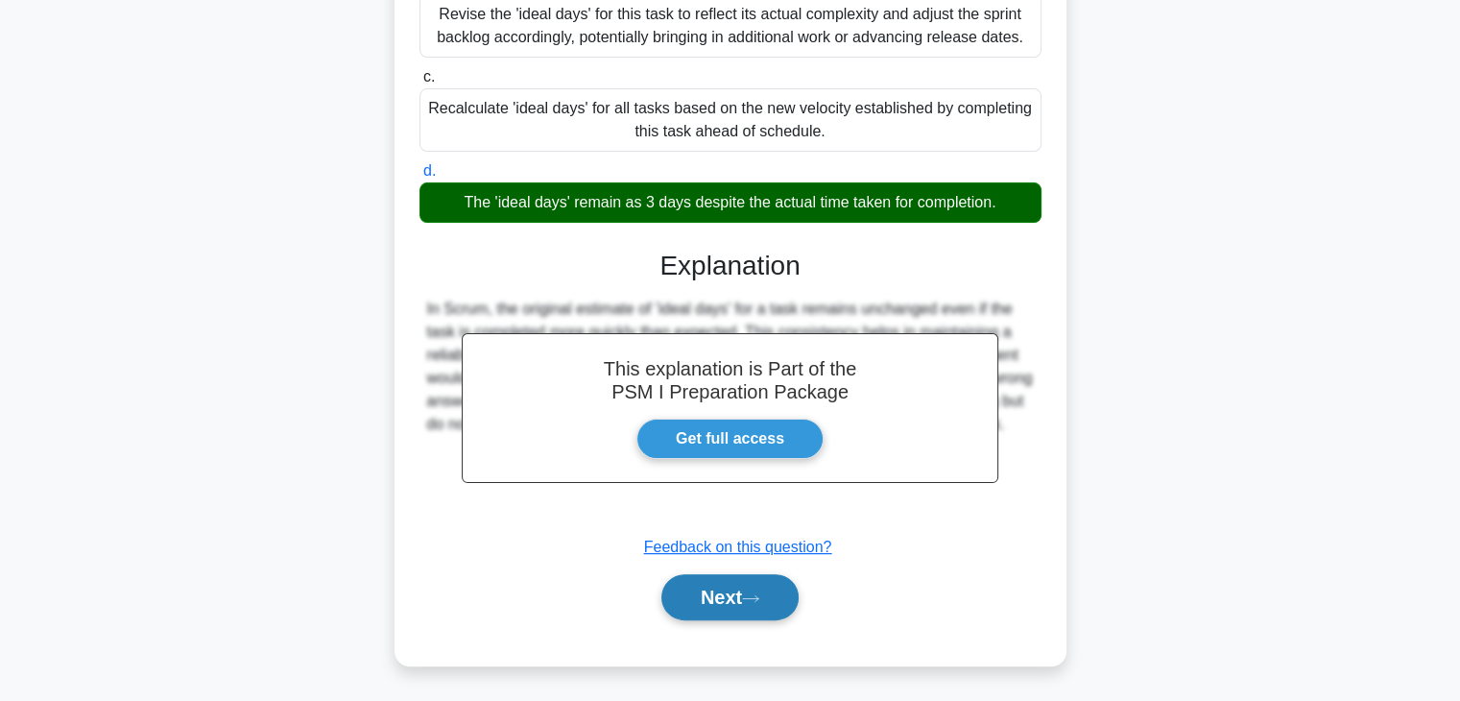
click at [745, 595] on button "Next" at bounding box center [729, 597] width 137 height 46
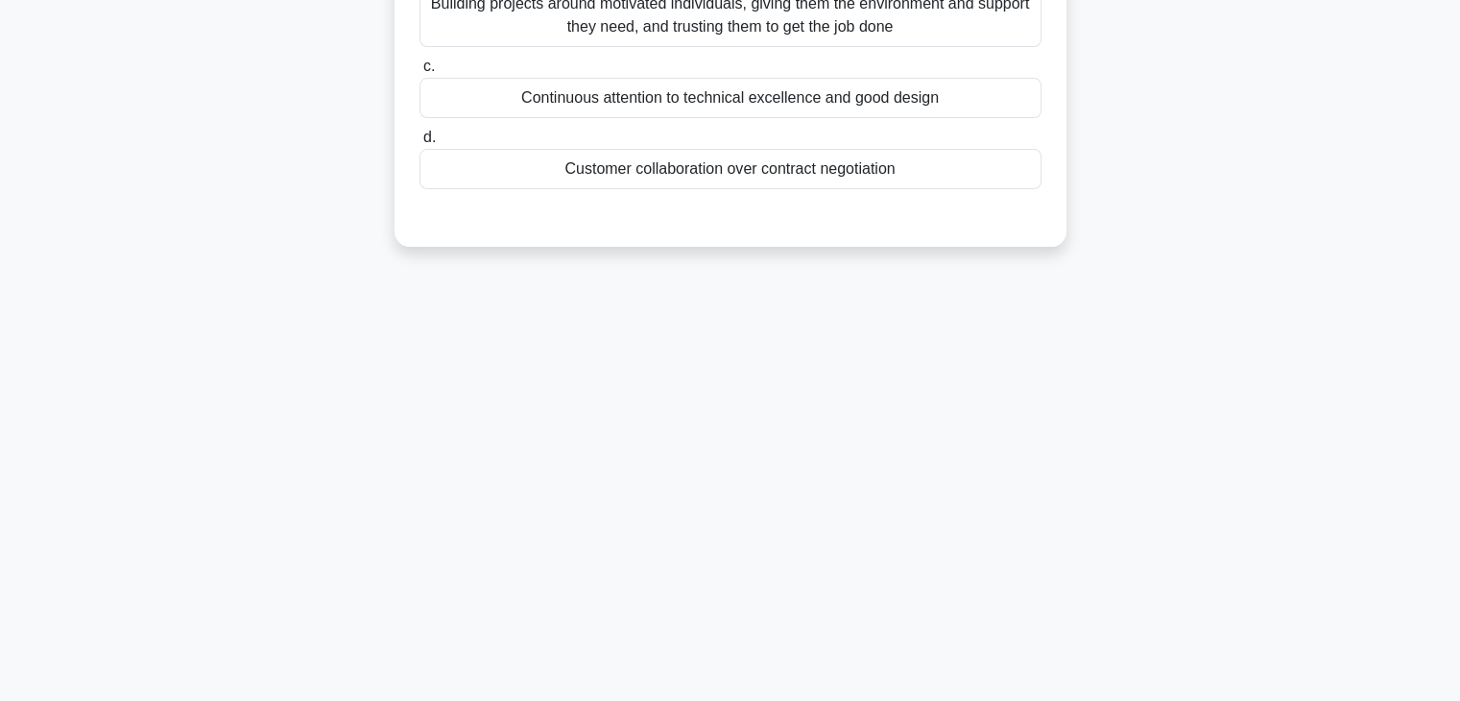
scroll to position [0, 0]
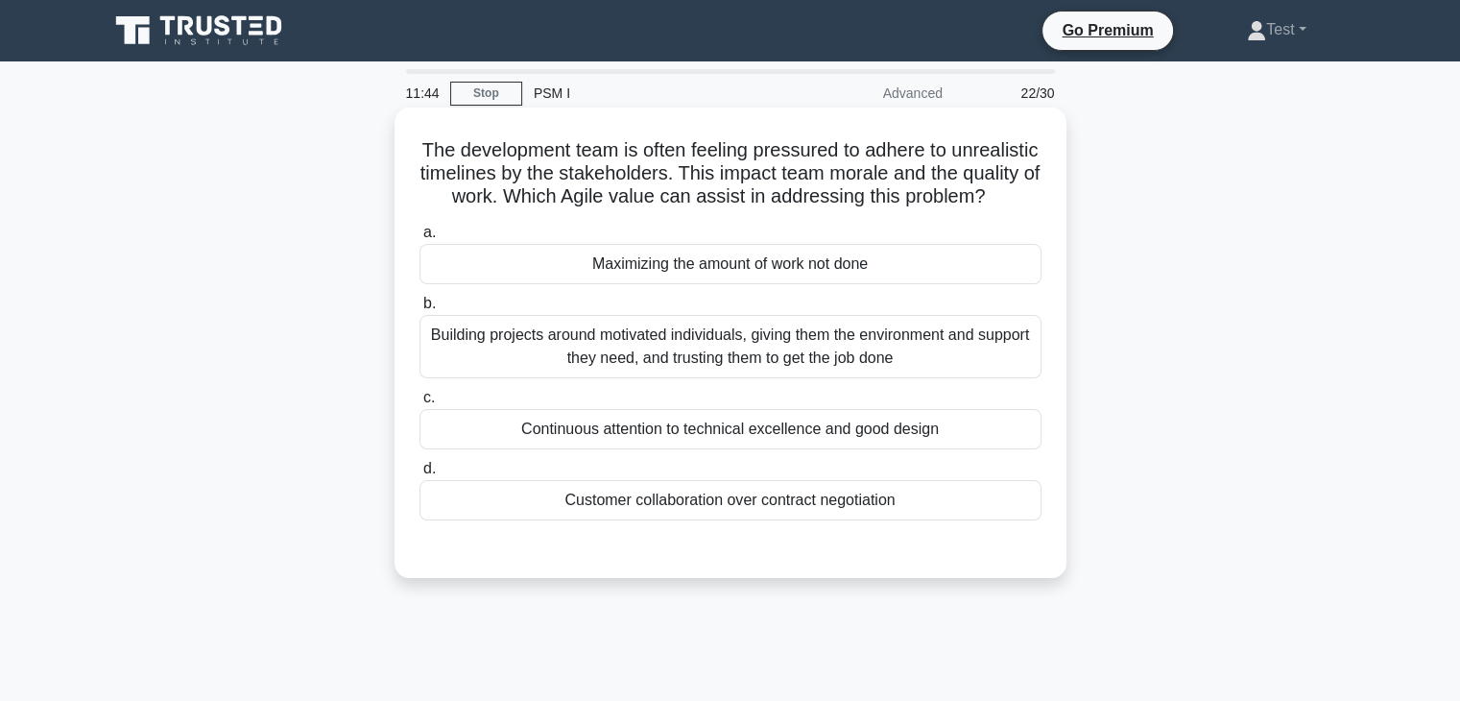
click at [700, 369] on div "Building projects around motivated individuals, giving them the environment and…" at bounding box center [730, 346] width 622 height 63
click at [419, 310] on input "b. Building projects around motivated individuals, giving them the environment …" at bounding box center [419, 304] width 0 height 12
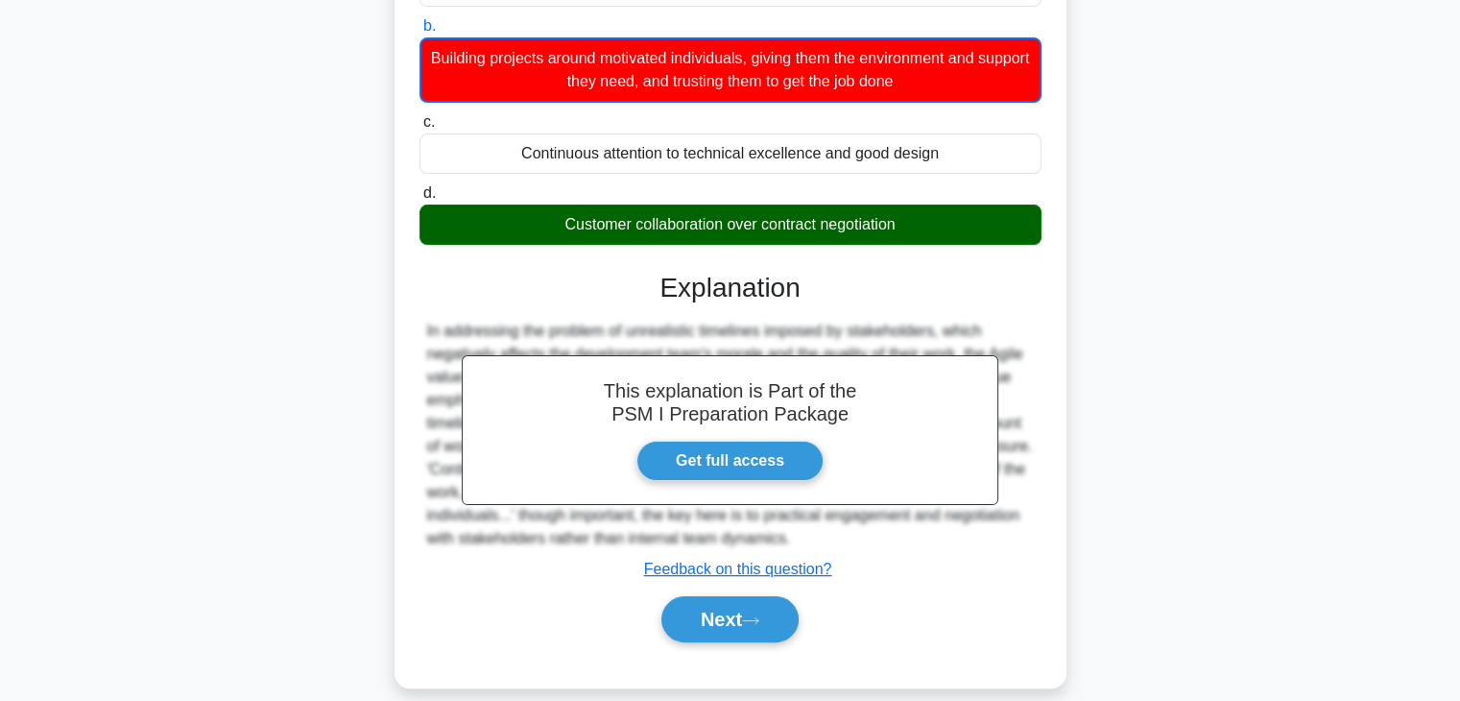
scroll to position [337, 0]
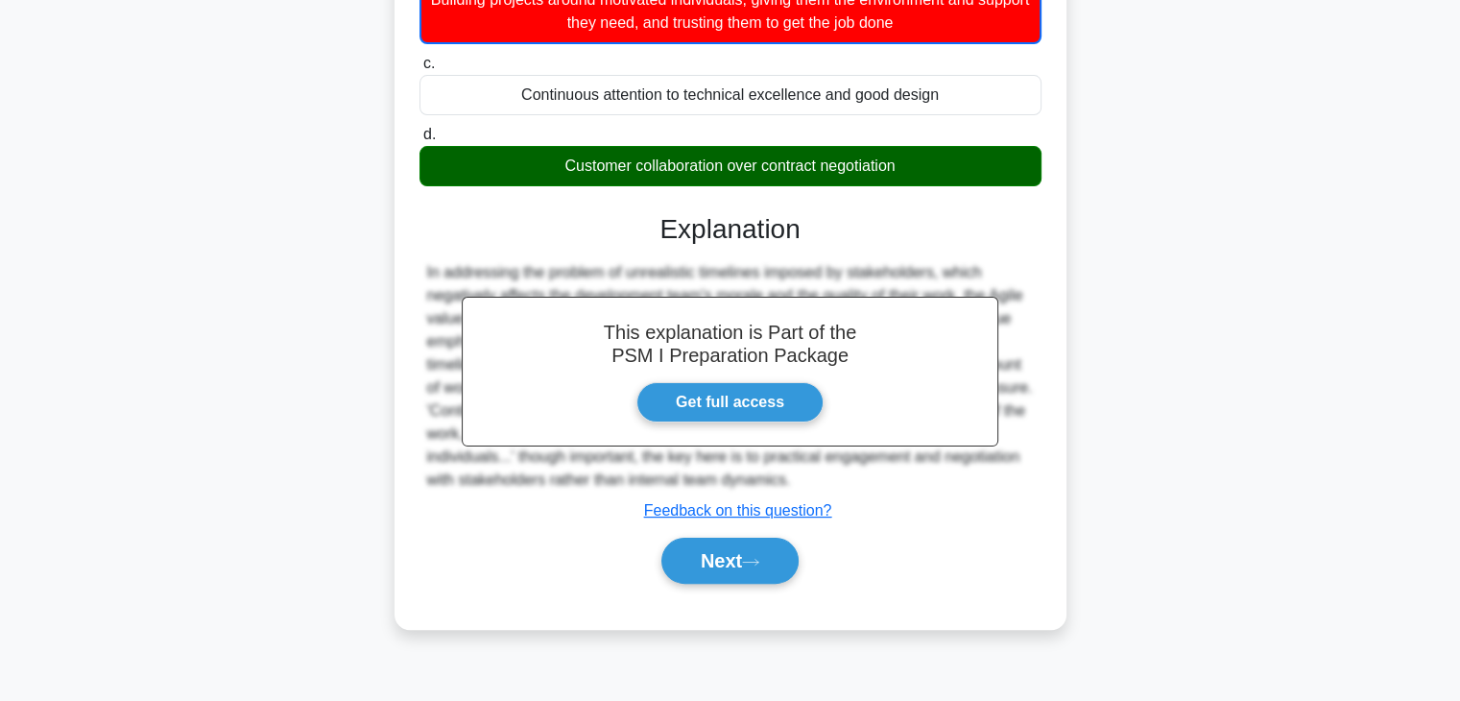
click at [756, 591] on div "Next" at bounding box center [730, 560] width 622 height 61
click at [750, 567] on icon at bounding box center [750, 562] width 17 height 11
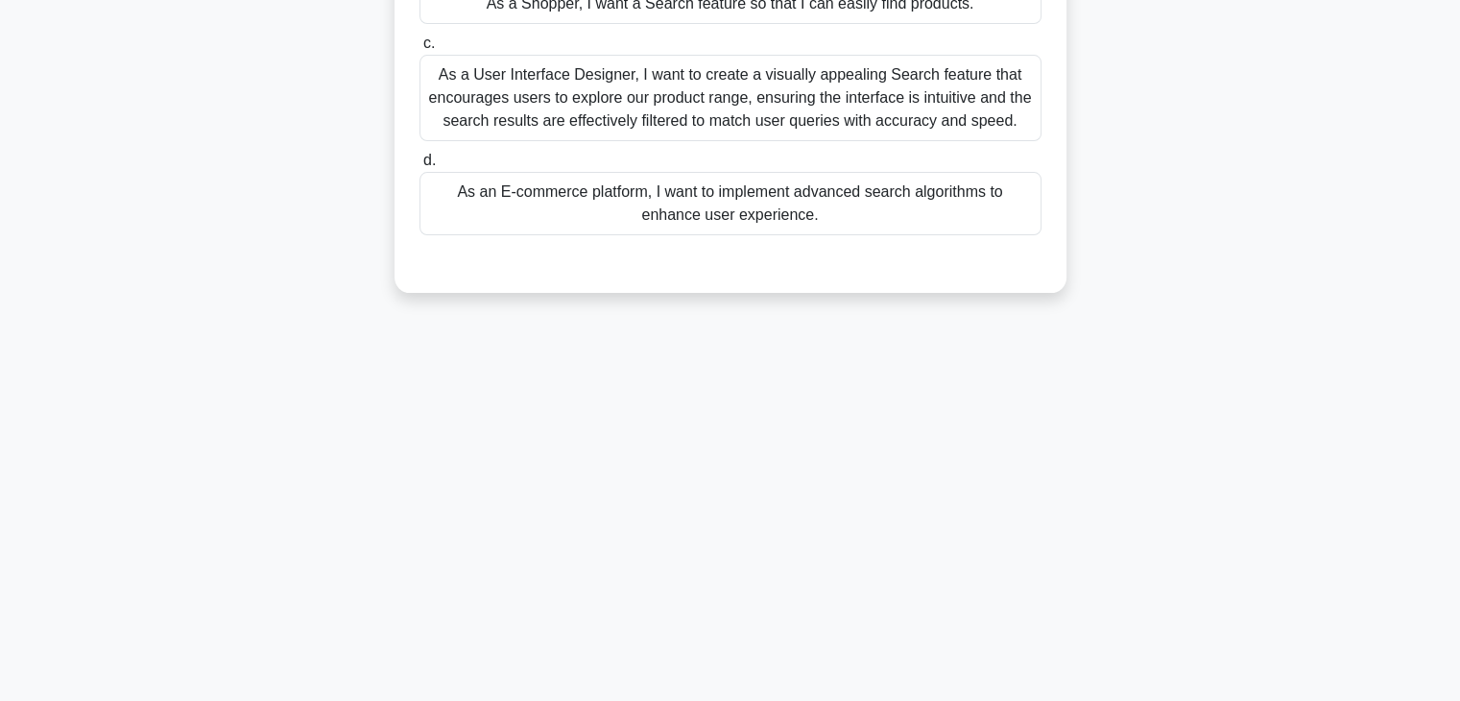
scroll to position [0, 0]
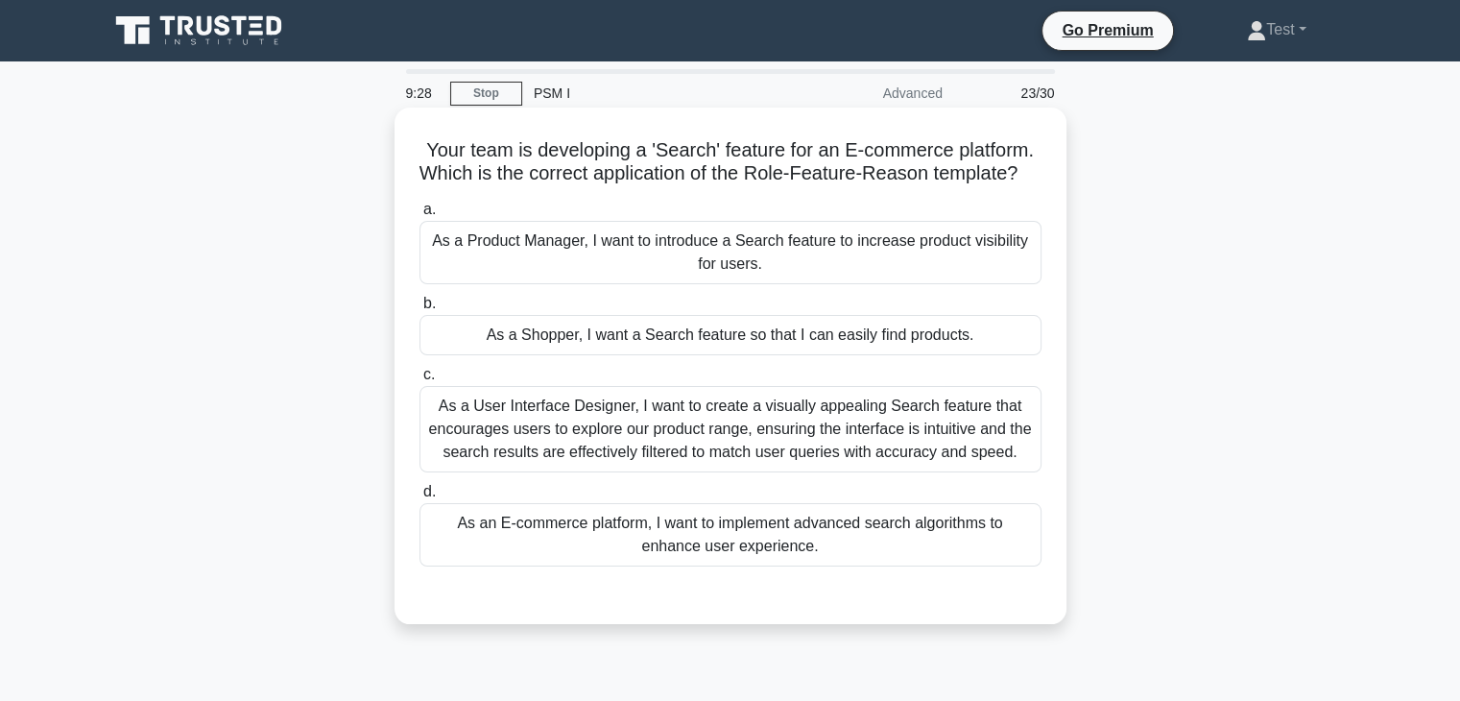
click at [778, 561] on div "As an E-commerce platform, I want to implement advanced search algorithms to en…" at bounding box center [730, 534] width 622 height 63
click at [419, 498] on input "d. As an E-commerce platform, I want to implement advanced search algorithms to…" at bounding box center [419, 492] width 0 height 12
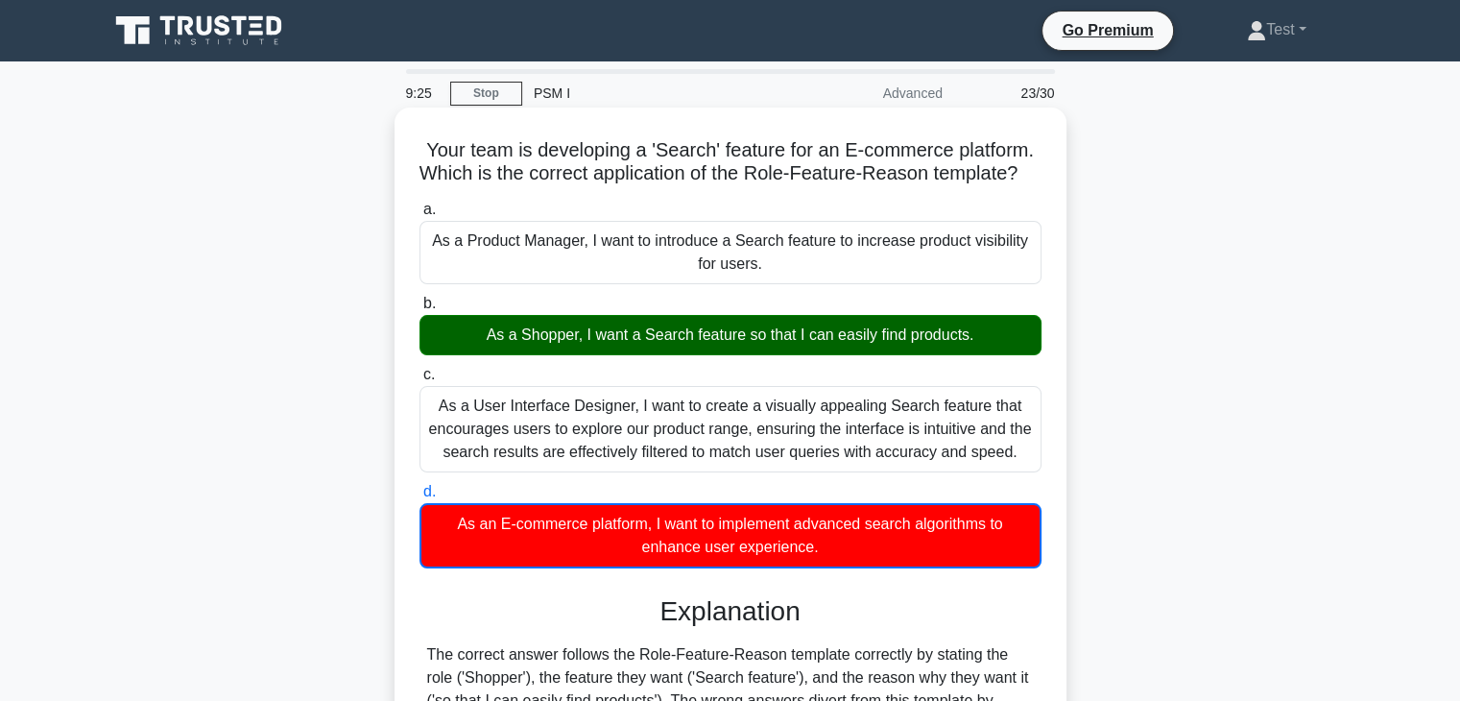
scroll to position [337, 0]
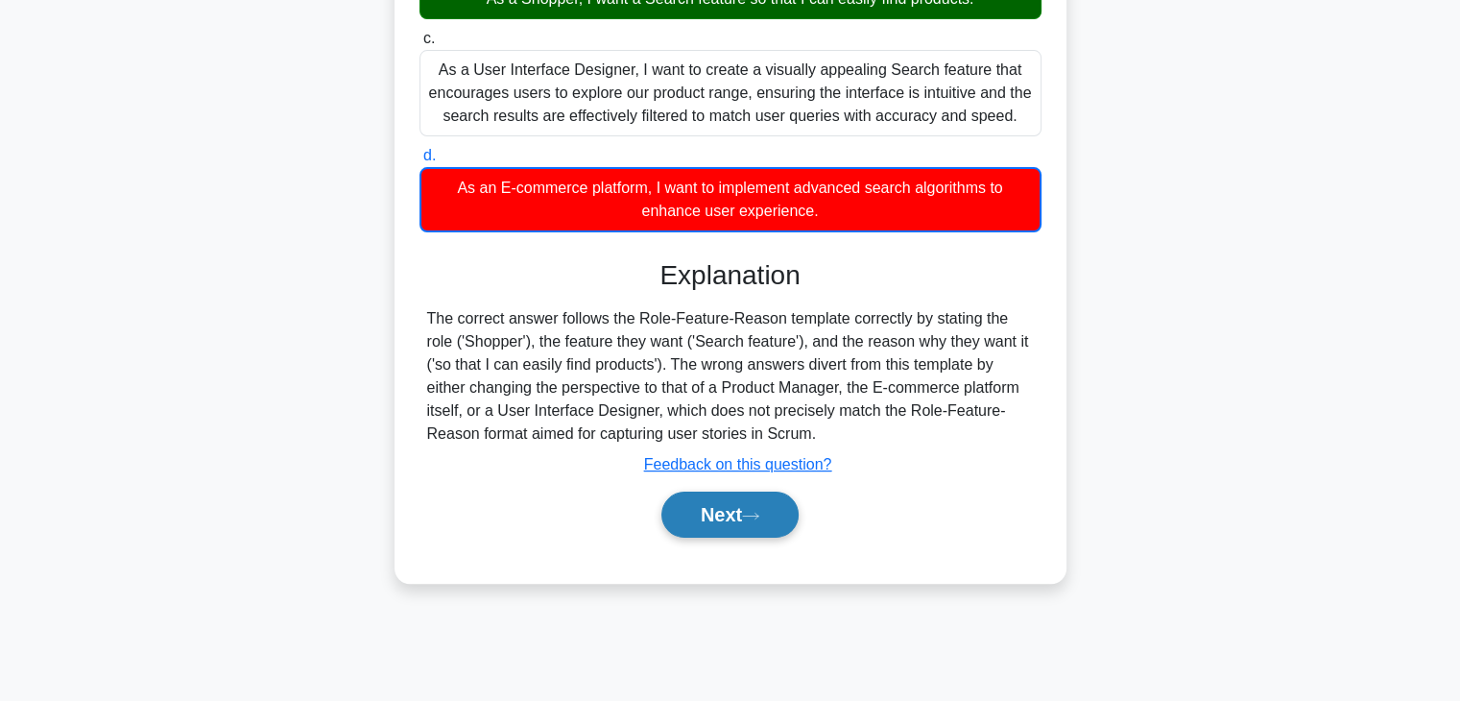
click at [755, 530] on button "Next" at bounding box center [729, 514] width 137 height 46
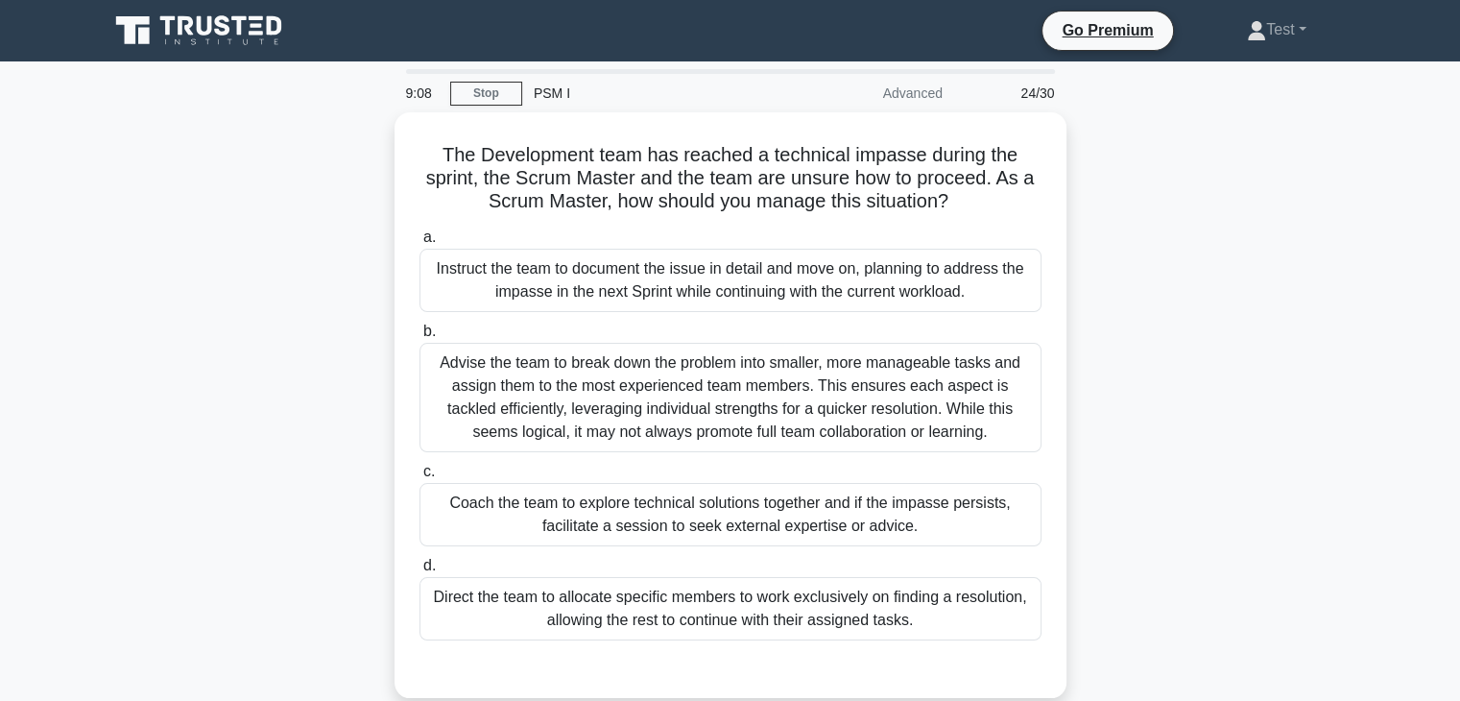
scroll to position [0, 0]
click at [755, 530] on div "Coach the team to explore technical solutions together and if the impasse persi…" at bounding box center [730, 514] width 622 height 63
click at [419, 478] on input "c. Coach the team to explore technical solutions together and if the impasse pe…" at bounding box center [419, 471] width 0 height 12
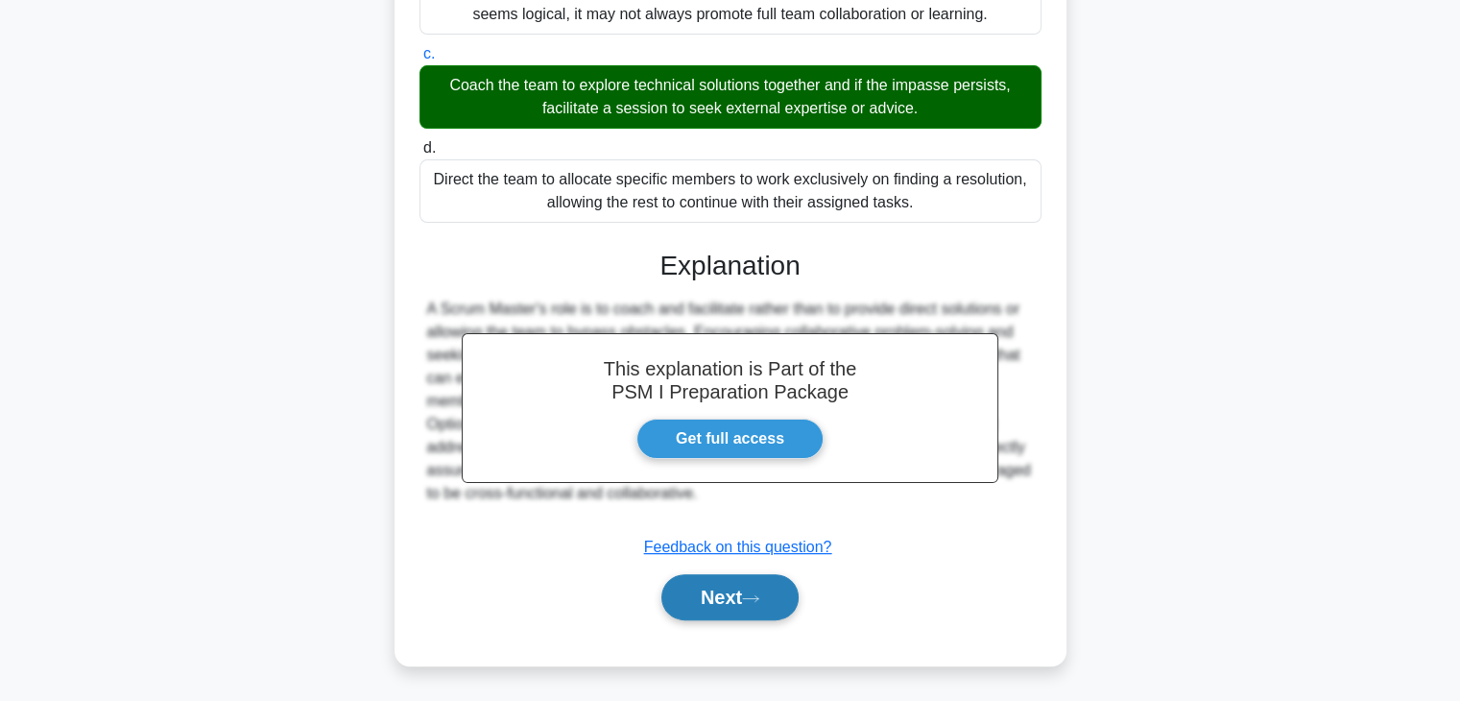
click at [726, 592] on button "Next" at bounding box center [729, 597] width 137 height 46
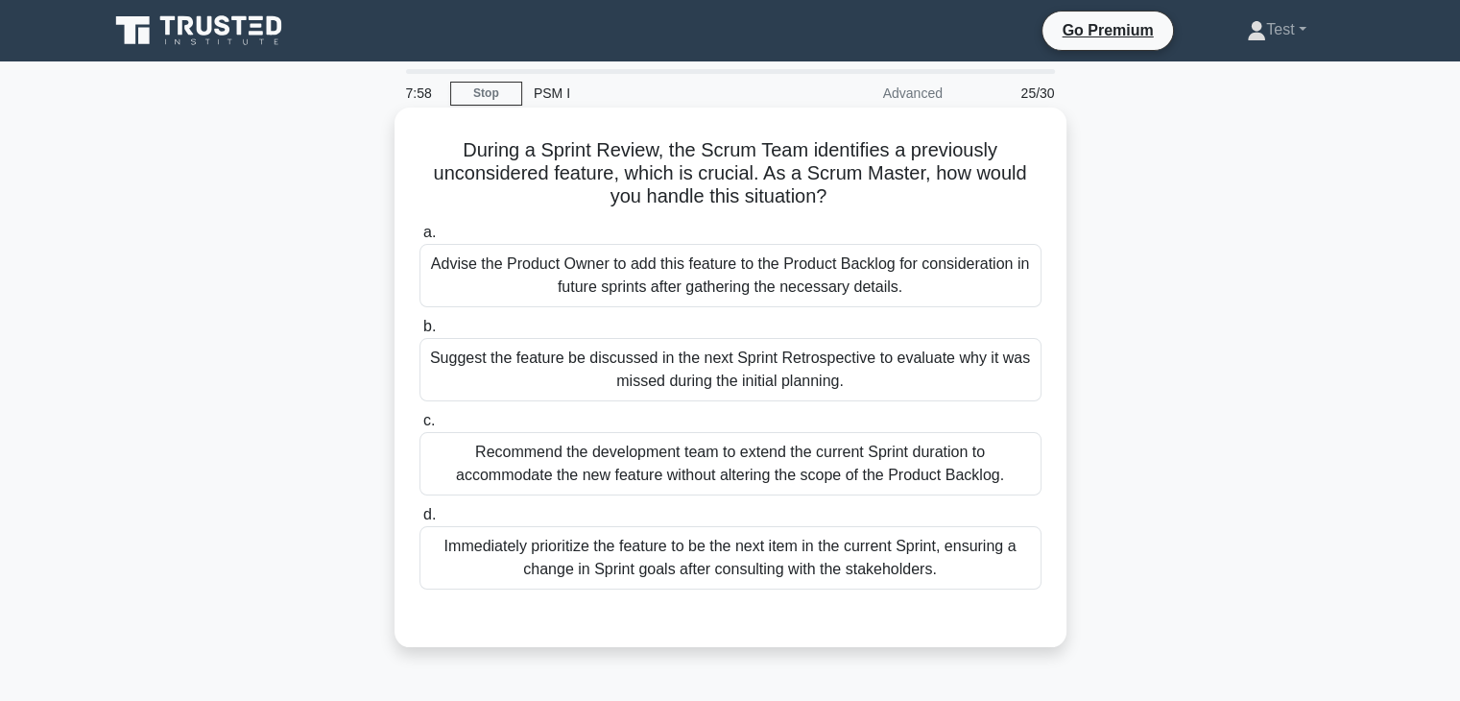
click at [825, 274] on div "Advise the Product Owner to add this feature to the Product Backlog for conside…" at bounding box center [730, 275] width 622 height 63
click at [419, 239] on input "a. Advise the Product Owner to add this feature to the Product Backlog for cons…" at bounding box center [419, 232] width 0 height 12
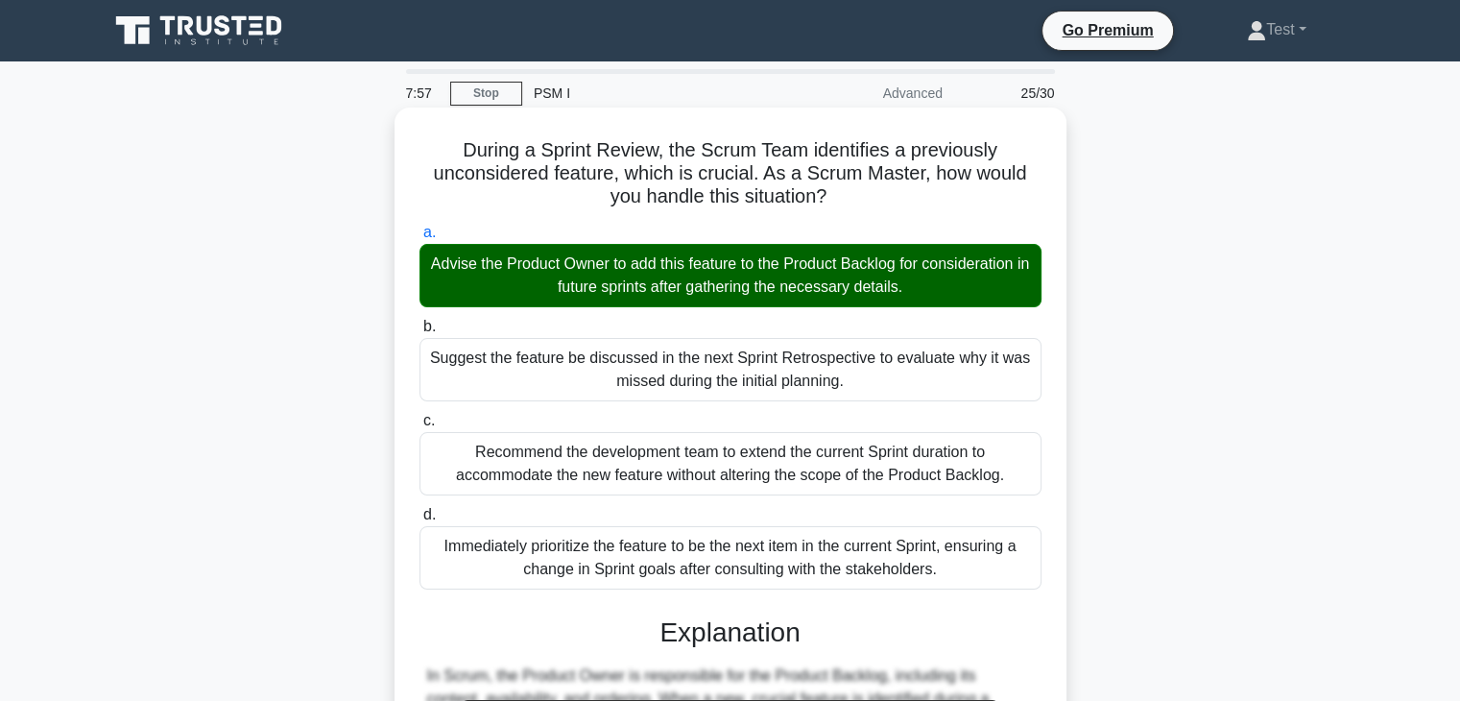
scroll to position [367, 0]
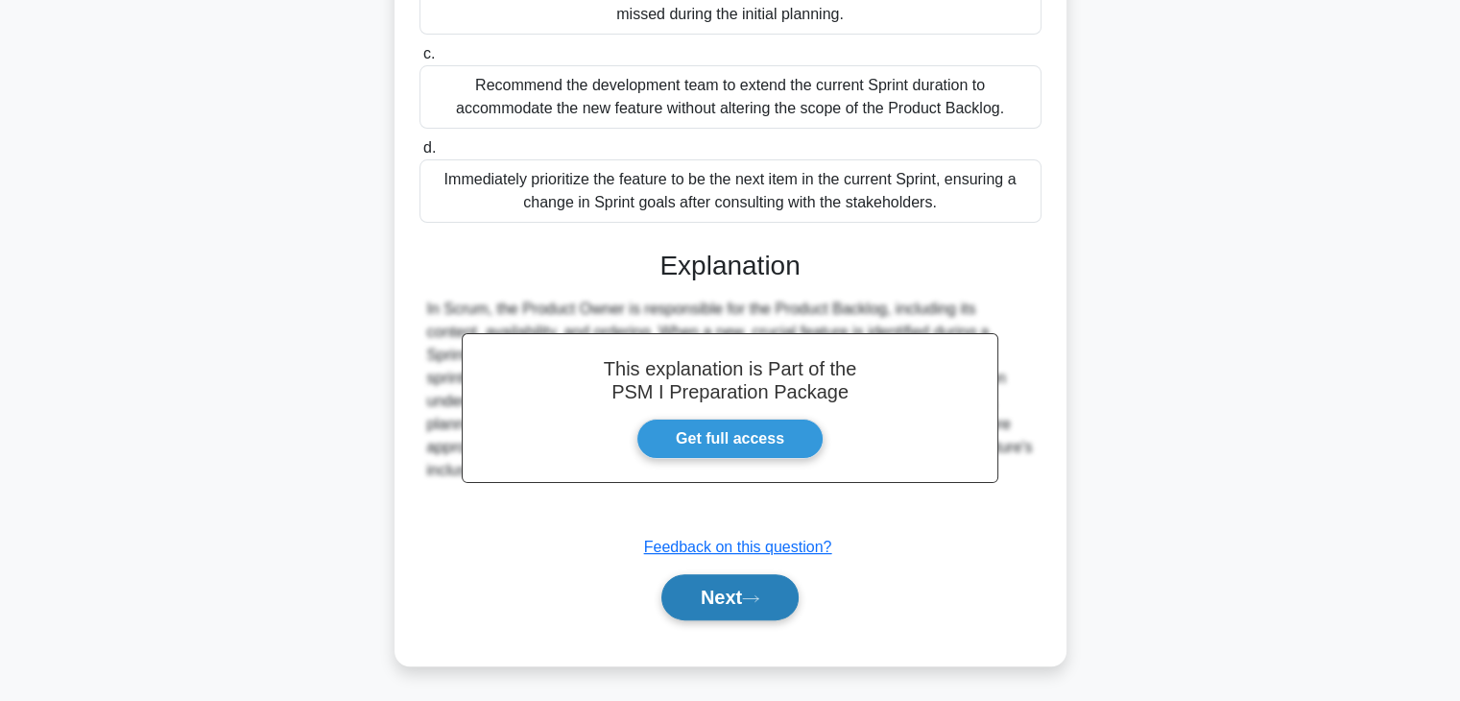
click at [773, 574] on button "Next" at bounding box center [729, 597] width 137 height 46
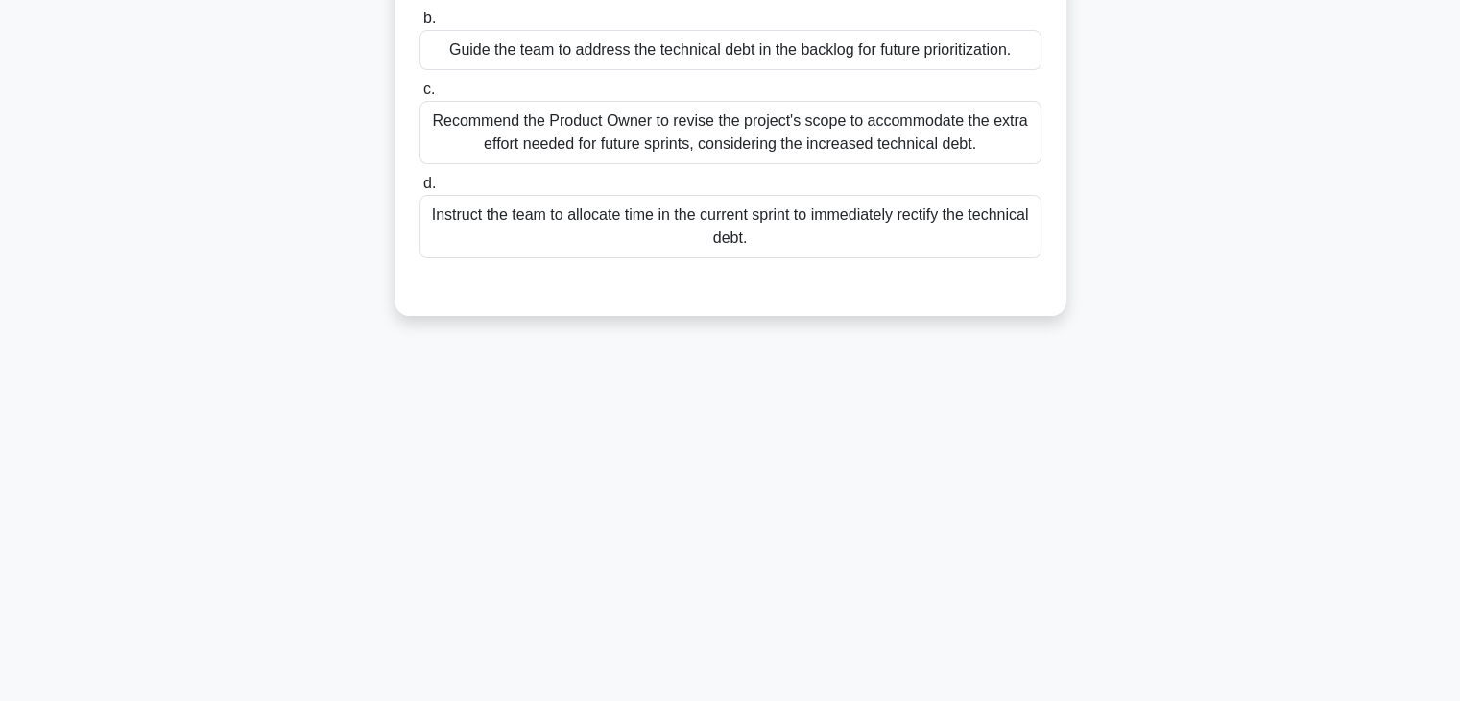
scroll to position [0, 0]
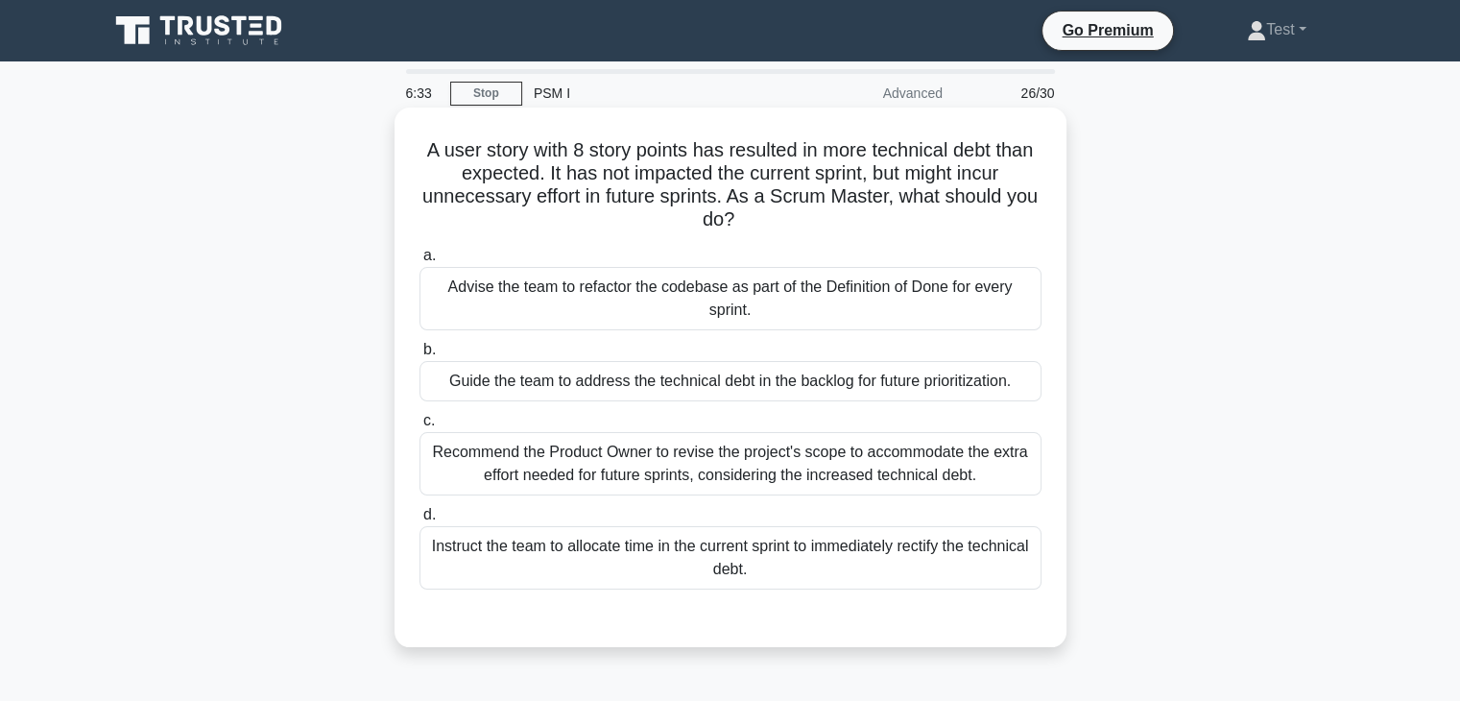
click at [944, 396] on div "Guide the team to address the technical debt in the backlog for future prioriti…" at bounding box center [730, 381] width 622 height 40
click at [419, 356] on input "b. Guide the team to address the technical debt in the backlog for future prior…" at bounding box center [419, 350] width 0 height 12
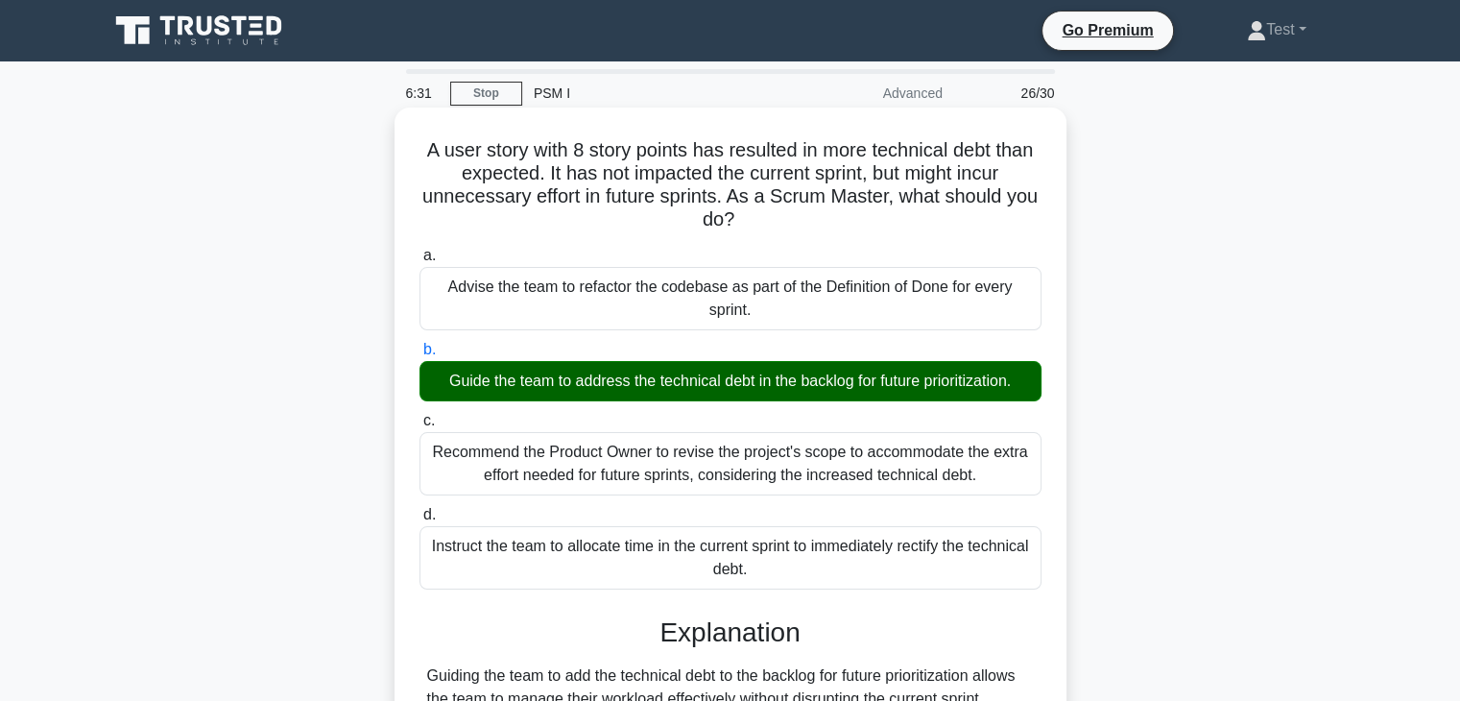
scroll to position [337, 0]
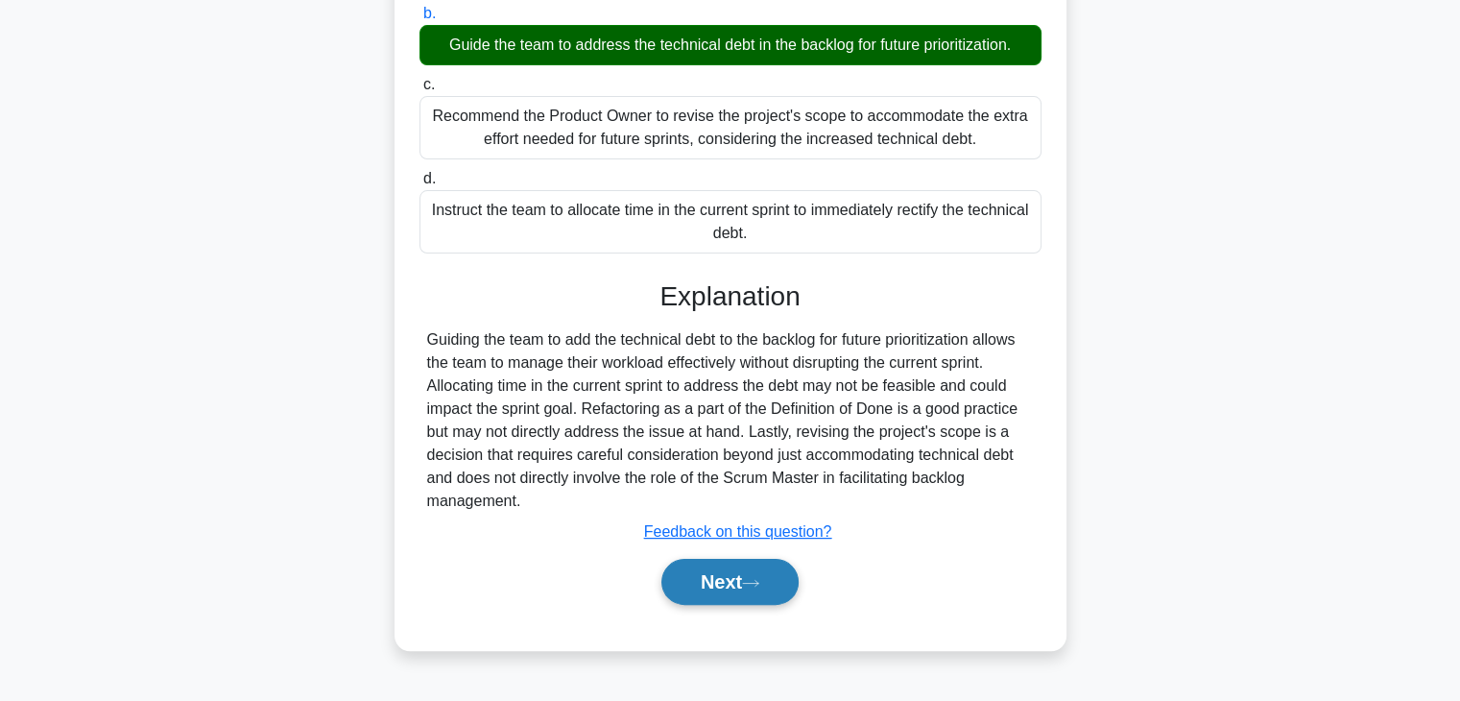
click at [744, 584] on button "Next" at bounding box center [729, 582] width 137 height 46
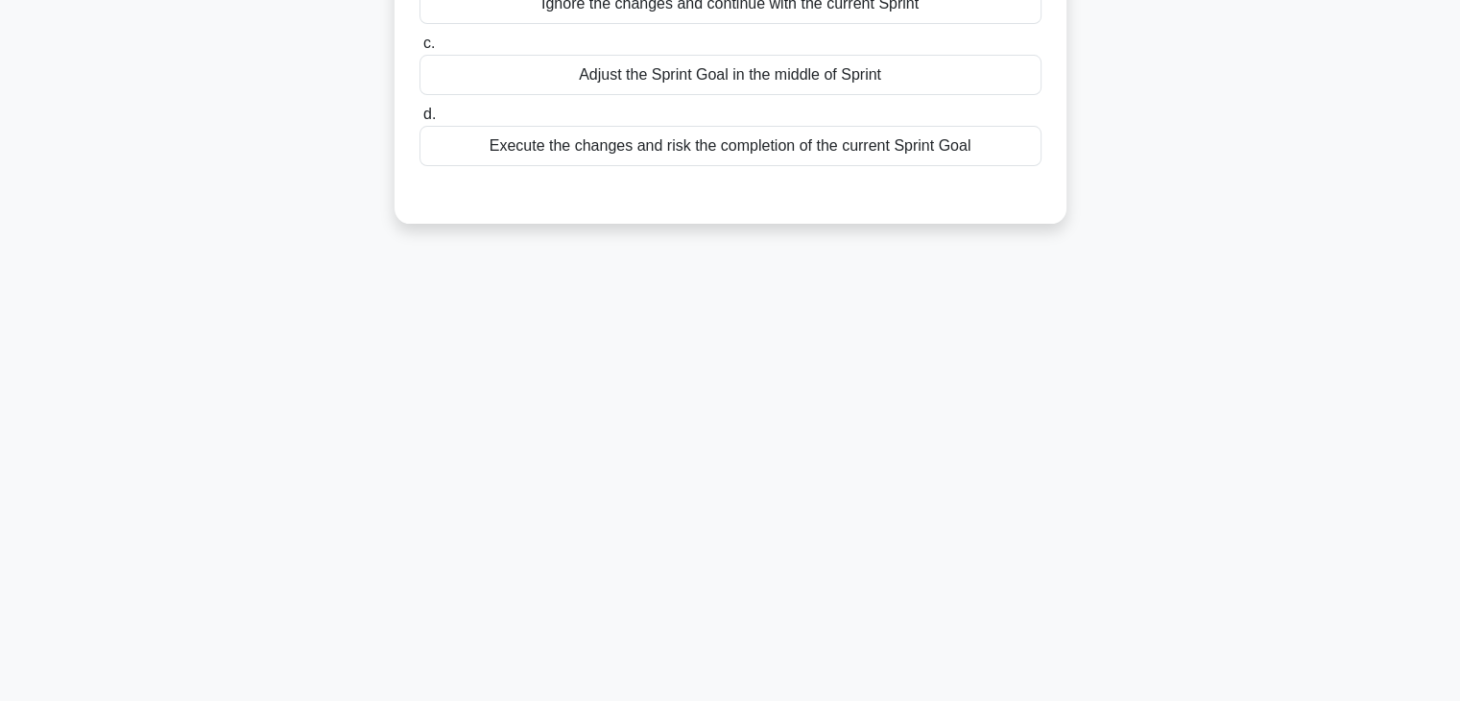
scroll to position [0, 0]
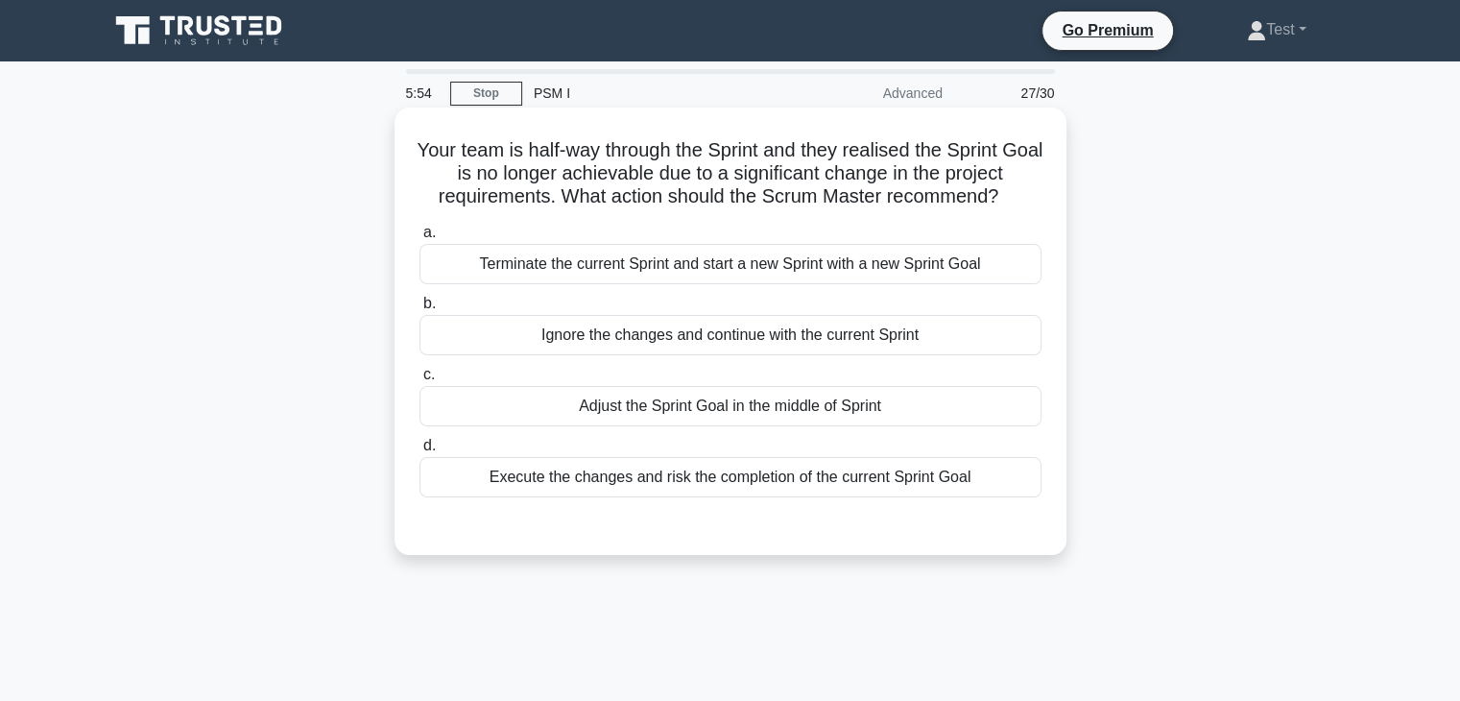
click at [580, 255] on div "Terminate the current Sprint and start a new Sprint with a new Sprint Goal" at bounding box center [730, 264] width 622 height 40
click at [419, 239] on input "a. Terminate the current Sprint and start a new Sprint with a new Sprint Goal" at bounding box center [419, 232] width 0 height 12
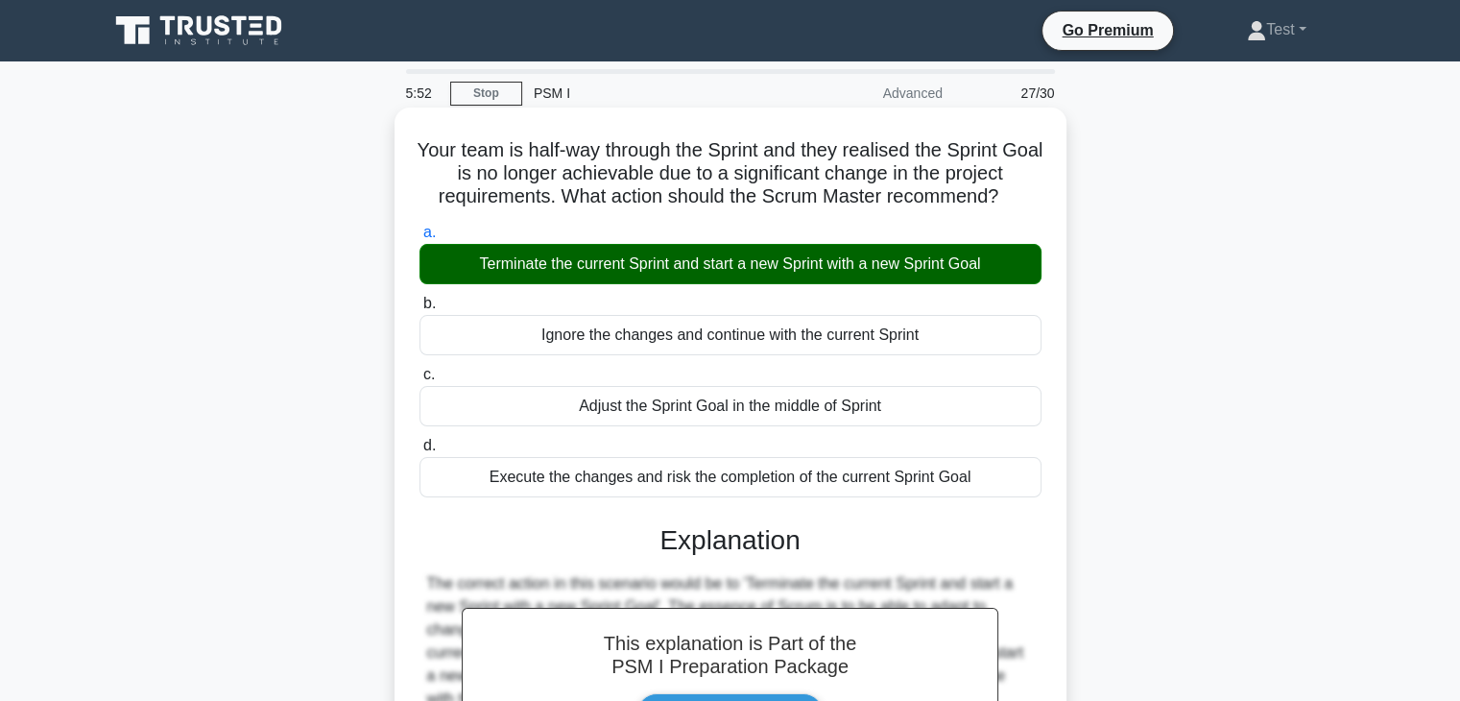
scroll to position [337, 0]
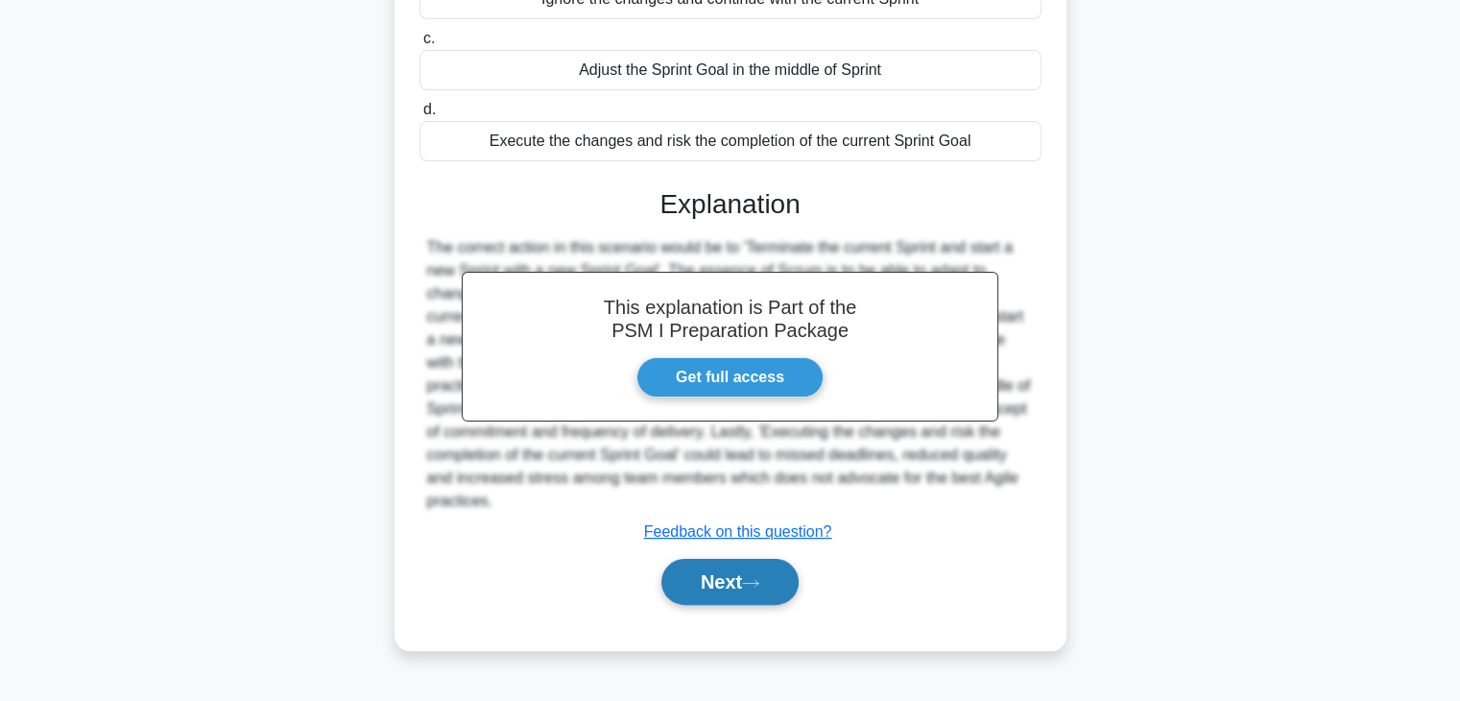
click at [684, 566] on button "Next" at bounding box center [729, 582] width 137 height 46
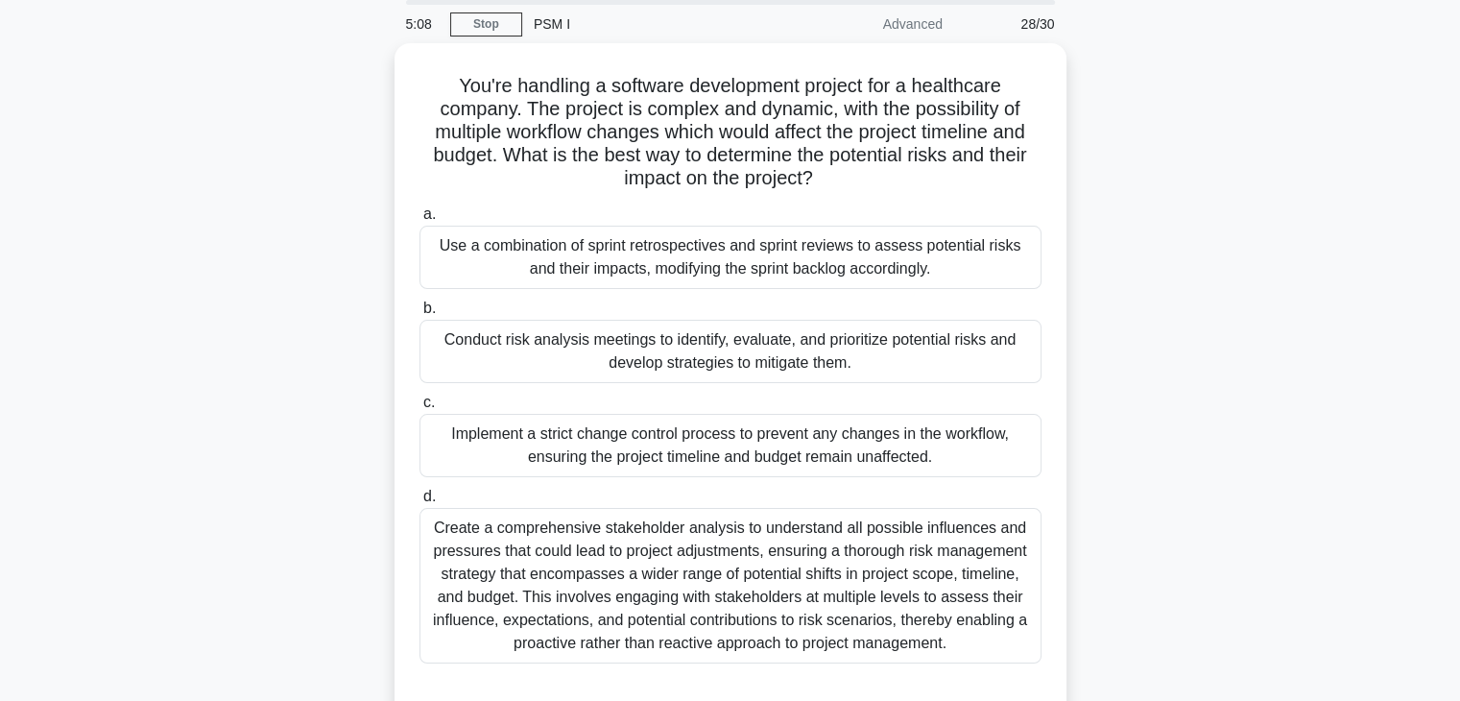
scroll to position [73, 0]
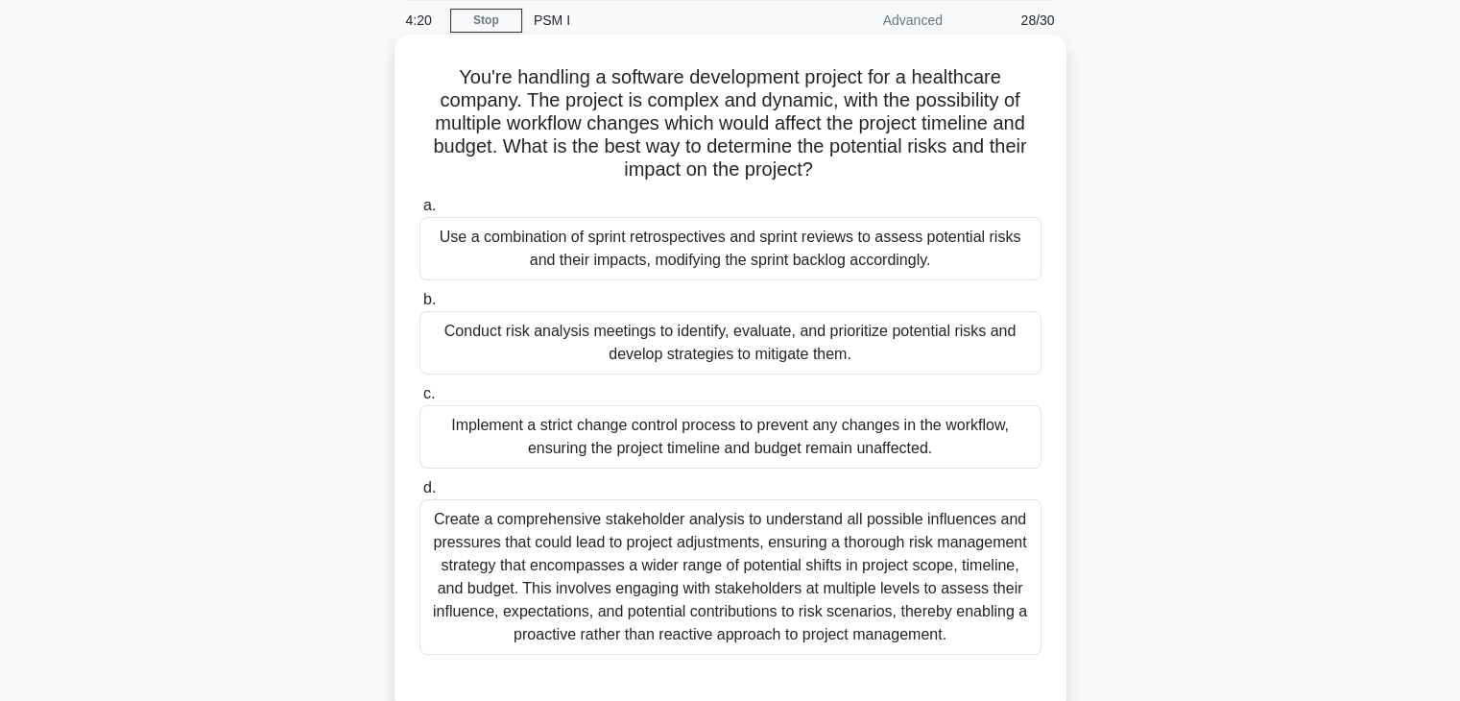
click at [630, 236] on div "Use a combination of sprint retrospectives and sprint reviews to assess potenti…" at bounding box center [730, 248] width 622 height 63
click at [419, 212] on input "a. Use a combination of sprint retrospectives and sprint reviews to assess pote…" at bounding box center [419, 206] width 0 height 12
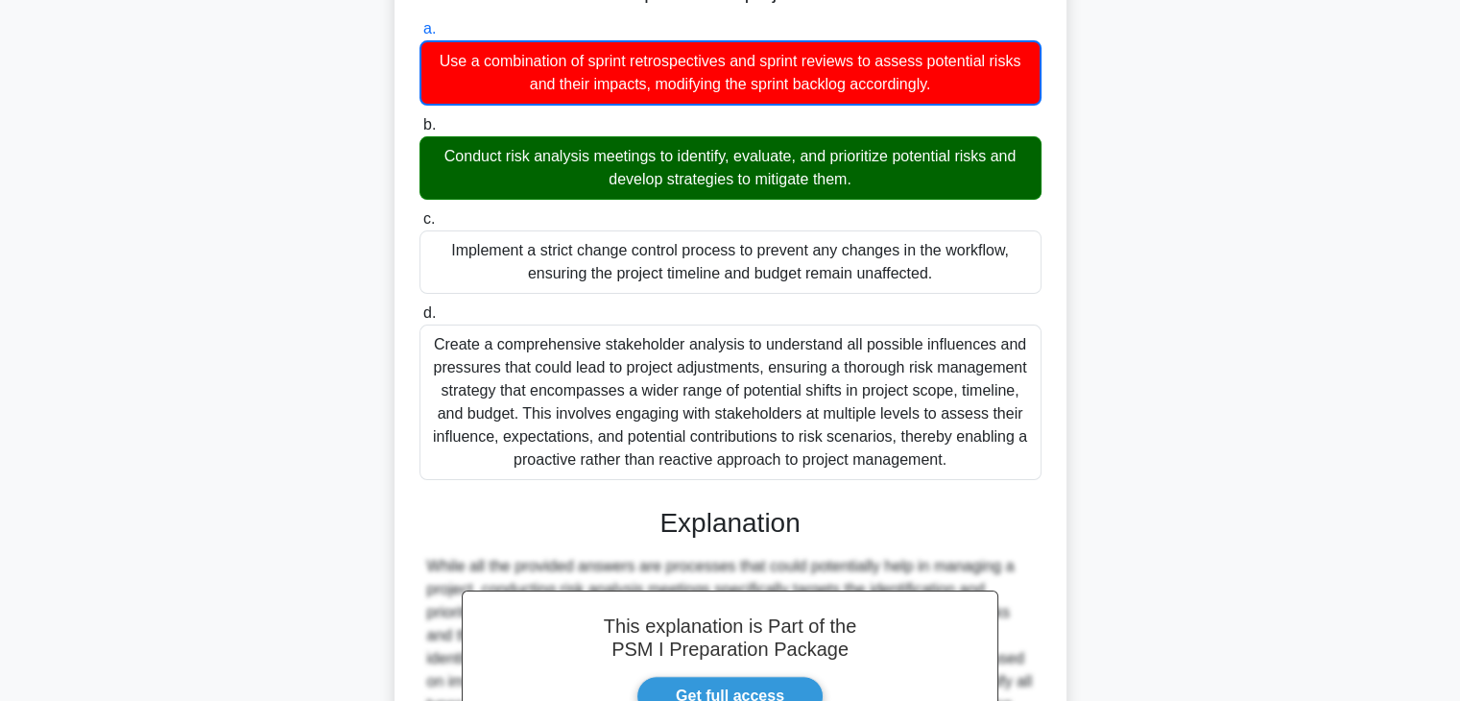
scroll to position [449, 0]
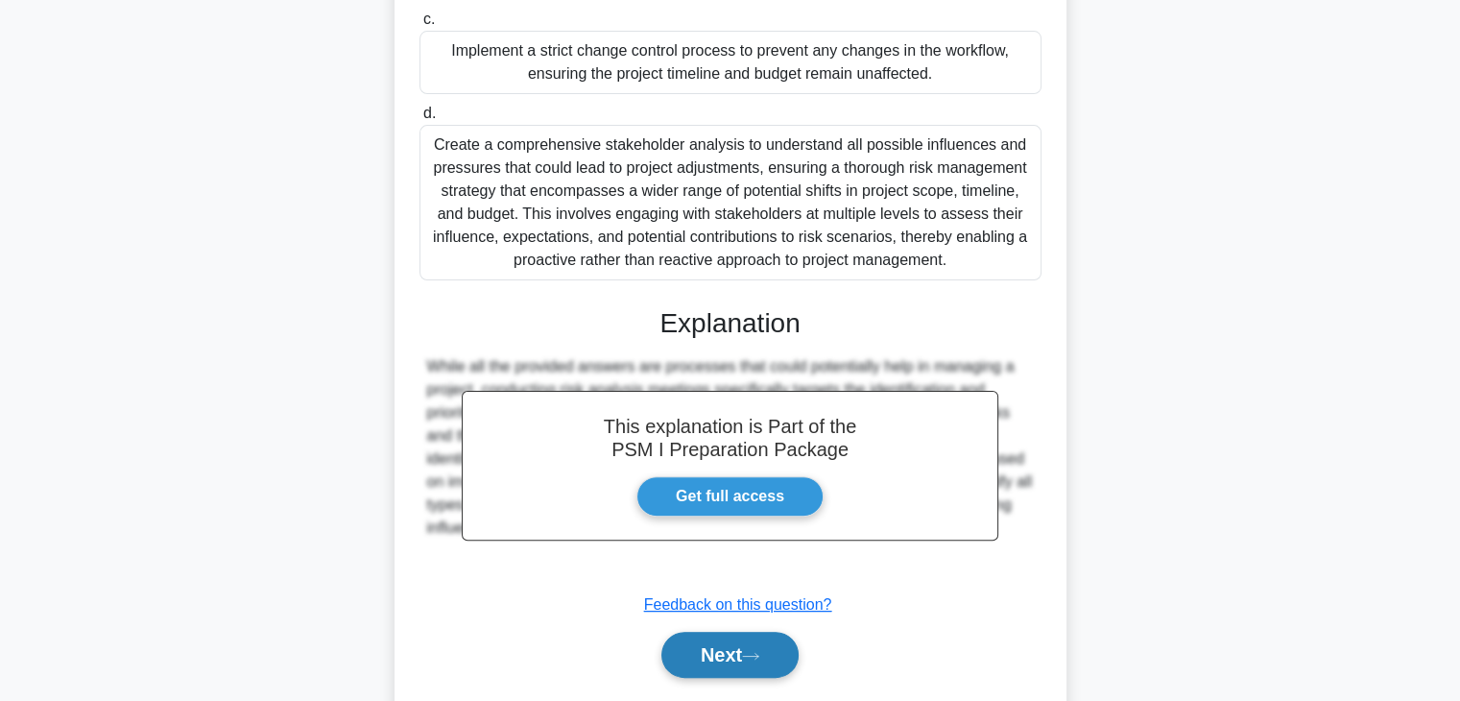
click at [743, 655] on button "Next" at bounding box center [729, 654] width 137 height 46
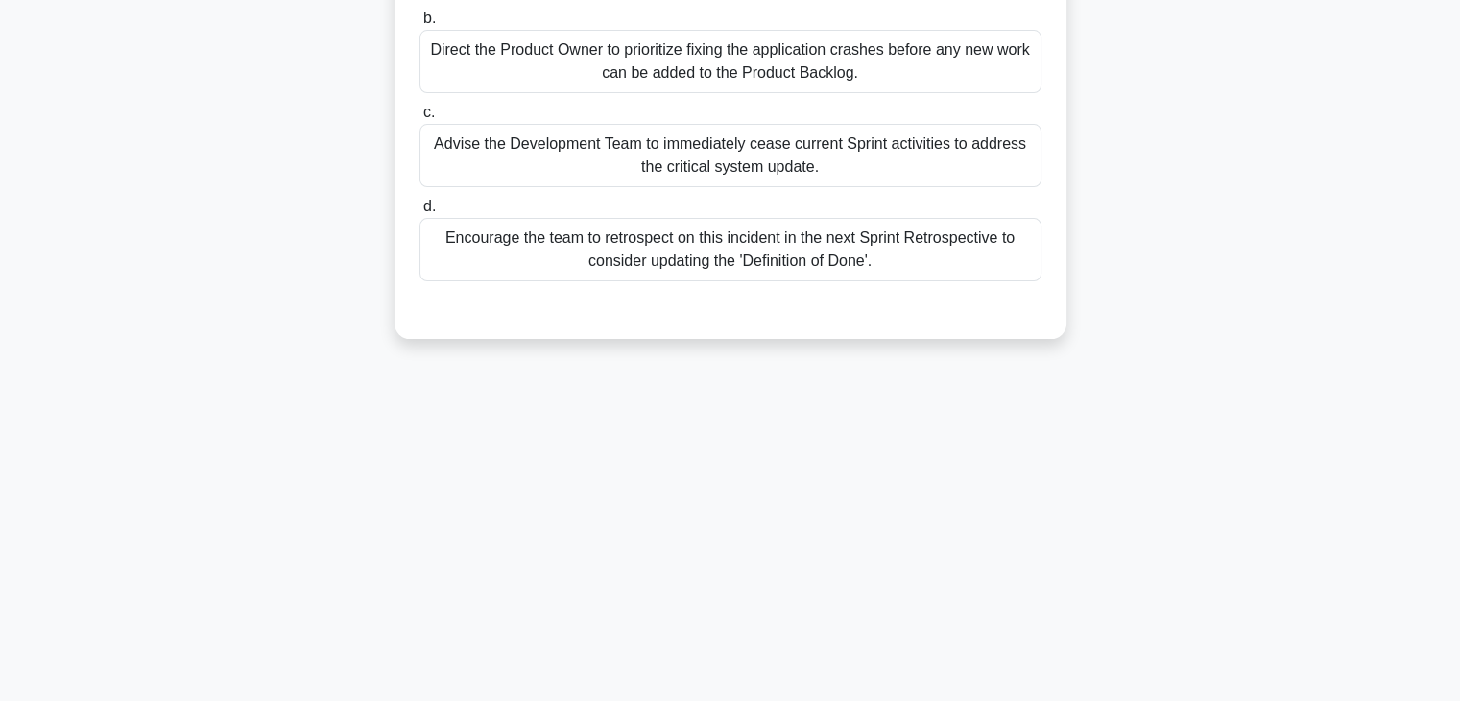
scroll to position [0, 0]
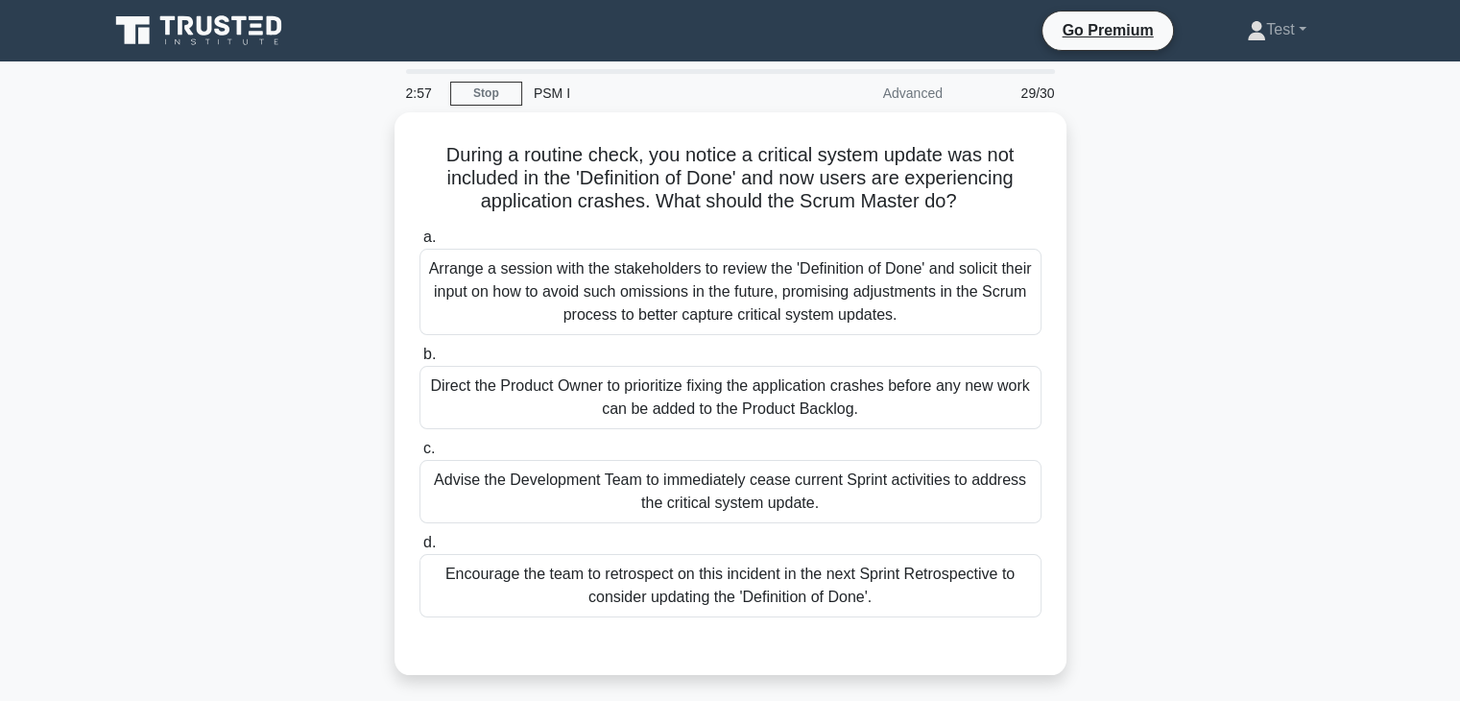
click at [743, 655] on div "During a routine check, you notice a critical system update was not included in…" at bounding box center [730, 393] width 656 height 547
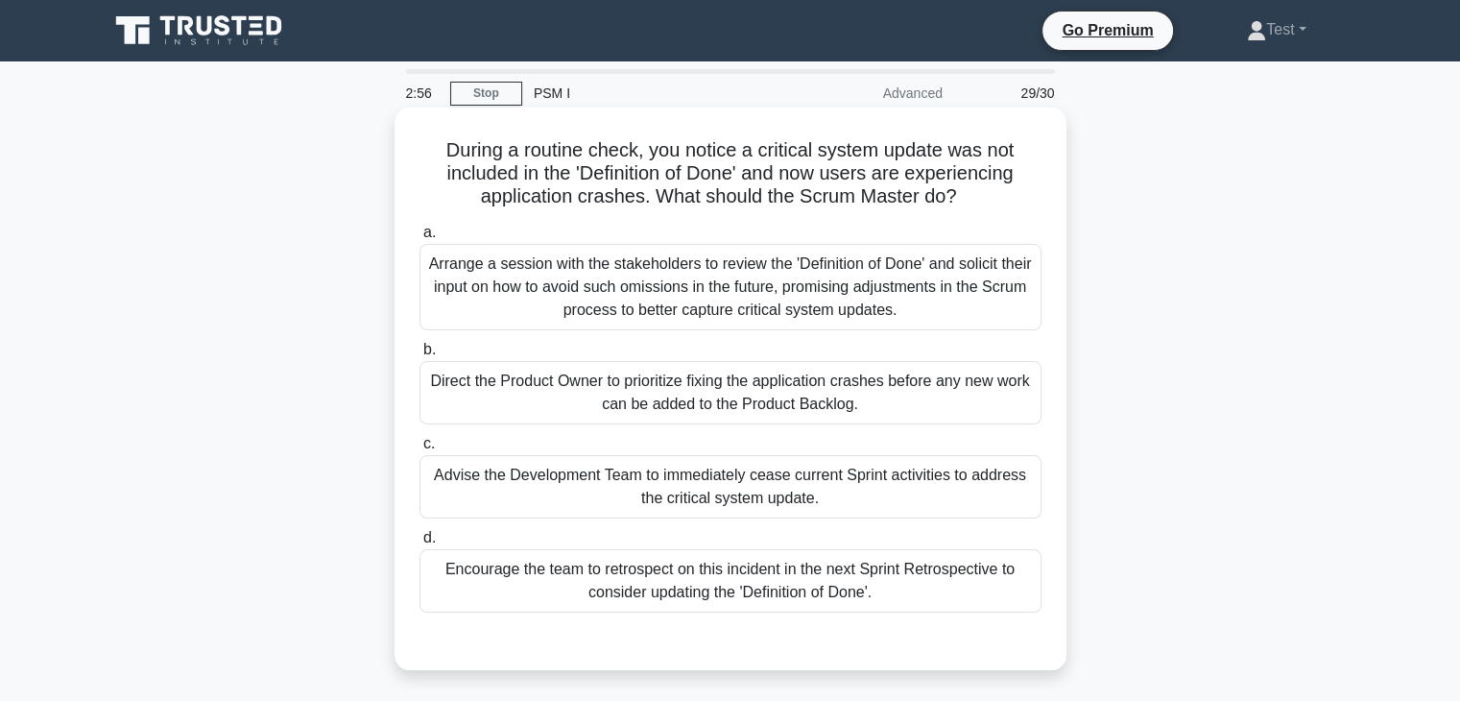
click at [700, 581] on div "Encourage the team to retrospect on this incident in the next Sprint Retrospect…" at bounding box center [730, 580] width 622 height 63
click at [419, 544] on input "d. Encourage the team to retrospect on this incident in the next Sprint Retrosp…" at bounding box center [419, 538] width 0 height 12
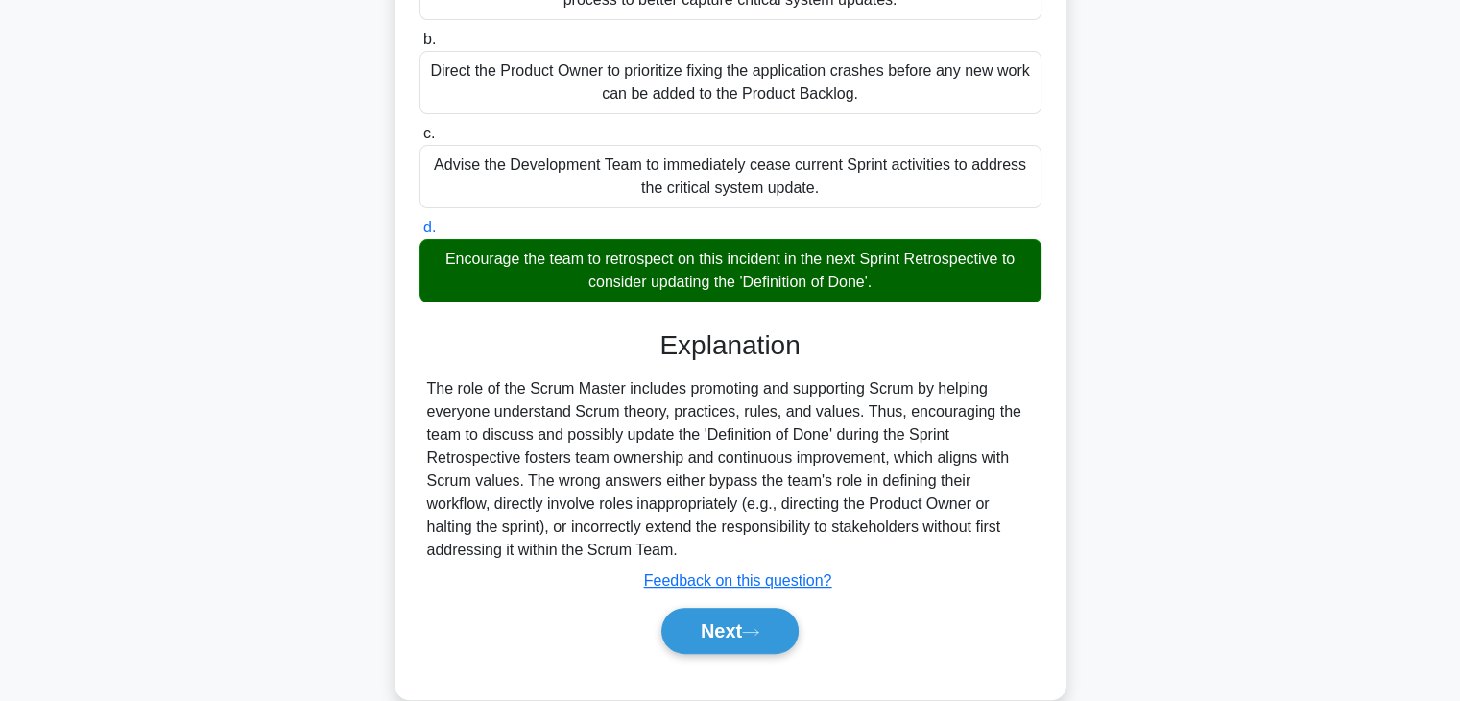
scroll to position [344, 0]
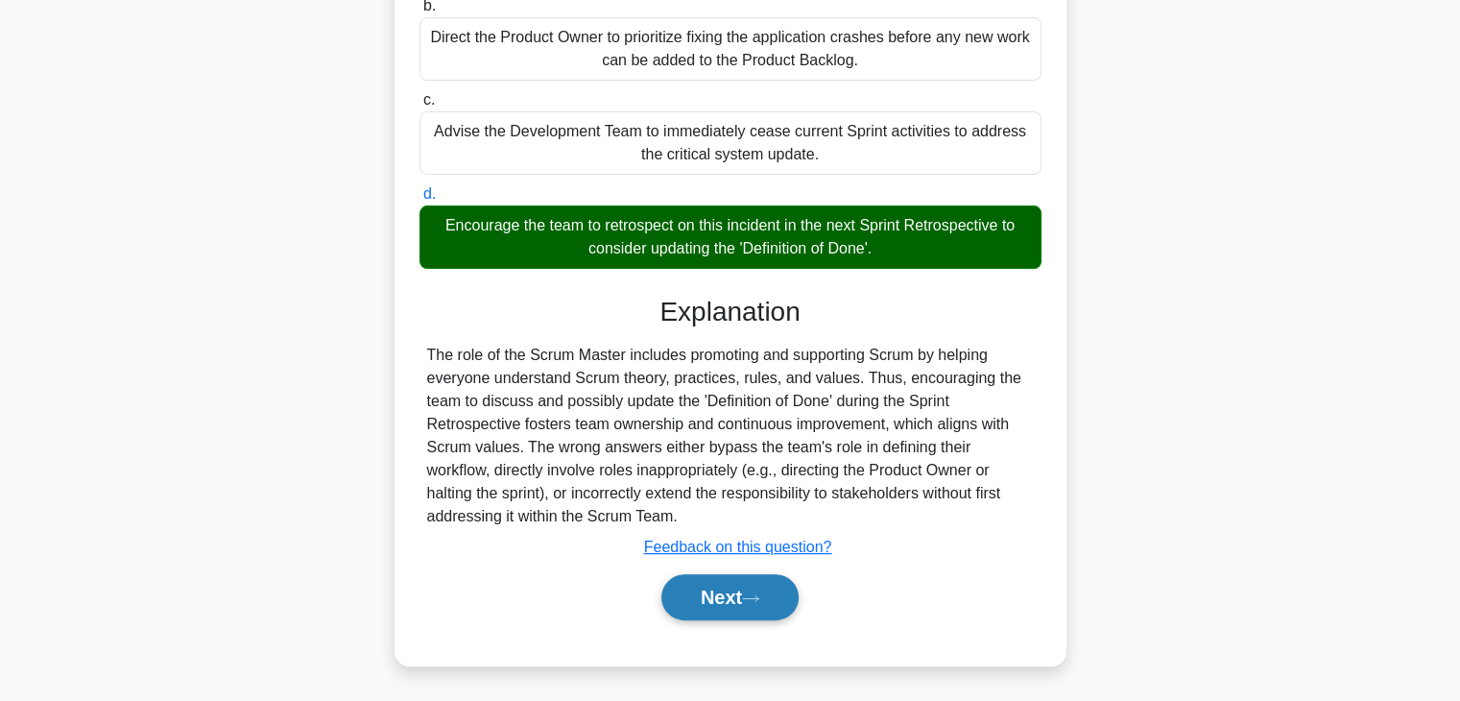
click at [710, 587] on button "Next" at bounding box center [729, 597] width 137 height 46
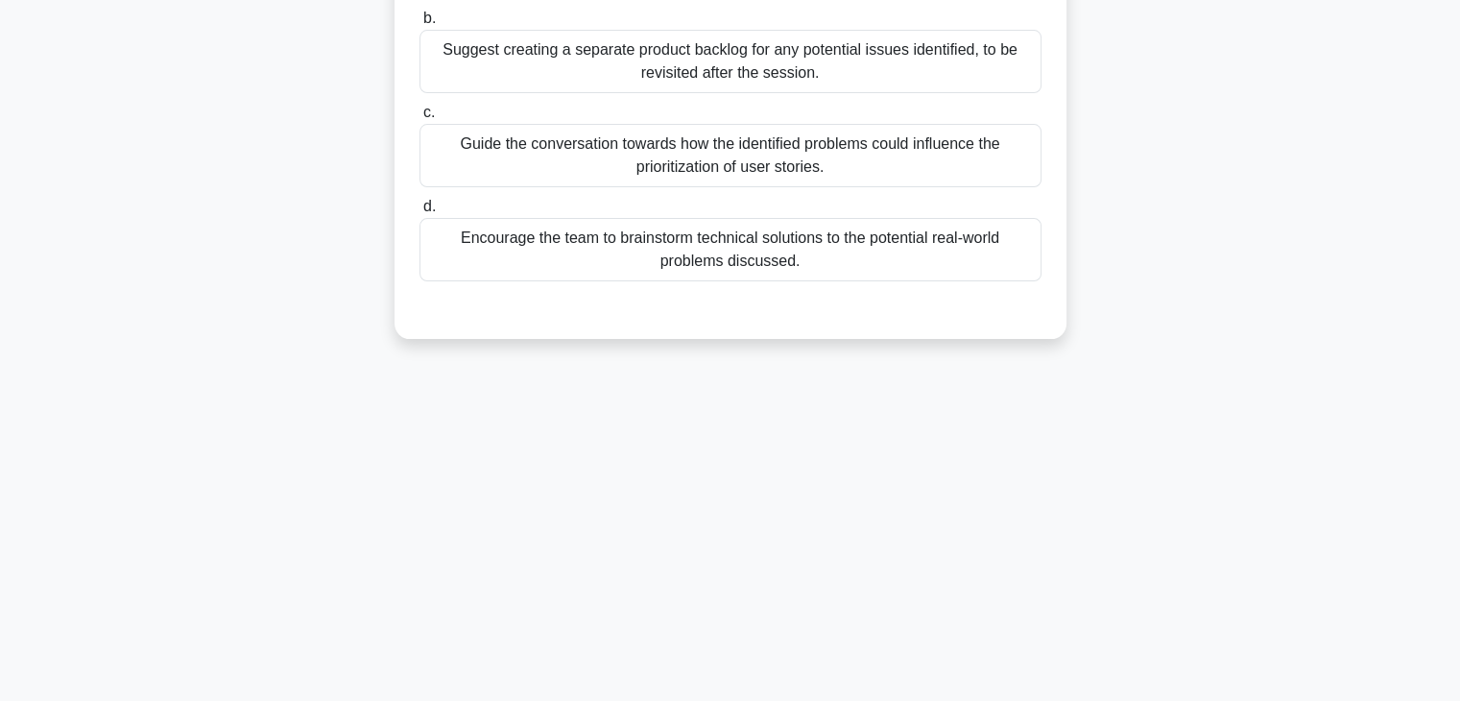
scroll to position [0, 0]
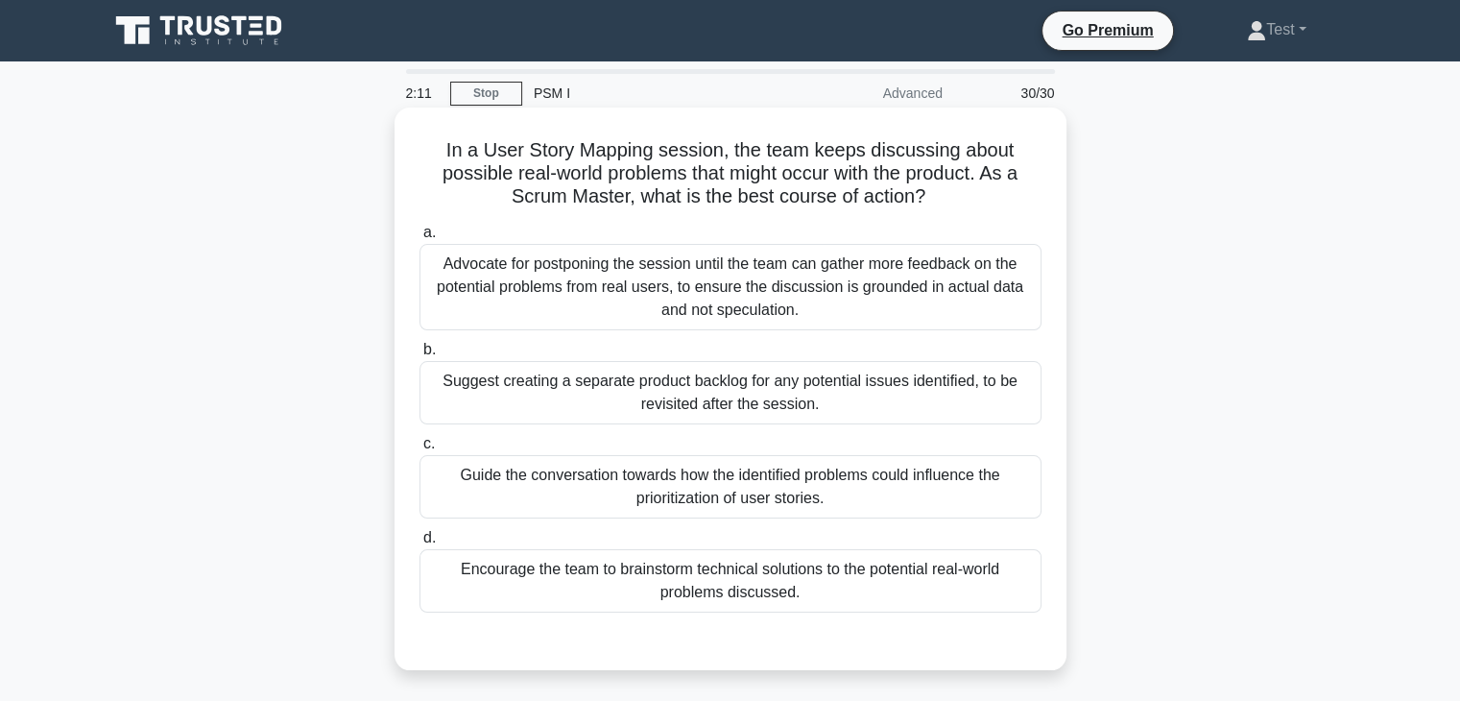
click at [514, 590] on div "Encourage the team to brainstorm technical solutions to the potential real-worl…" at bounding box center [730, 580] width 622 height 63
click at [419, 544] on input "d. Encourage the team to brainstorm technical solutions to the potential real-w…" at bounding box center [419, 538] width 0 height 12
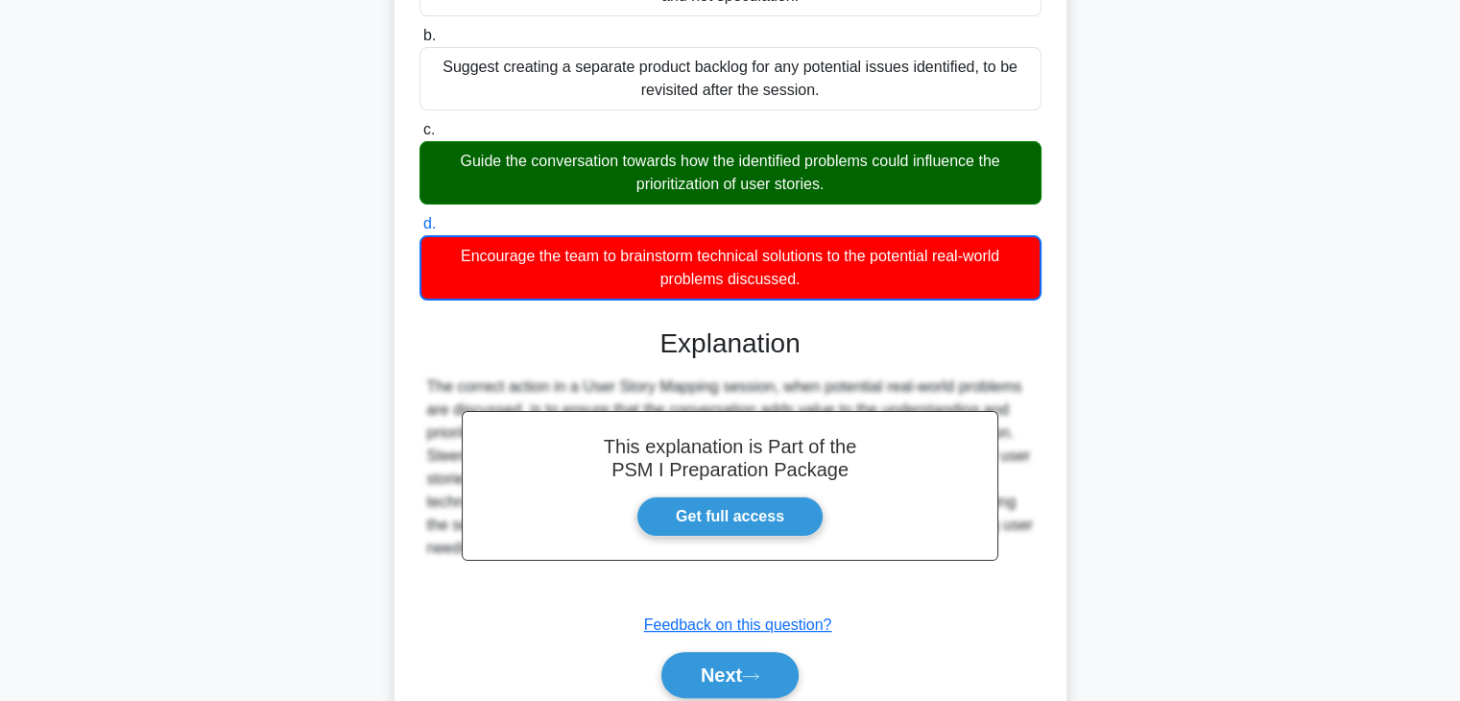
scroll to position [392, 0]
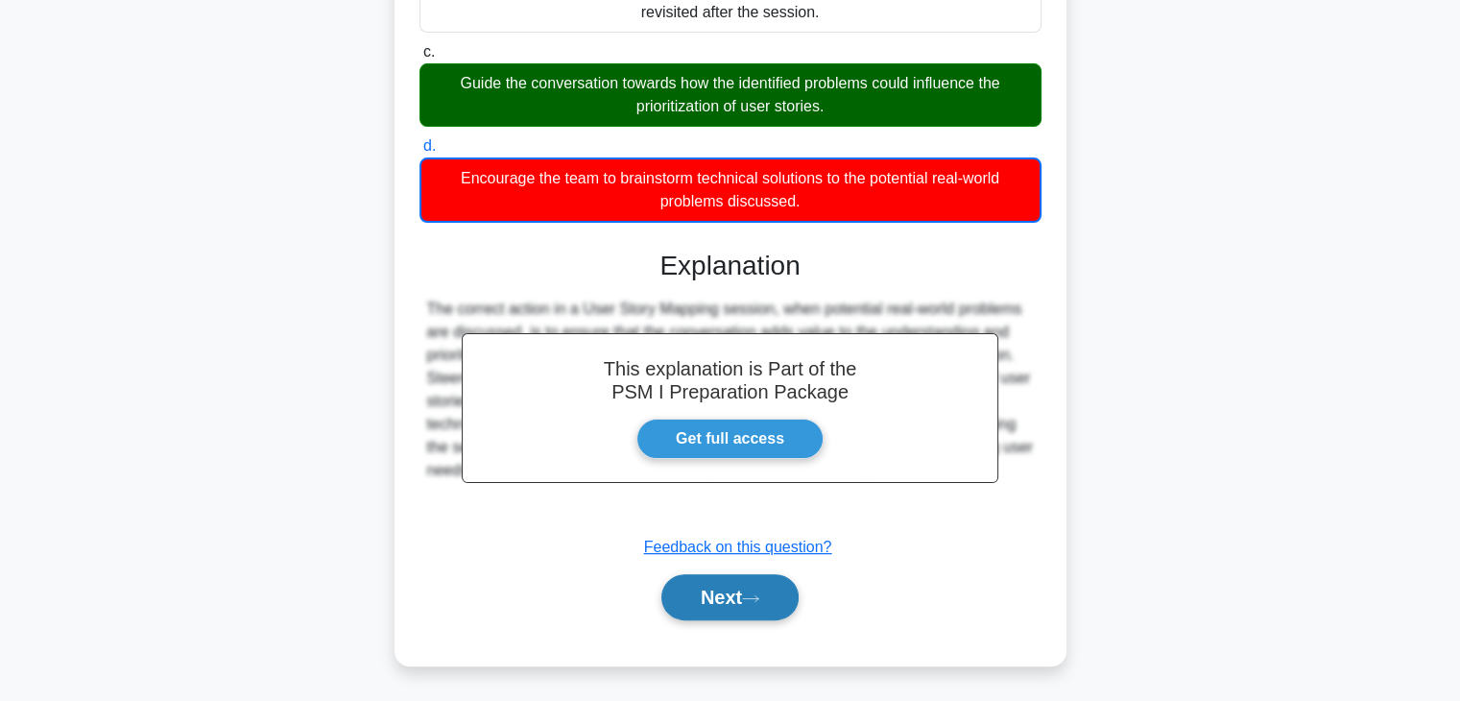
click at [726, 607] on button "Next" at bounding box center [729, 597] width 137 height 46
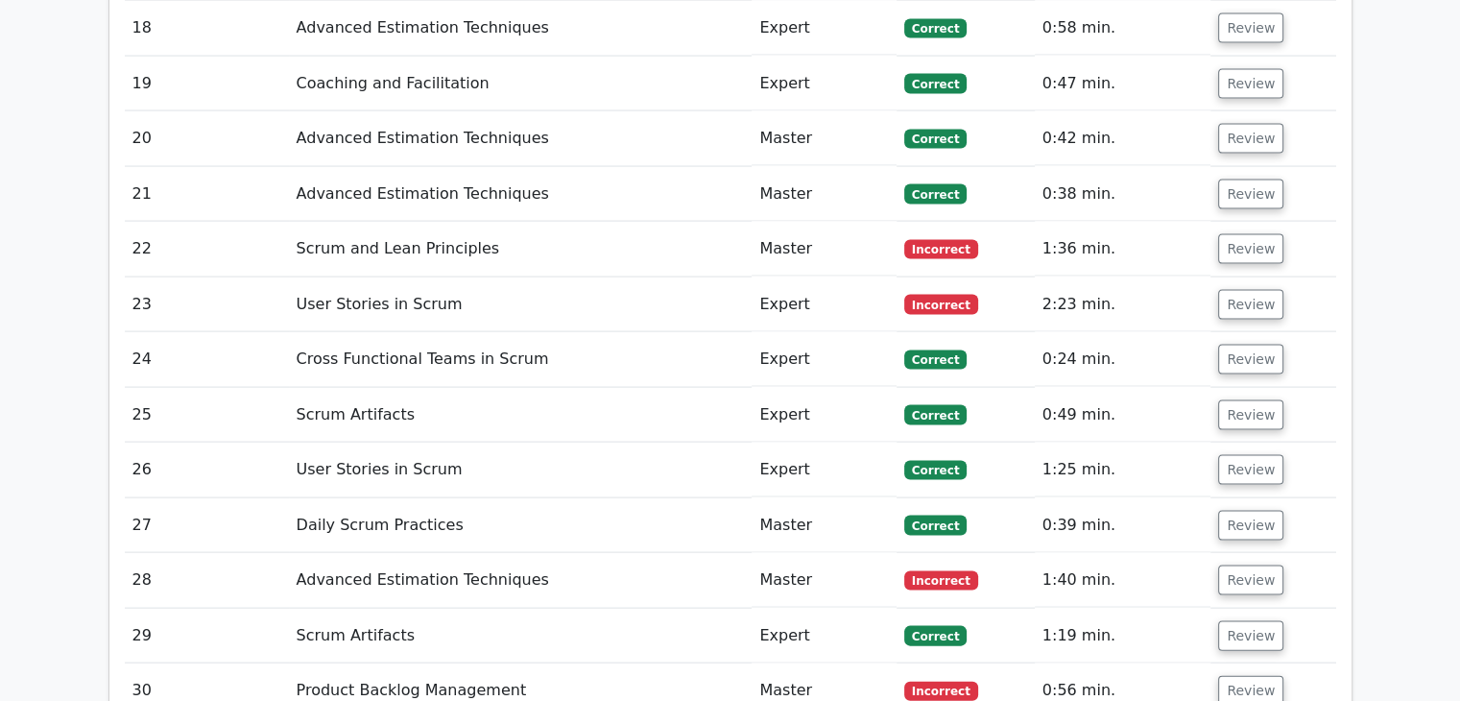
scroll to position [3884, 0]
